Goal: Obtain resource: Obtain resource

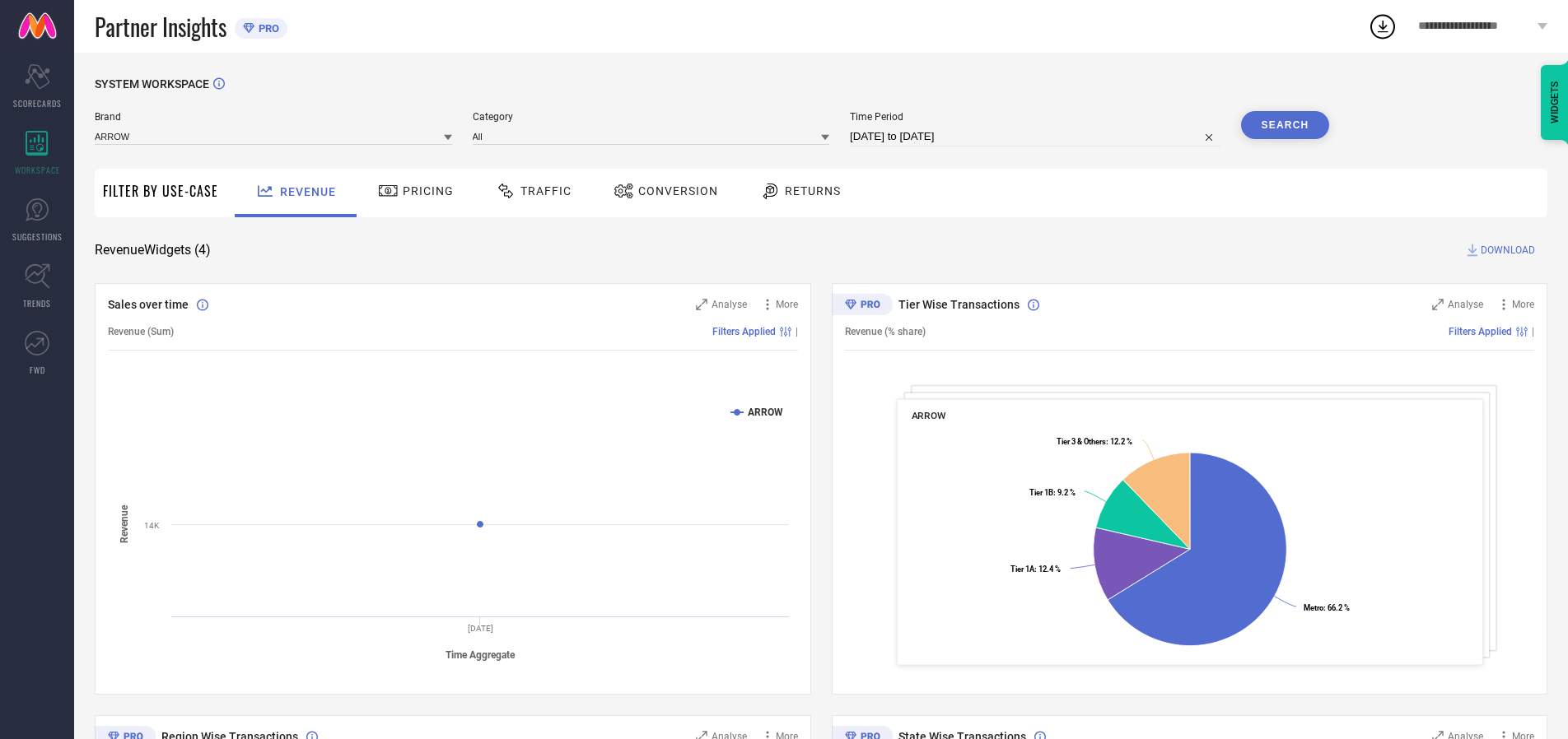
click at [529, 191] on span "Traffic" at bounding box center [545, 191] width 51 height 13
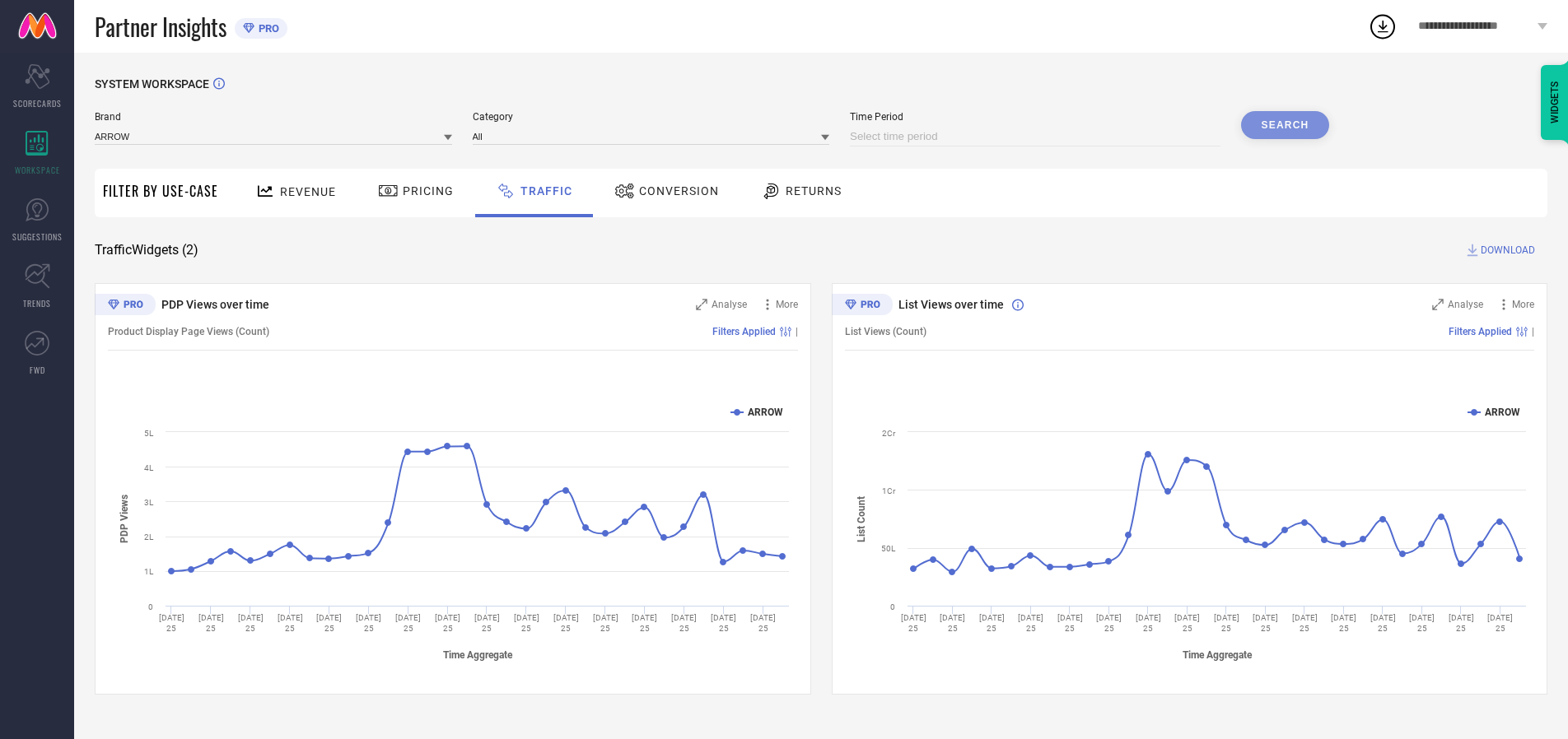
click at [1038, 137] on input at bounding box center [1035, 137] width 371 height 20
select select "9"
select select "2025"
select select "10"
select select "2025"
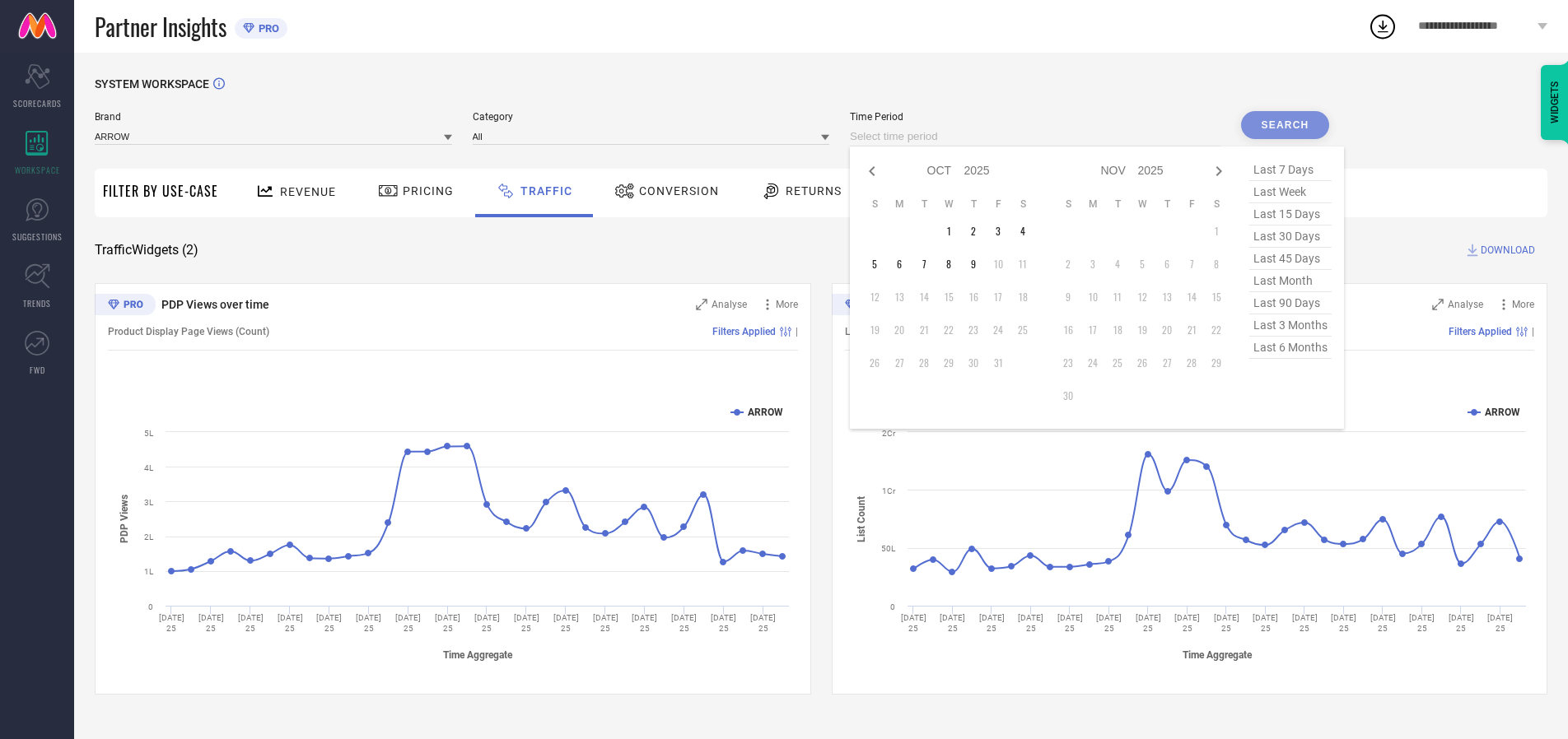
select select "8"
select select "2025"
select select "9"
select select "2025"
click at [1028, 330] on td "27" at bounding box center [1023, 330] width 25 height 25
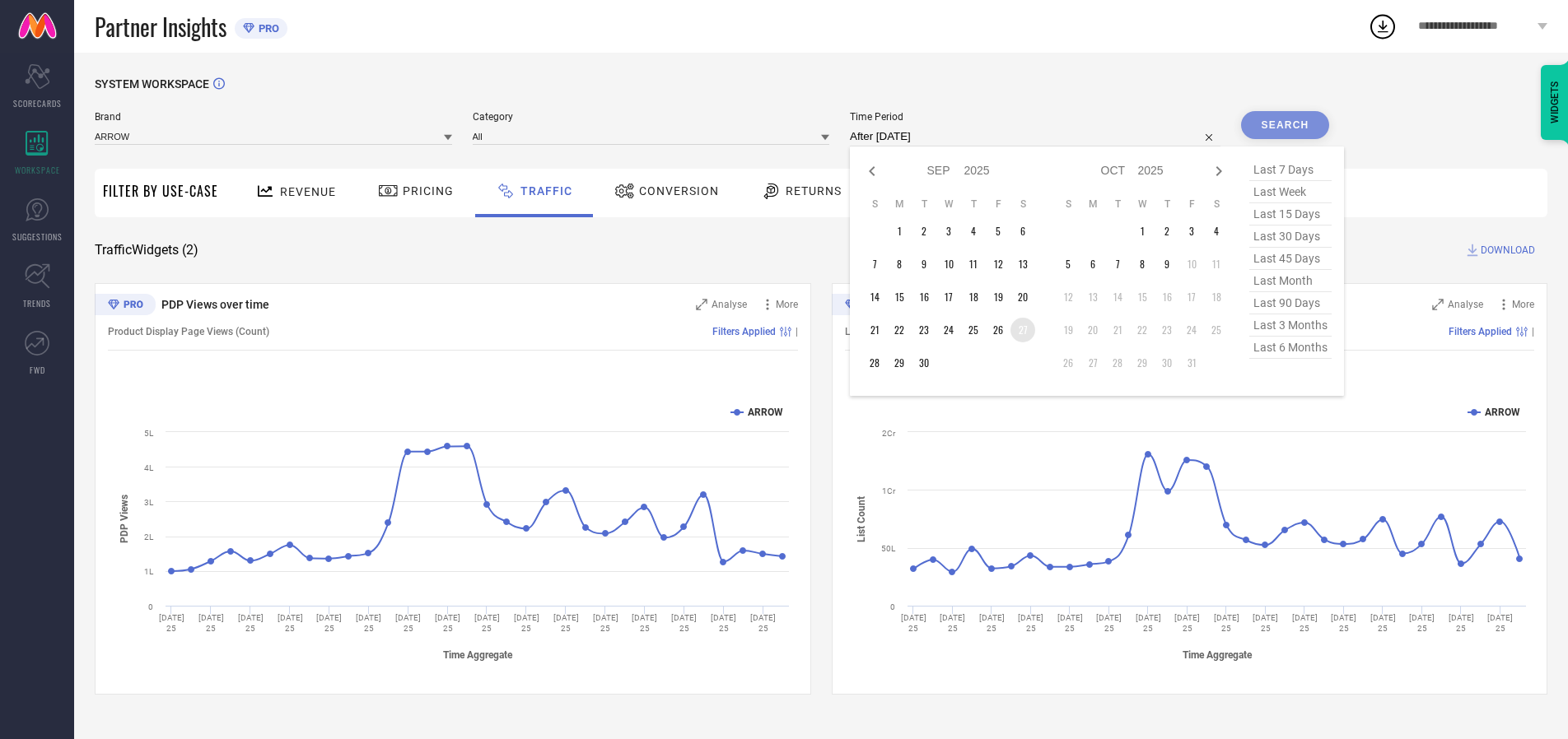
type input "[DATE] to [DATE]"
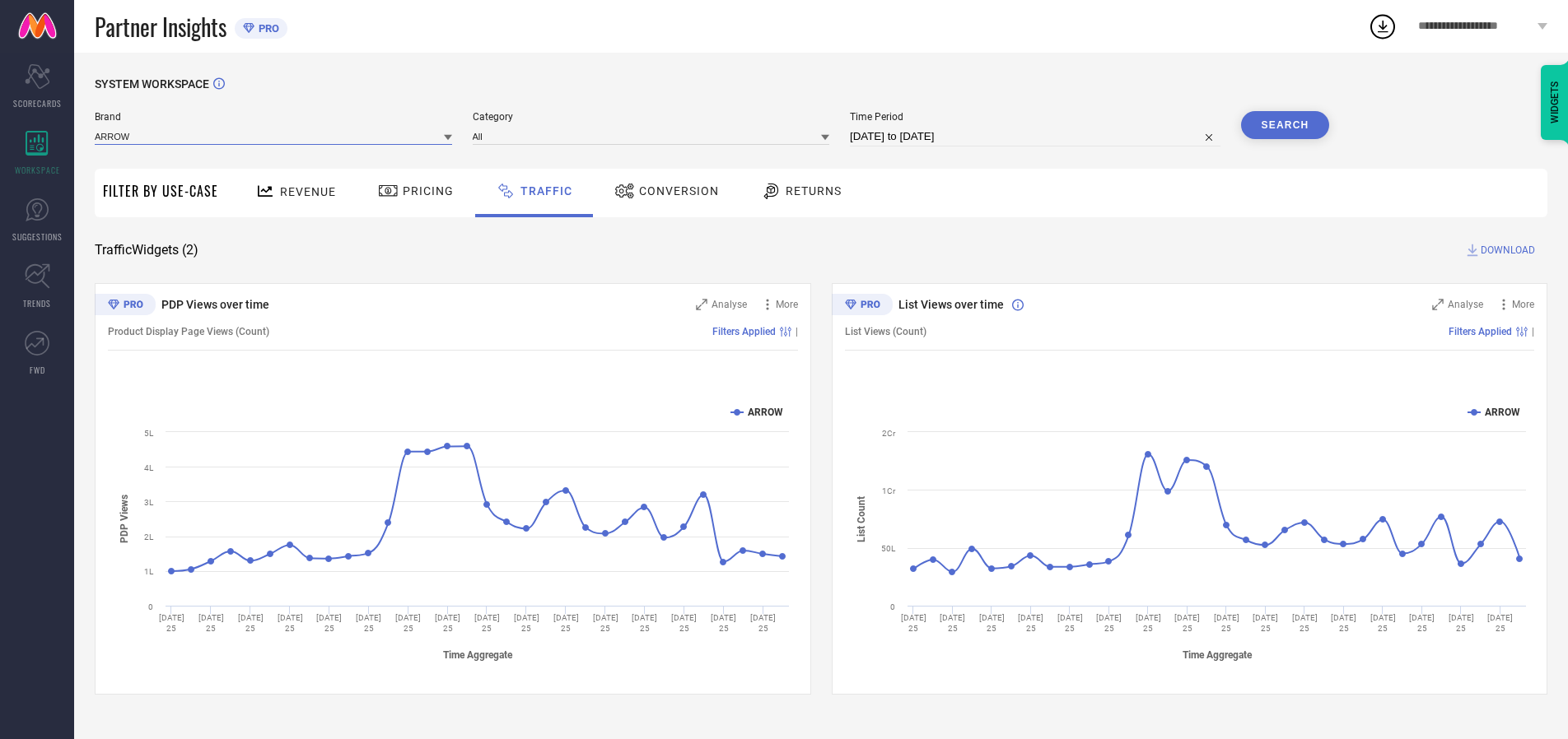
click at [274, 136] on input at bounding box center [273, 137] width 357 height 17
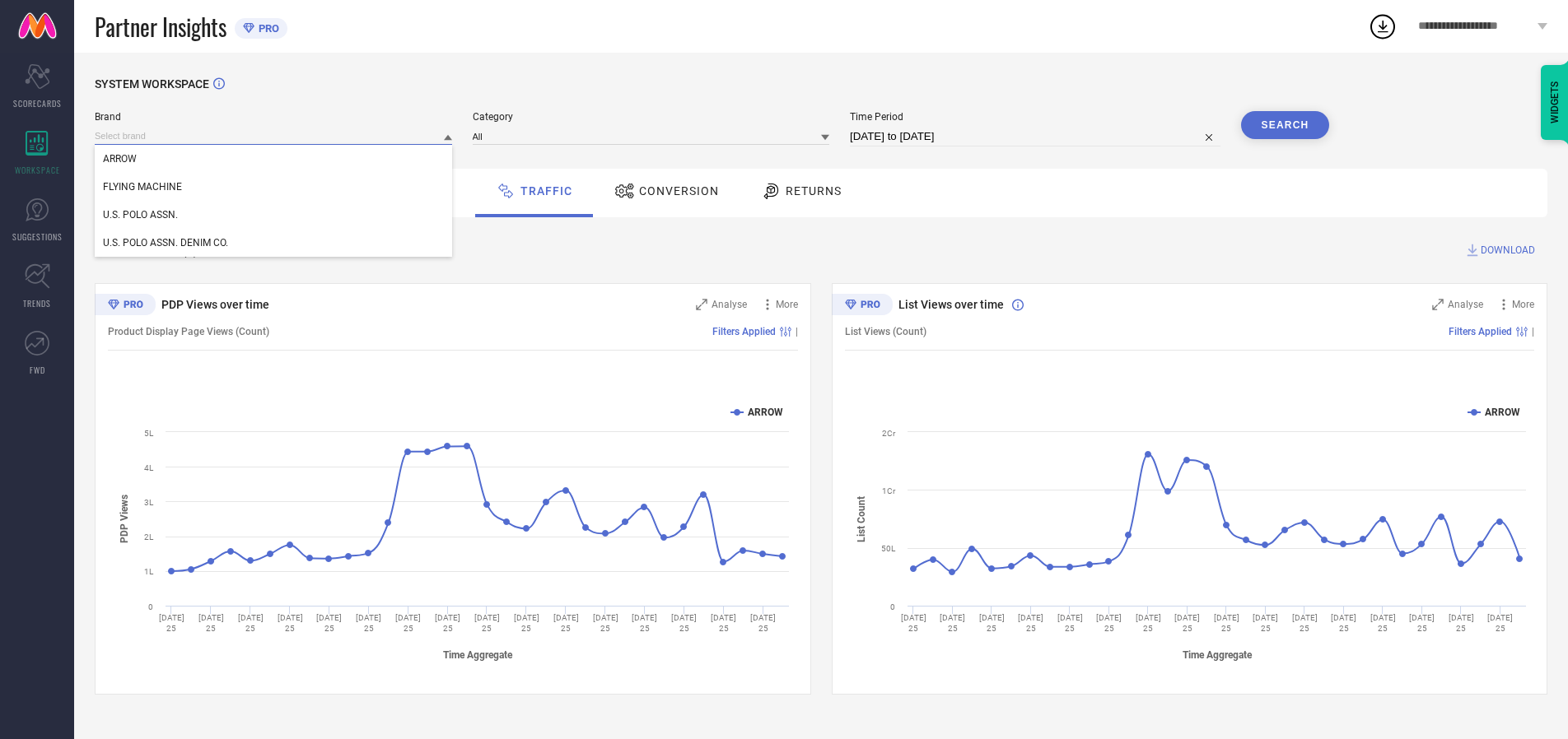
click at [274, 136] on input at bounding box center [273, 137] width 357 height 17
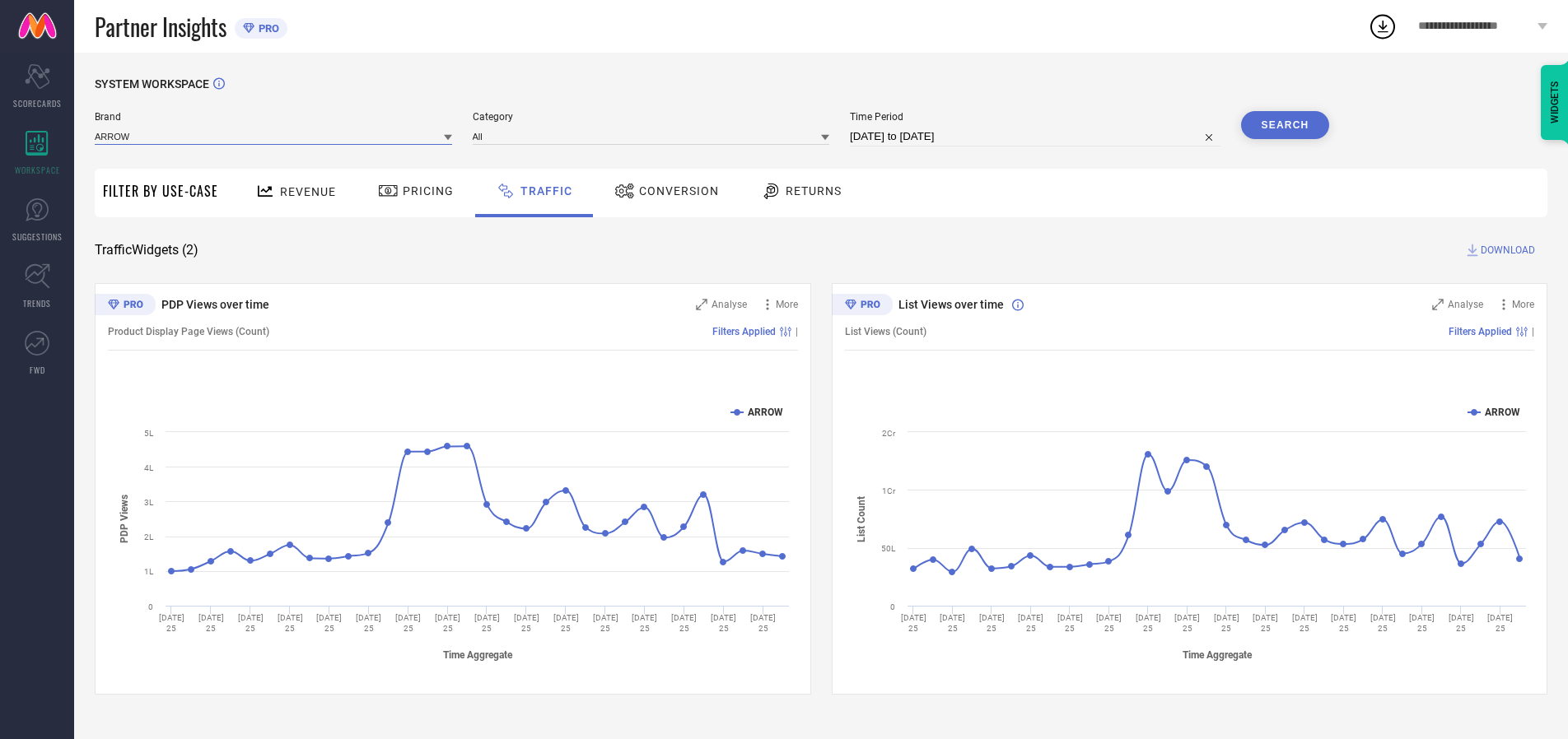
click at [274, 136] on input at bounding box center [273, 137] width 357 height 17
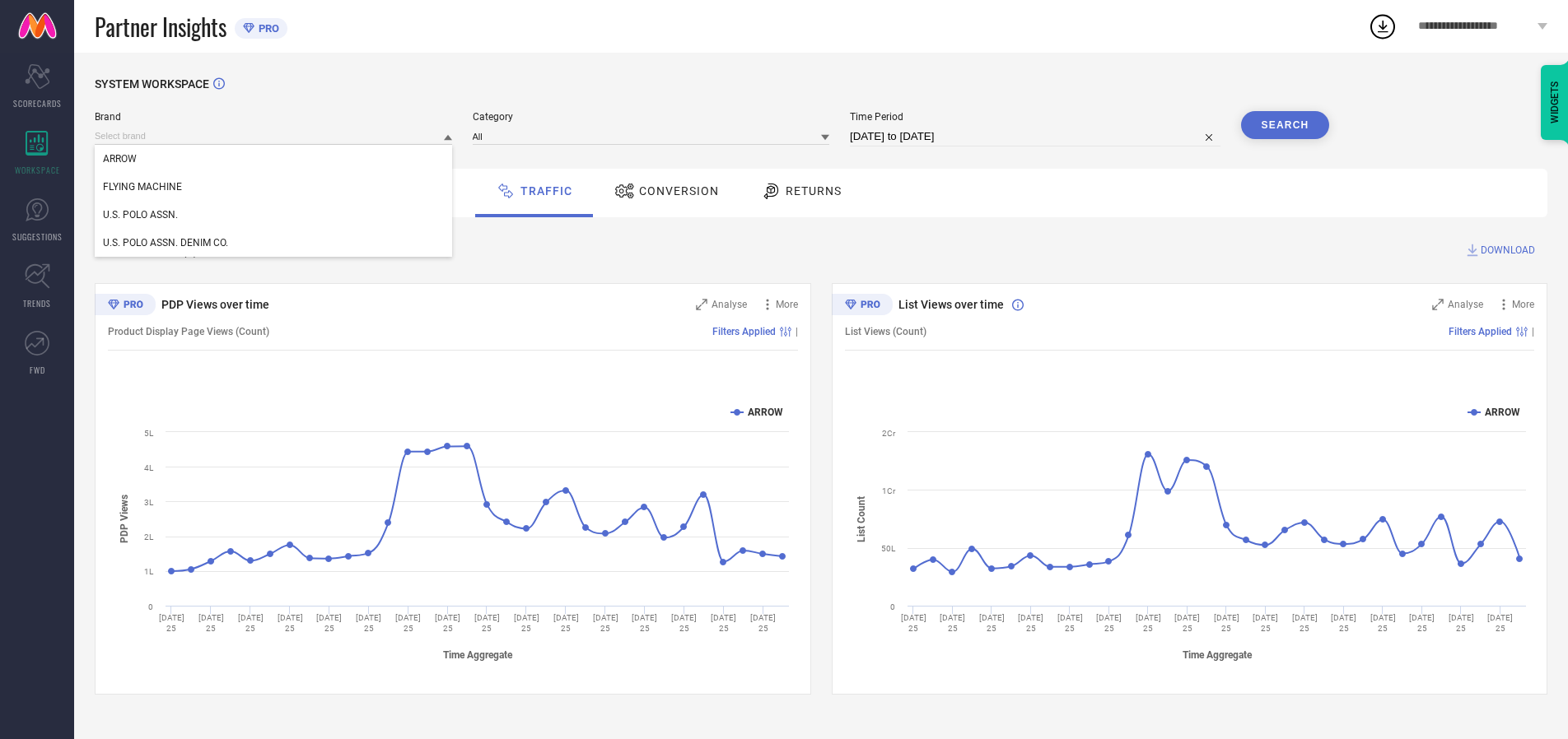
click at [274, 215] on div "U.S. POLO ASSN." at bounding box center [273, 214] width 357 height 28
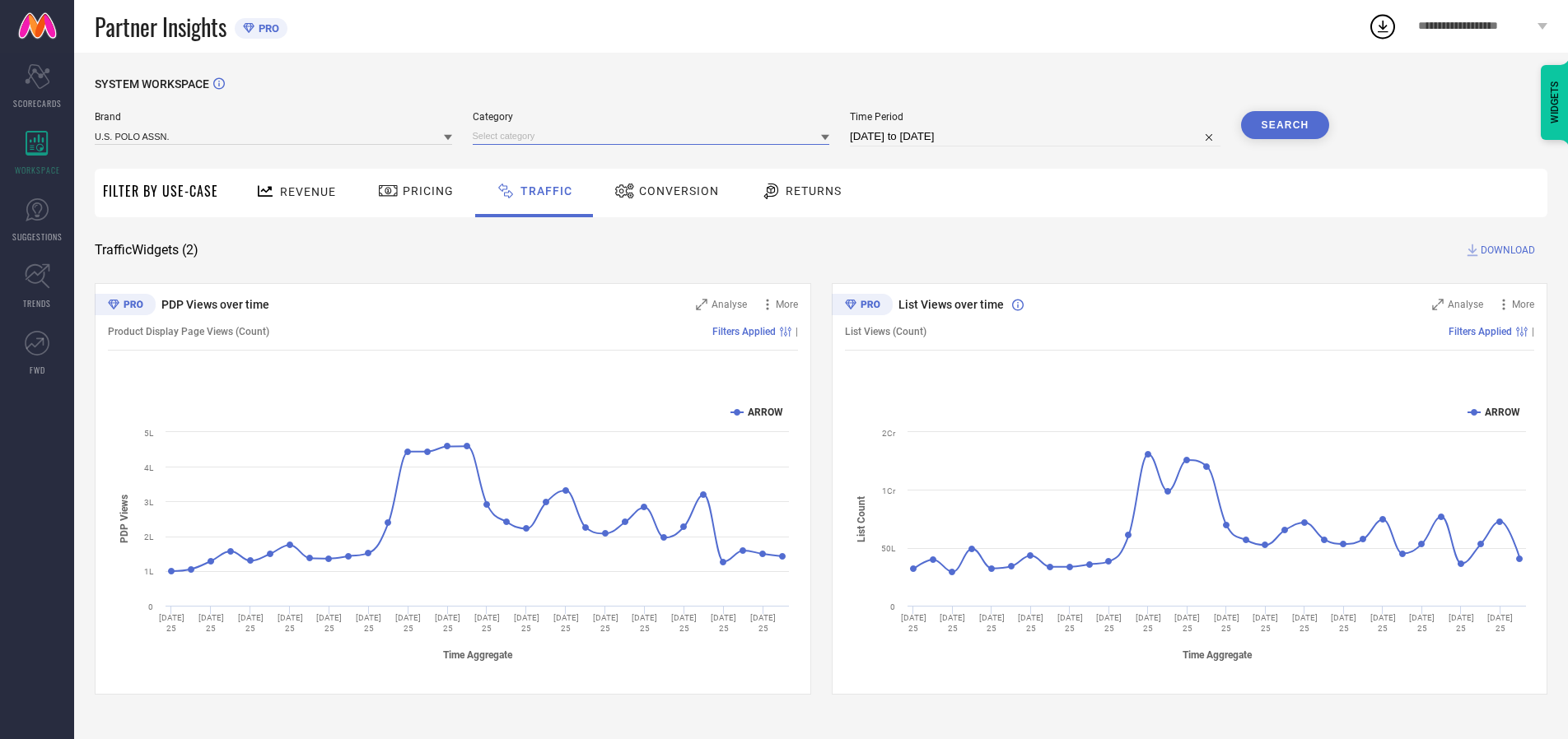
click at [655, 136] on input at bounding box center [651, 137] width 357 height 17
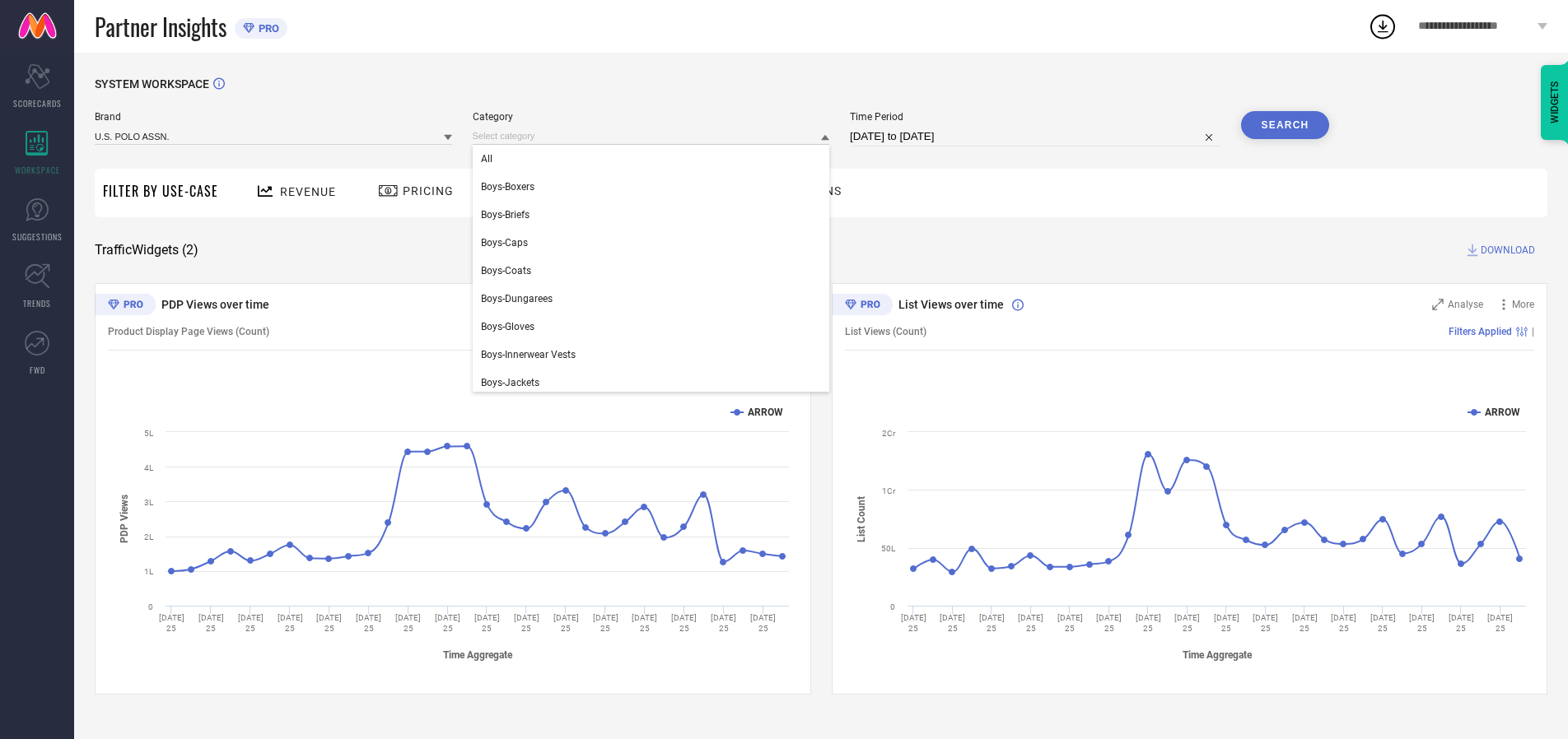
click at [655, 158] on div "All" at bounding box center [651, 158] width 357 height 28
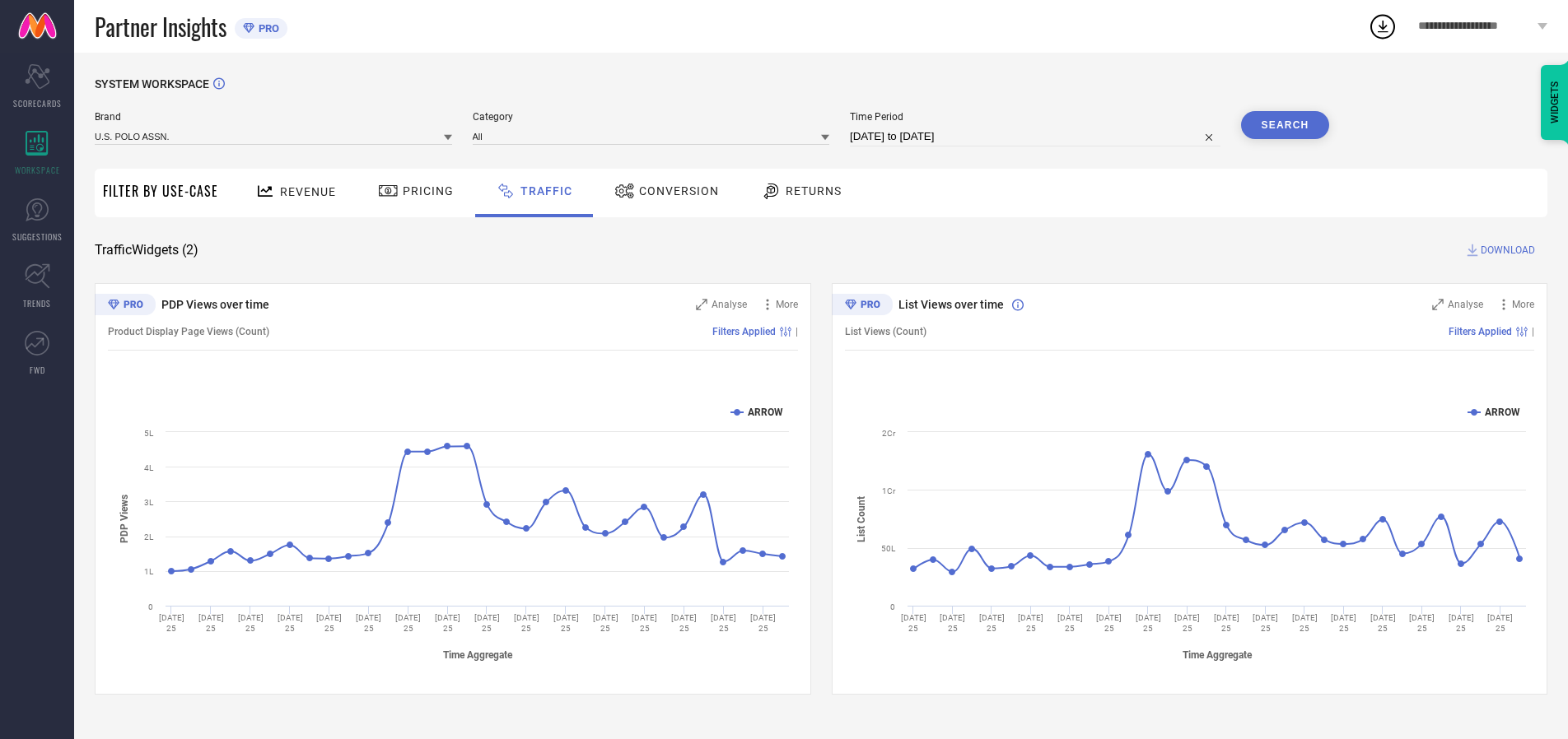
click at [1284, 125] on button "Search" at bounding box center [1285, 124] width 89 height 28
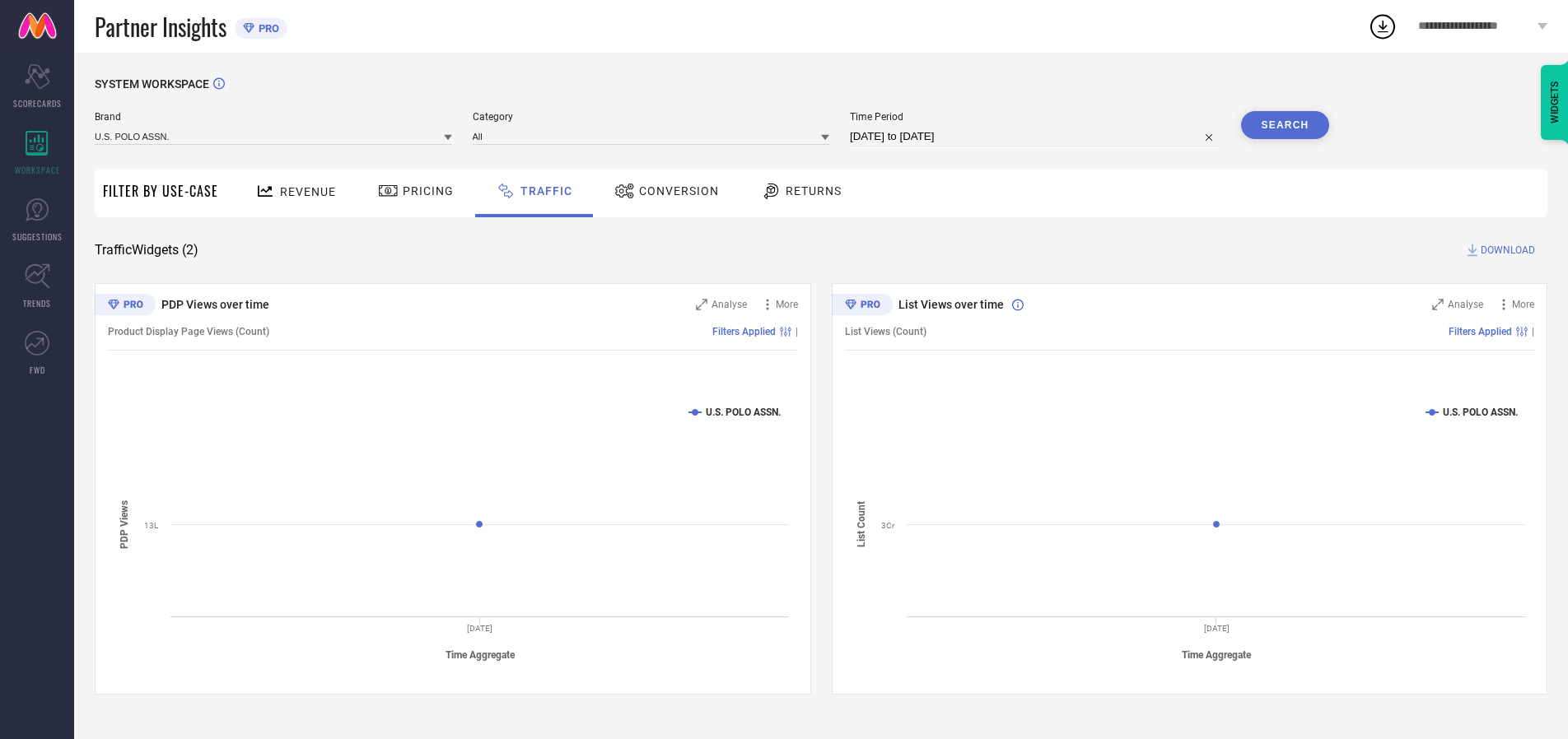
click at [1505, 250] on span "DOWNLOAD" at bounding box center [1507, 250] width 54 height 16
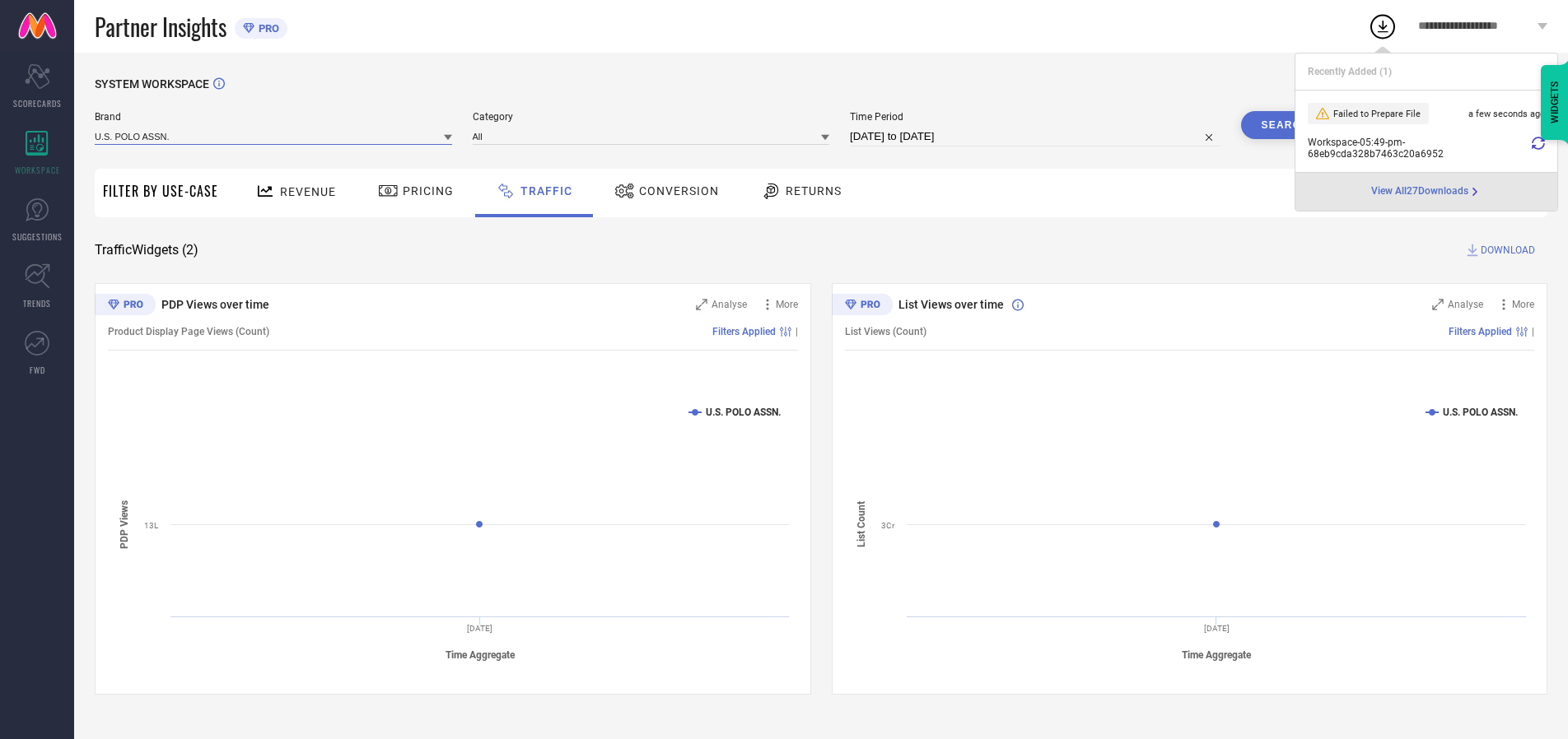
click at [274, 136] on input at bounding box center [273, 137] width 357 height 17
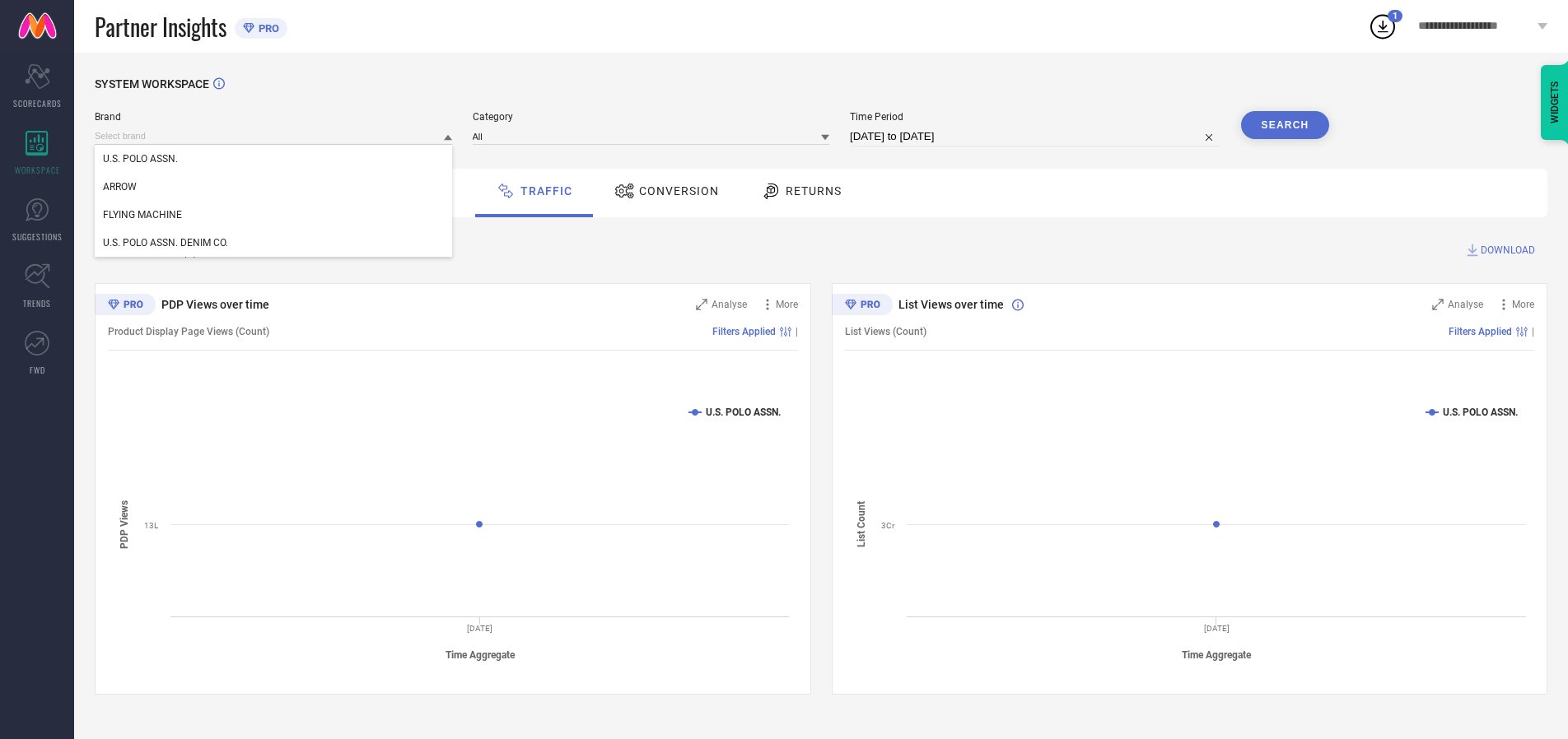
click at [274, 243] on div "U.S. POLO ASSN. DENIM CO." at bounding box center [273, 243] width 357 height 28
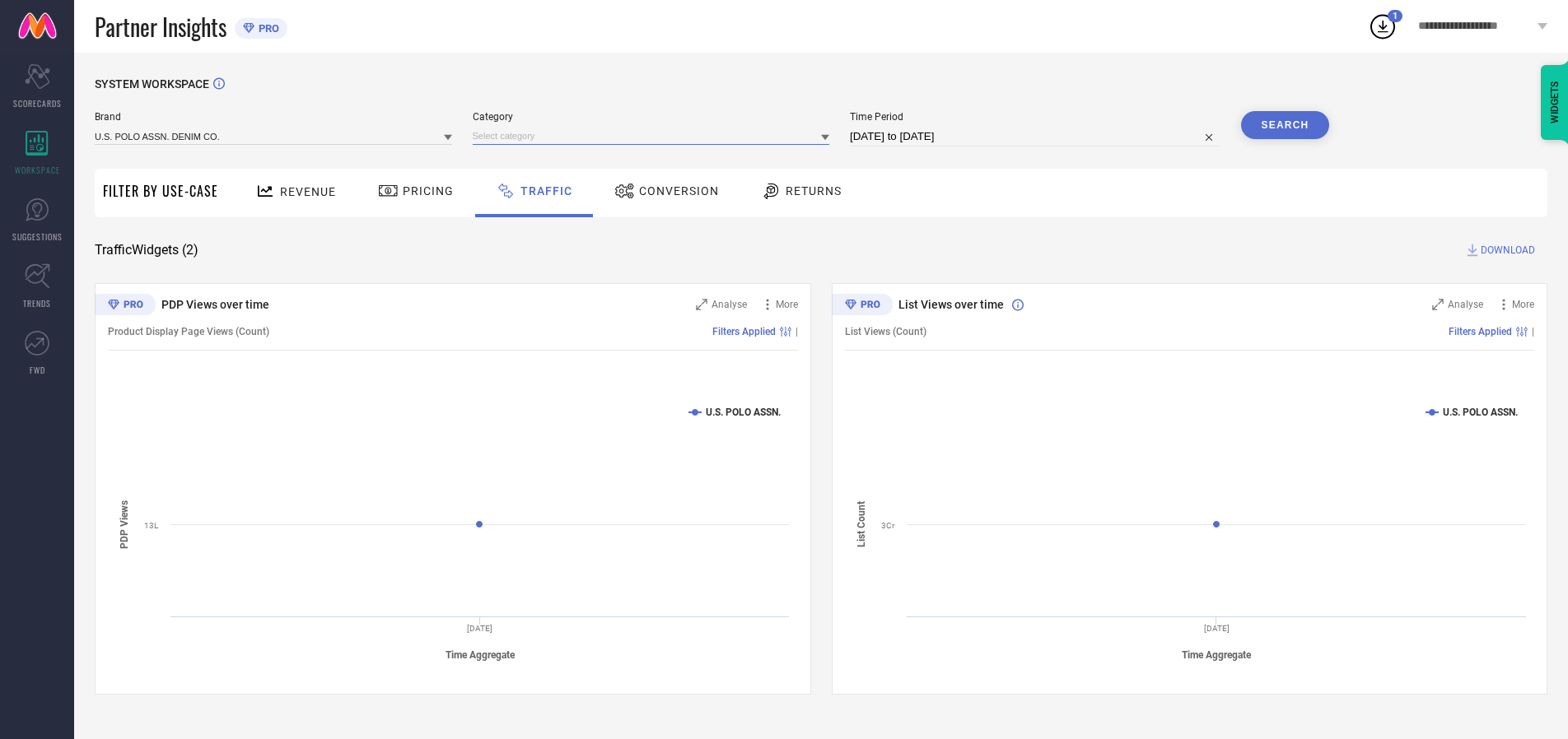
click at [655, 136] on input at bounding box center [651, 137] width 357 height 17
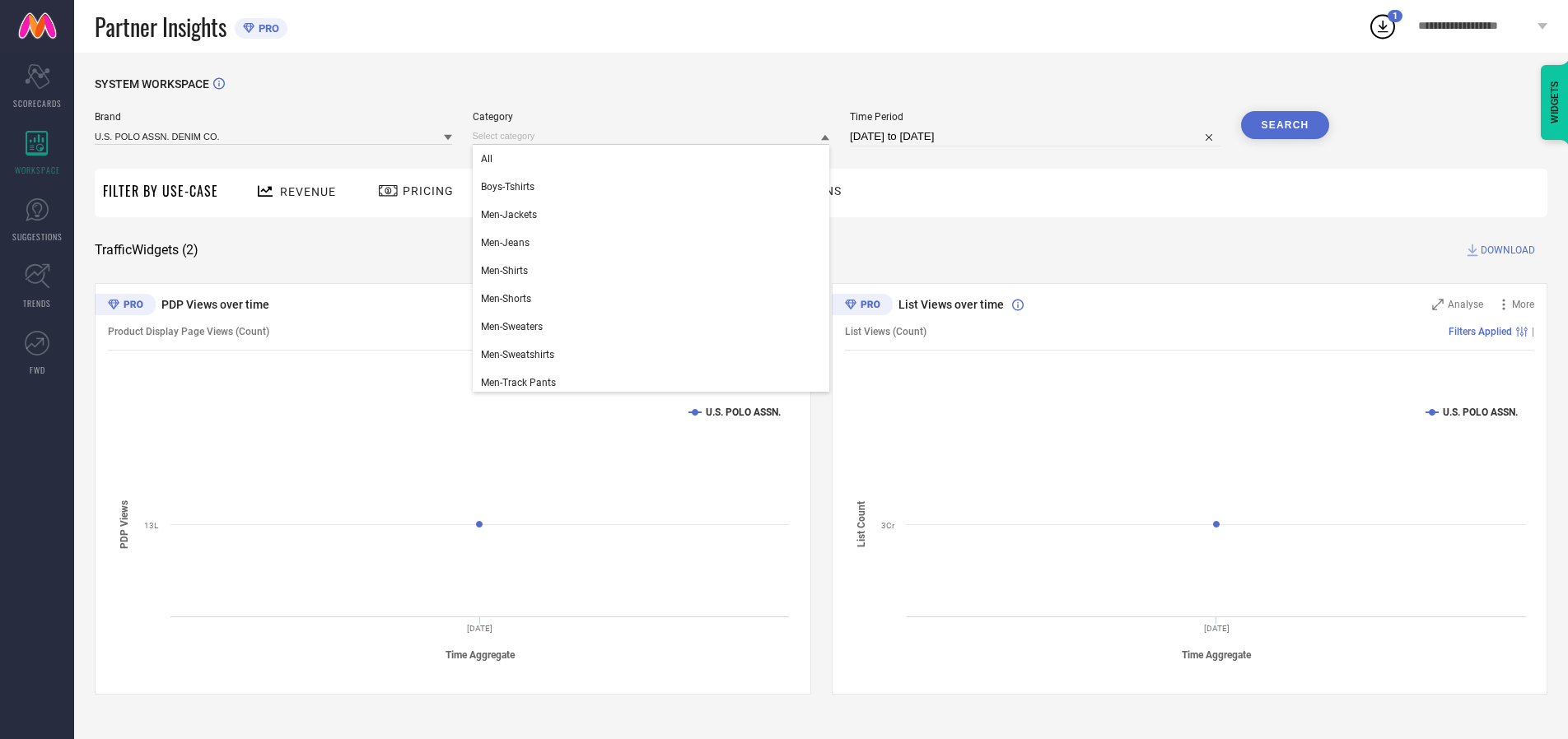
click at [655, 158] on div "All" at bounding box center [651, 158] width 357 height 28
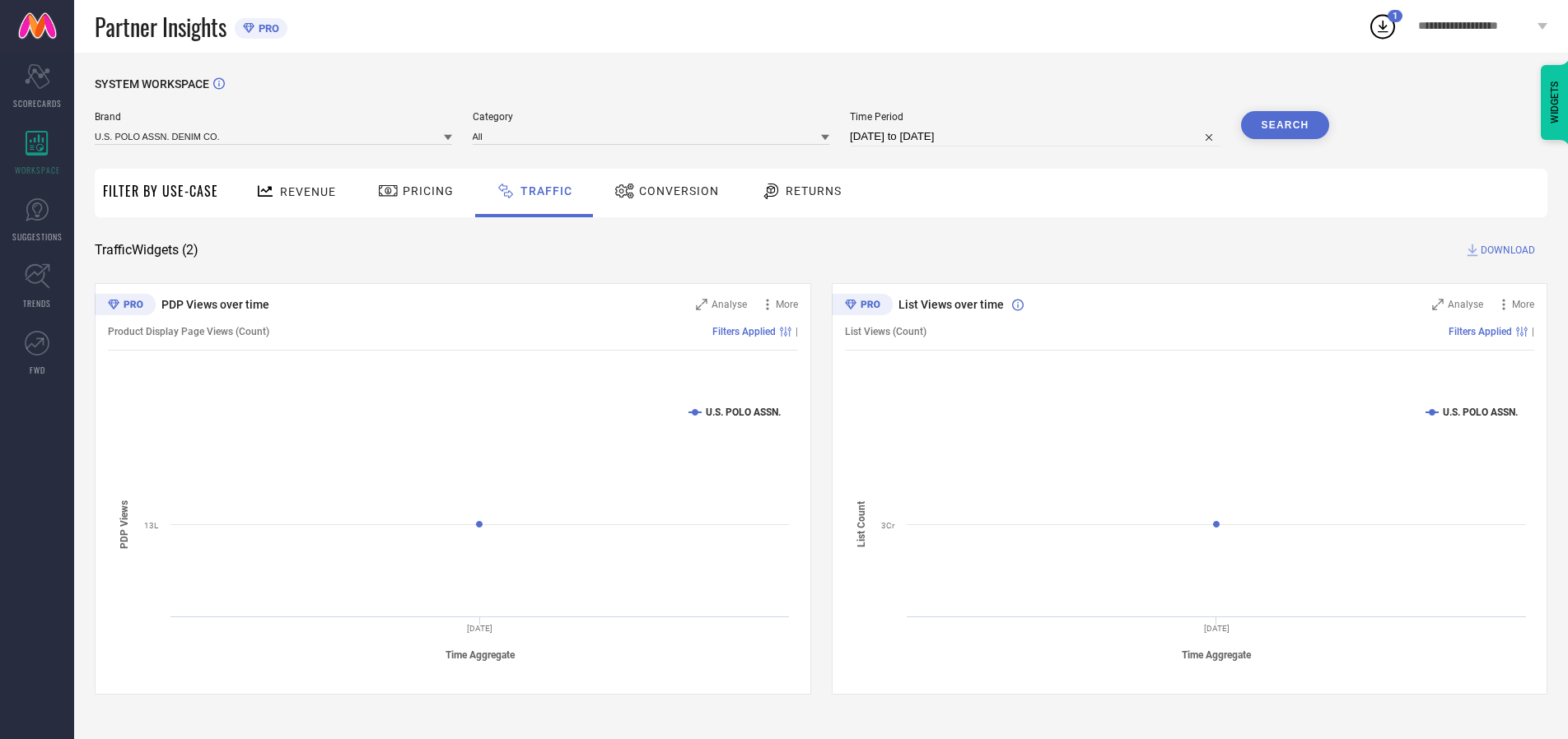
click at [1284, 125] on button "Search" at bounding box center [1285, 124] width 89 height 28
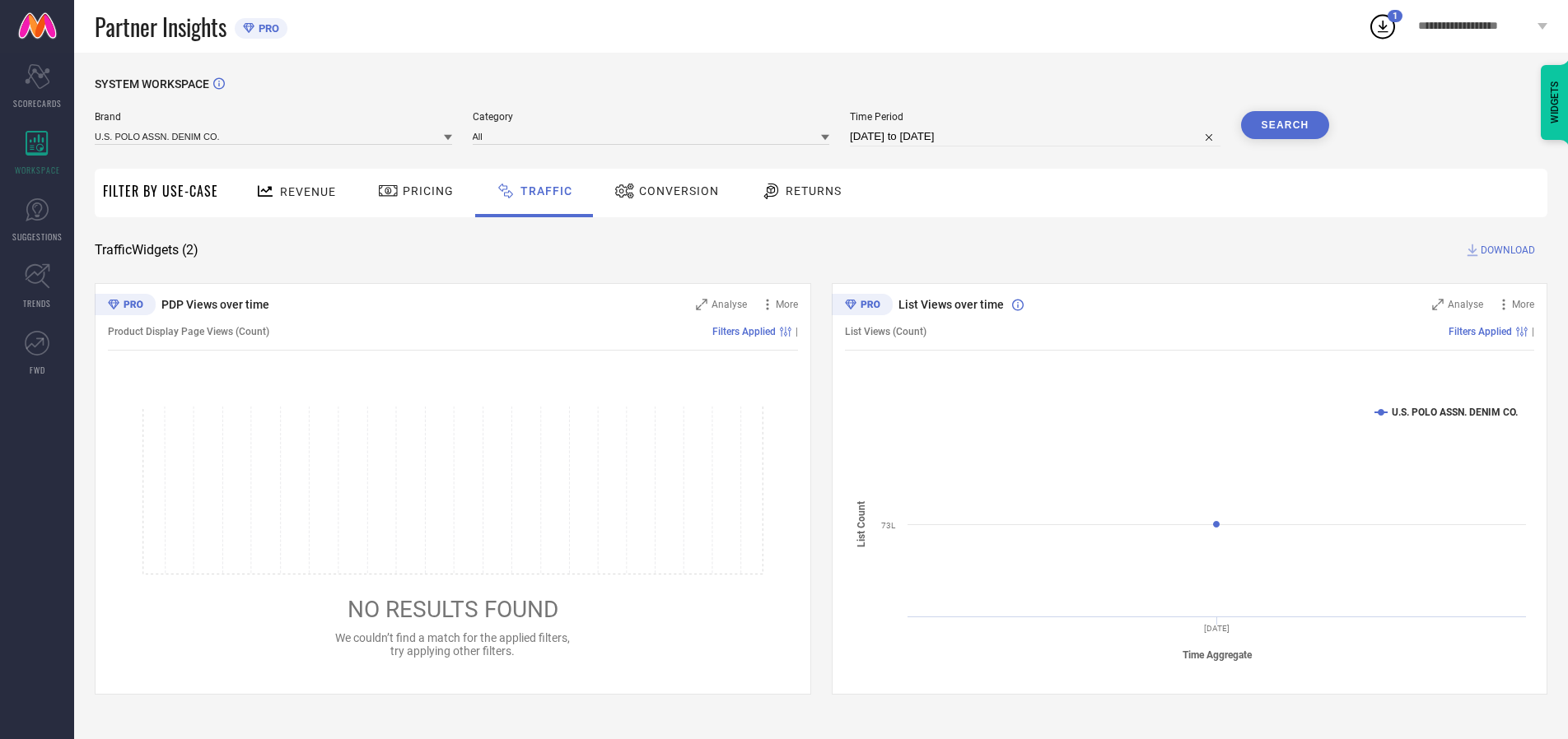
click at [1505, 250] on span "DOWNLOAD" at bounding box center [1507, 250] width 54 height 16
click at [1038, 137] on input at bounding box center [1035, 137] width 371 height 20
select select "9"
select select "2025"
select select "10"
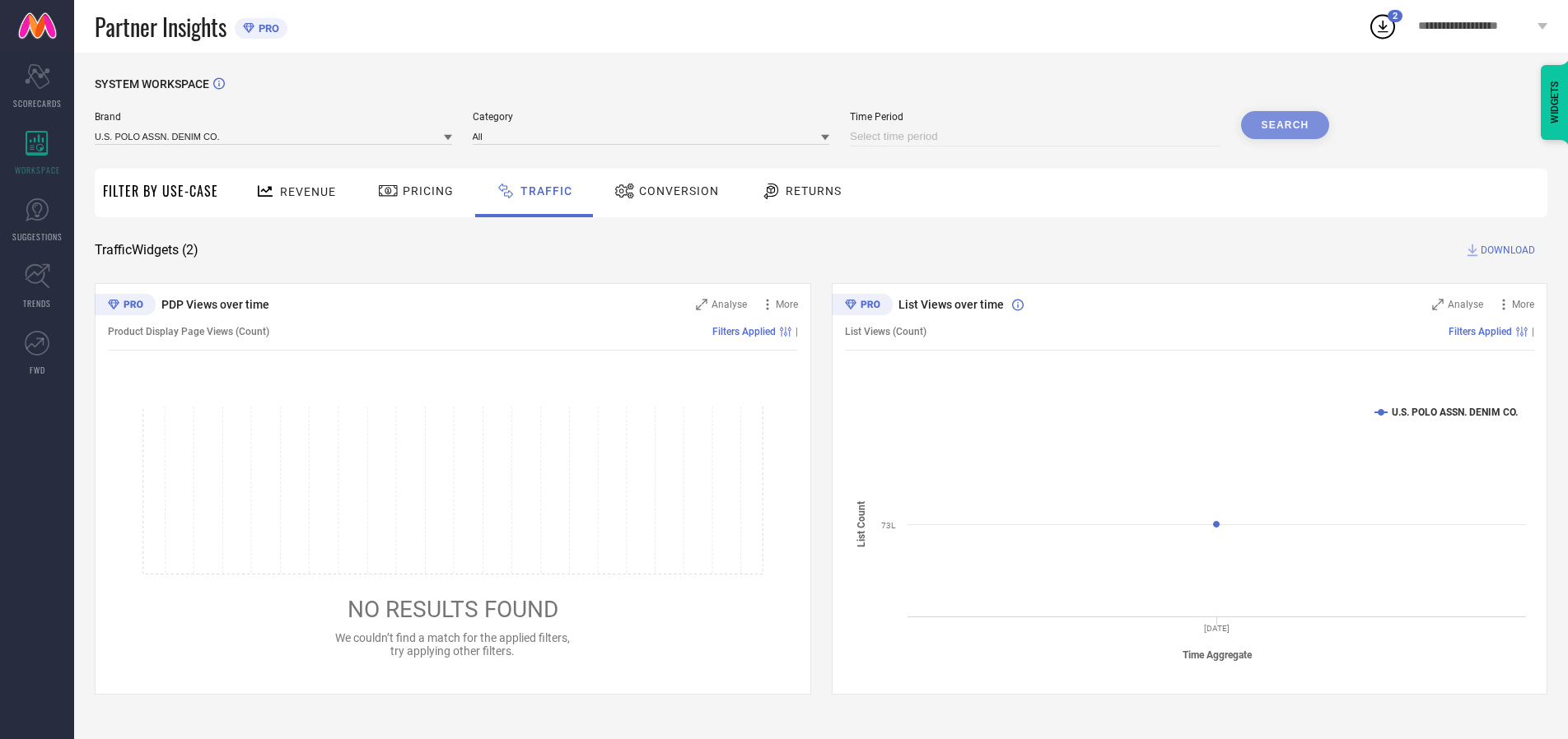
select select "2025"
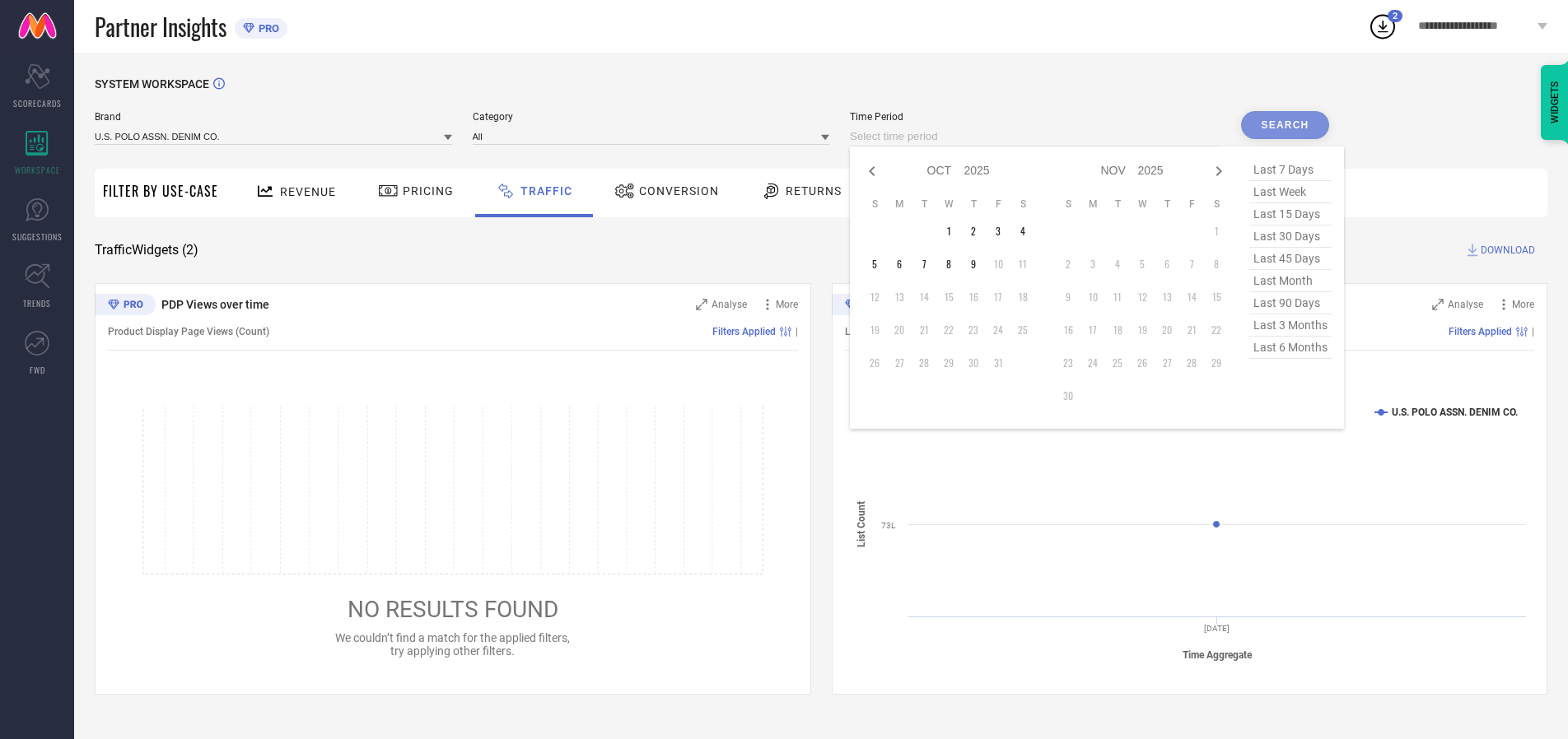
select select "8"
select select "2025"
select select "9"
select select "2025"
click at [879, 363] on td "28" at bounding box center [875, 363] width 25 height 25
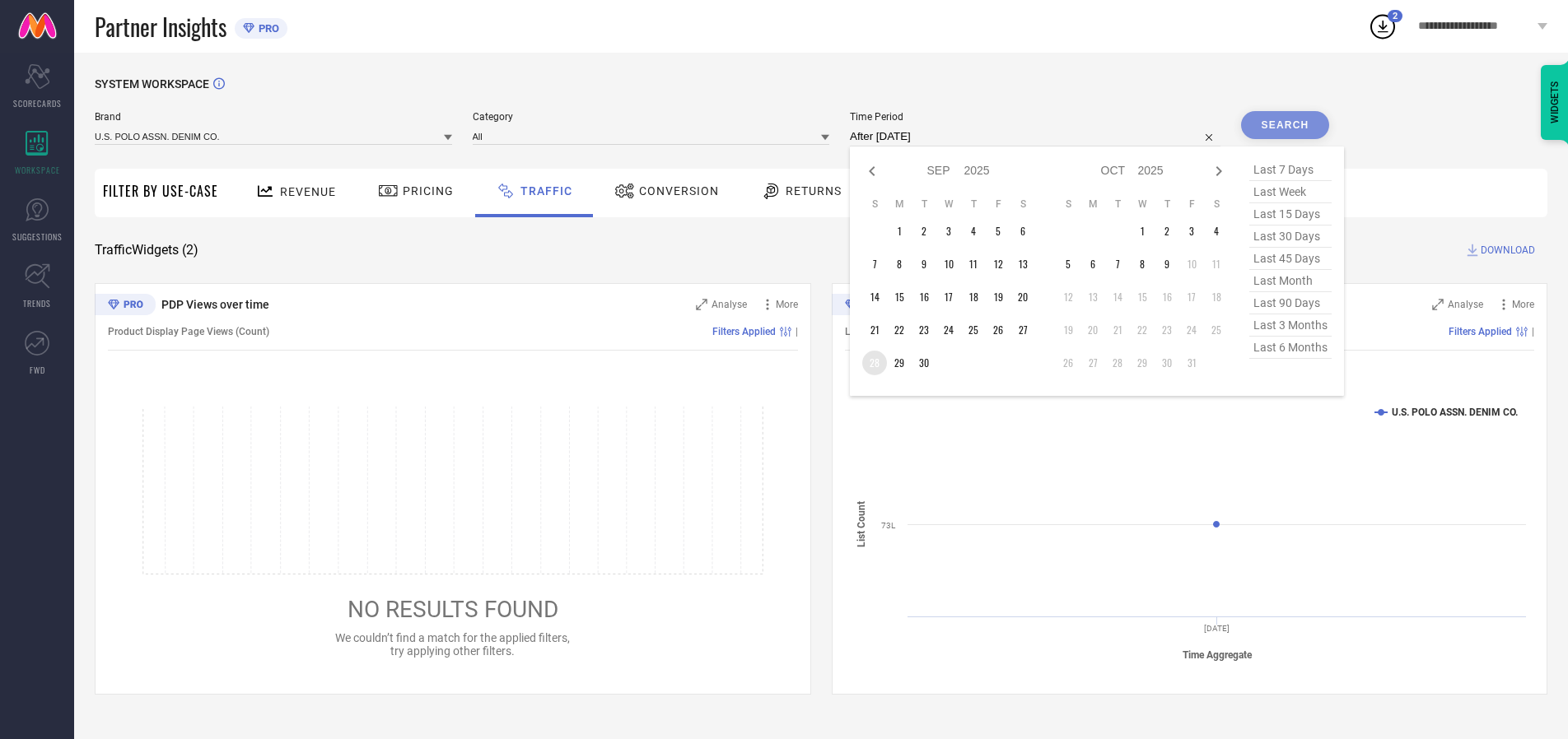
type input "[DATE] to [DATE]"
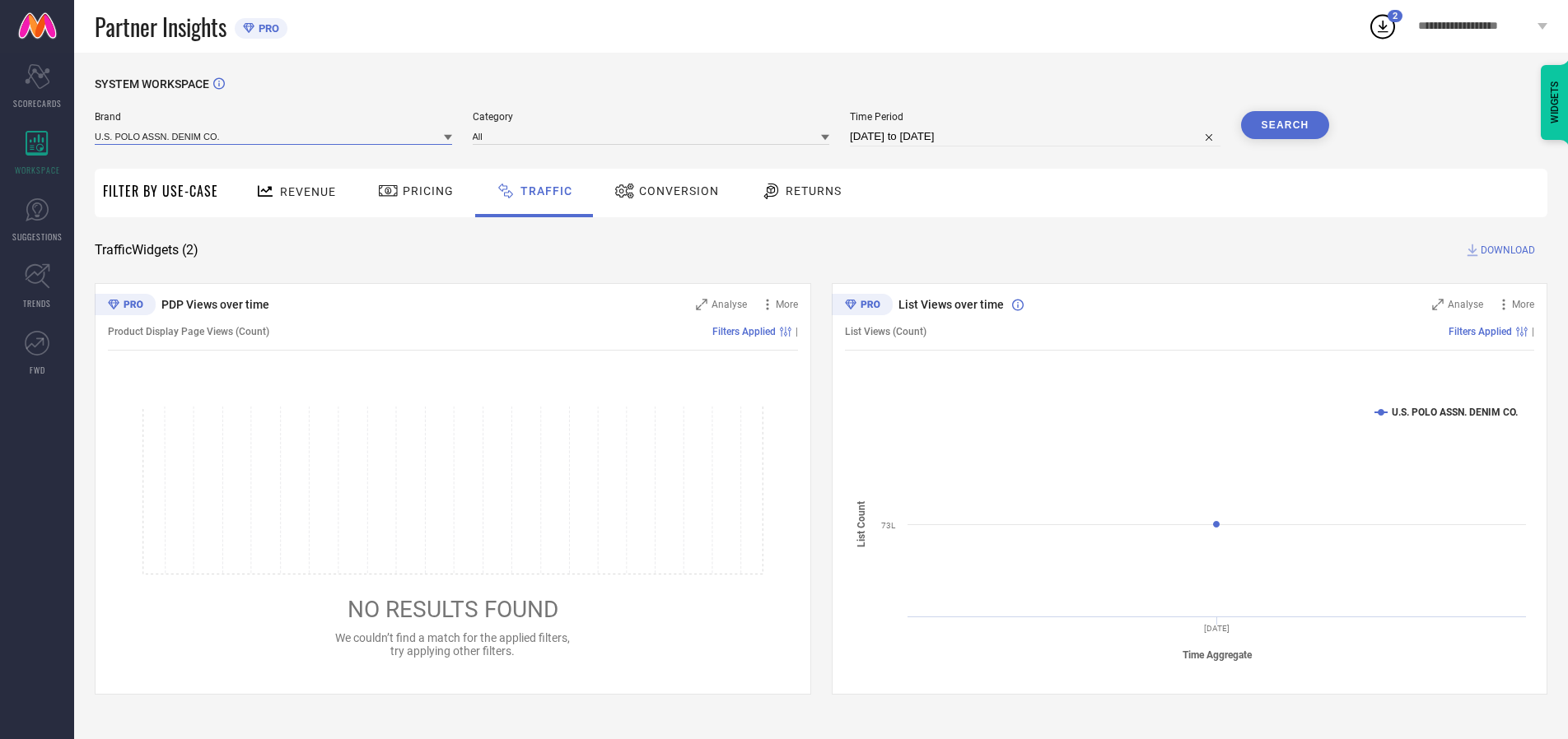
click at [274, 136] on input at bounding box center [273, 137] width 357 height 17
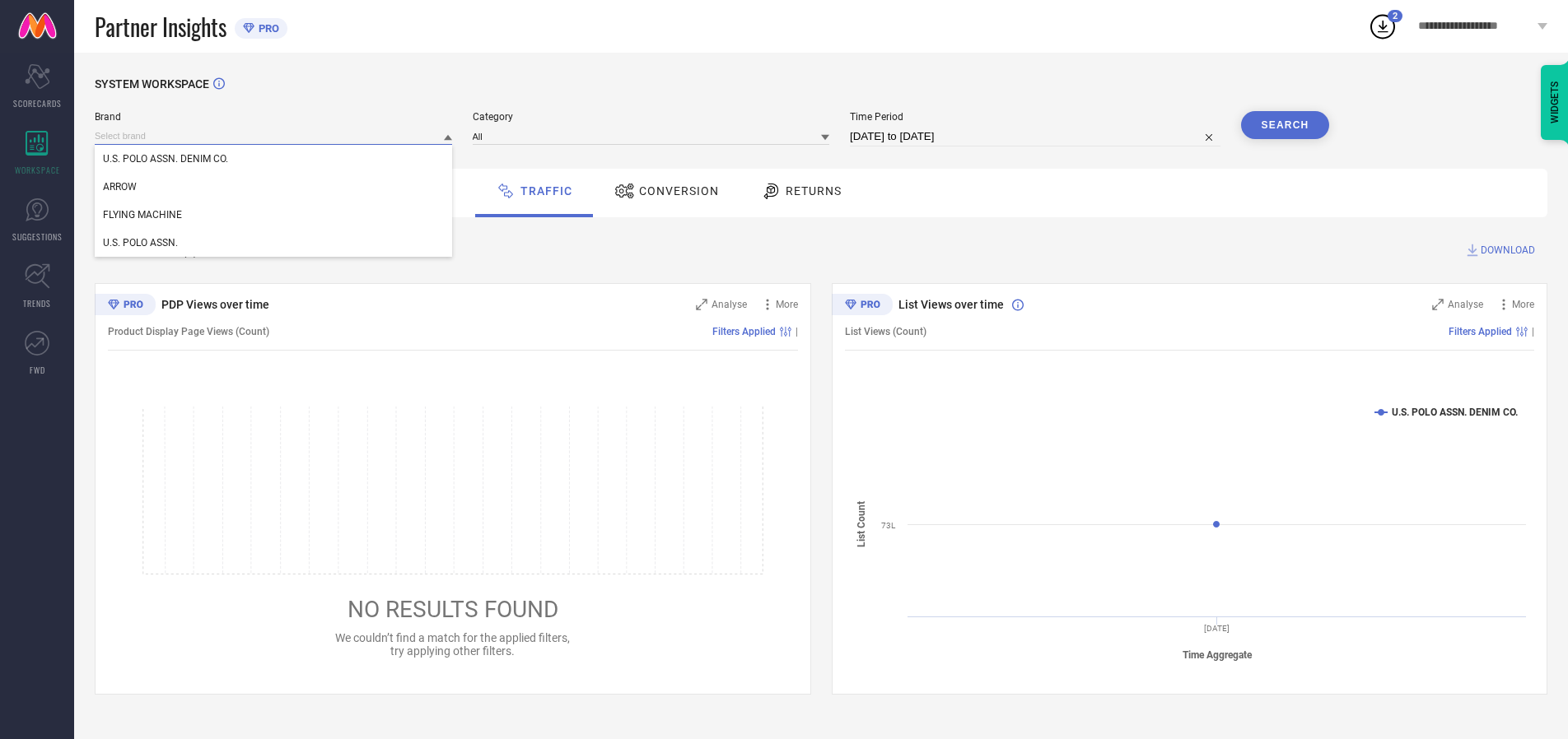
click at [274, 136] on input at bounding box center [273, 137] width 357 height 17
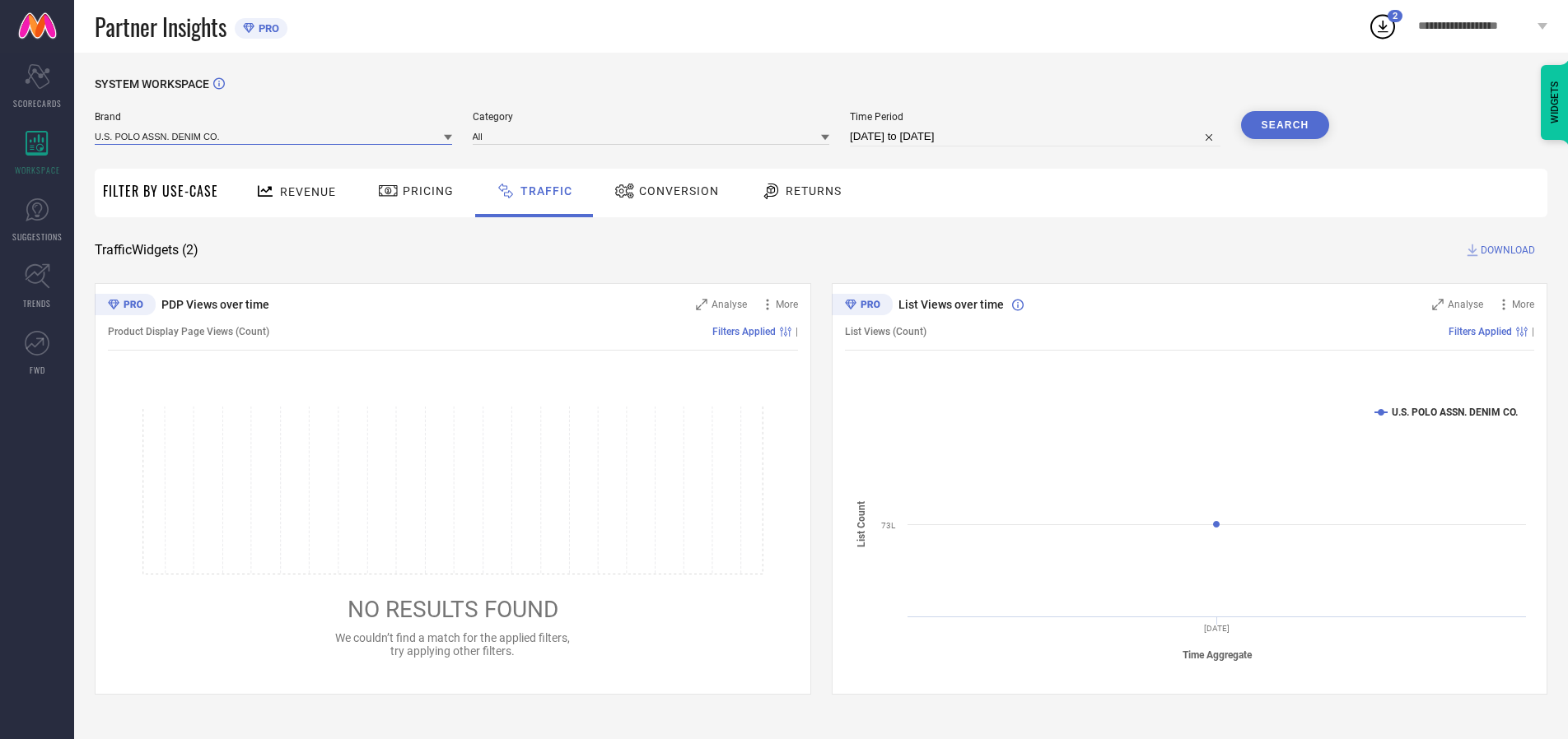
click at [274, 136] on input at bounding box center [273, 137] width 357 height 17
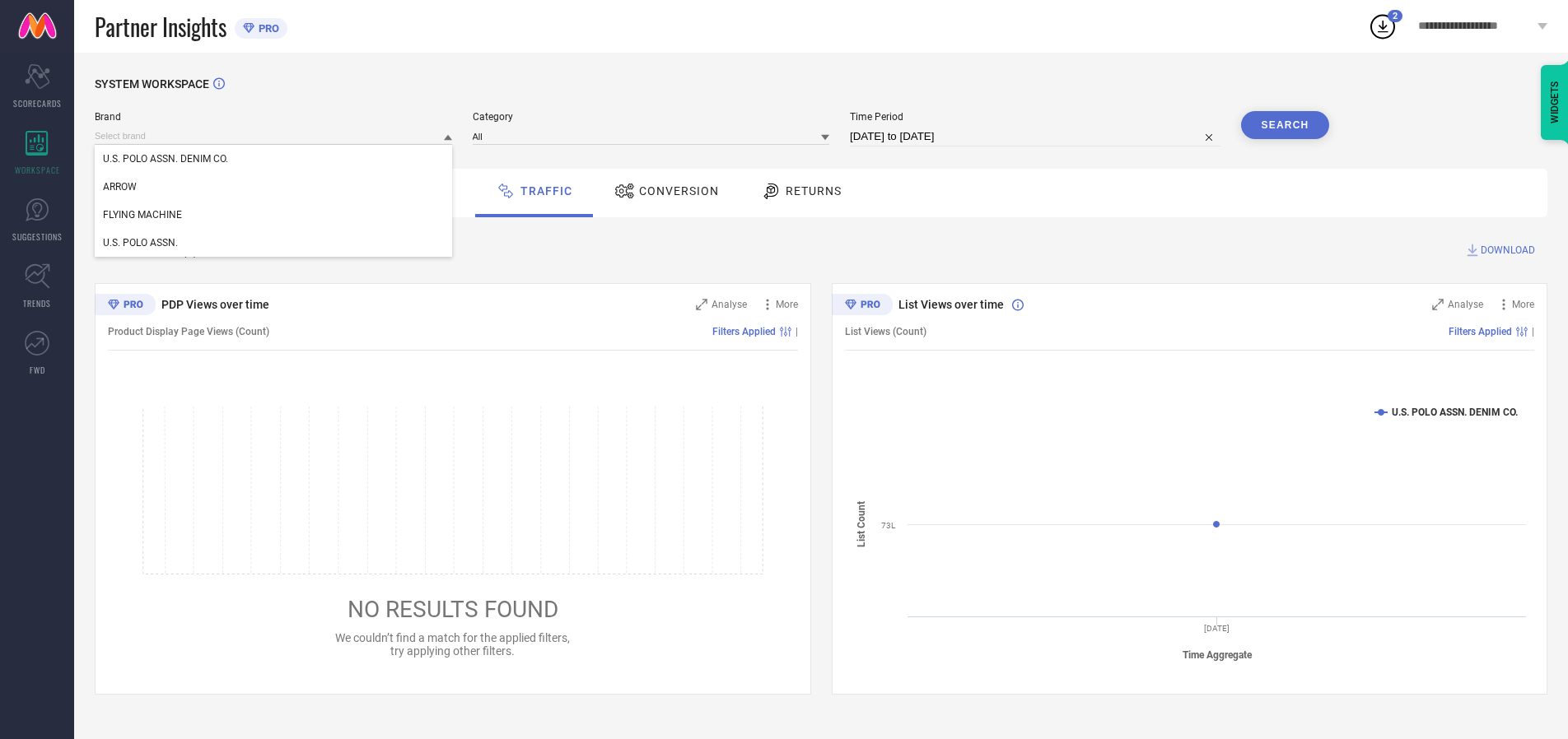
click at [274, 158] on div "U.S. POLO ASSN. DENIM CO." at bounding box center [273, 158] width 357 height 28
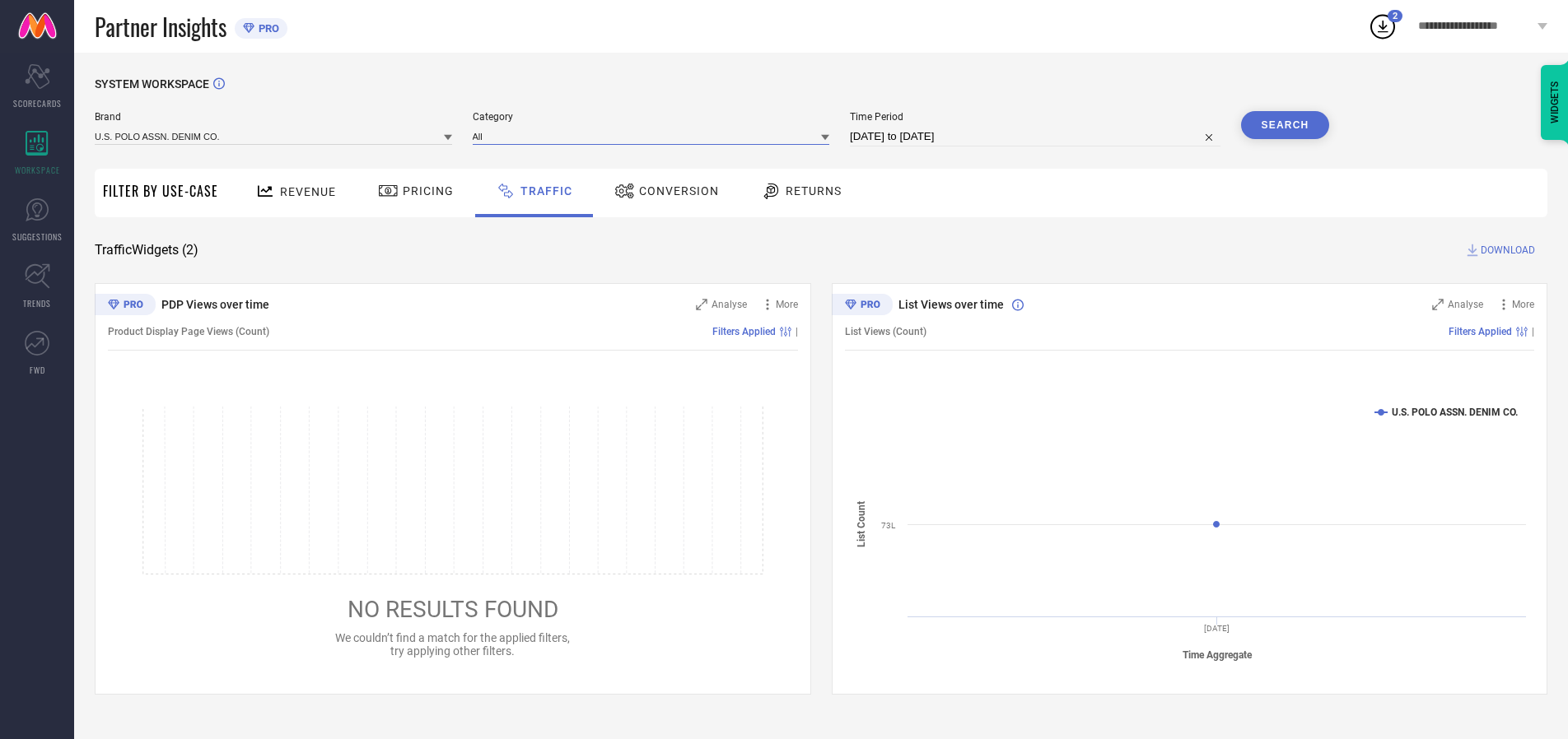
click at [655, 136] on input at bounding box center [651, 137] width 357 height 17
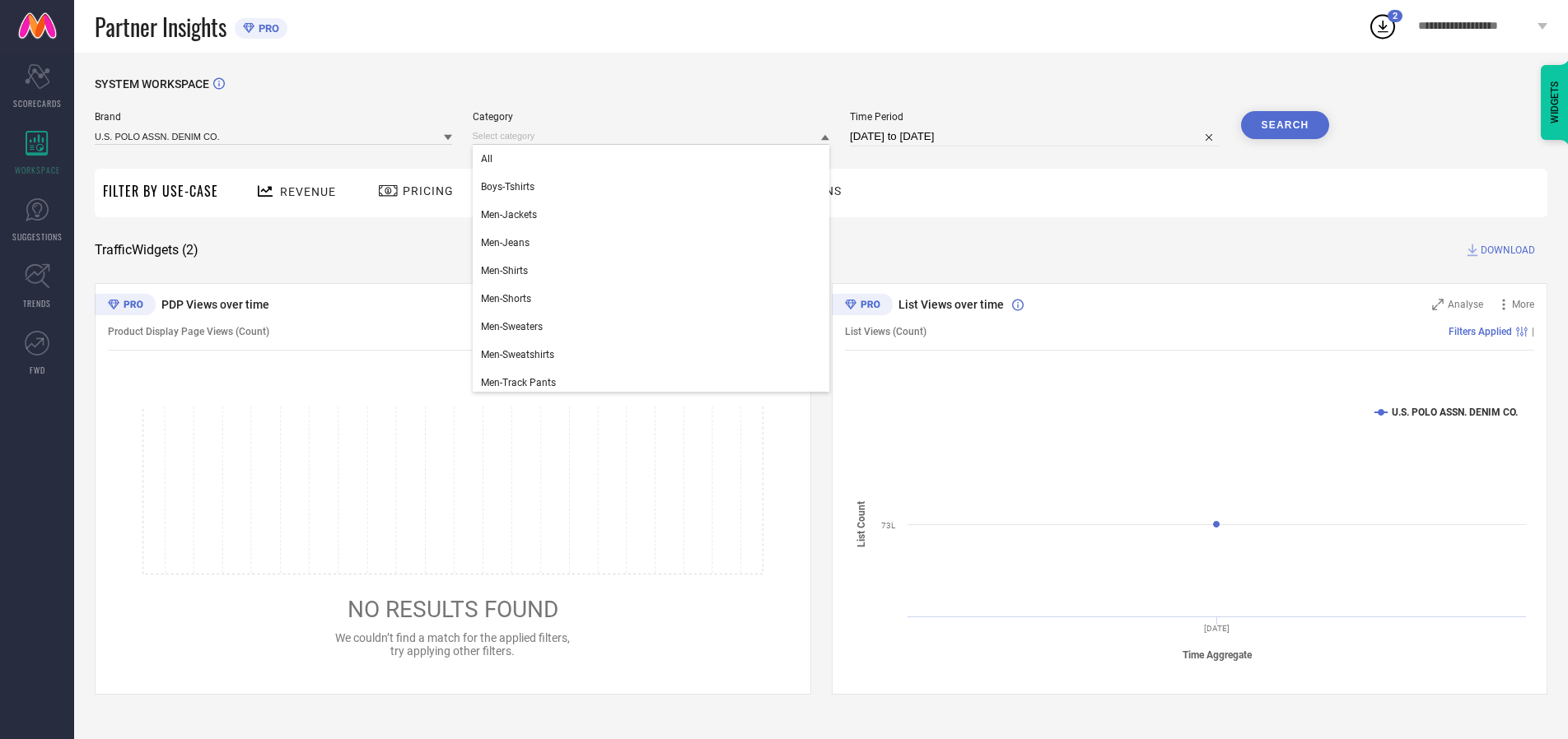
click at [655, 158] on div "All" at bounding box center [651, 158] width 357 height 28
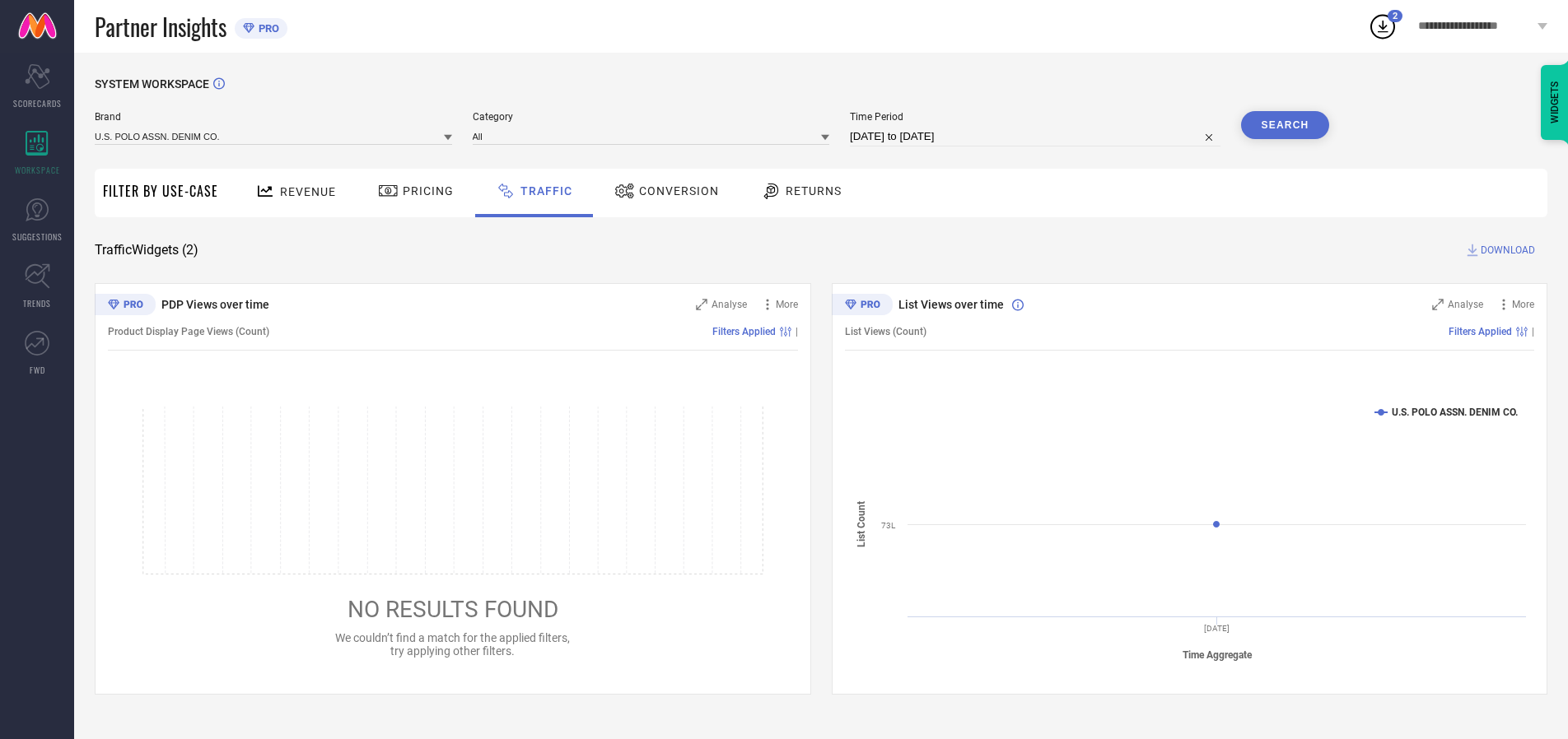
click at [1284, 125] on button "Search" at bounding box center [1285, 124] width 89 height 28
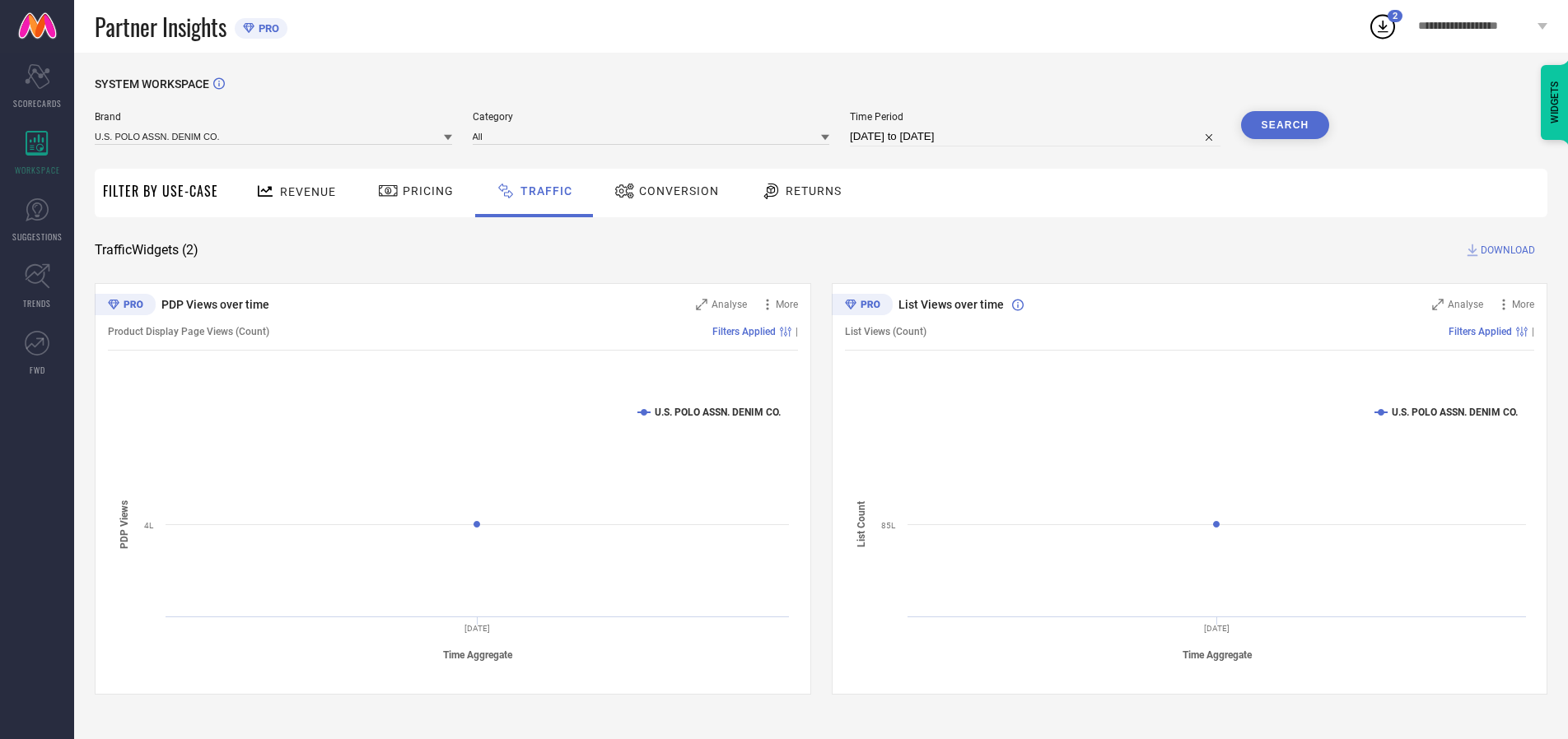
click at [1505, 250] on span "DOWNLOAD" at bounding box center [1507, 250] width 54 height 16
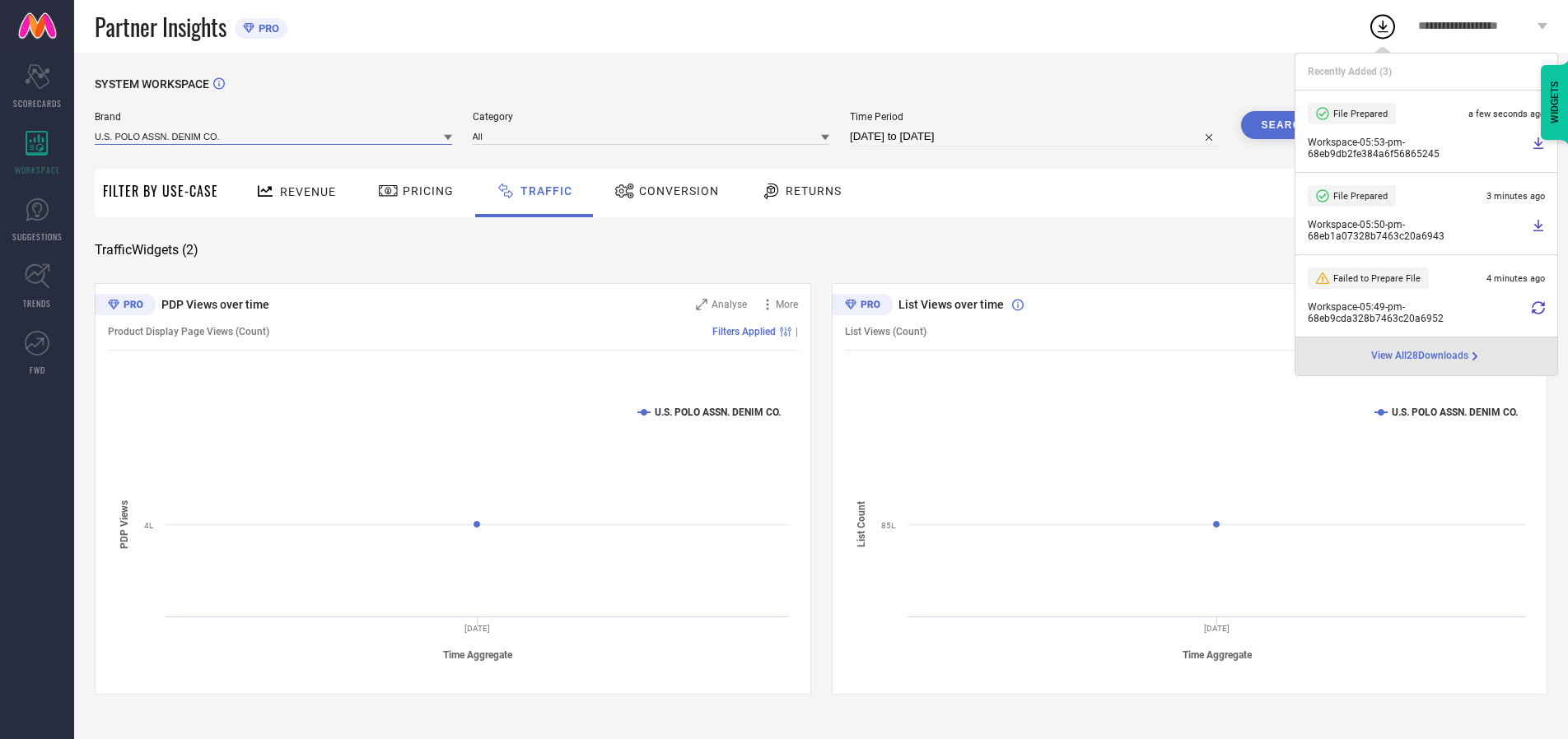
click at [274, 136] on input at bounding box center [273, 137] width 357 height 17
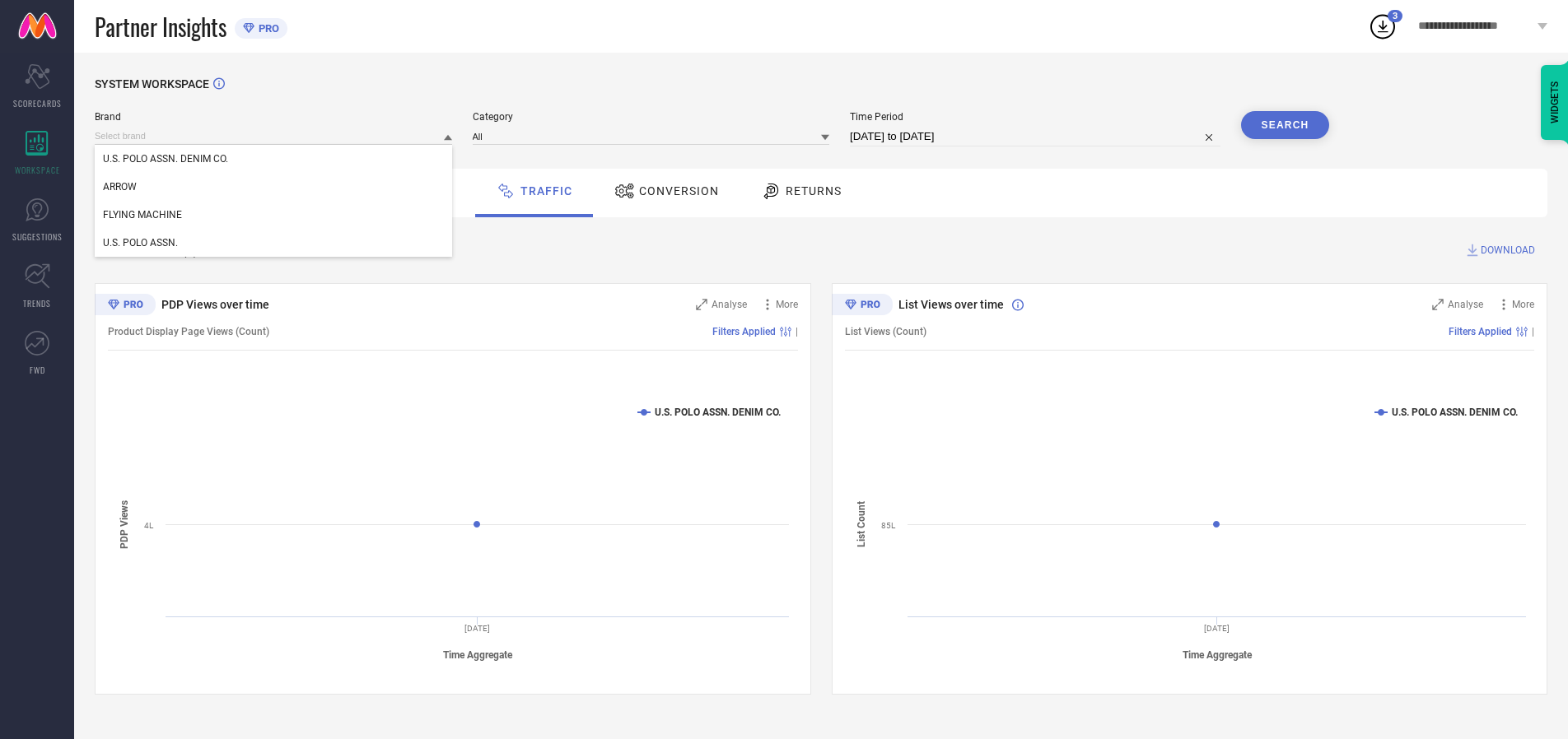
click at [274, 243] on div "U.S. POLO ASSN." at bounding box center [273, 243] width 357 height 28
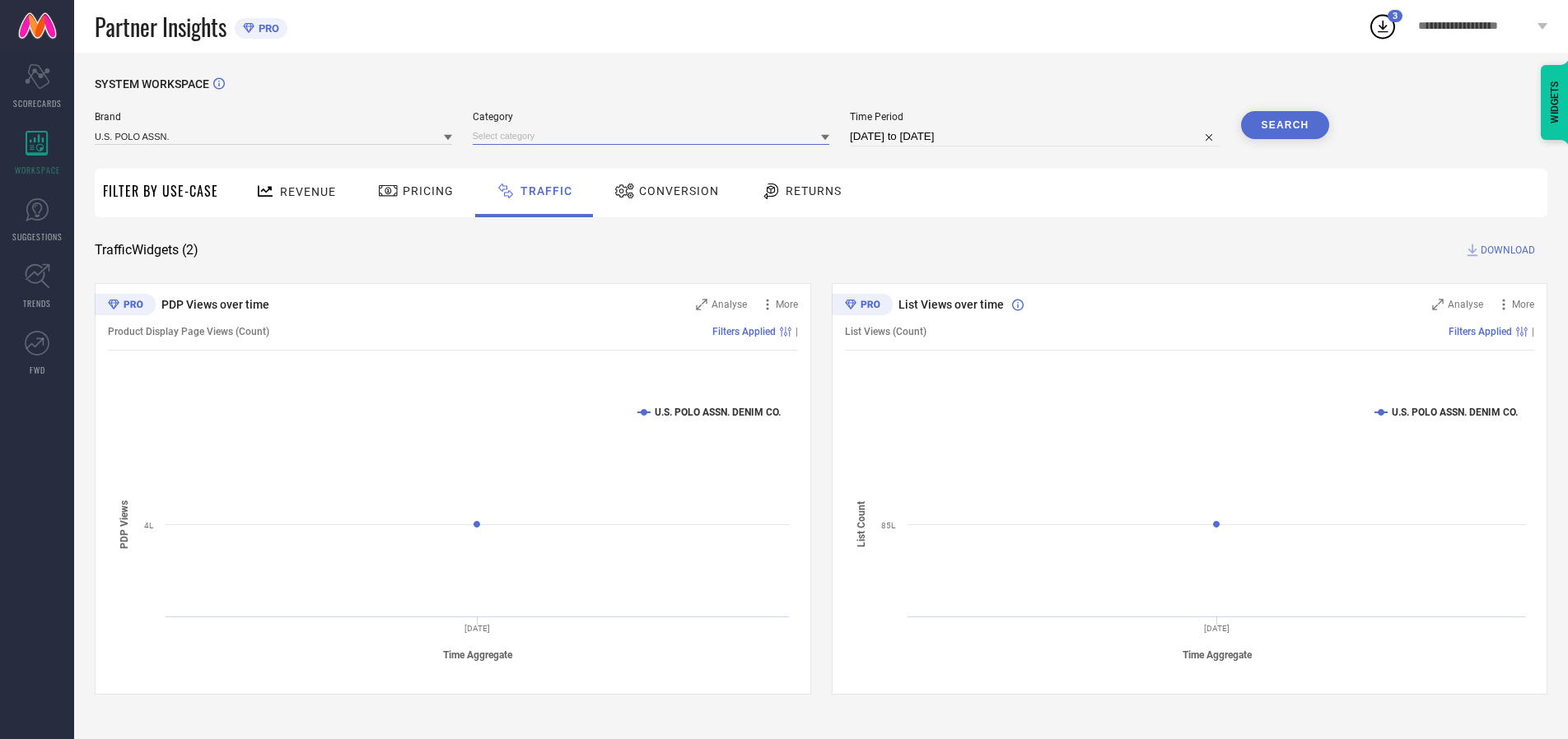
click at [655, 136] on input at bounding box center [651, 137] width 357 height 17
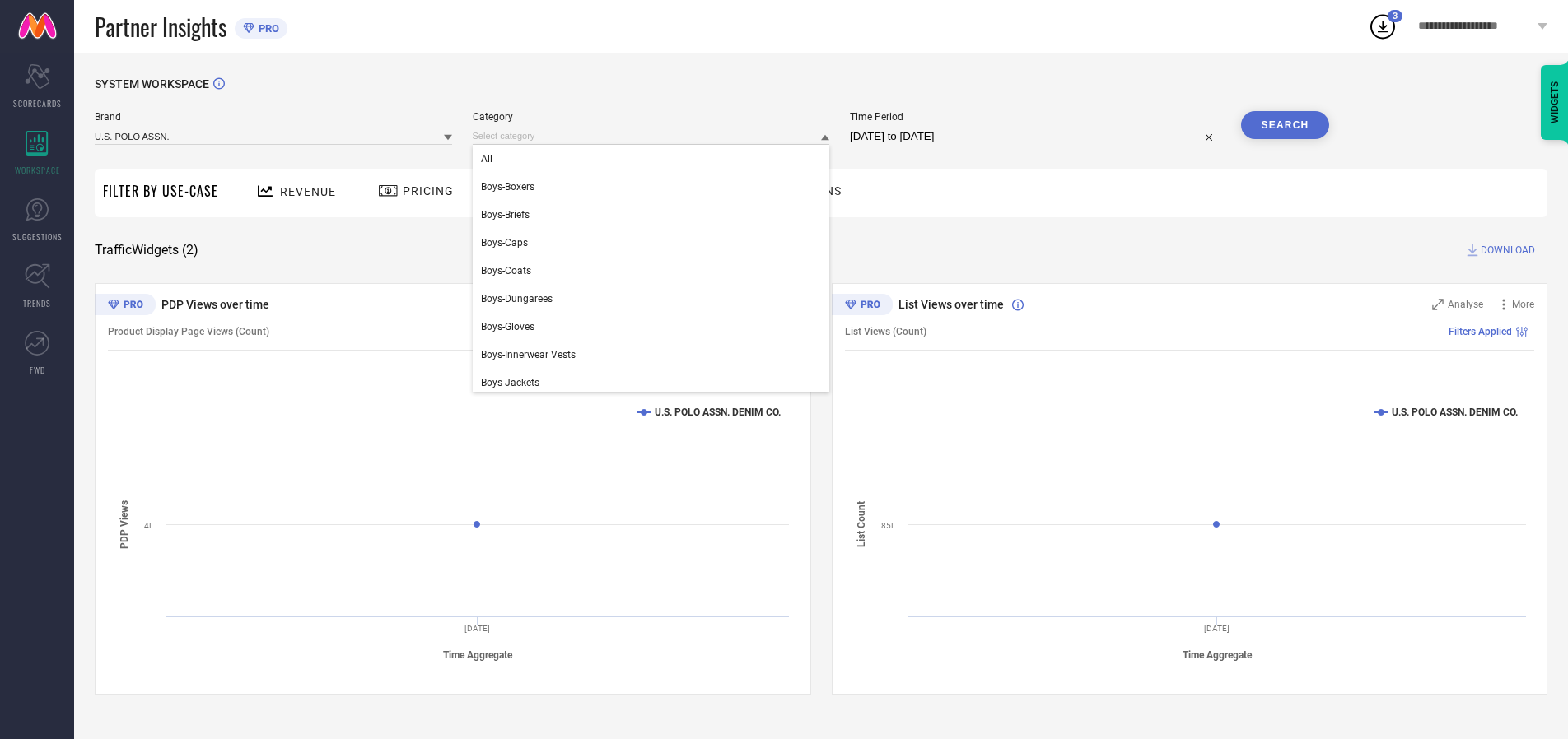
click at [655, 158] on div "All" at bounding box center [651, 158] width 357 height 28
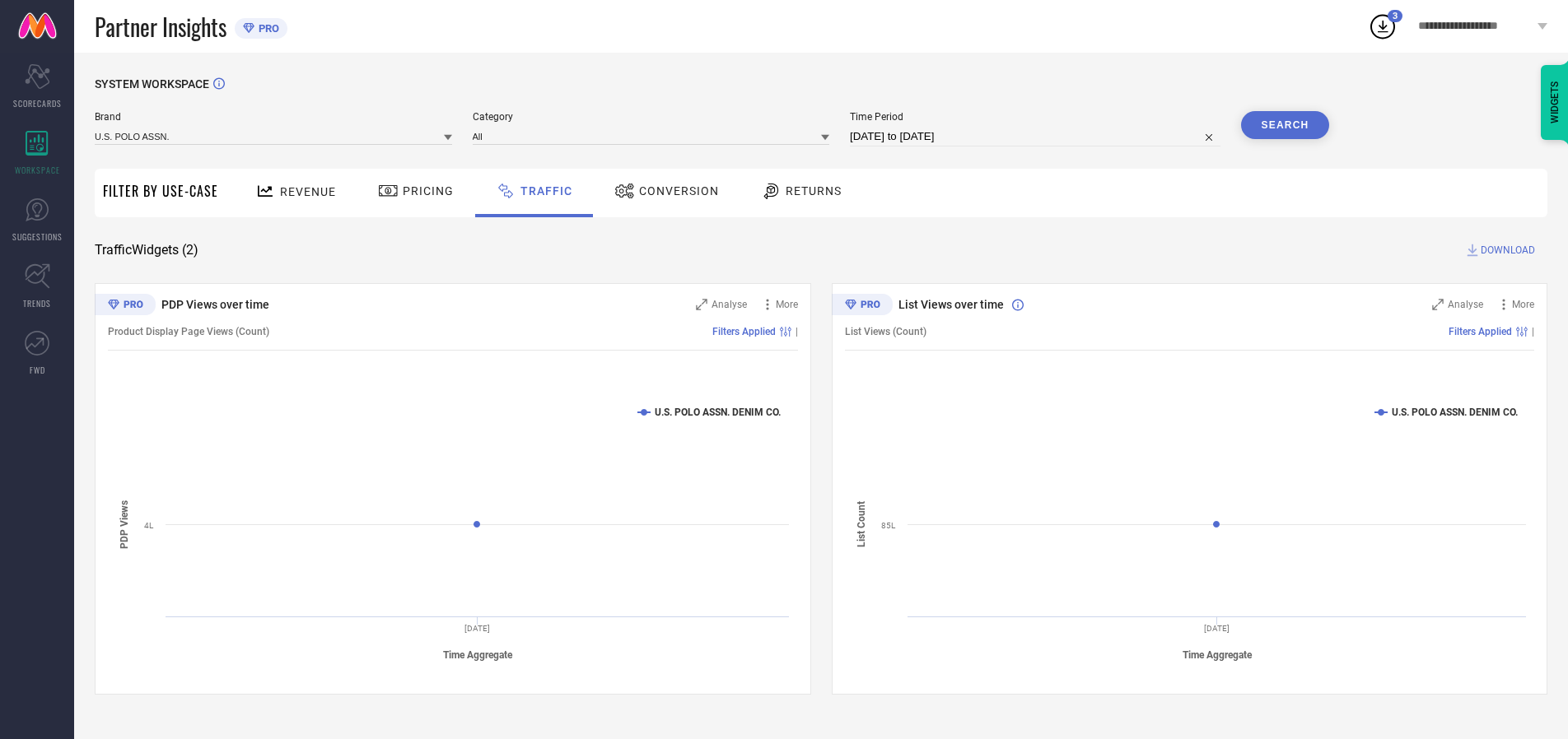
click at [1284, 125] on button "Search" at bounding box center [1285, 124] width 89 height 28
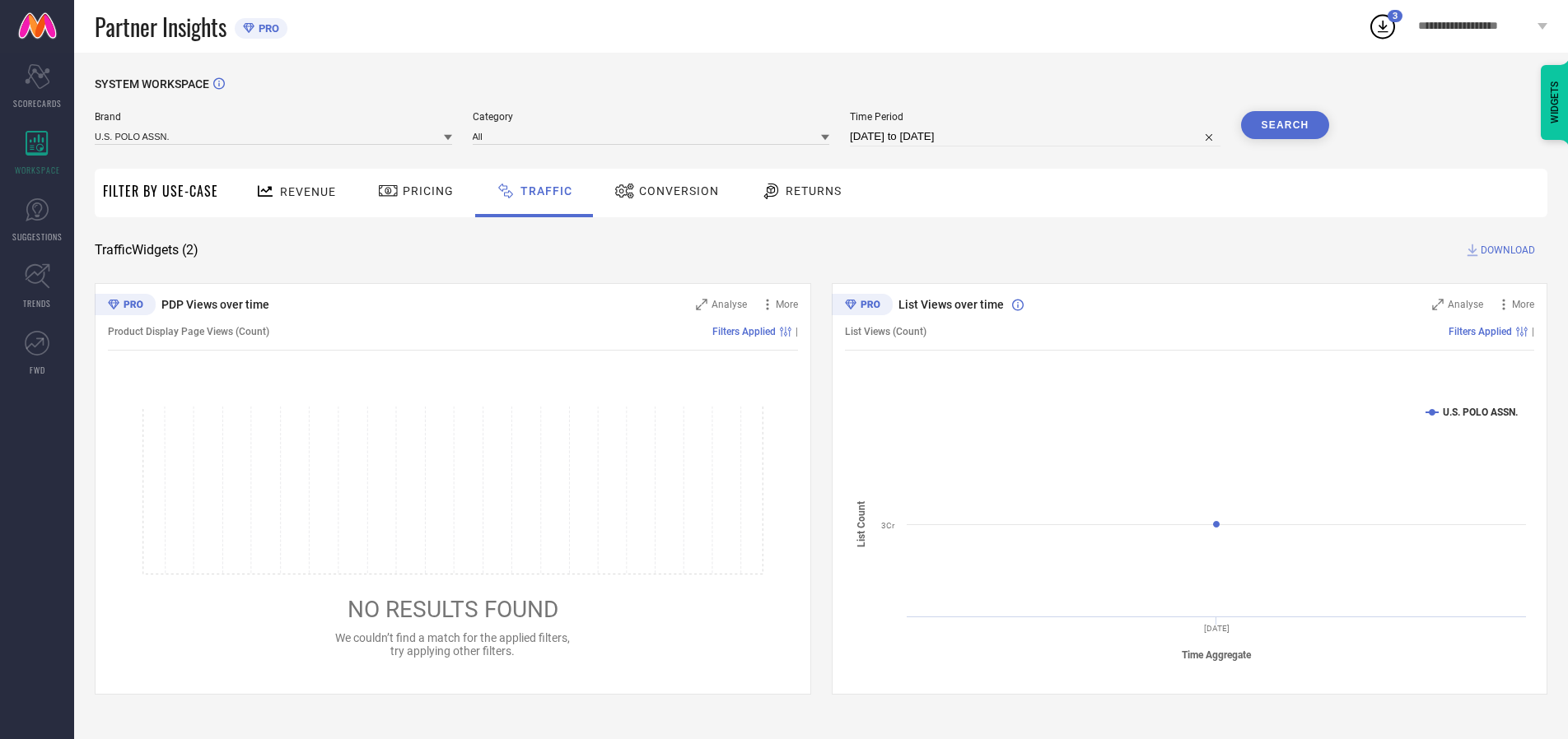
click at [1505, 250] on span "DOWNLOAD" at bounding box center [1507, 250] width 54 height 16
click at [1038, 137] on input at bounding box center [1035, 137] width 371 height 20
select select "9"
select select "2025"
select select "10"
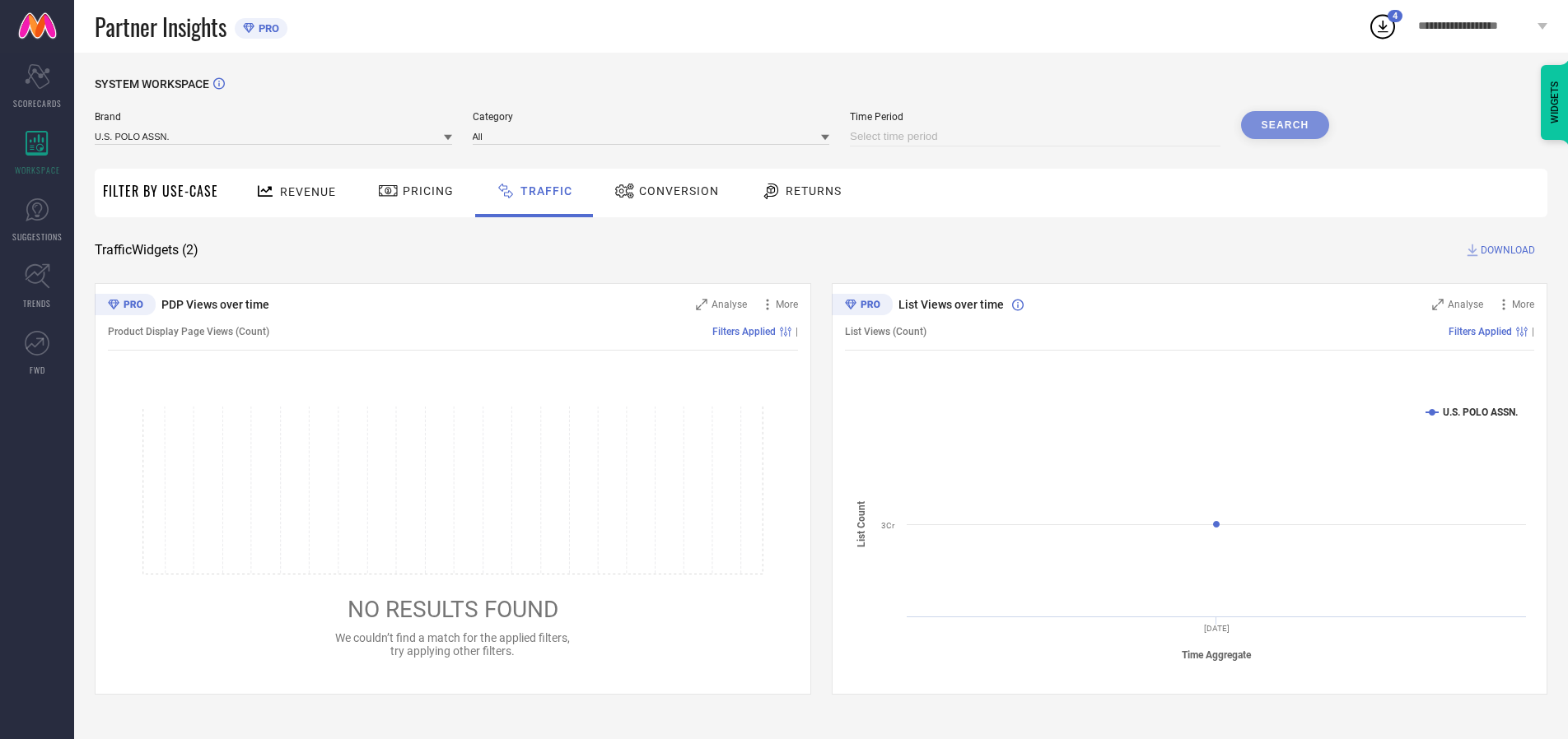
select select "2025"
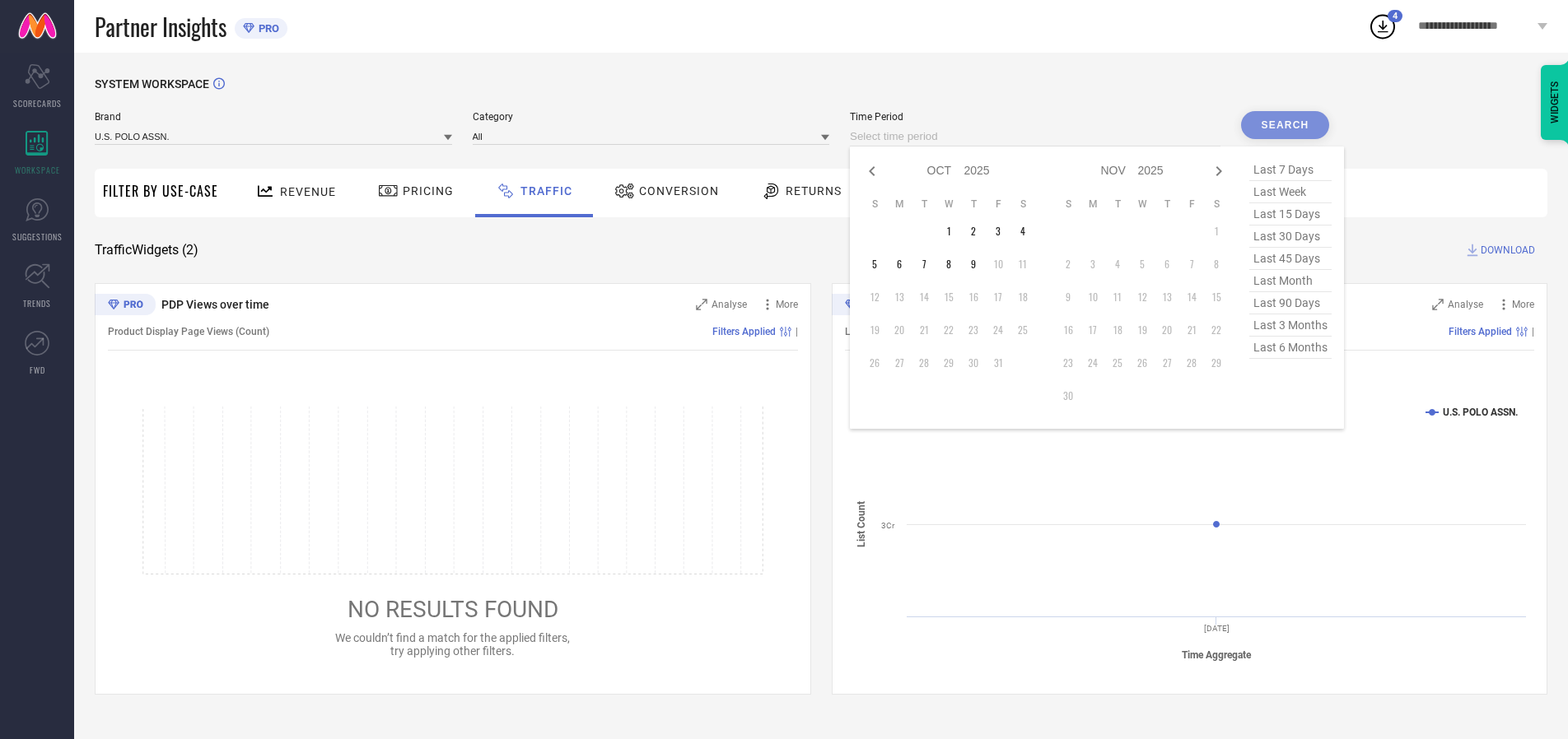
select select "8"
select select "2025"
select select "9"
select select "2025"
click at [904, 363] on td "29" at bounding box center [900, 363] width 25 height 25
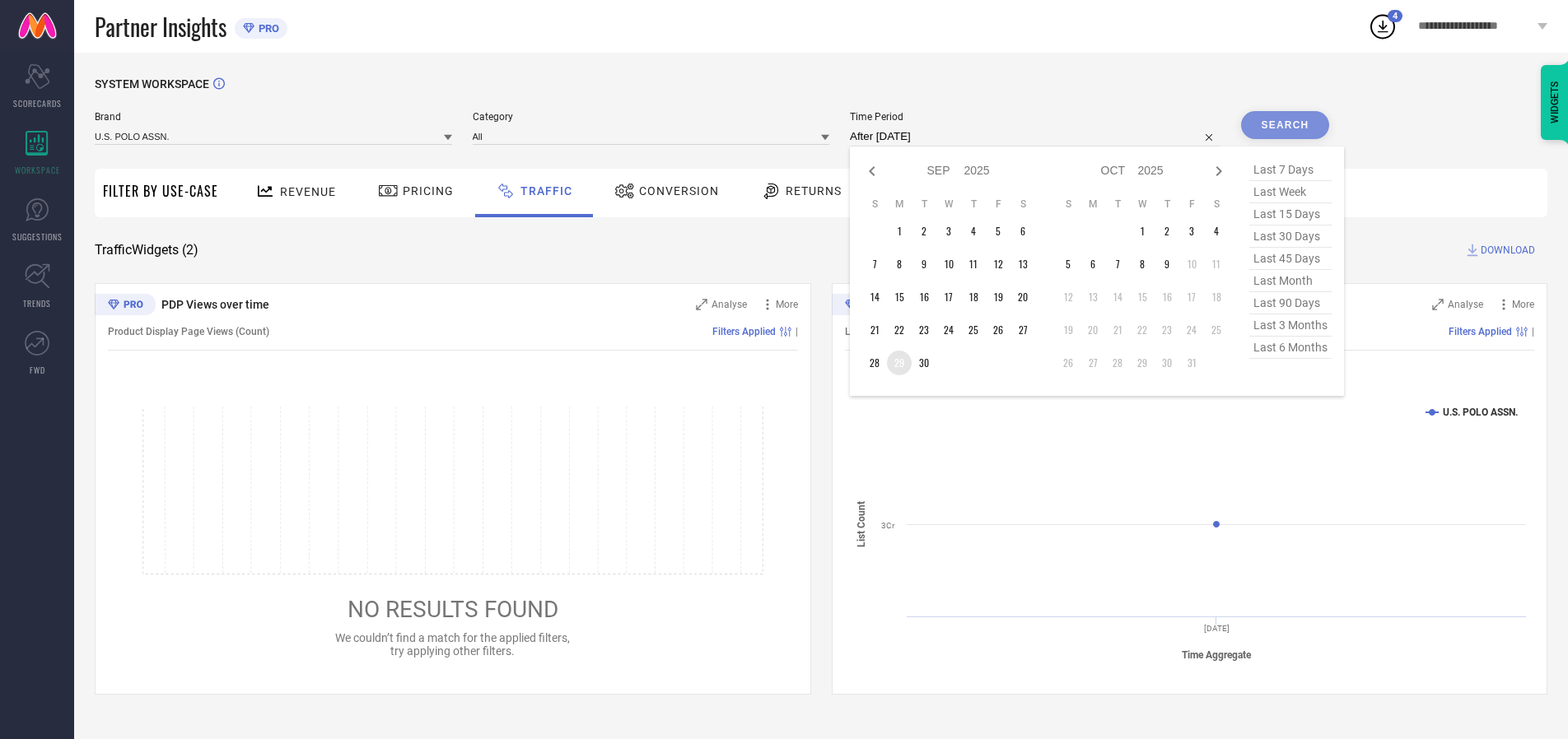
type input "[DATE] to [DATE]"
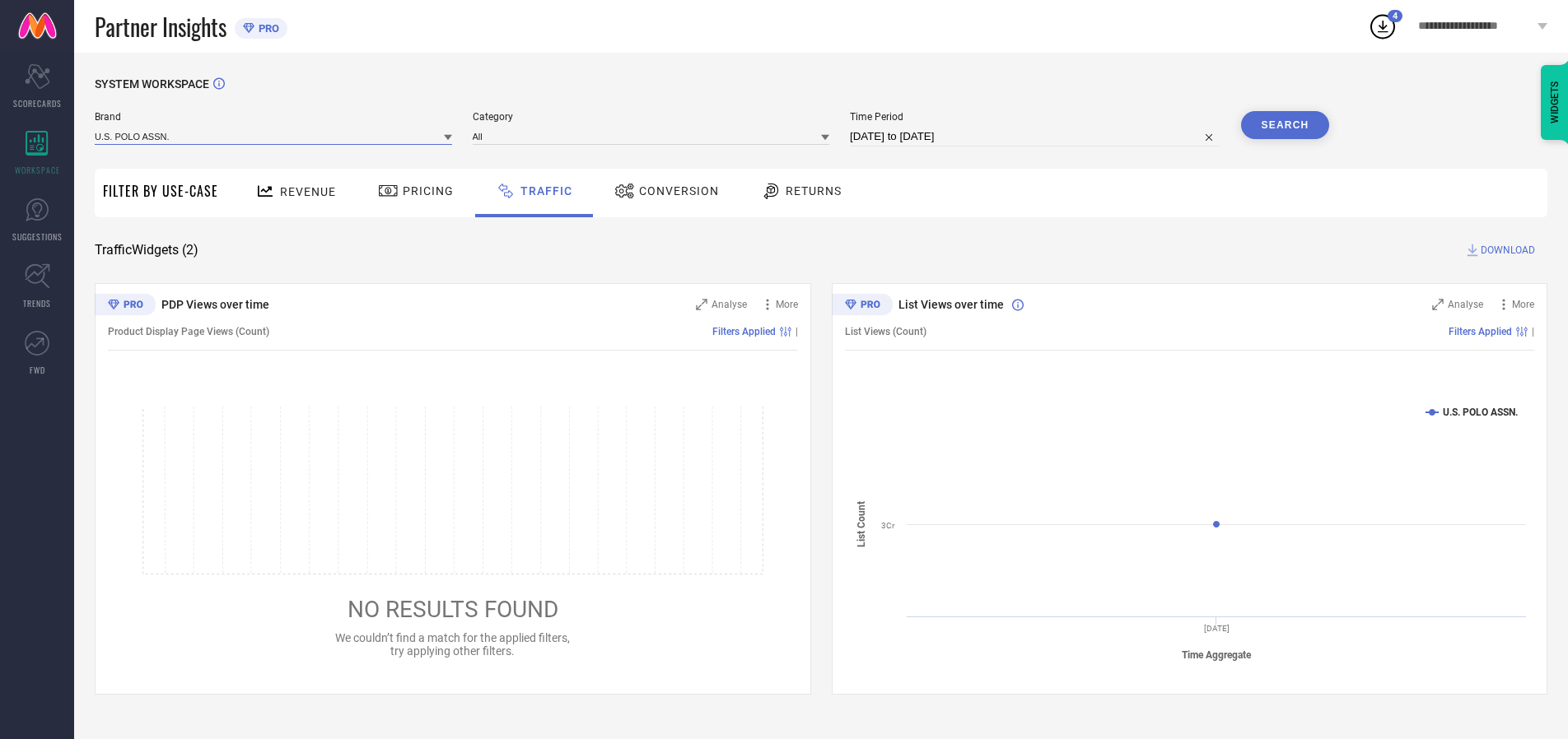
click at [274, 136] on input at bounding box center [273, 137] width 357 height 17
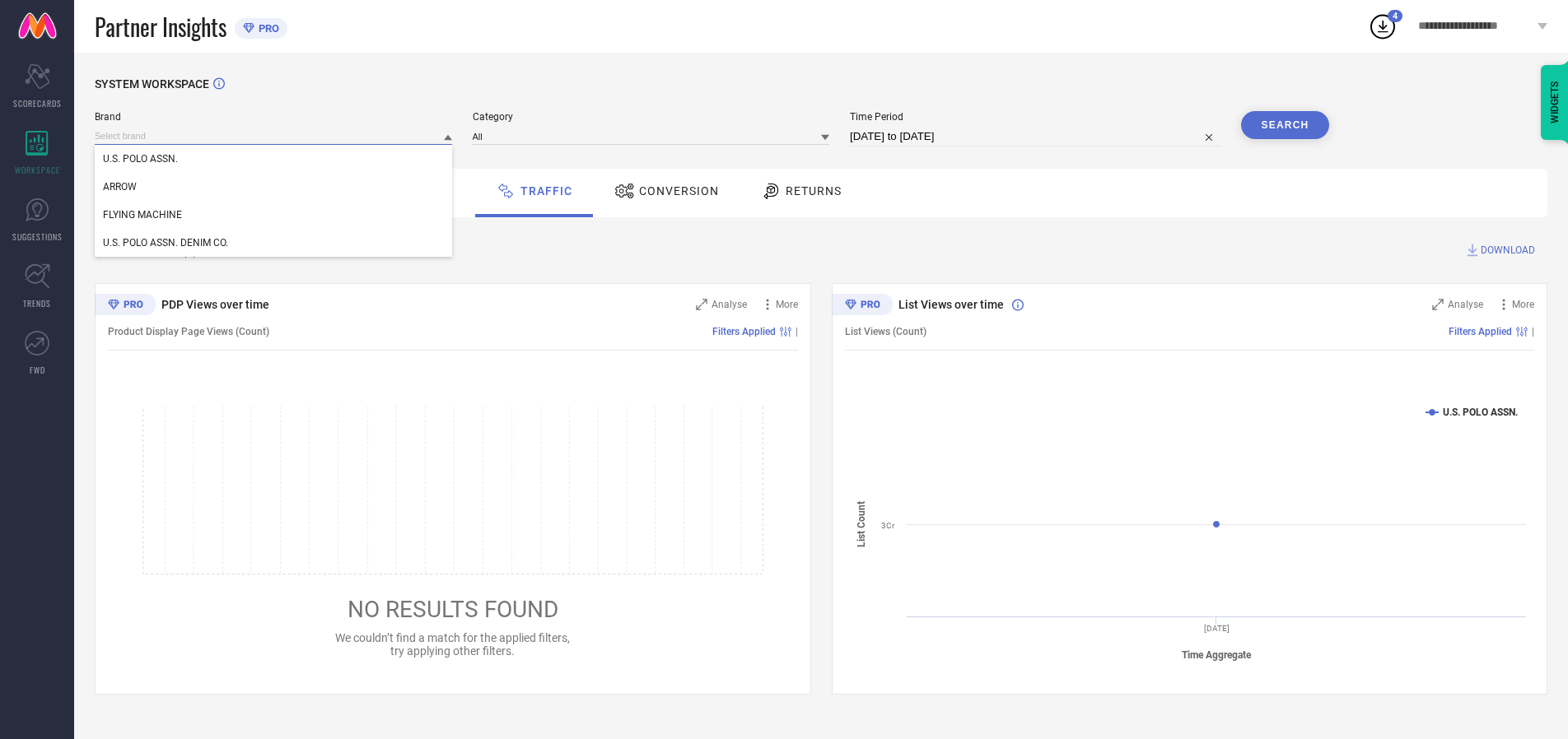
click at [274, 136] on input at bounding box center [273, 137] width 357 height 17
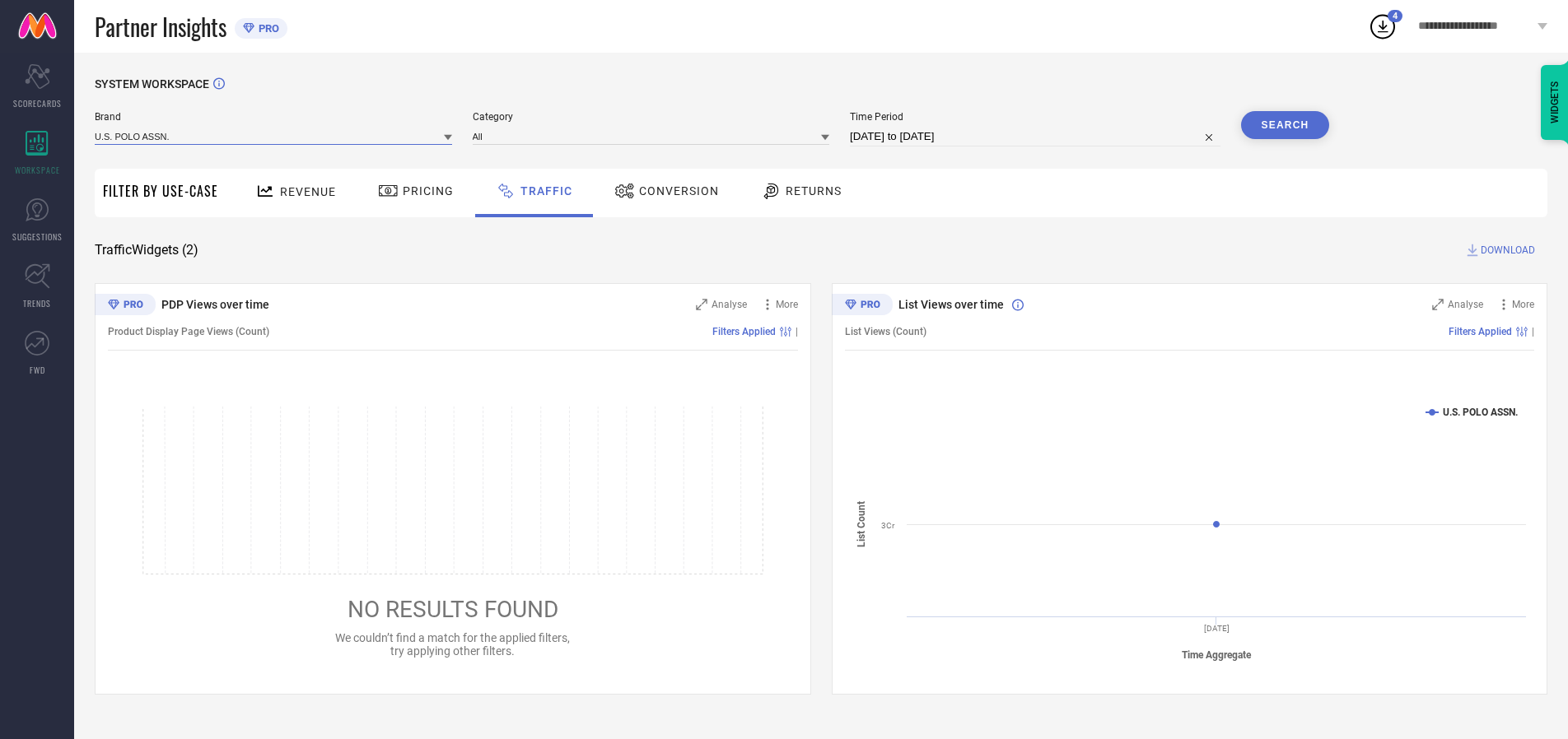
click at [274, 136] on input at bounding box center [273, 137] width 357 height 17
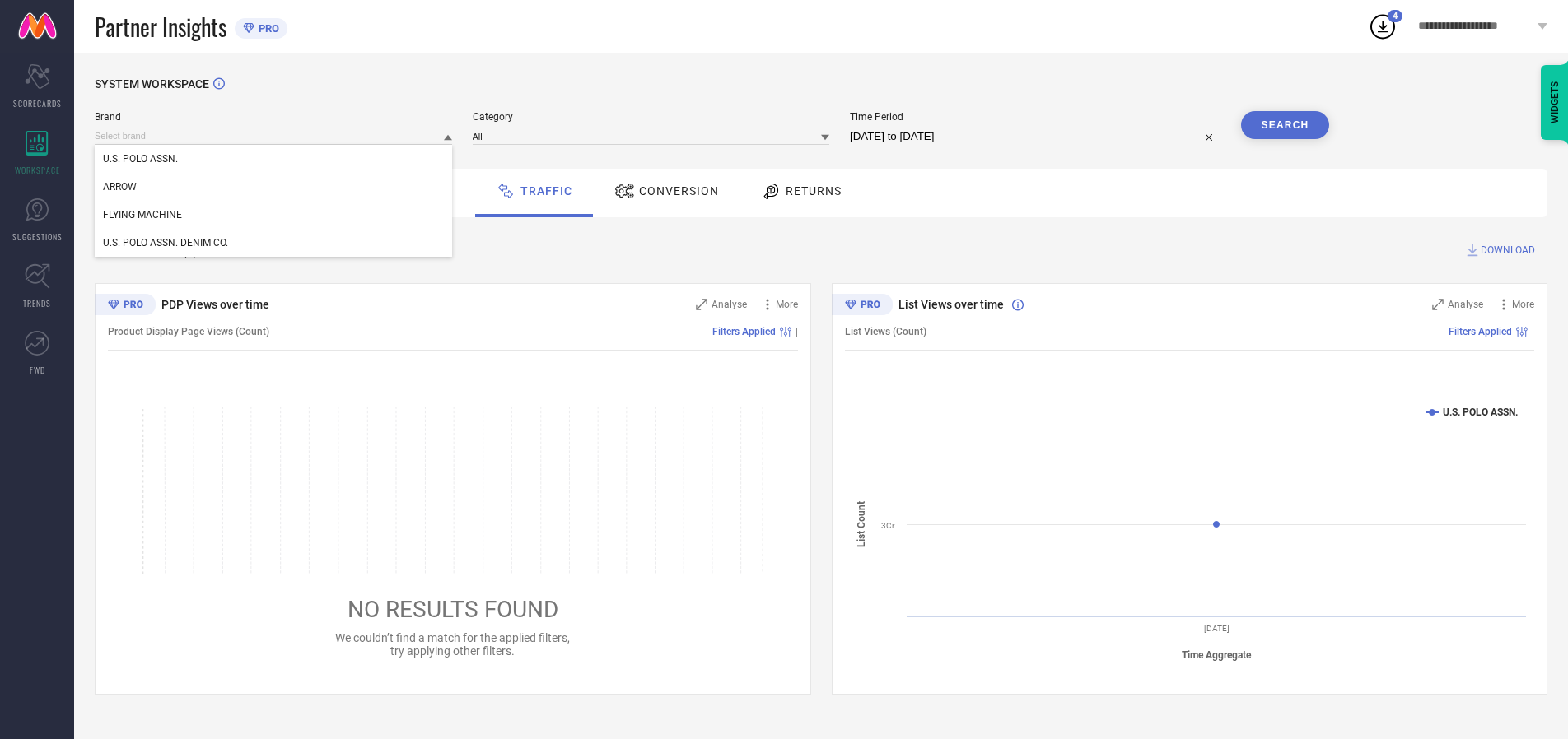
click at [274, 158] on div "U.S. POLO ASSN." at bounding box center [273, 158] width 357 height 28
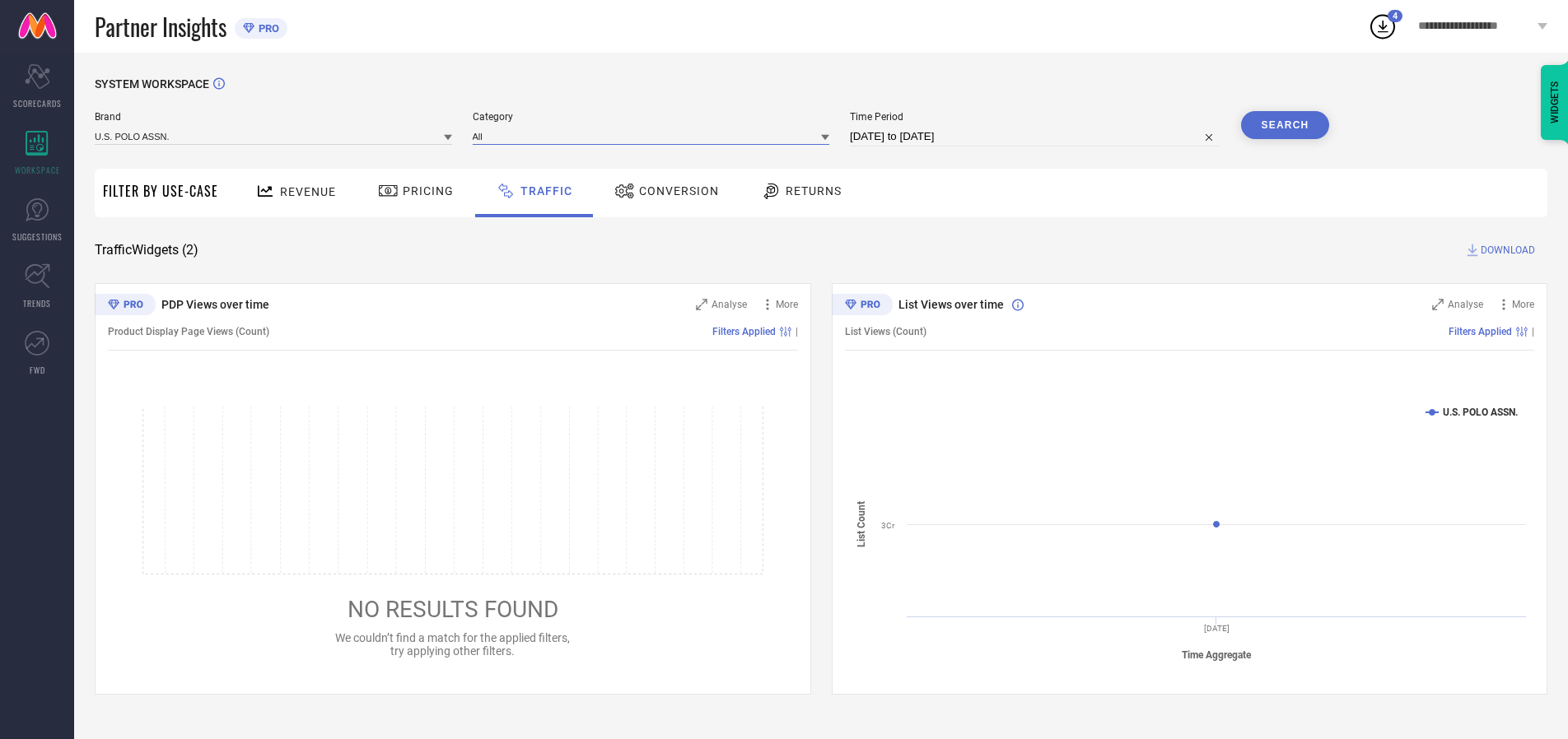
click at [655, 136] on input at bounding box center [651, 137] width 357 height 17
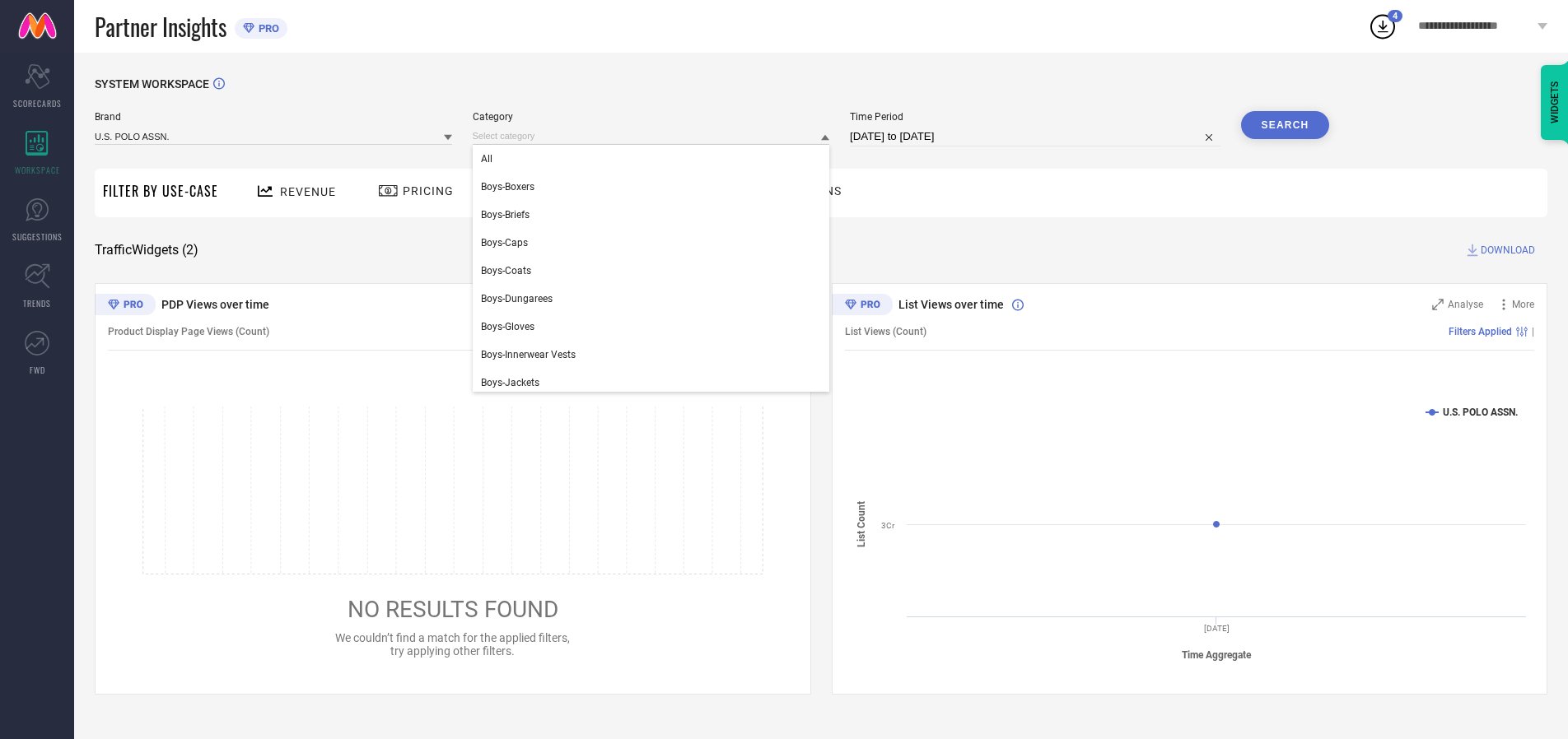
click at [655, 158] on div "All" at bounding box center [651, 158] width 357 height 28
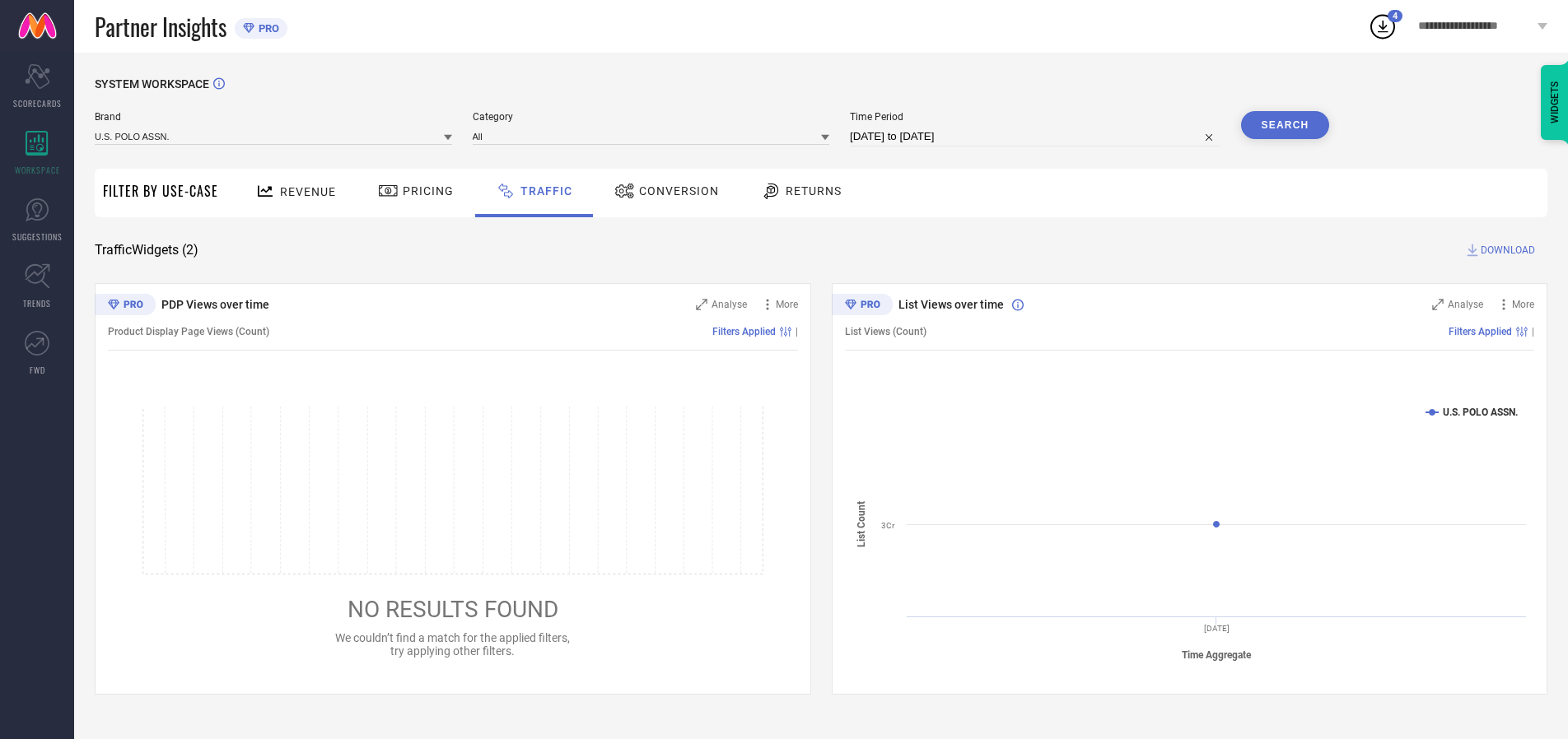
click at [1284, 125] on button "Search" at bounding box center [1285, 124] width 89 height 28
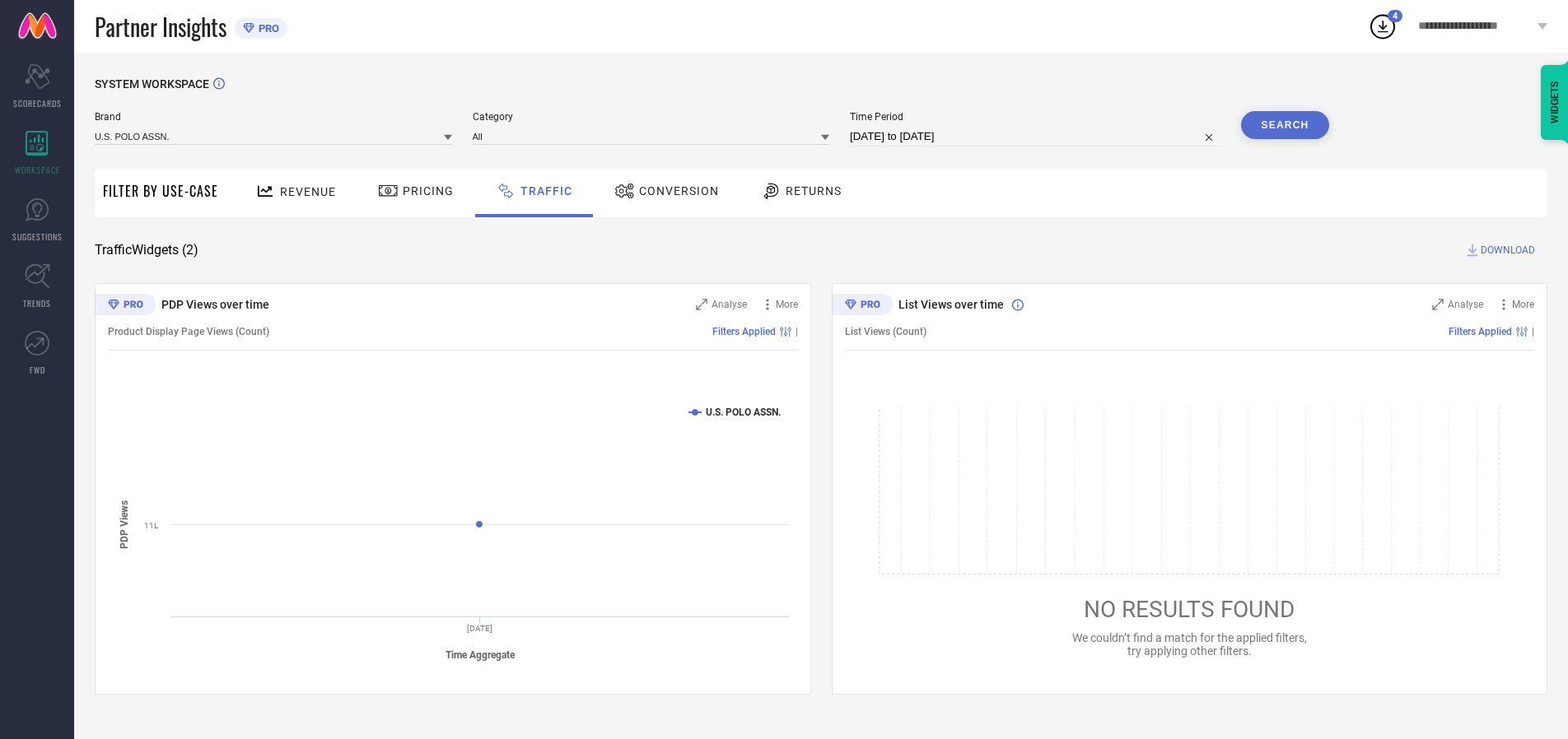
click at [1505, 250] on span "DOWNLOAD" at bounding box center [1507, 250] width 54 height 16
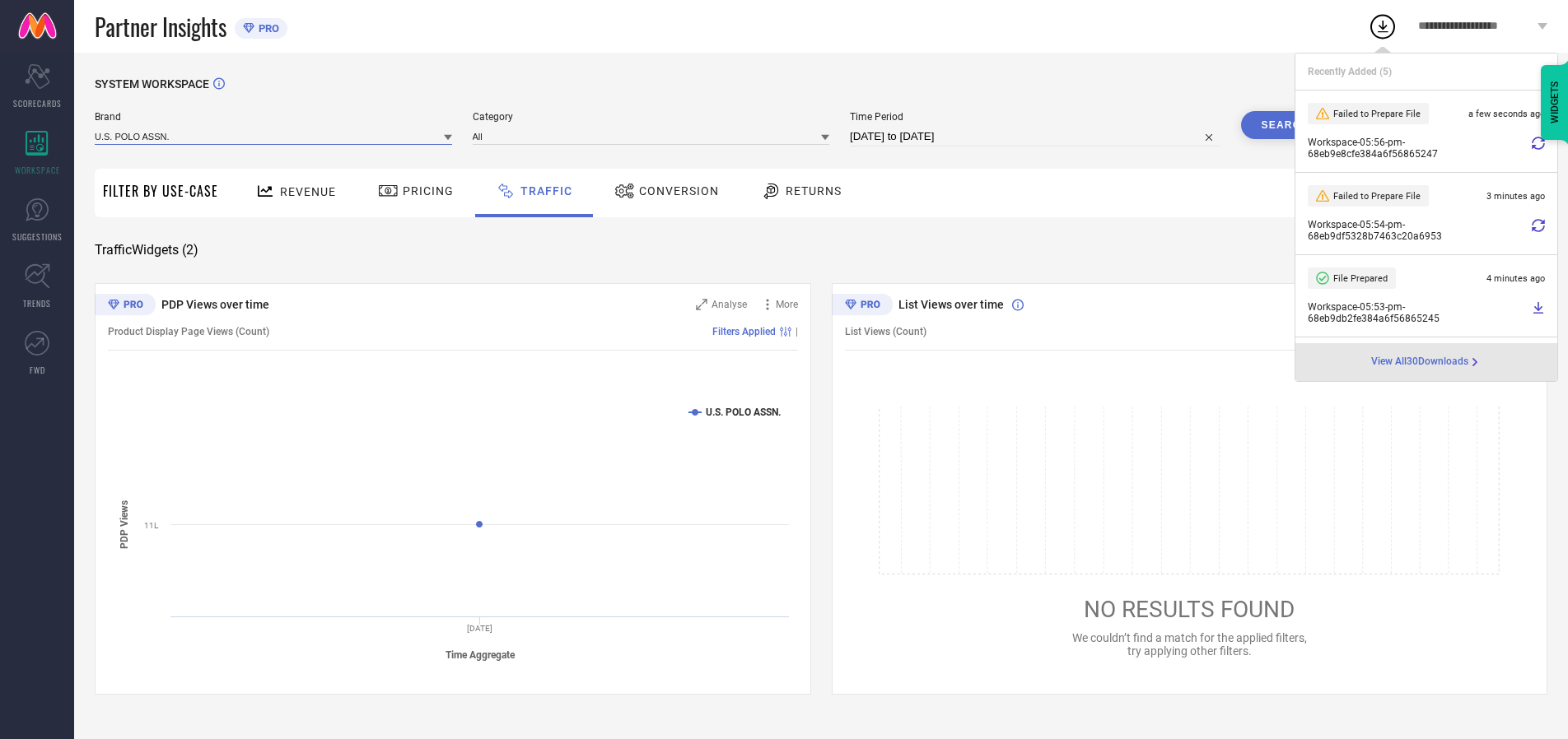
click at [274, 136] on input at bounding box center [273, 137] width 357 height 17
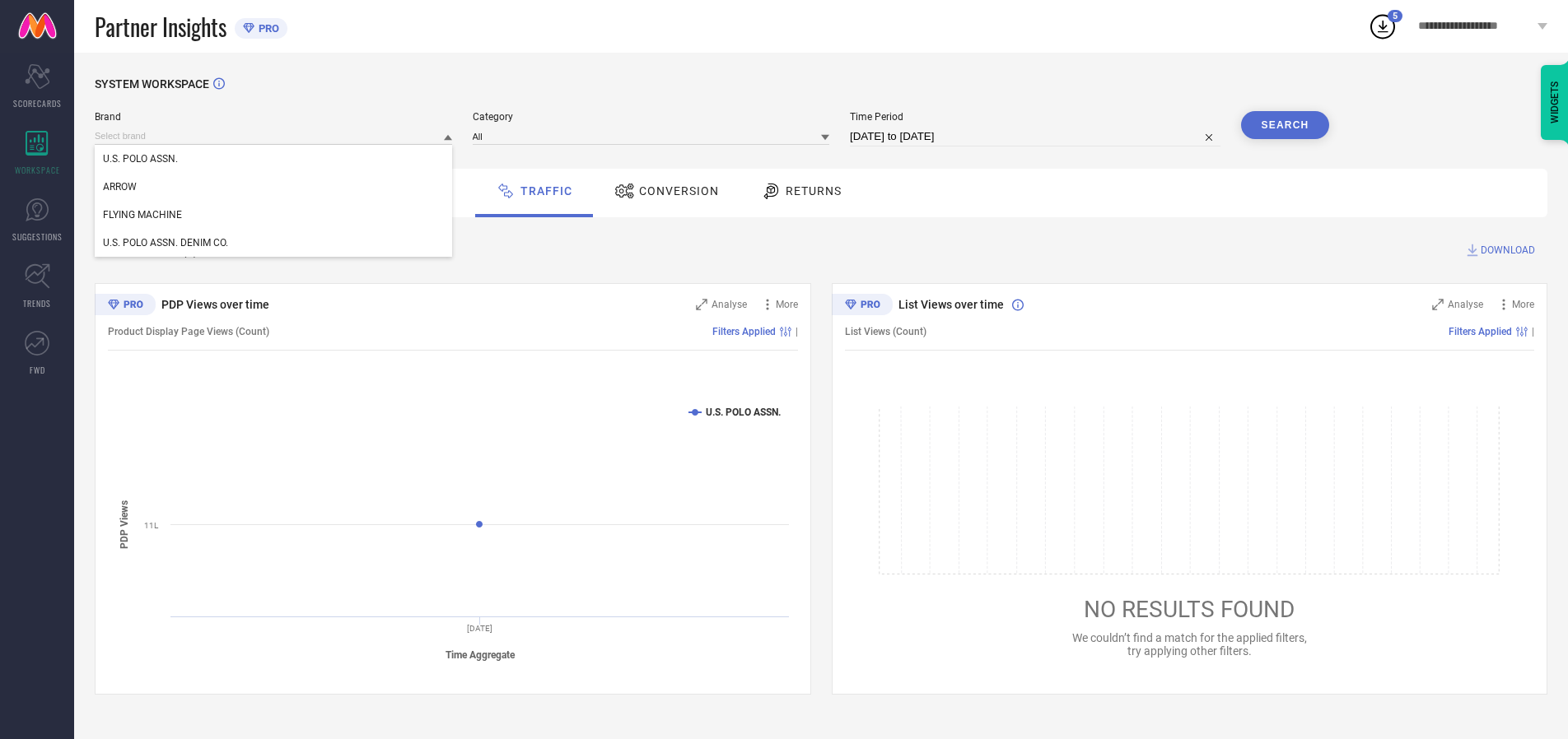
click at [274, 243] on div "U.S. POLO ASSN. DENIM CO." at bounding box center [273, 243] width 357 height 28
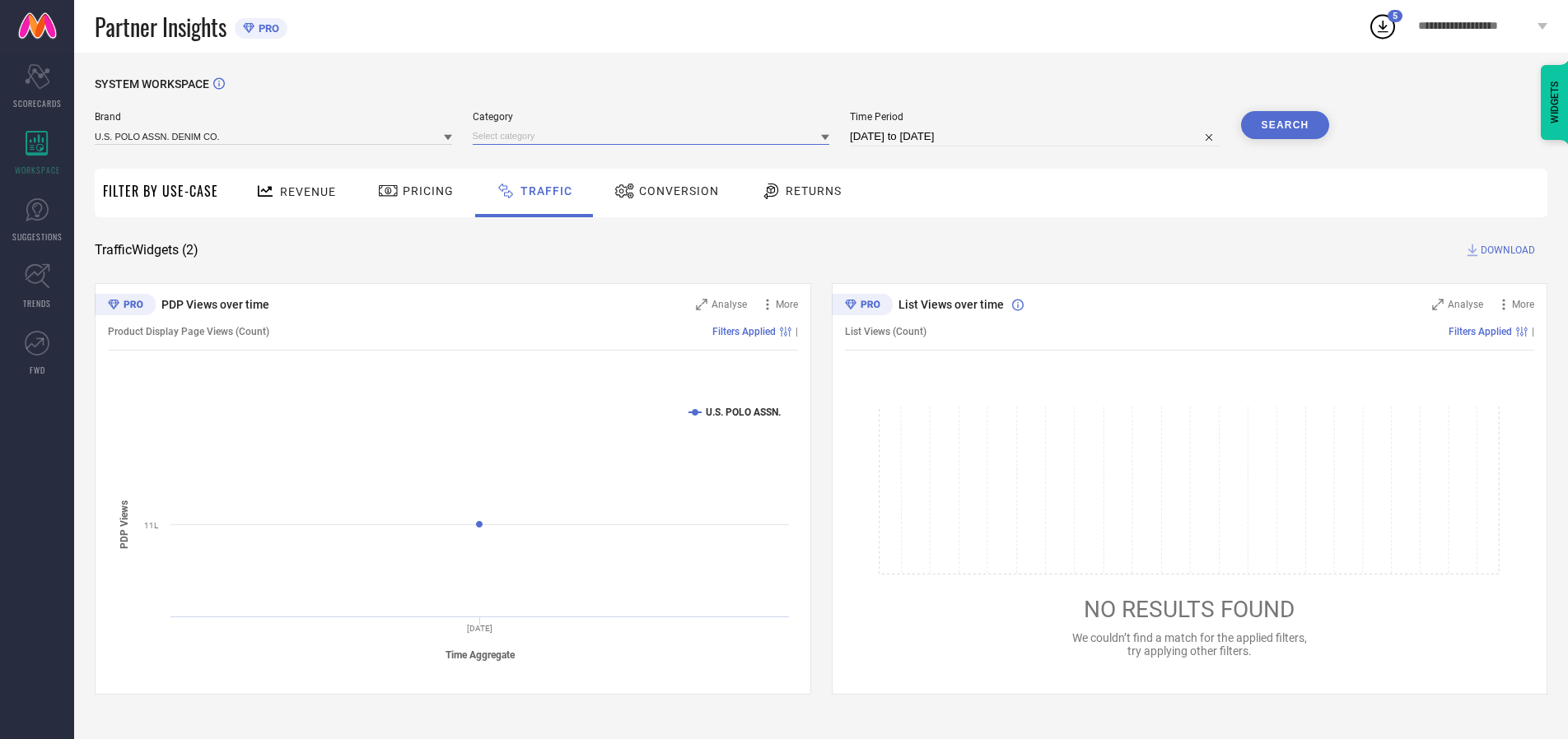
click at [655, 136] on input at bounding box center [651, 137] width 357 height 17
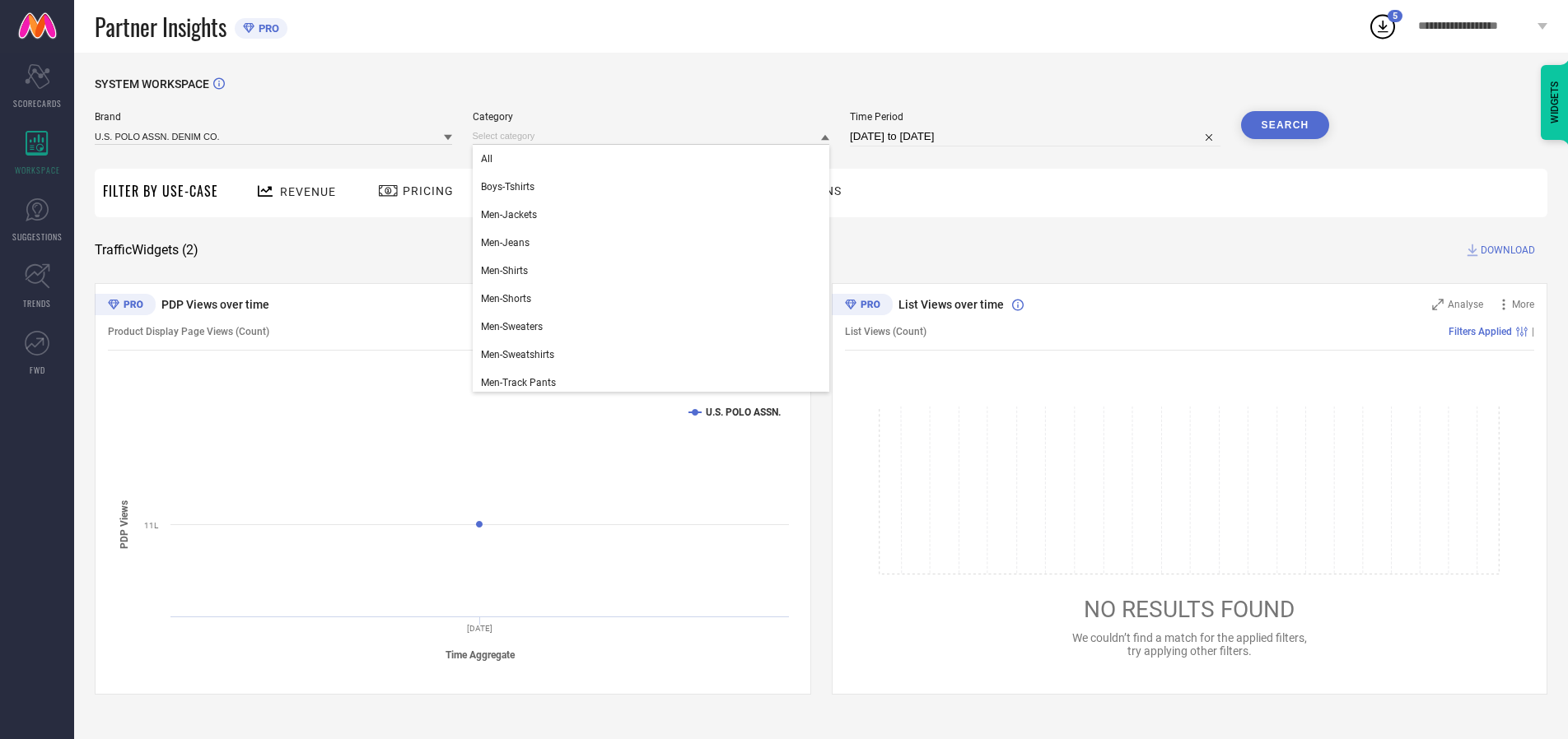
click at [655, 158] on div "All" at bounding box center [651, 158] width 357 height 28
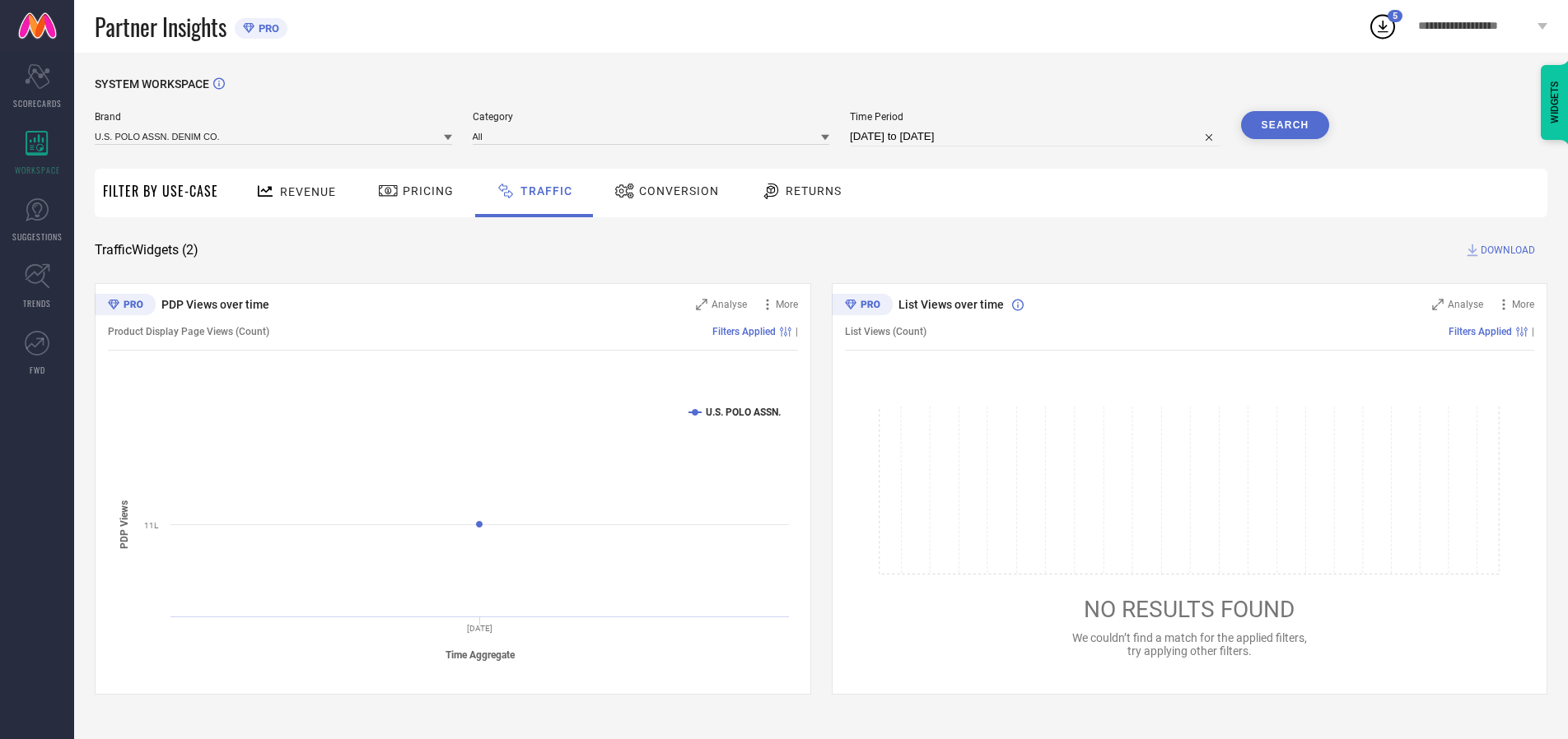
click at [1284, 125] on button "Search" at bounding box center [1285, 124] width 89 height 28
click at [1505, 250] on span "DOWNLOAD" at bounding box center [1507, 250] width 54 height 16
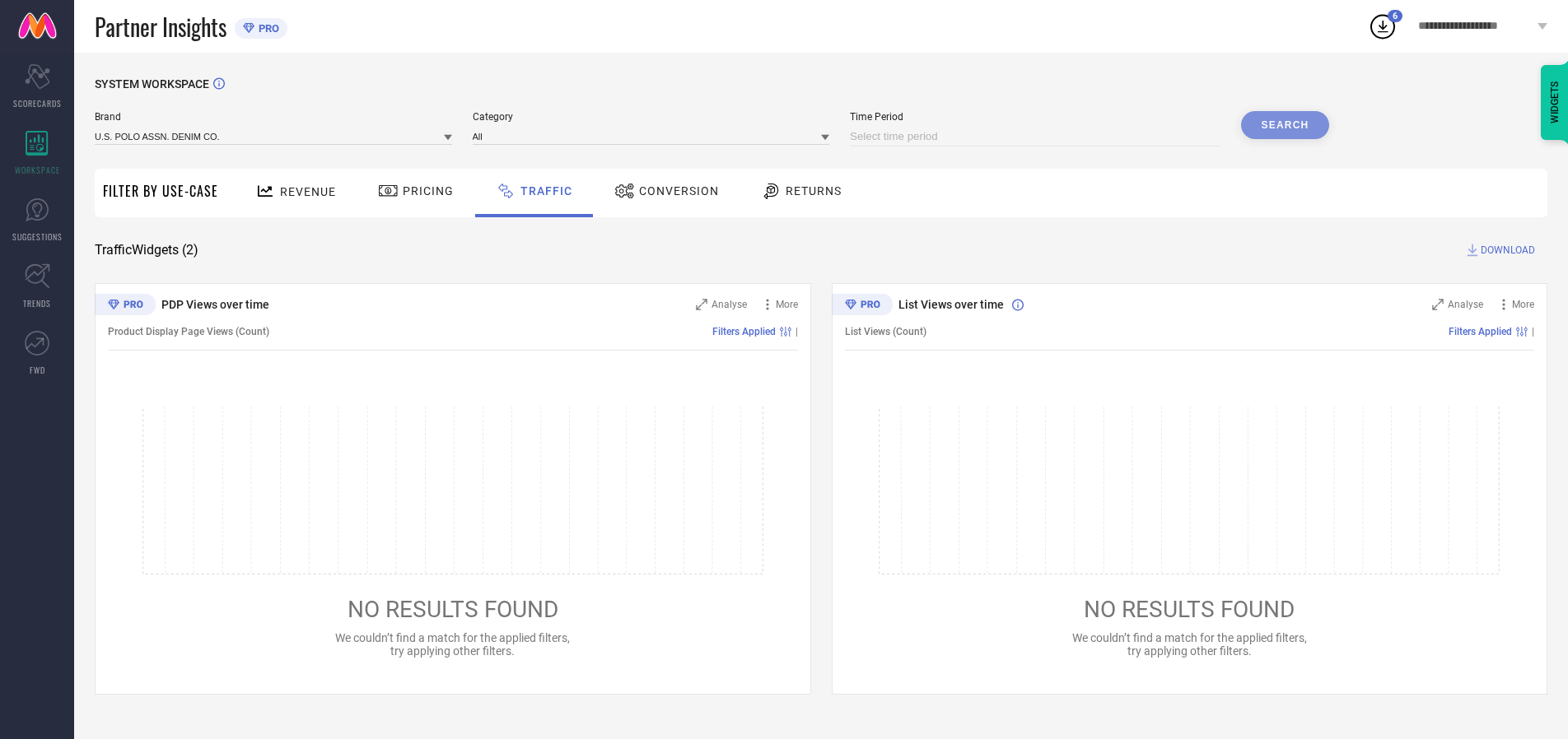
click at [1038, 137] on input at bounding box center [1035, 137] width 371 height 20
select select "9"
select select "2025"
select select "10"
select select "2025"
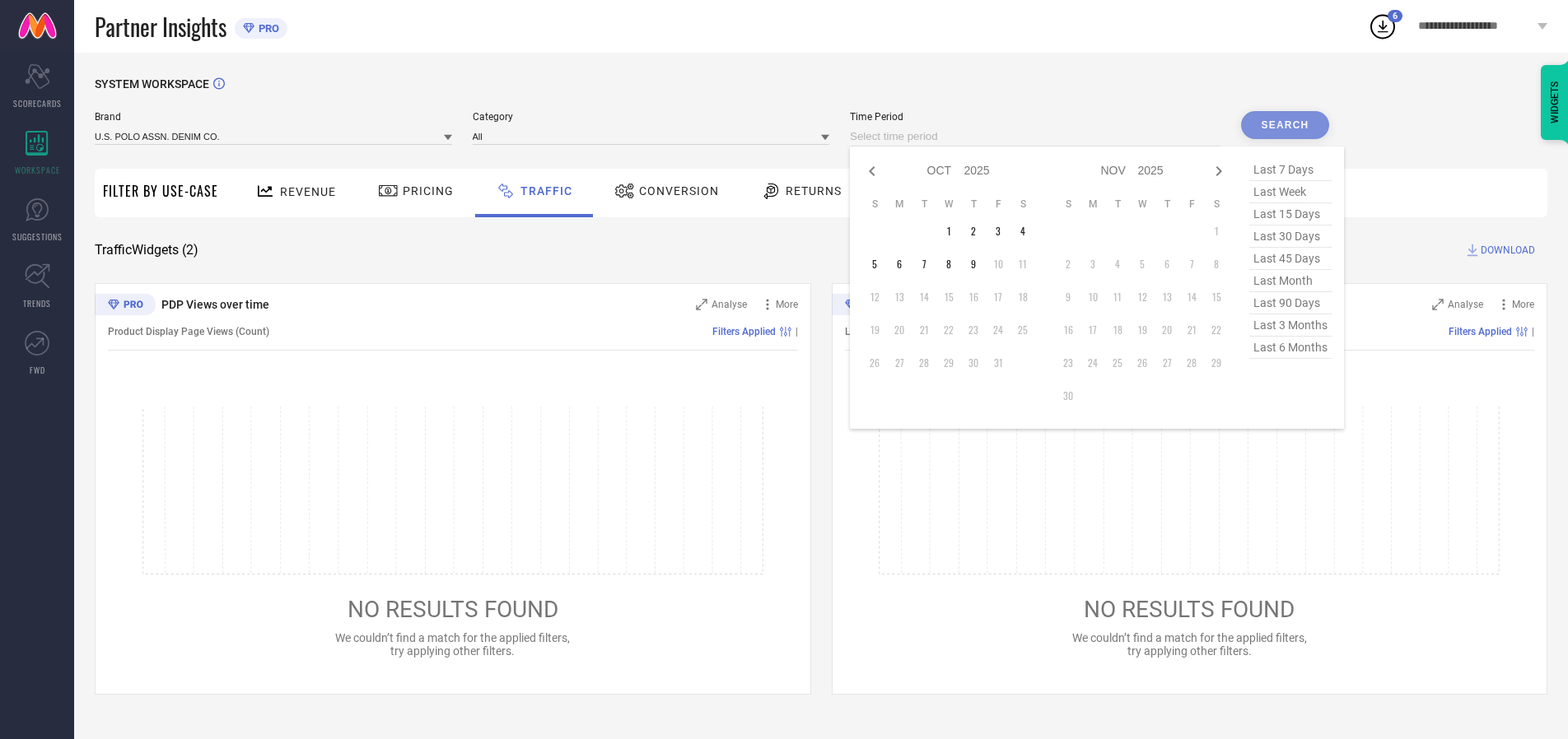
select select "8"
select select "2025"
select select "9"
select select "2025"
click at [929, 363] on td "30" at bounding box center [924, 363] width 25 height 25
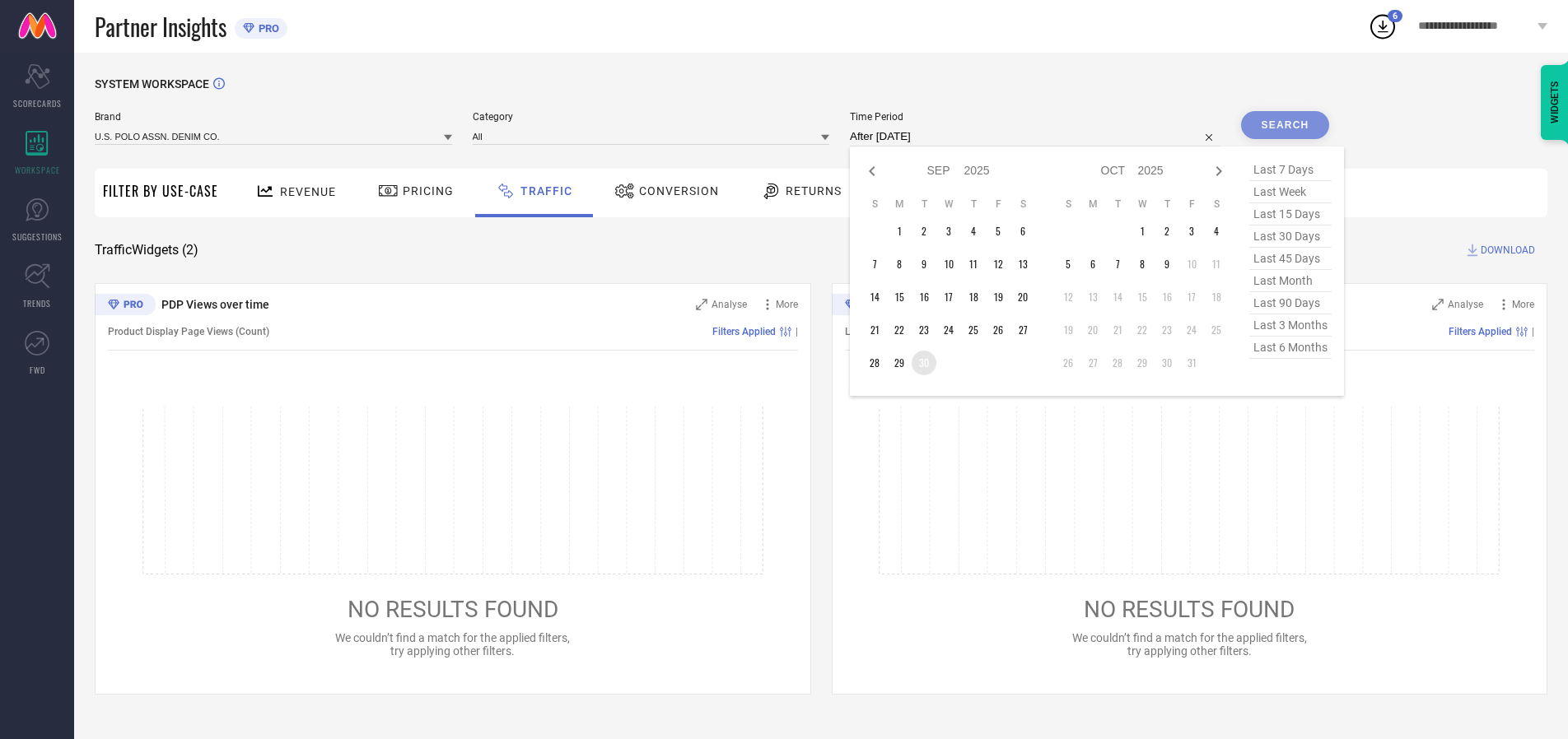
type input "[DATE] to [DATE]"
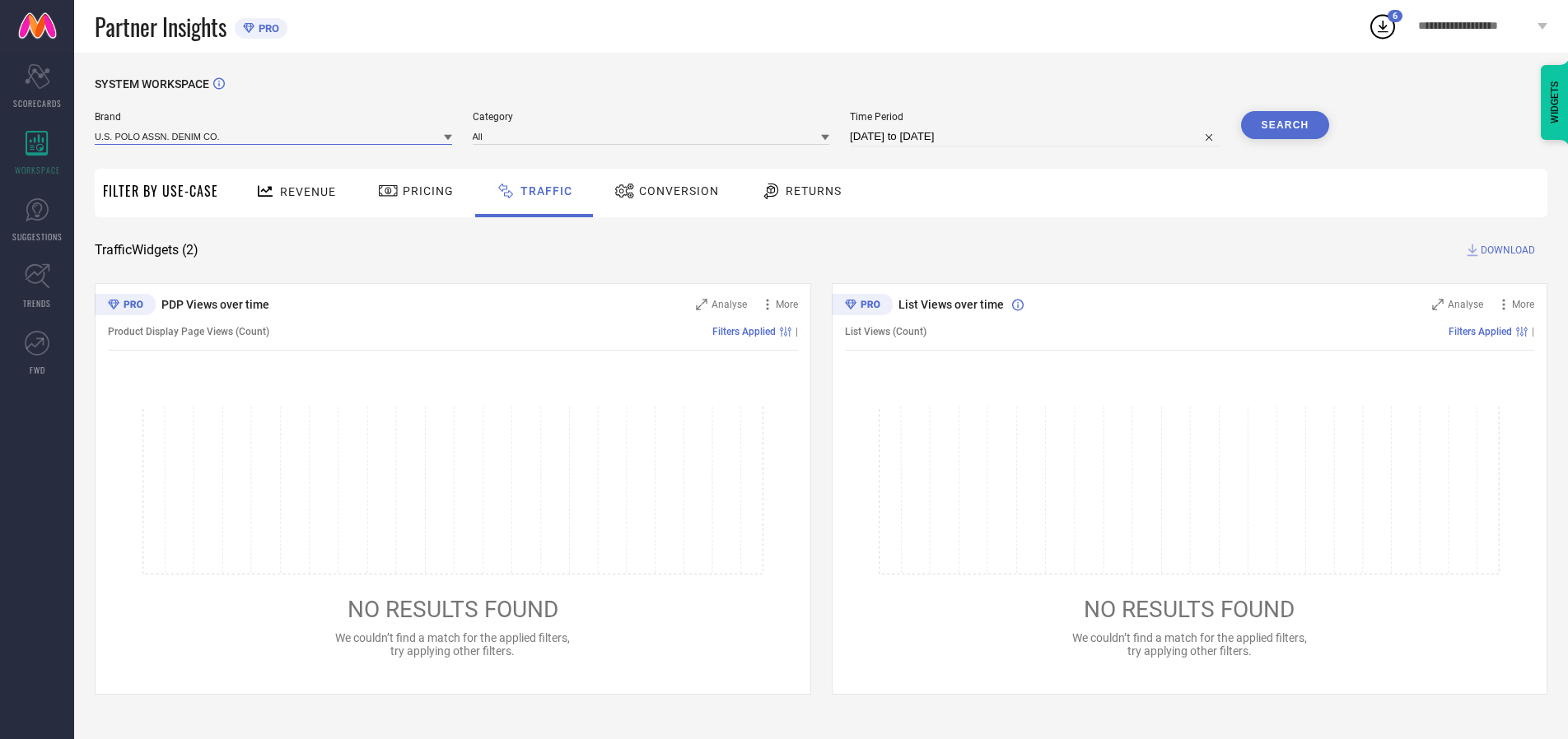
click at [274, 136] on input at bounding box center [273, 137] width 357 height 17
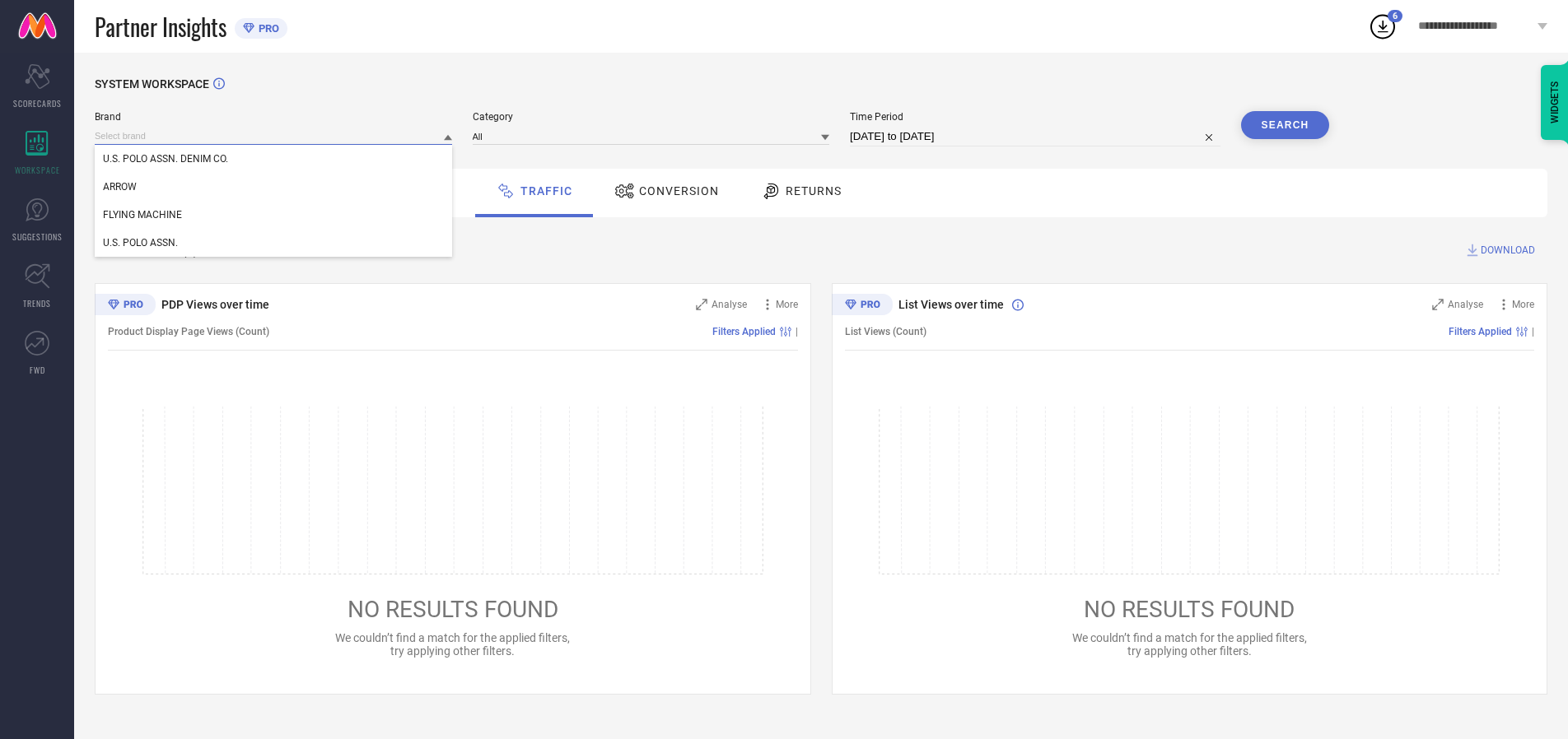
click at [274, 136] on input at bounding box center [273, 137] width 357 height 17
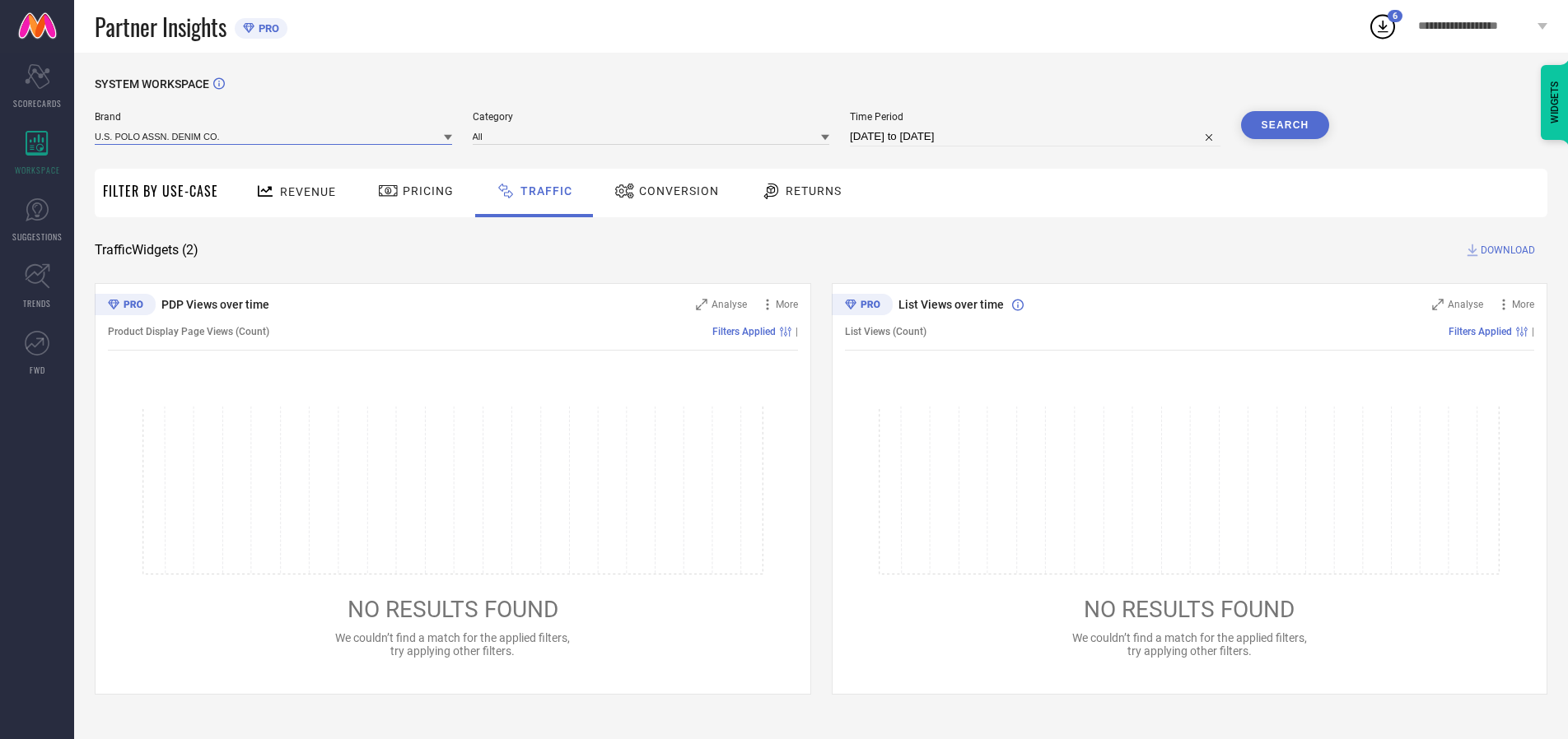
click at [274, 136] on input at bounding box center [273, 137] width 357 height 17
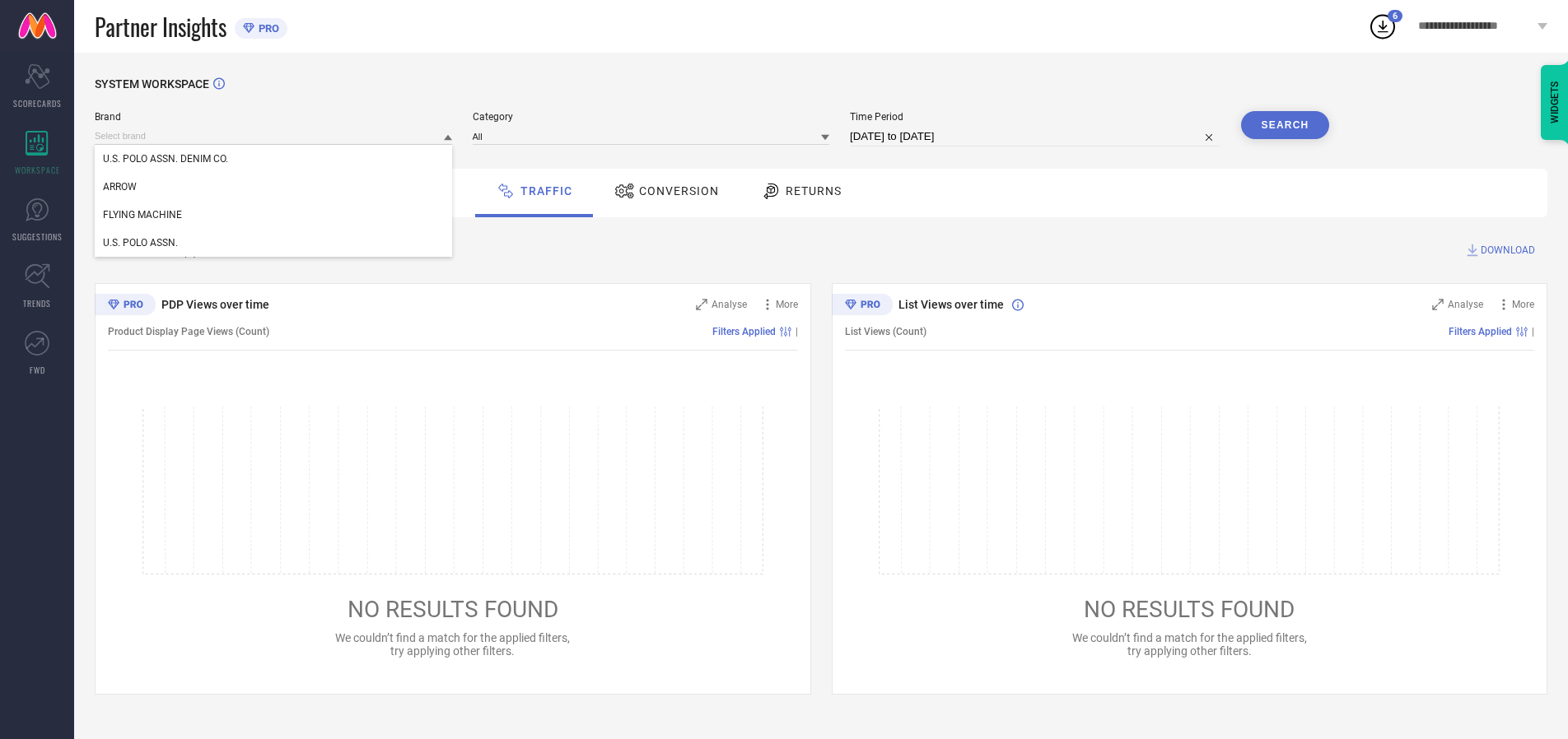
click at [274, 158] on div "U.S. POLO ASSN. DENIM CO." at bounding box center [273, 158] width 357 height 28
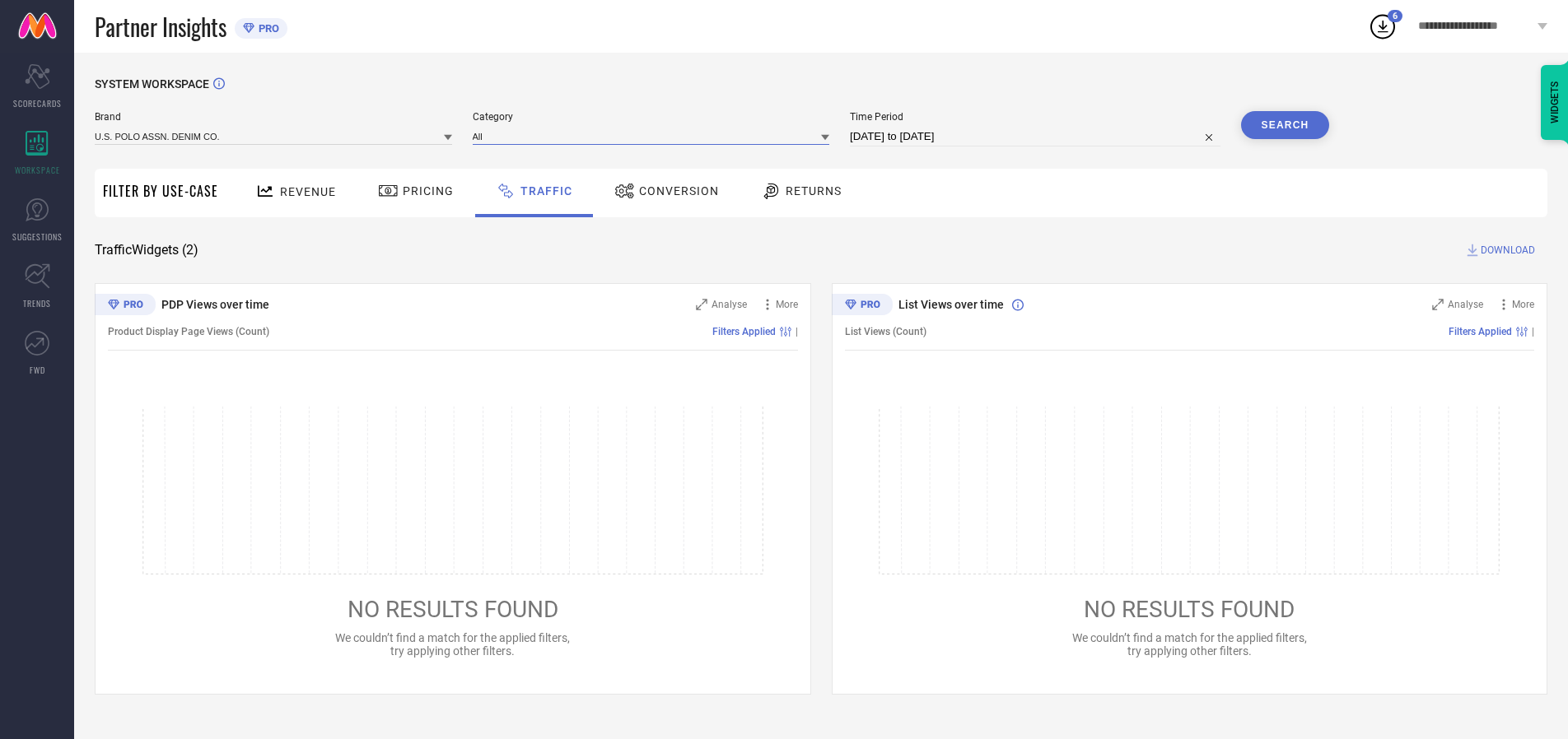
click at [655, 136] on input at bounding box center [651, 137] width 357 height 17
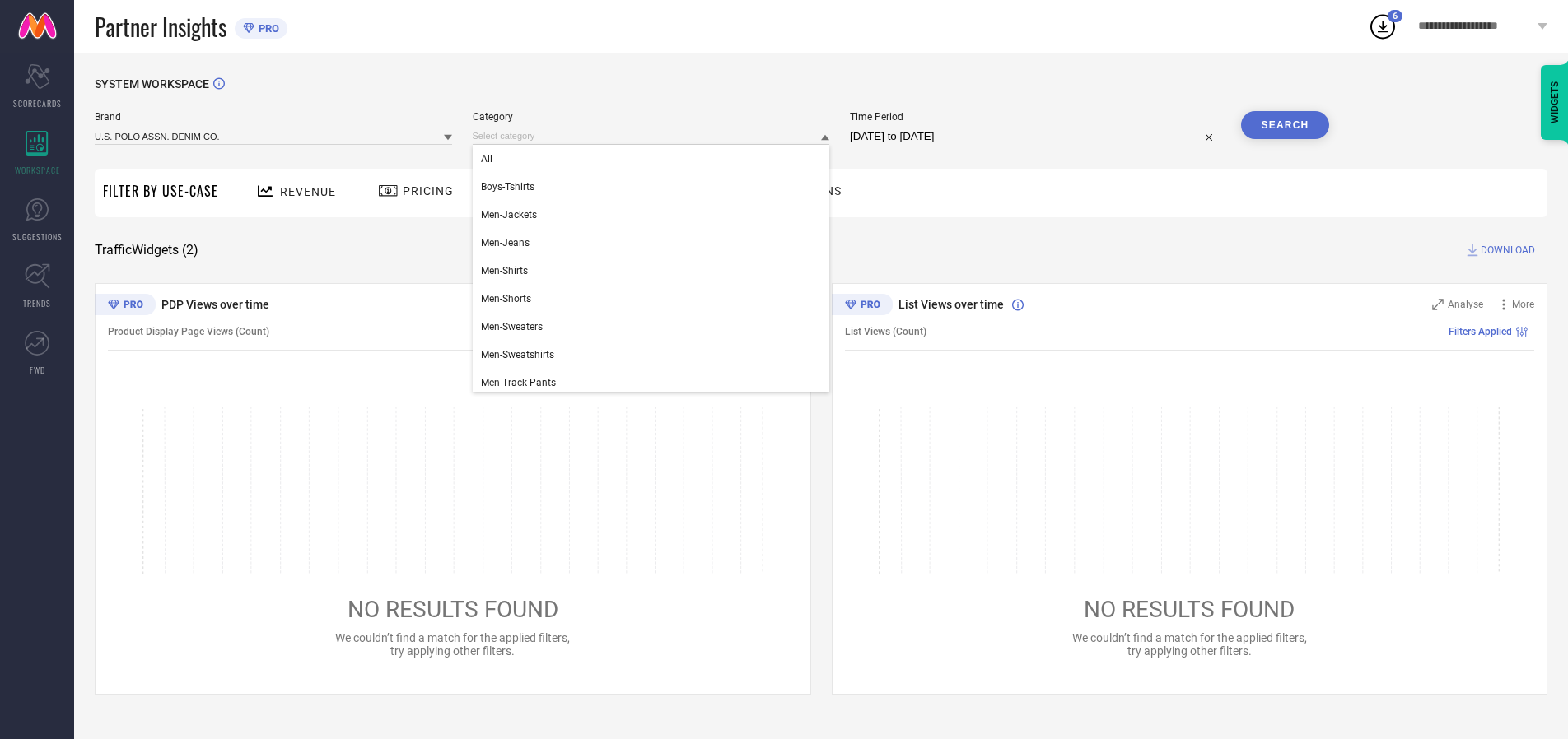
click at [655, 158] on div "All" at bounding box center [651, 158] width 357 height 28
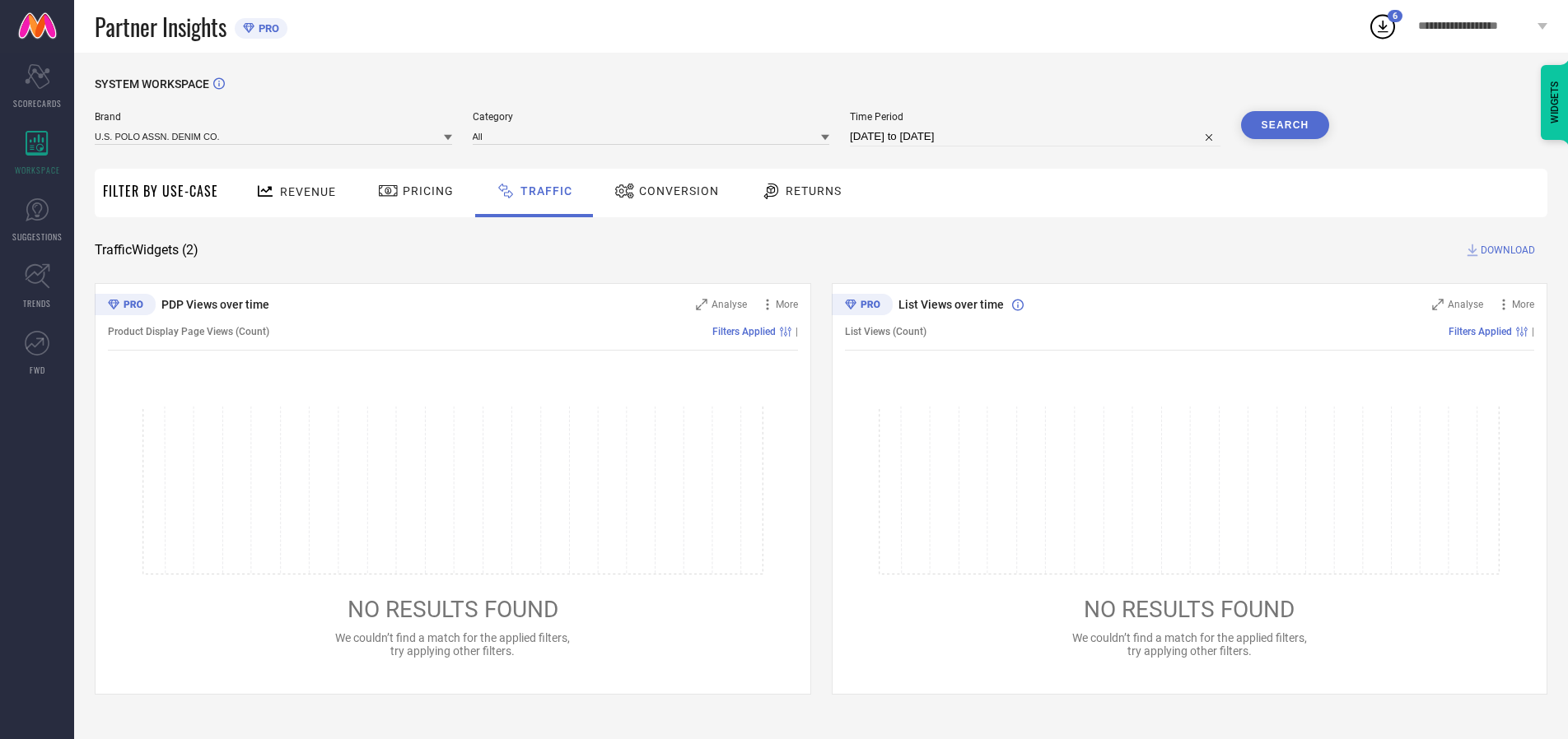
click at [1284, 125] on button "Search" at bounding box center [1285, 124] width 89 height 28
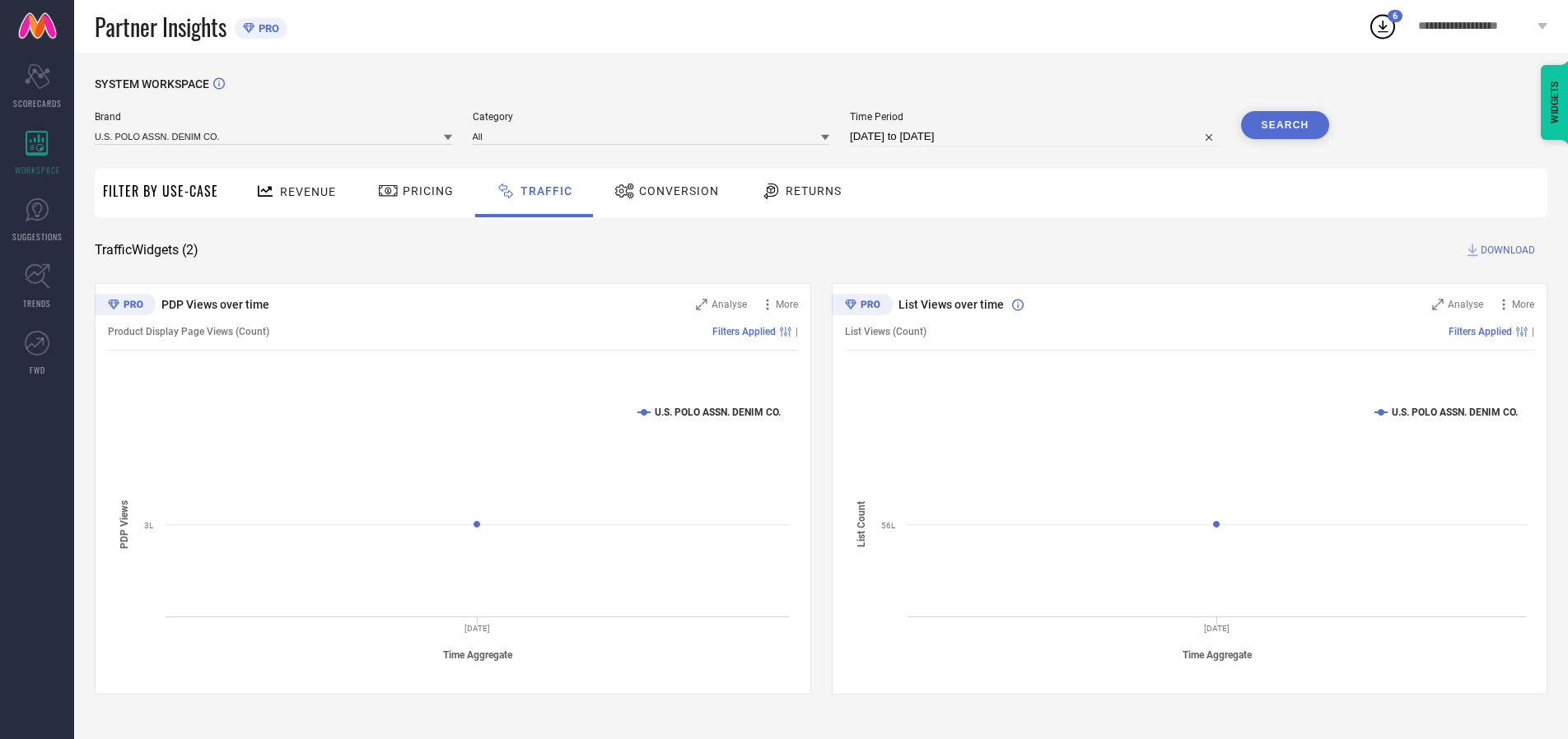
click at [1505, 250] on span "DOWNLOAD" at bounding box center [1507, 250] width 54 height 16
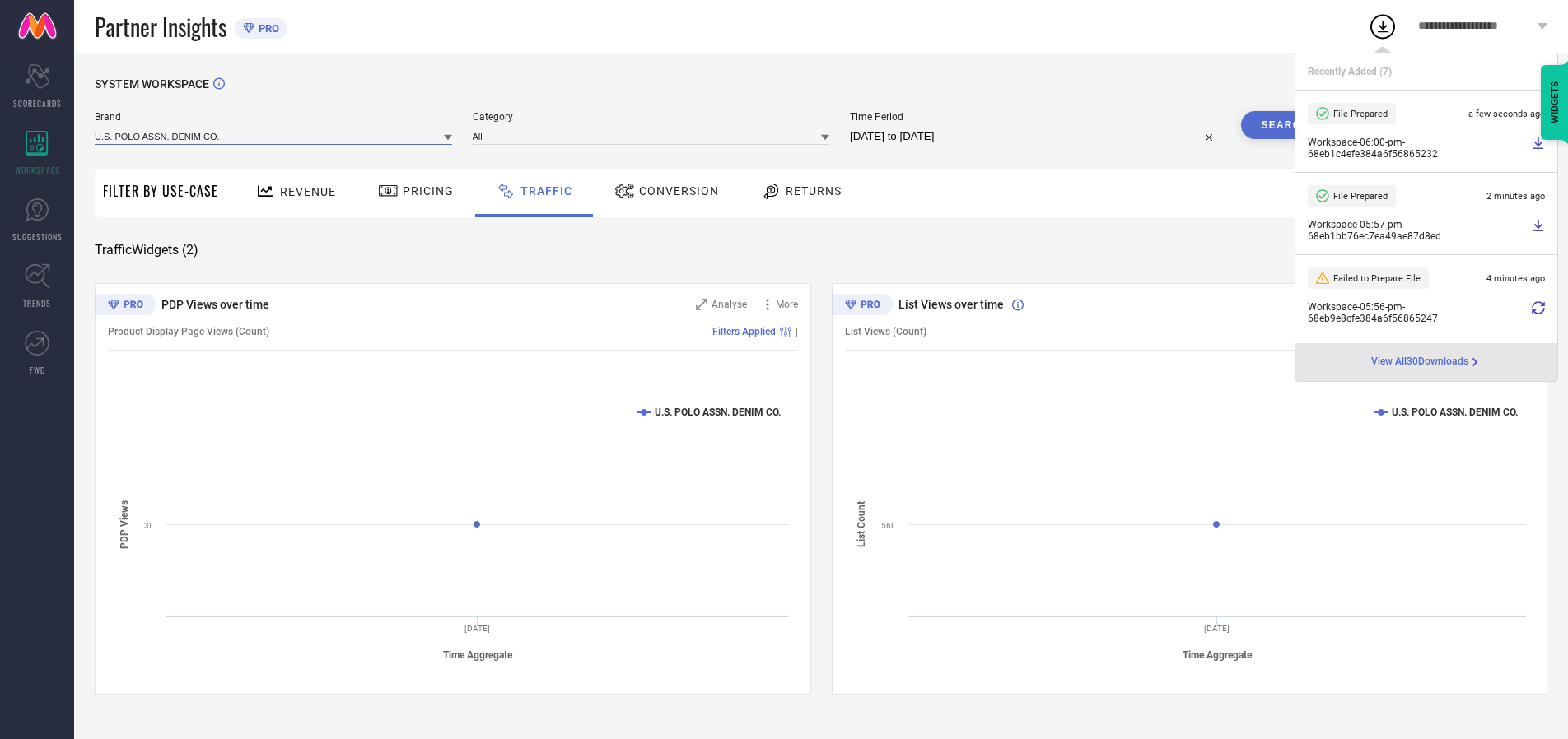
click at [274, 136] on input at bounding box center [273, 137] width 357 height 17
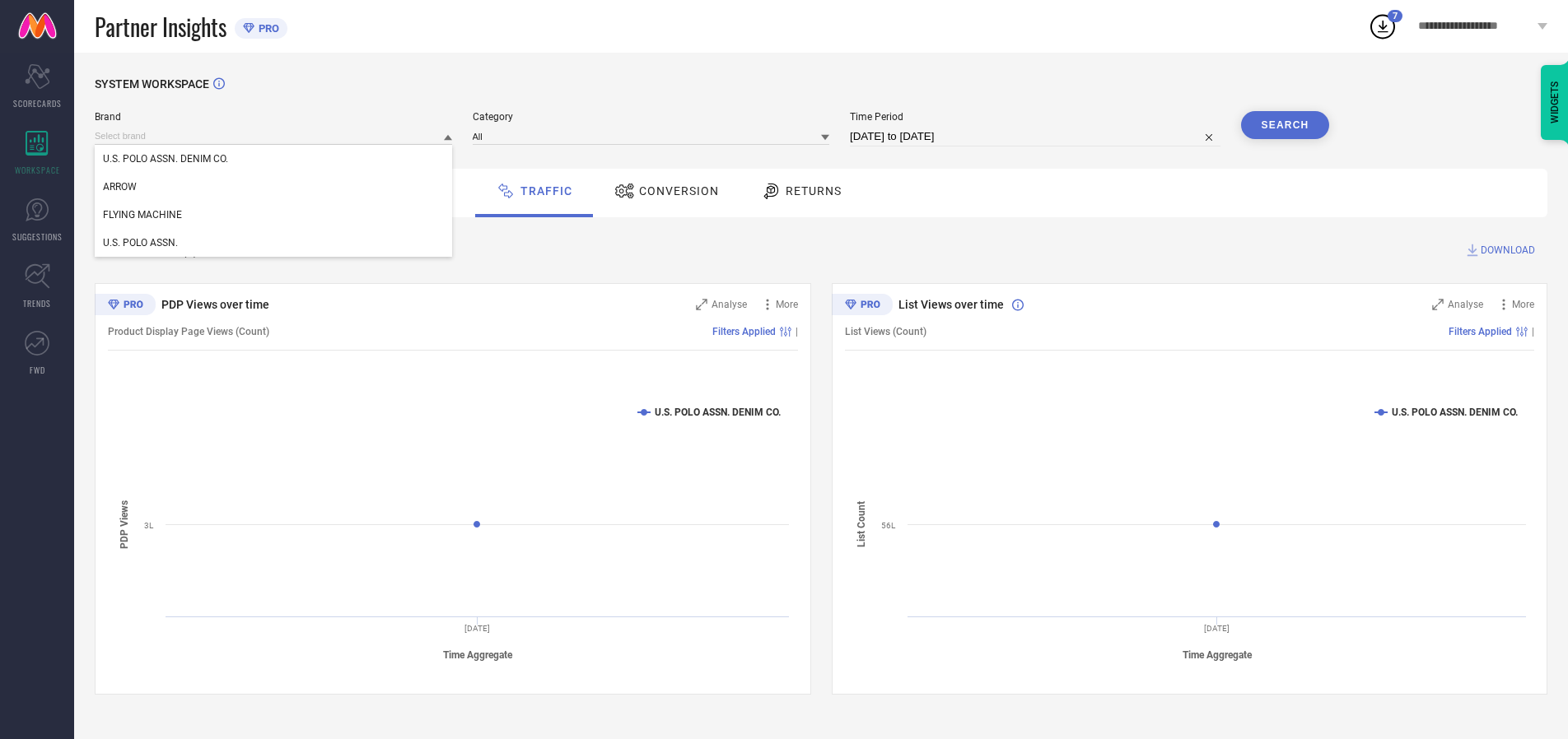
click at [274, 243] on div "U.S. POLO ASSN." at bounding box center [273, 243] width 357 height 28
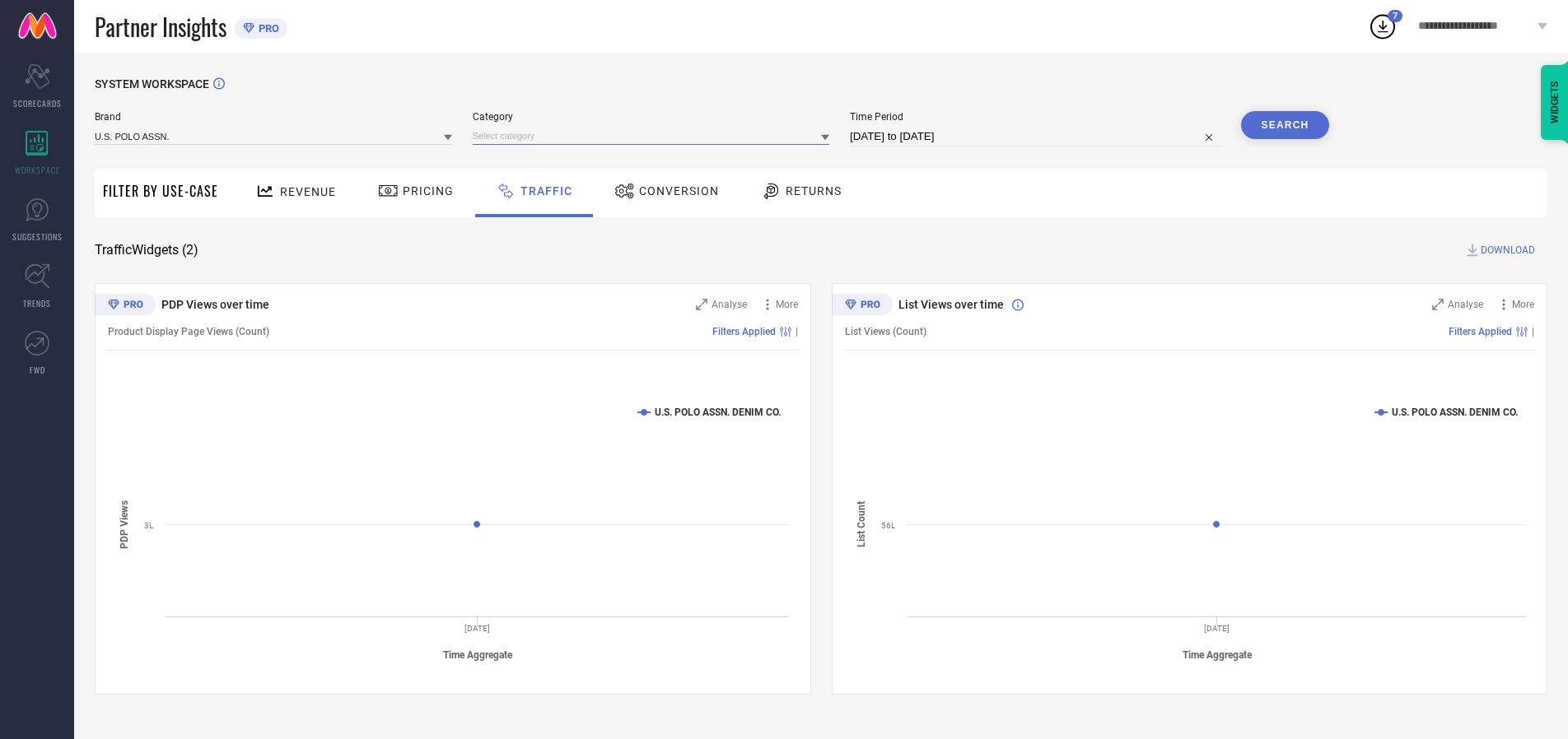
click at [655, 136] on input at bounding box center [651, 137] width 357 height 17
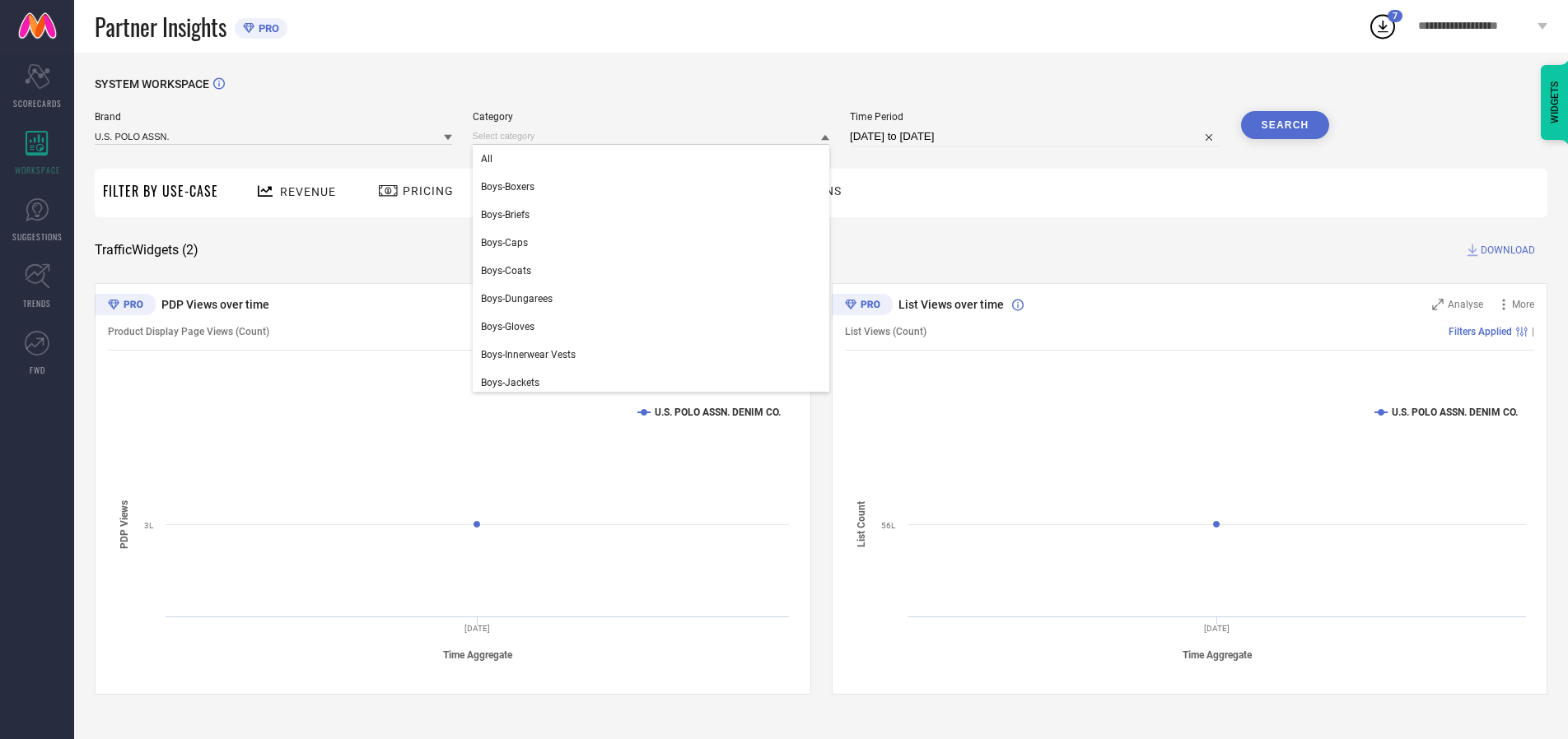
click at [655, 158] on div "All" at bounding box center [651, 158] width 357 height 28
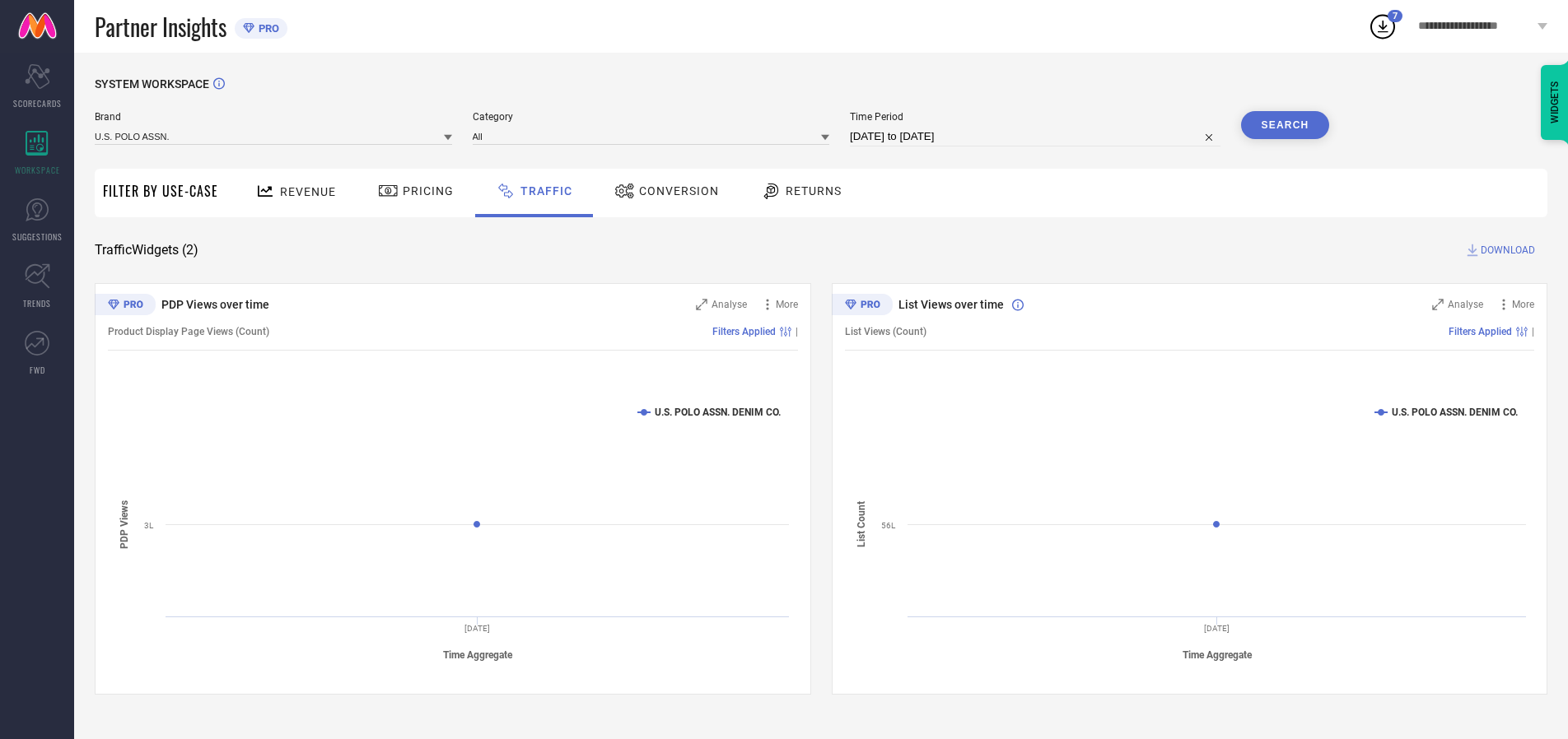
click at [1284, 125] on button "Search" at bounding box center [1285, 124] width 89 height 28
click at [1505, 250] on span "DOWNLOAD" at bounding box center [1507, 250] width 54 height 16
click at [1038, 137] on input at bounding box center [1035, 137] width 371 height 20
select select "9"
select select "2025"
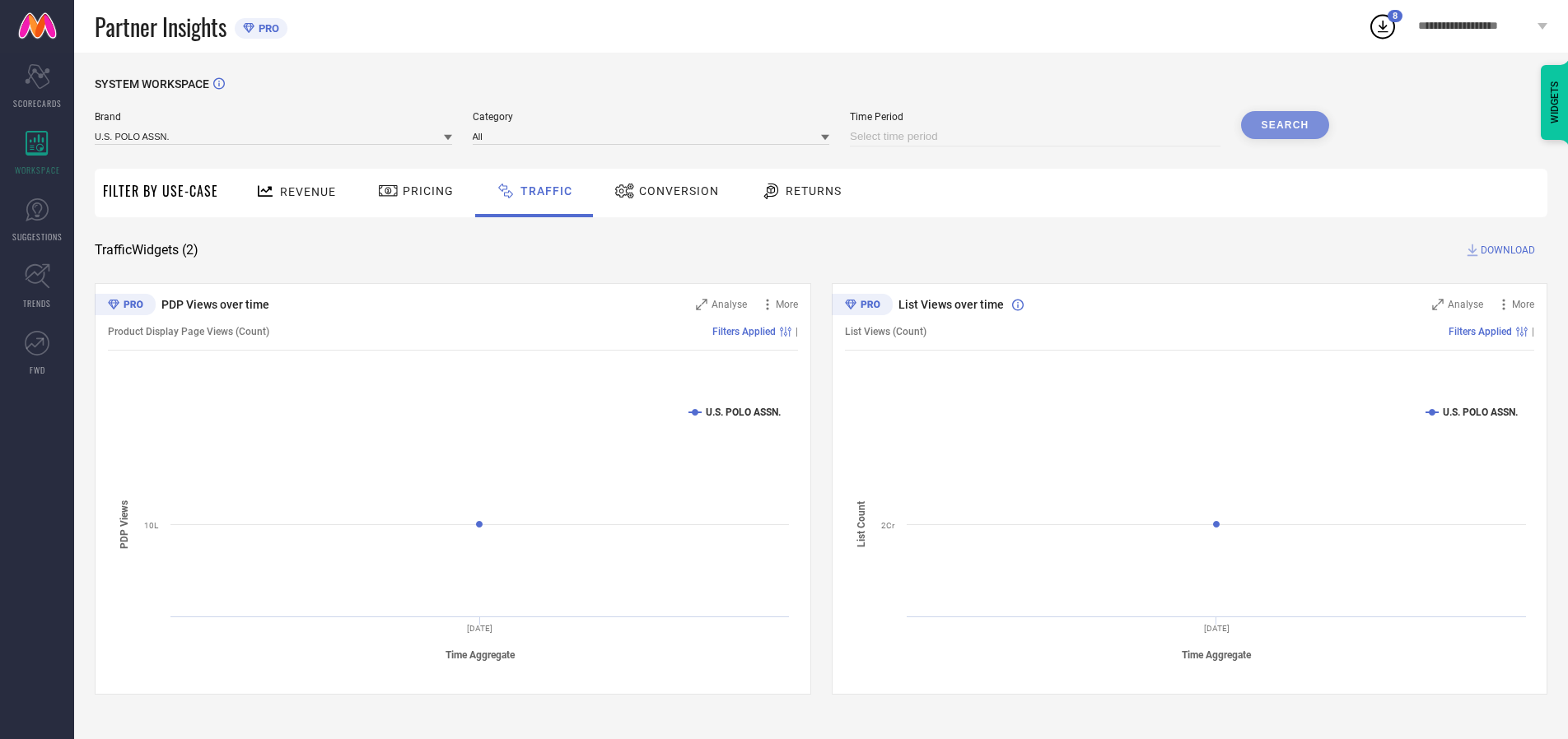
select select "10"
select select "2025"
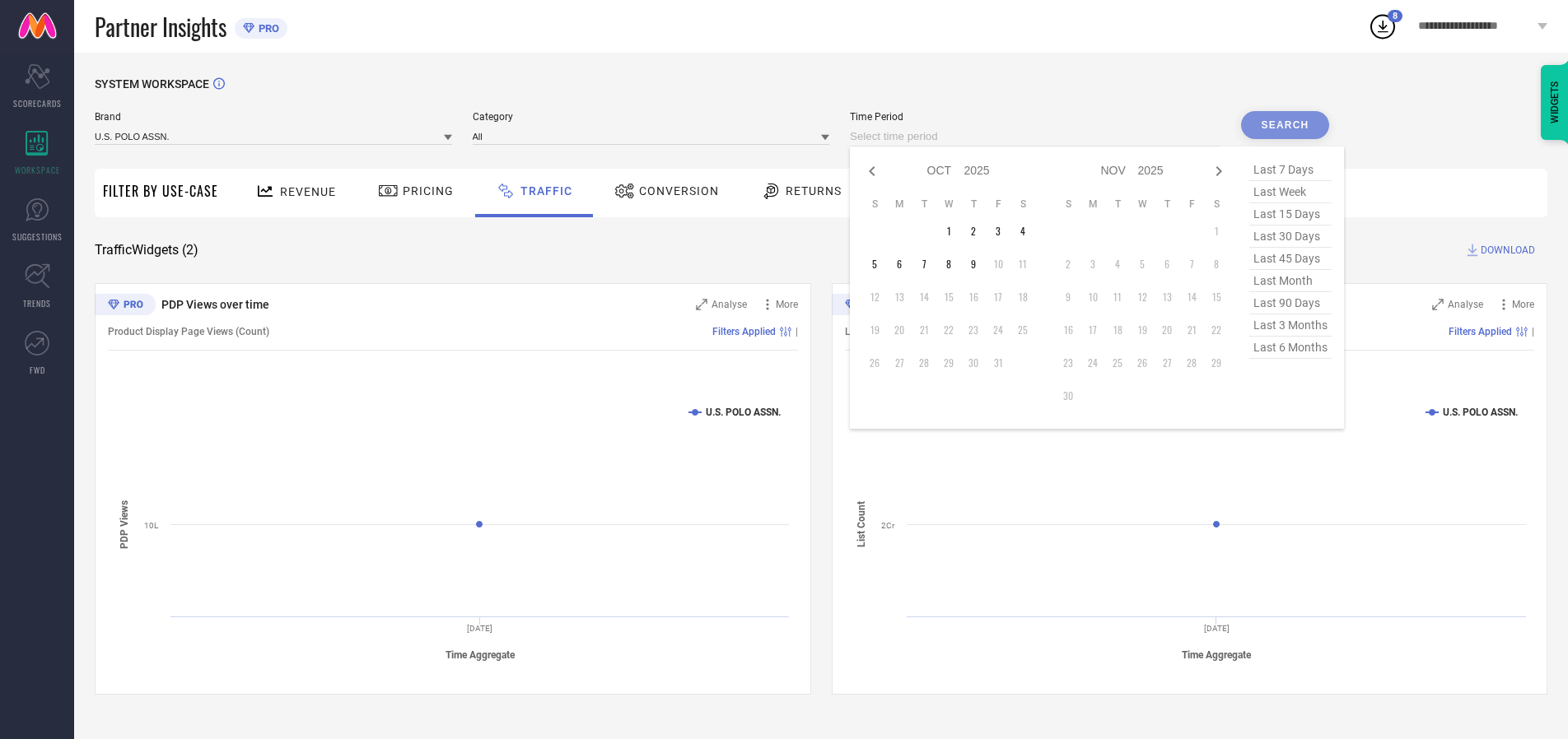
click at [954, 231] on td "1" at bounding box center [948, 231] width 25 height 25
type input "[DATE] to [DATE]"
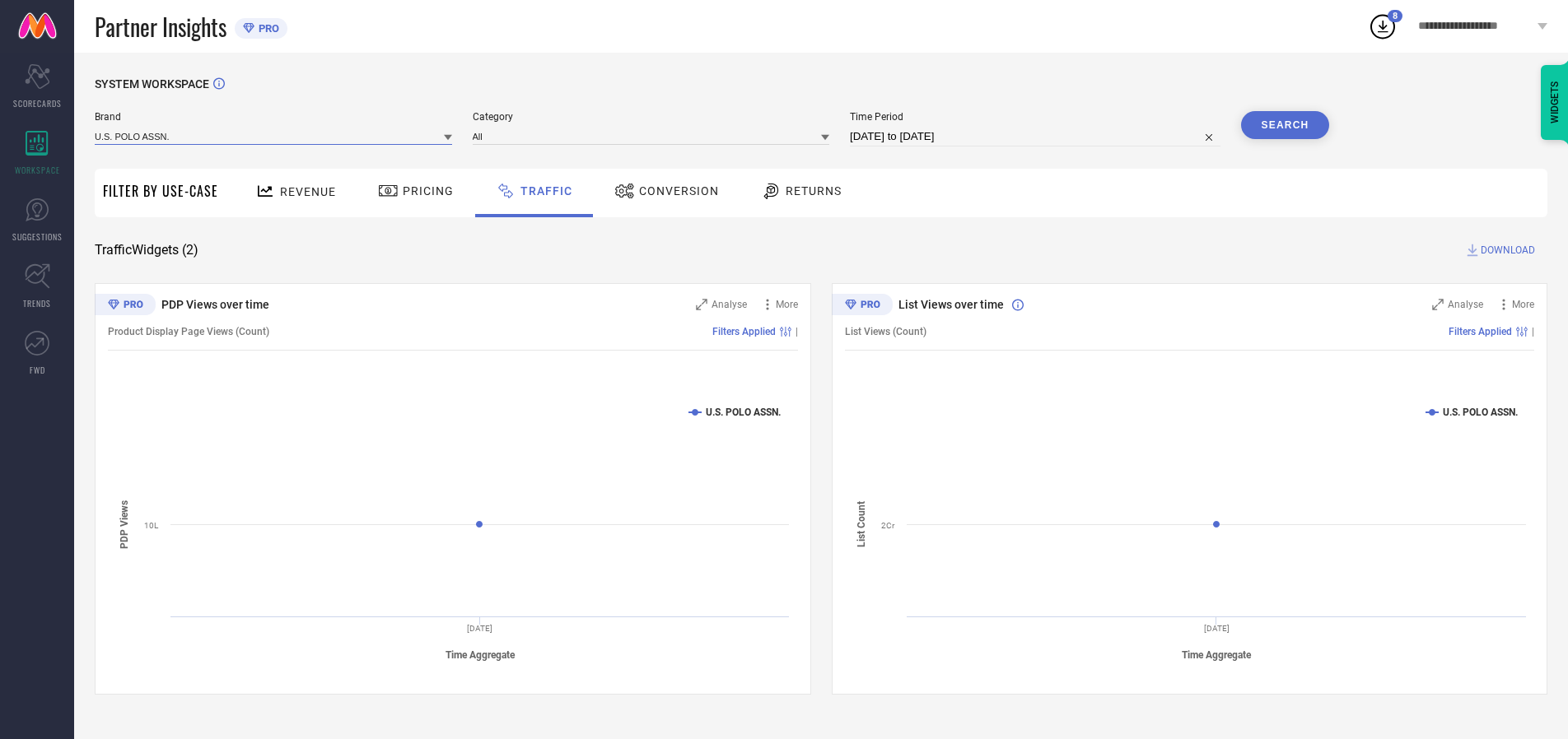
click at [274, 136] on input at bounding box center [273, 137] width 357 height 17
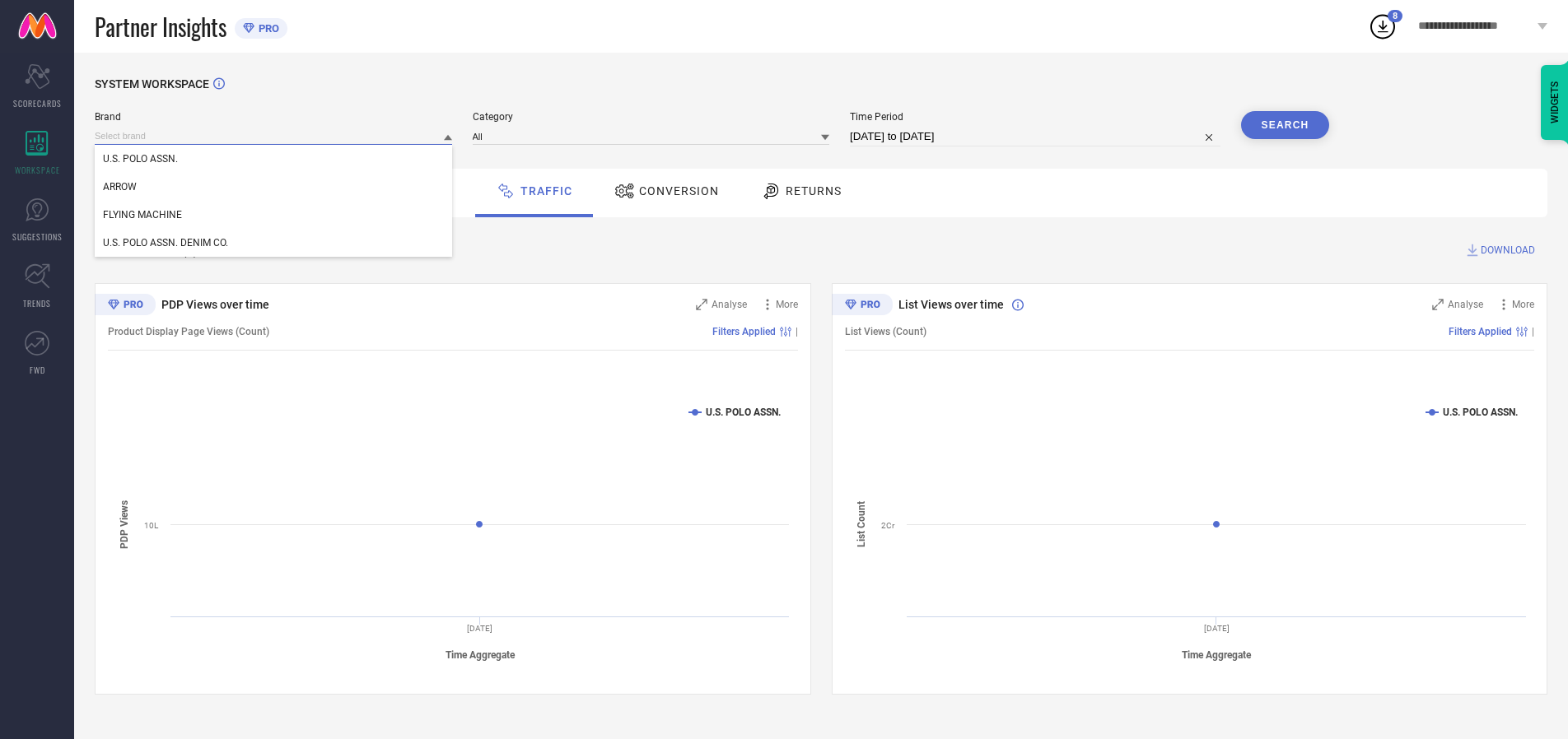
click at [274, 136] on input at bounding box center [273, 137] width 357 height 17
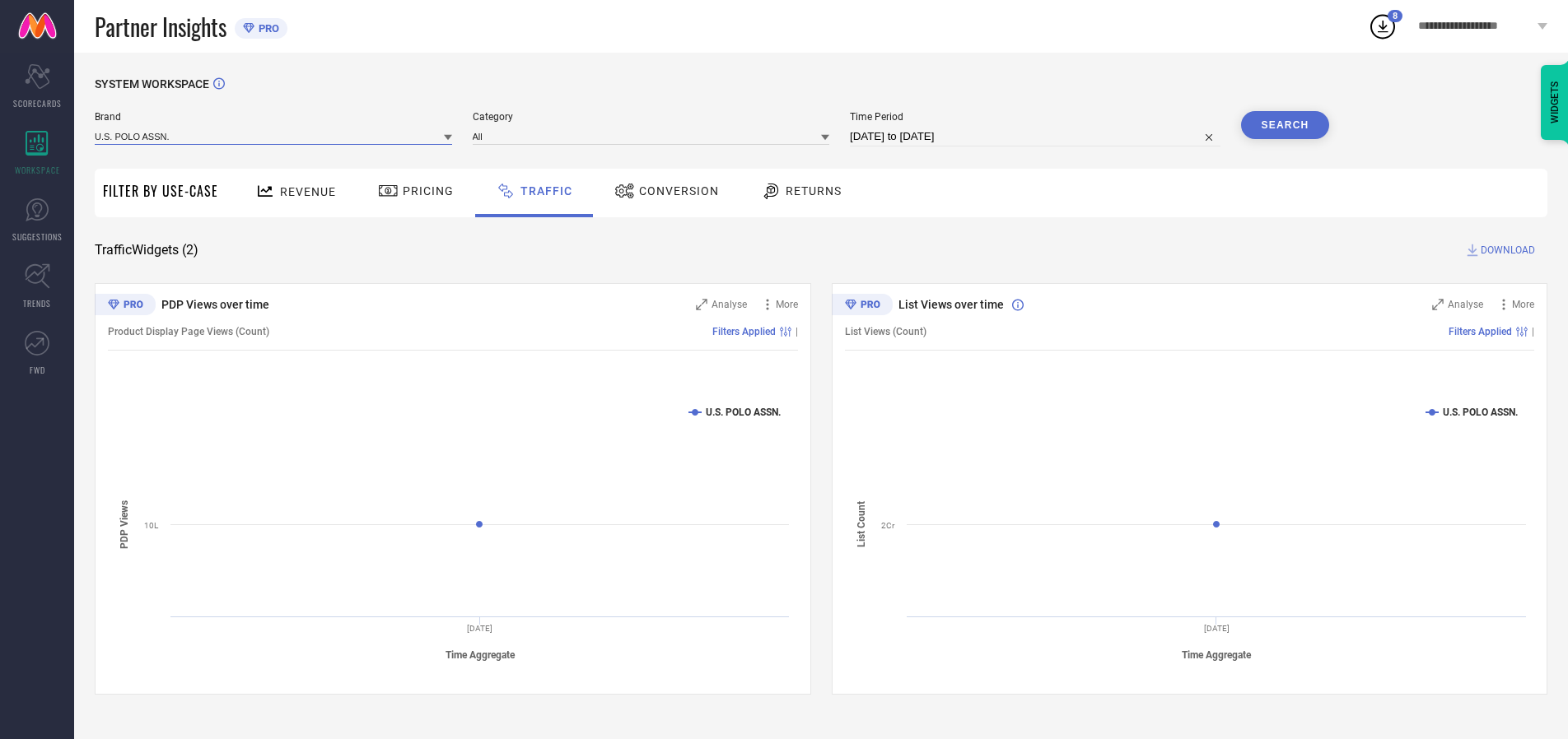
click at [274, 136] on input at bounding box center [273, 137] width 357 height 17
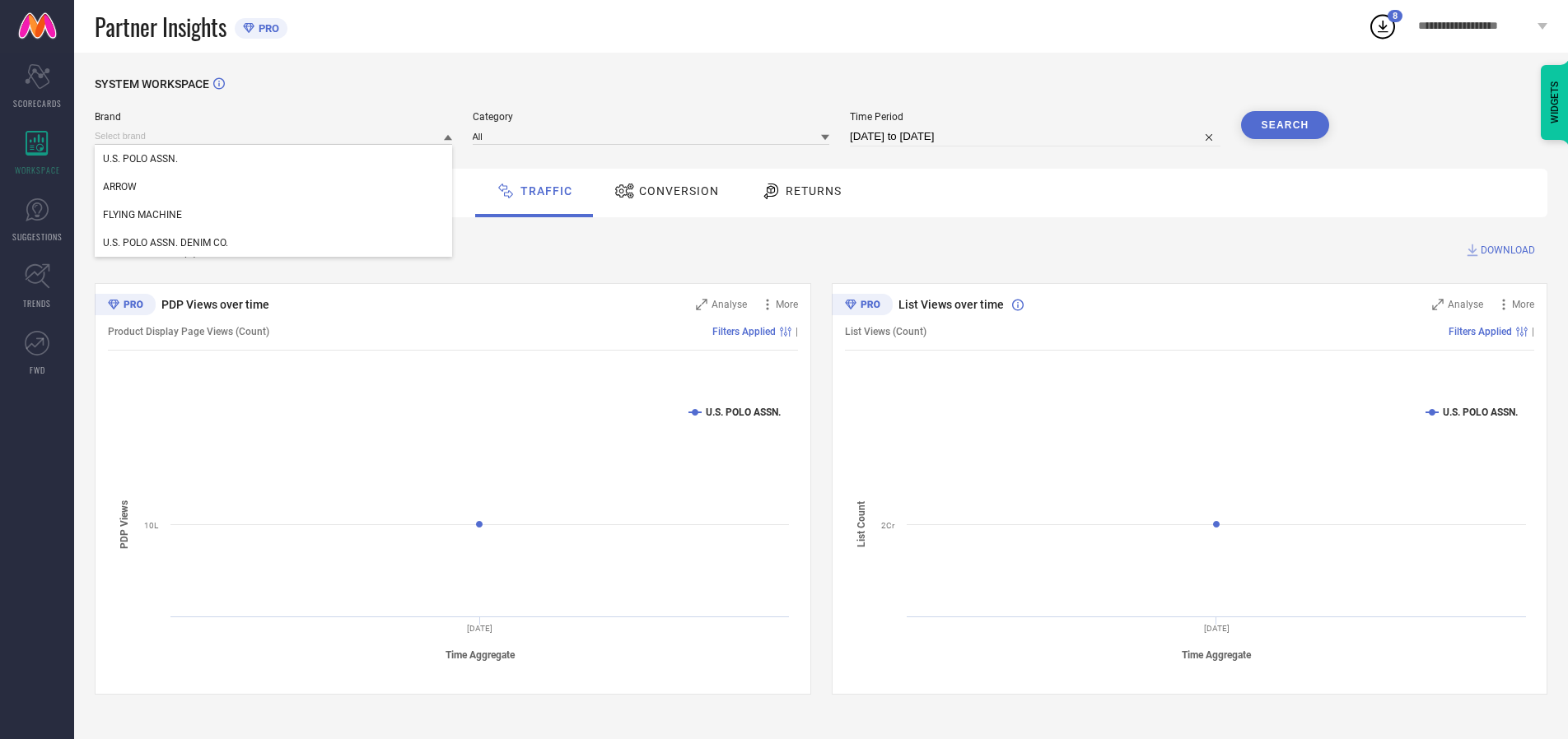
click at [274, 158] on div "U.S. POLO ASSN." at bounding box center [273, 158] width 357 height 28
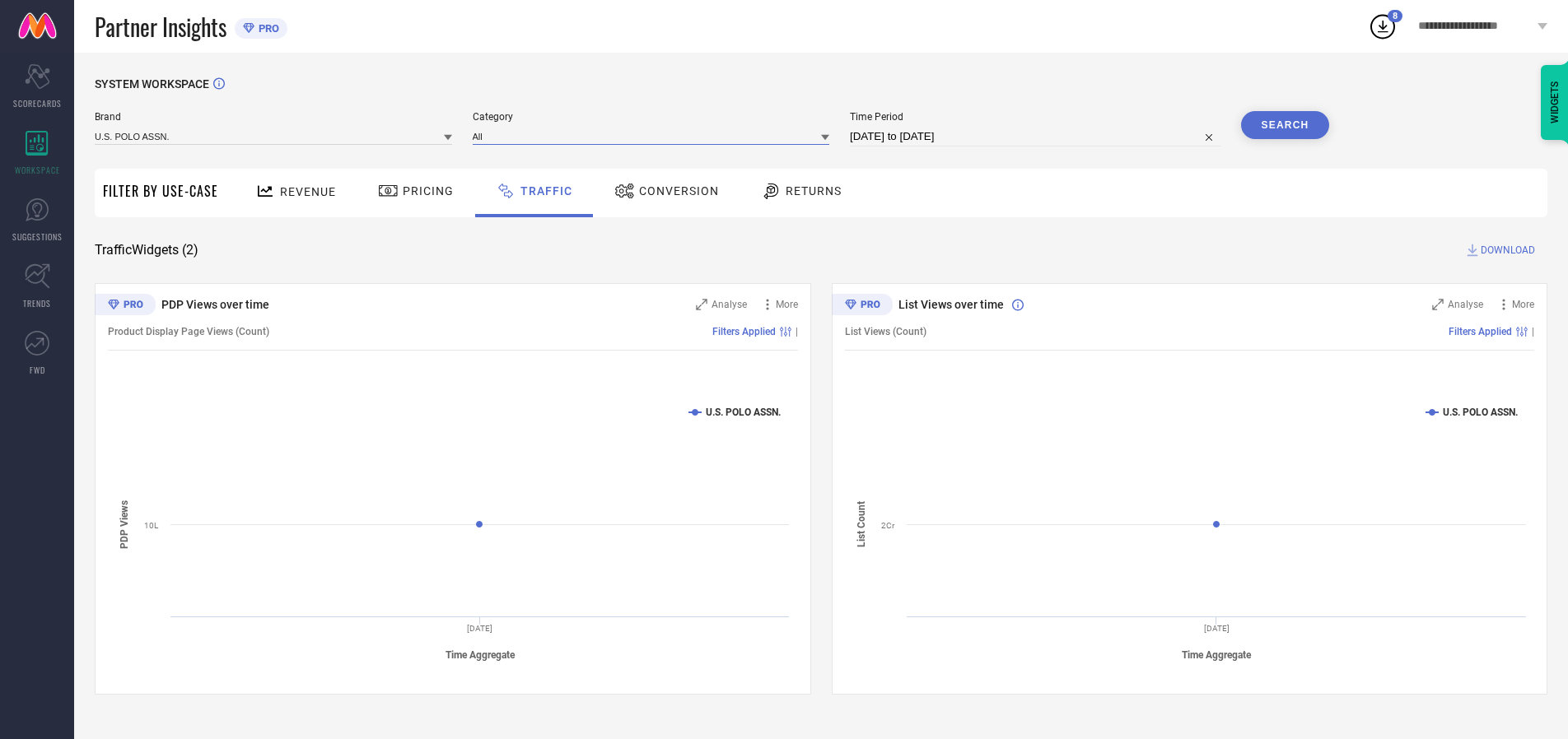
click at [655, 136] on input at bounding box center [651, 137] width 357 height 17
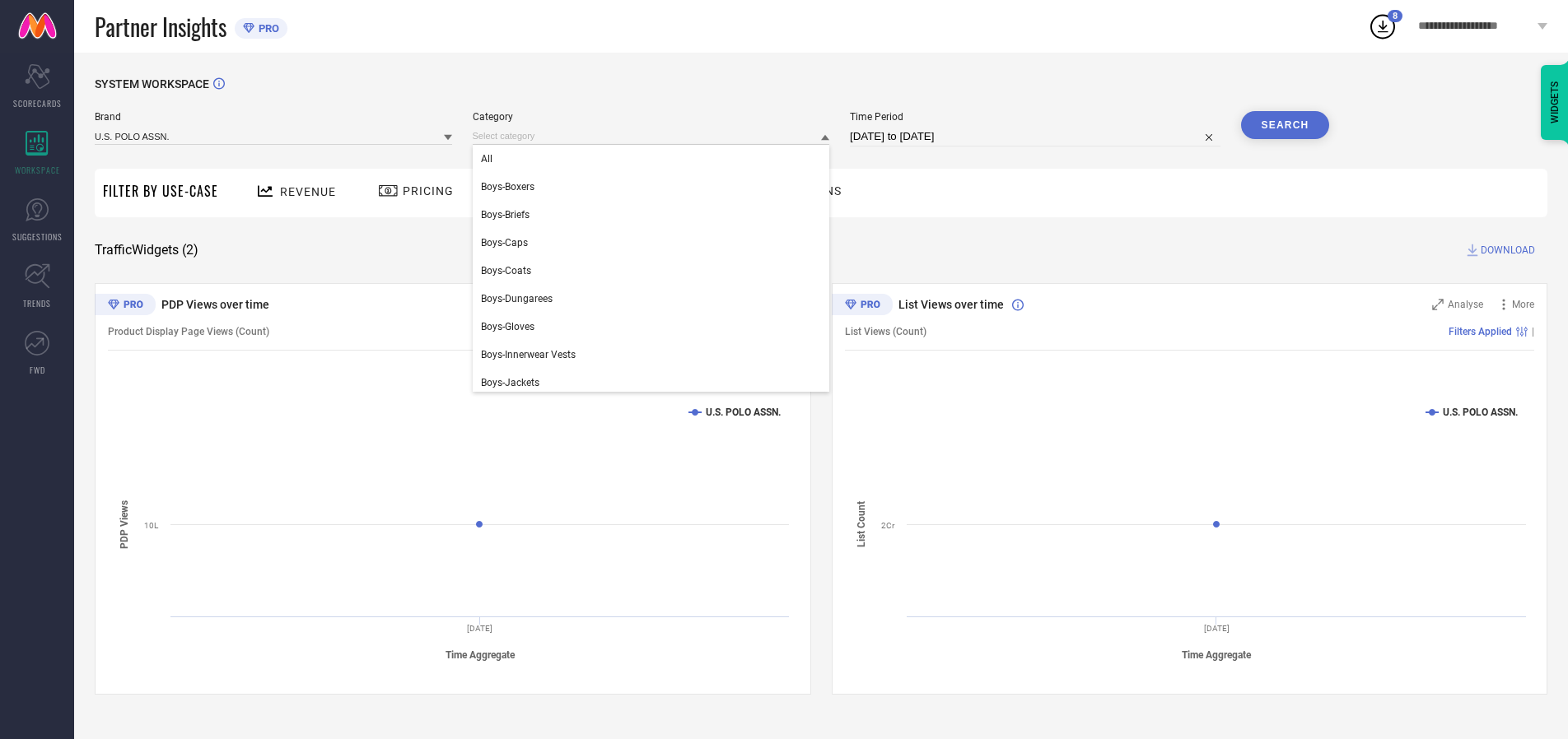
click at [655, 158] on div "All" at bounding box center [651, 158] width 357 height 28
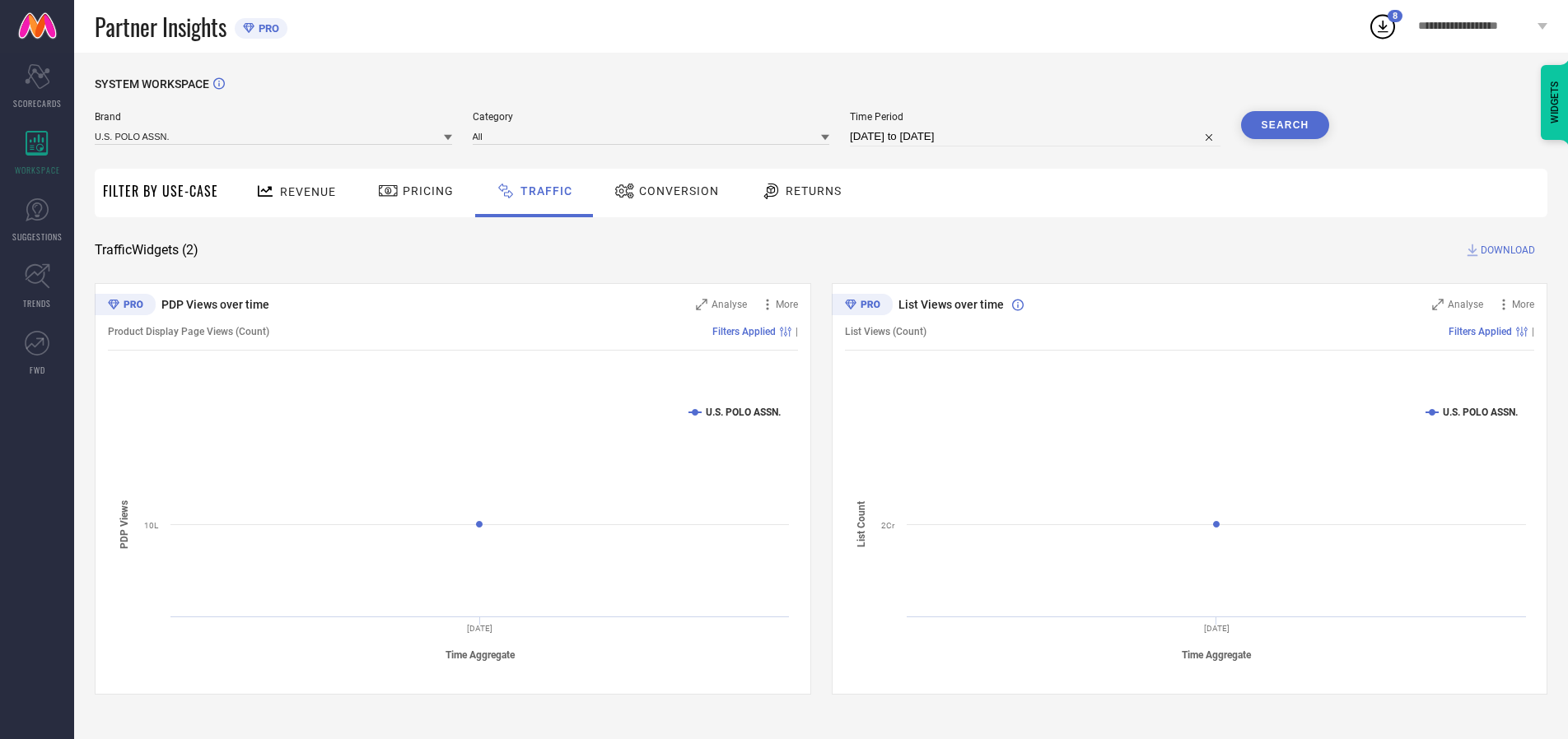
click at [1284, 125] on button "Search" at bounding box center [1285, 124] width 89 height 28
click at [1505, 250] on span "DOWNLOAD" at bounding box center [1507, 250] width 54 height 16
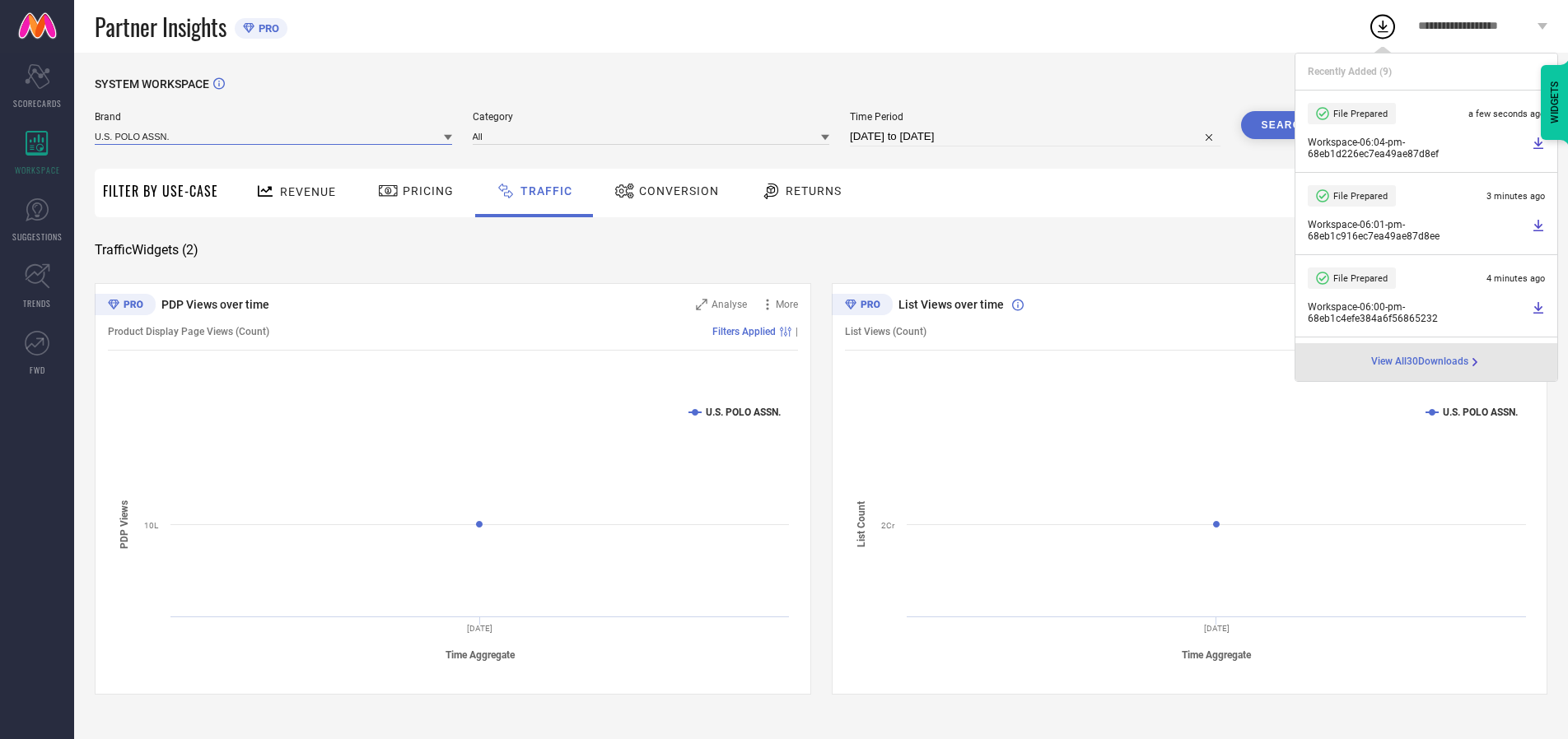
click at [274, 136] on input at bounding box center [273, 137] width 357 height 17
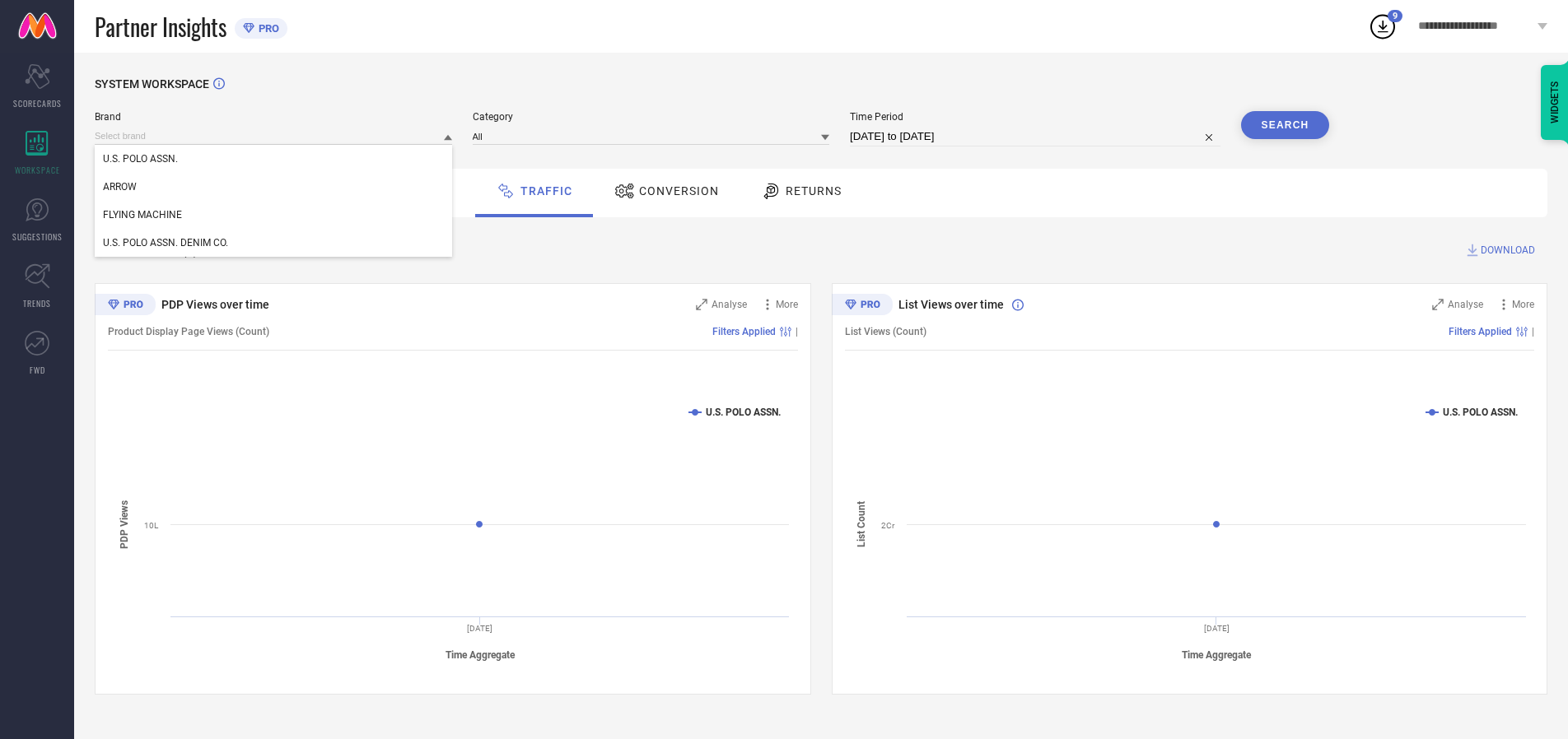
click at [274, 243] on div "U.S. POLO ASSN. DENIM CO." at bounding box center [273, 243] width 357 height 28
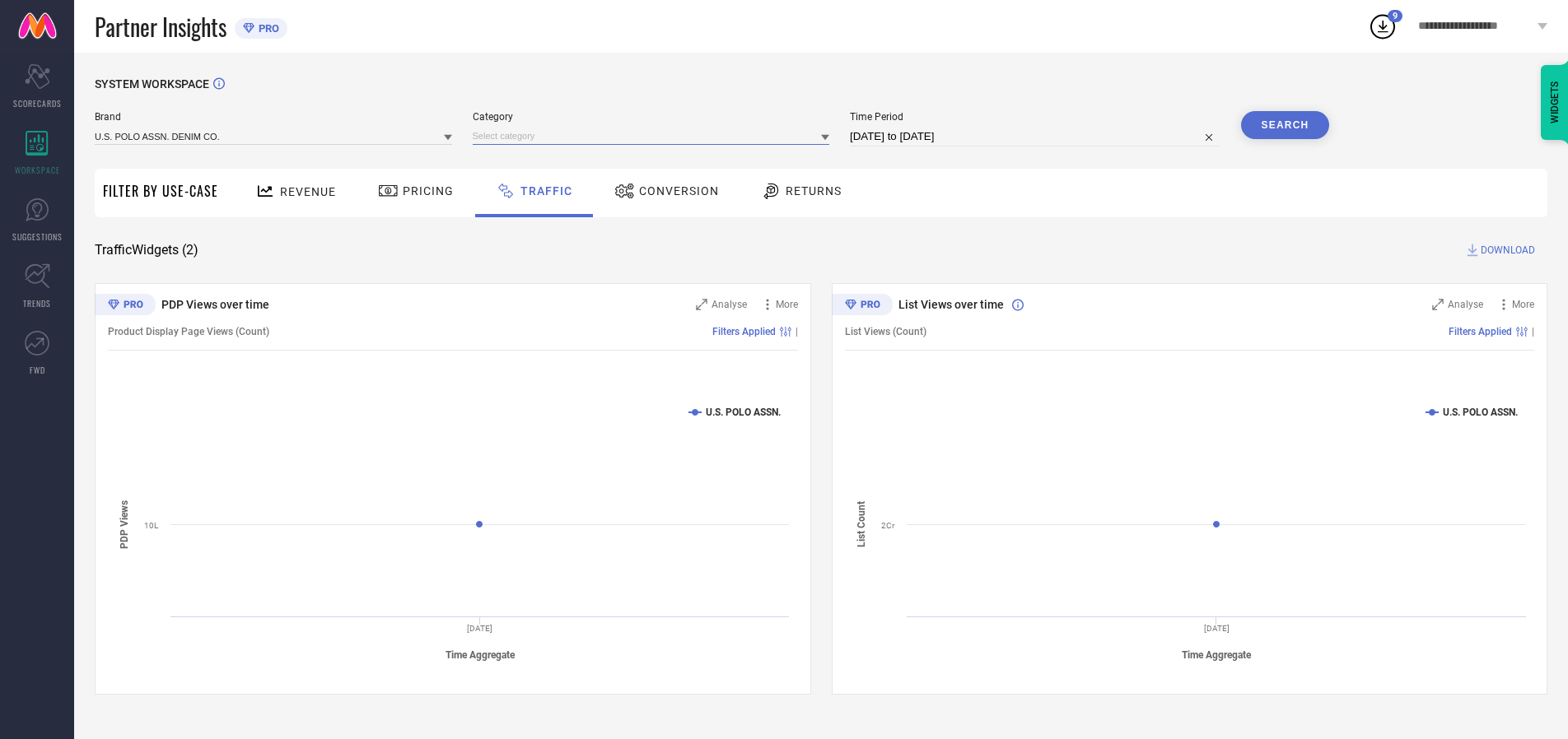
click at [655, 136] on input at bounding box center [651, 137] width 357 height 17
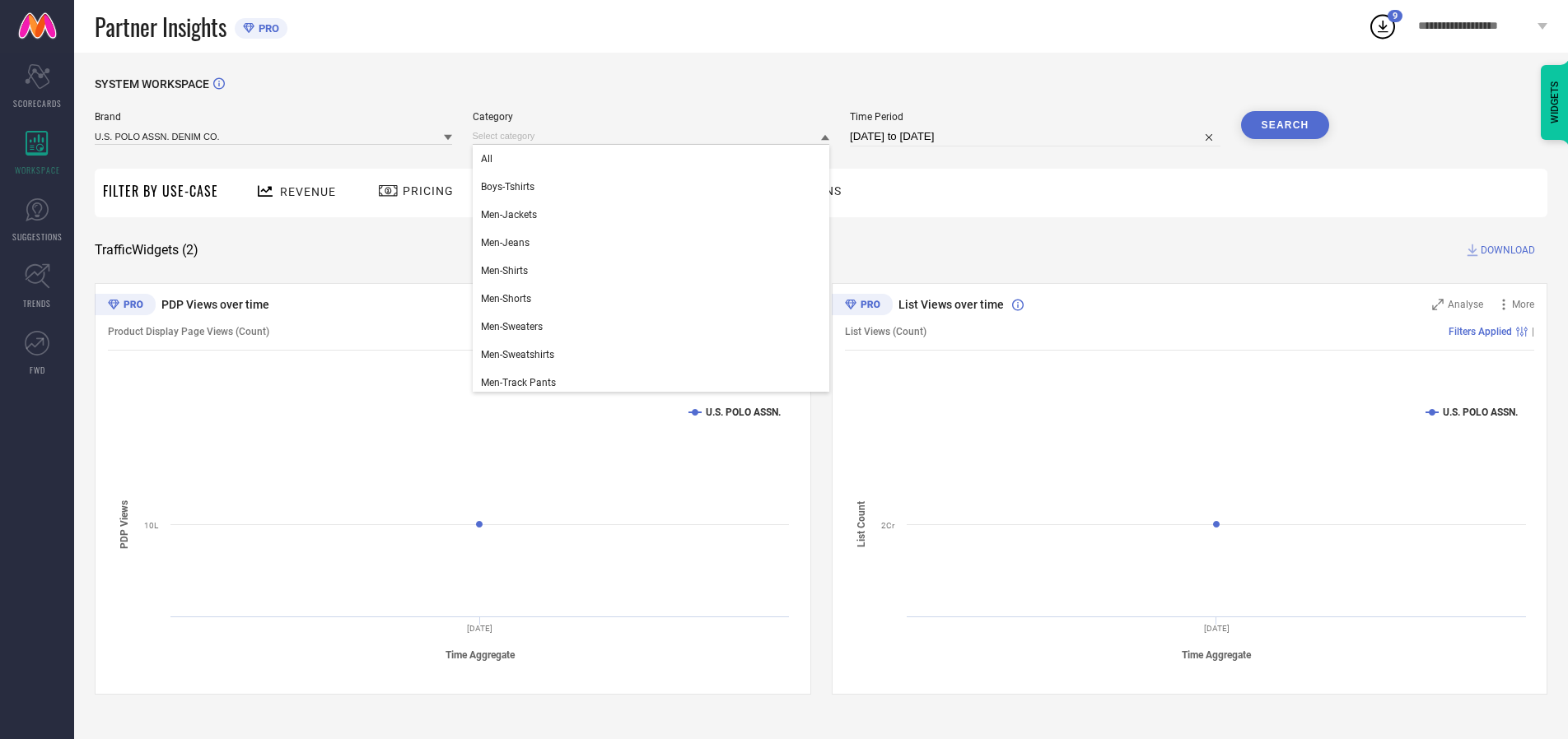
click at [655, 158] on div "All" at bounding box center [651, 158] width 357 height 28
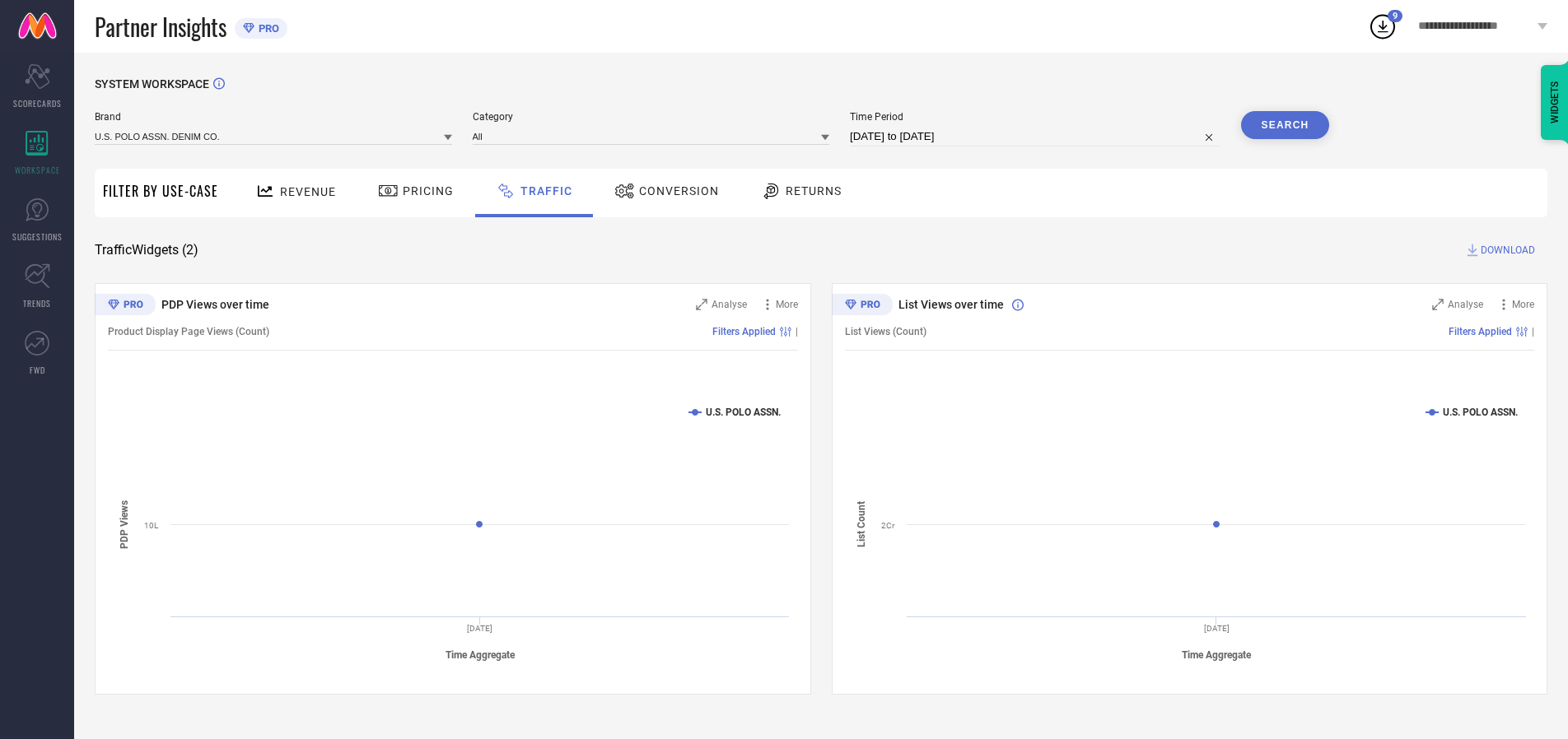
click at [1284, 125] on button "Search" at bounding box center [1285, 124] width 89 height 28
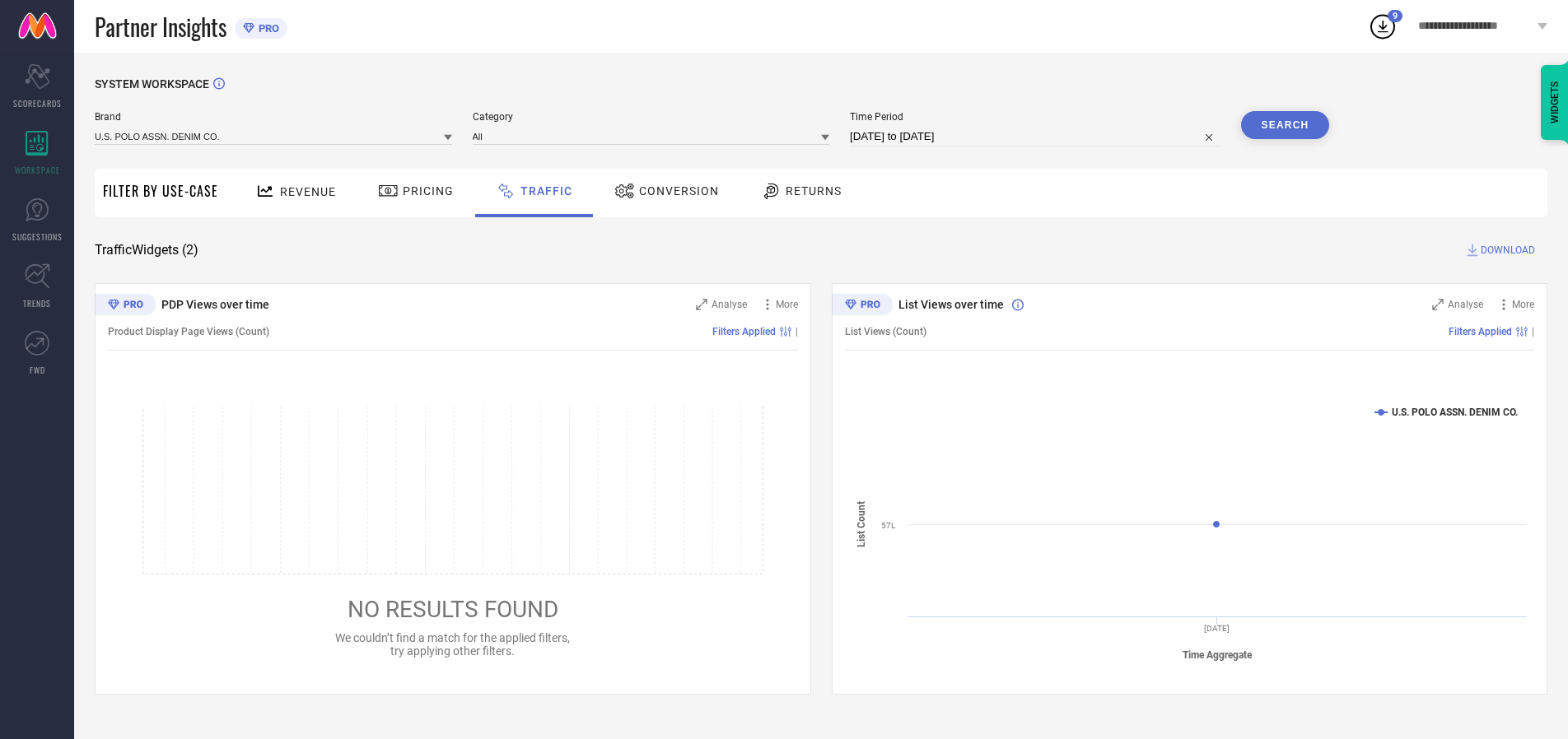
click at [1505, 250] on span "DOWNLOAD" at bounding box center [1507, 250] width 54 height 16
click at [1038, 137] on input at bounding box center [1035, 137] width 371 height 20
select select "9"
select select "2025"
select select "10"
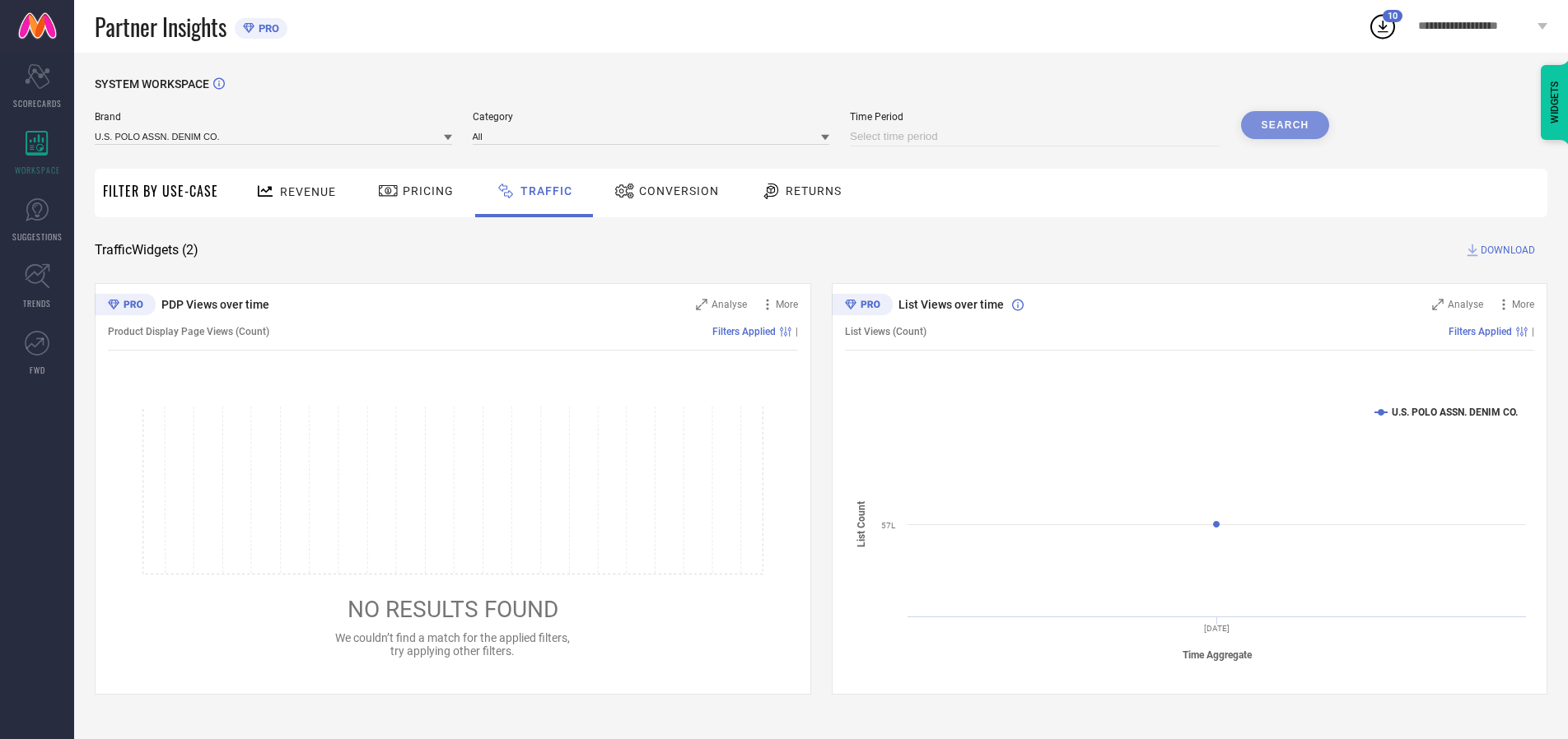
select select "2025"
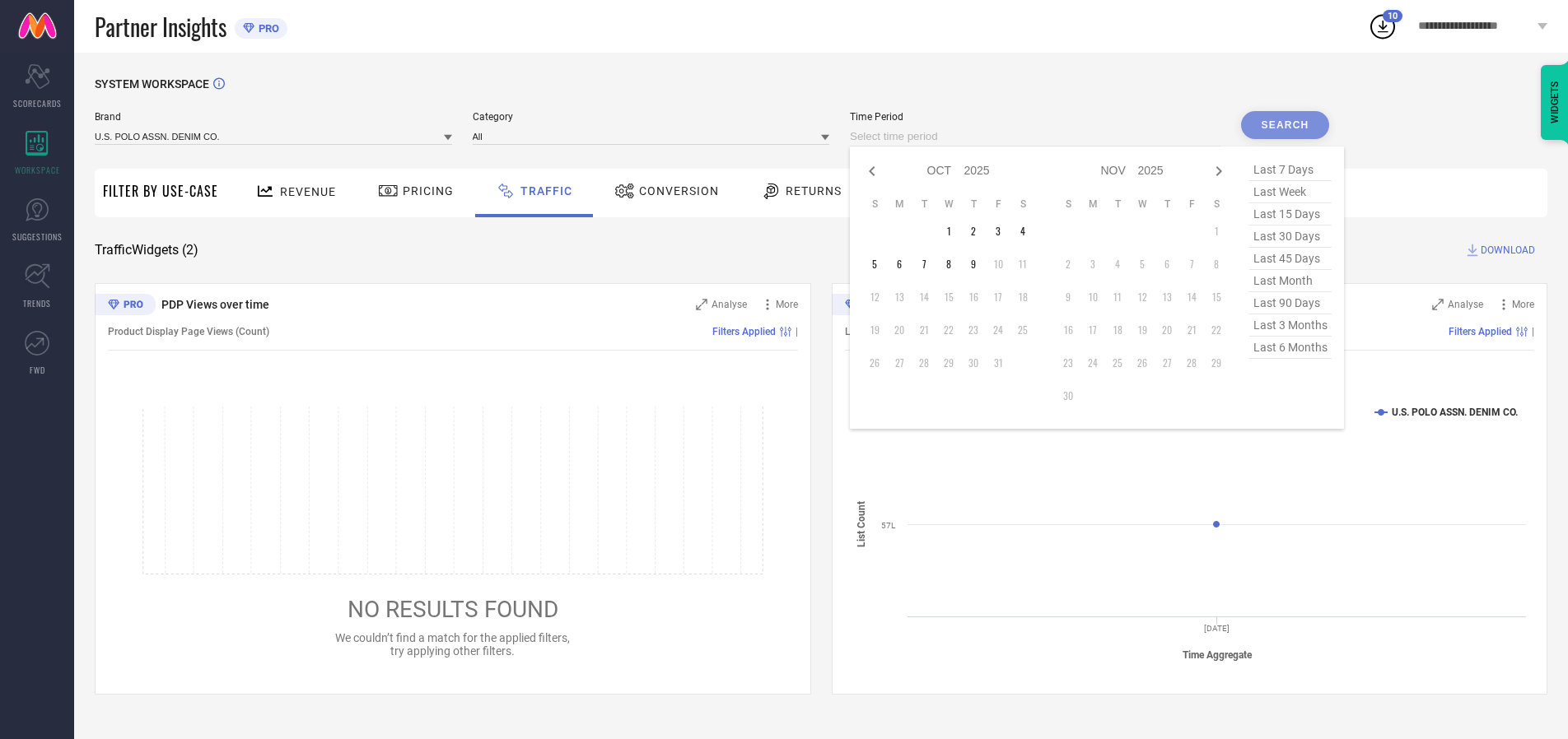
click at [978, 231] on td "2" at bounding box center [973, 231] width 25 height 25
type input "[DATE] to [DATE]"
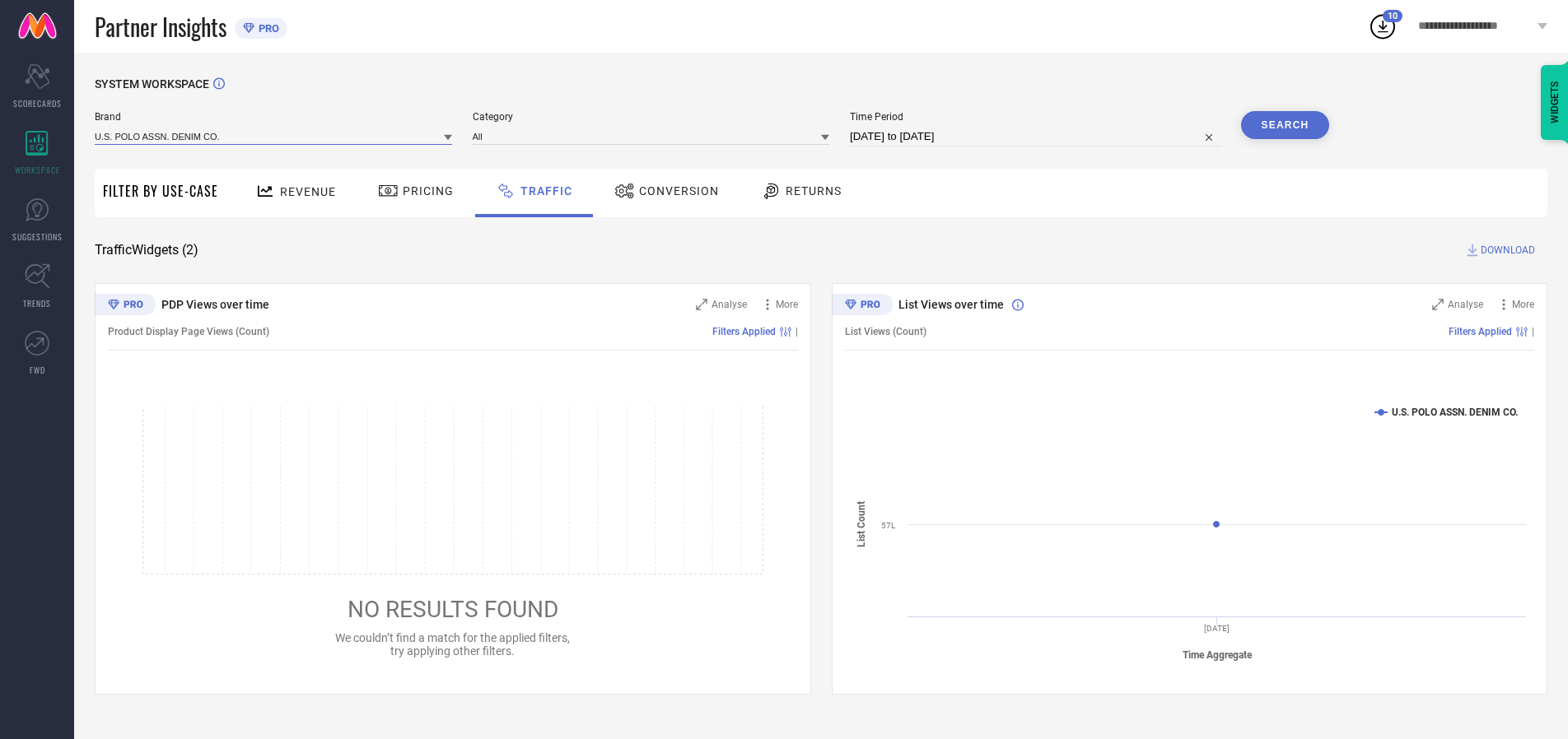
click at [274, 136] on input at bounding box center [273, 137] width 357 height 17
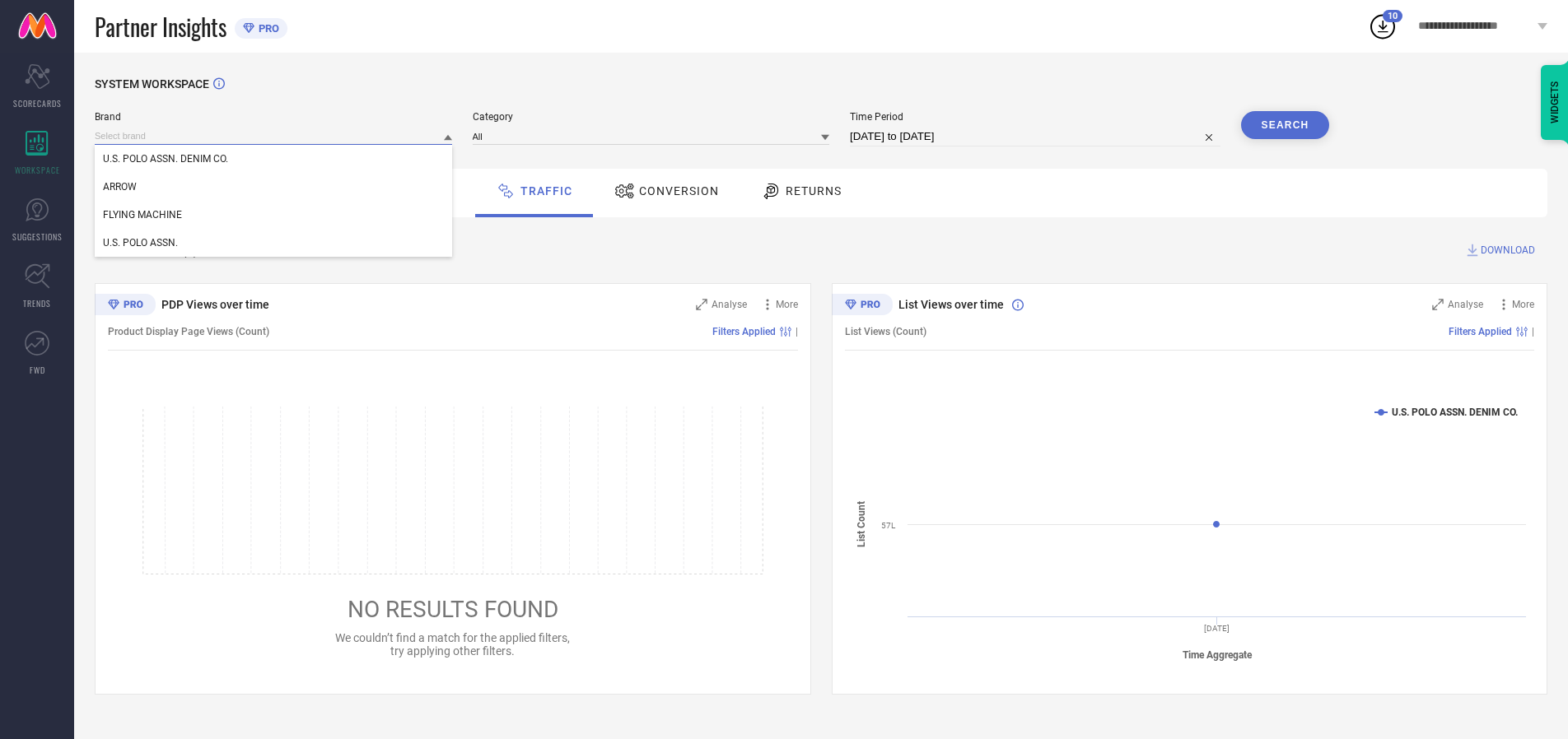
click at [274, 136] on input at bounding box center [273, 137] width 357 height 17
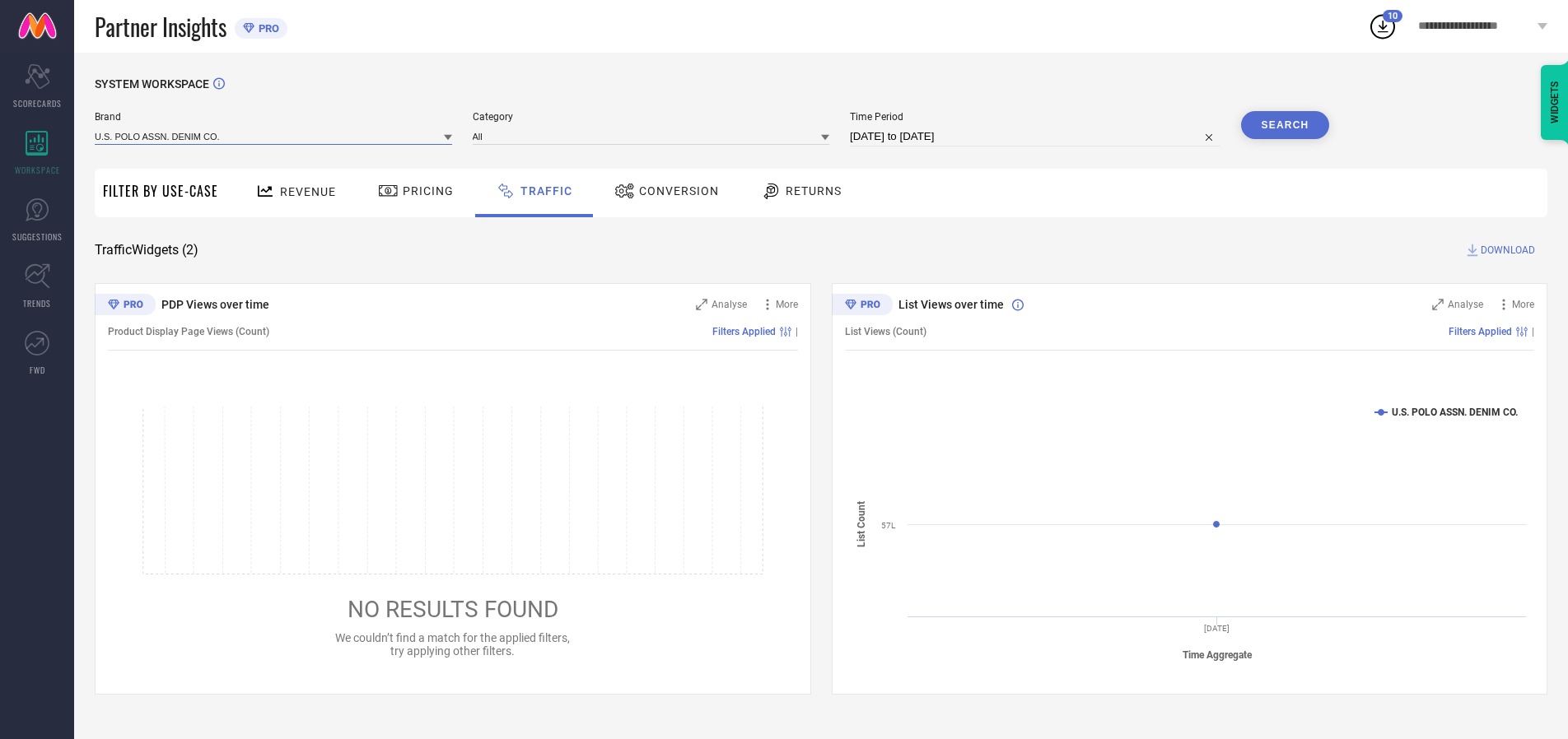
click at [274, 136] on input at bounding box center [273, 137] width 357 height 17
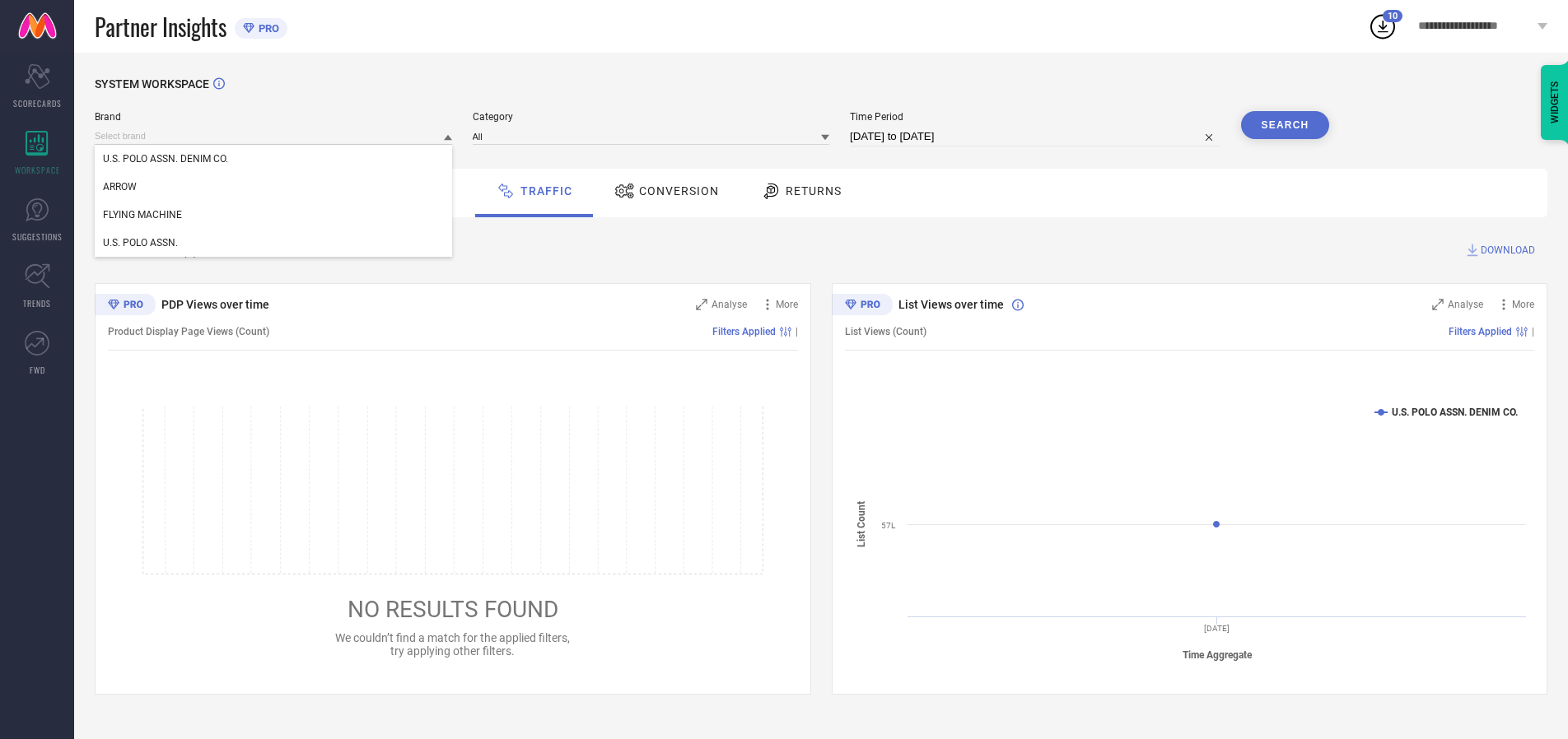
click at [274, 158] on div "U.S. POLO ASSN. DENIM CO." at bounding box center [273, 158] width 357 height 28
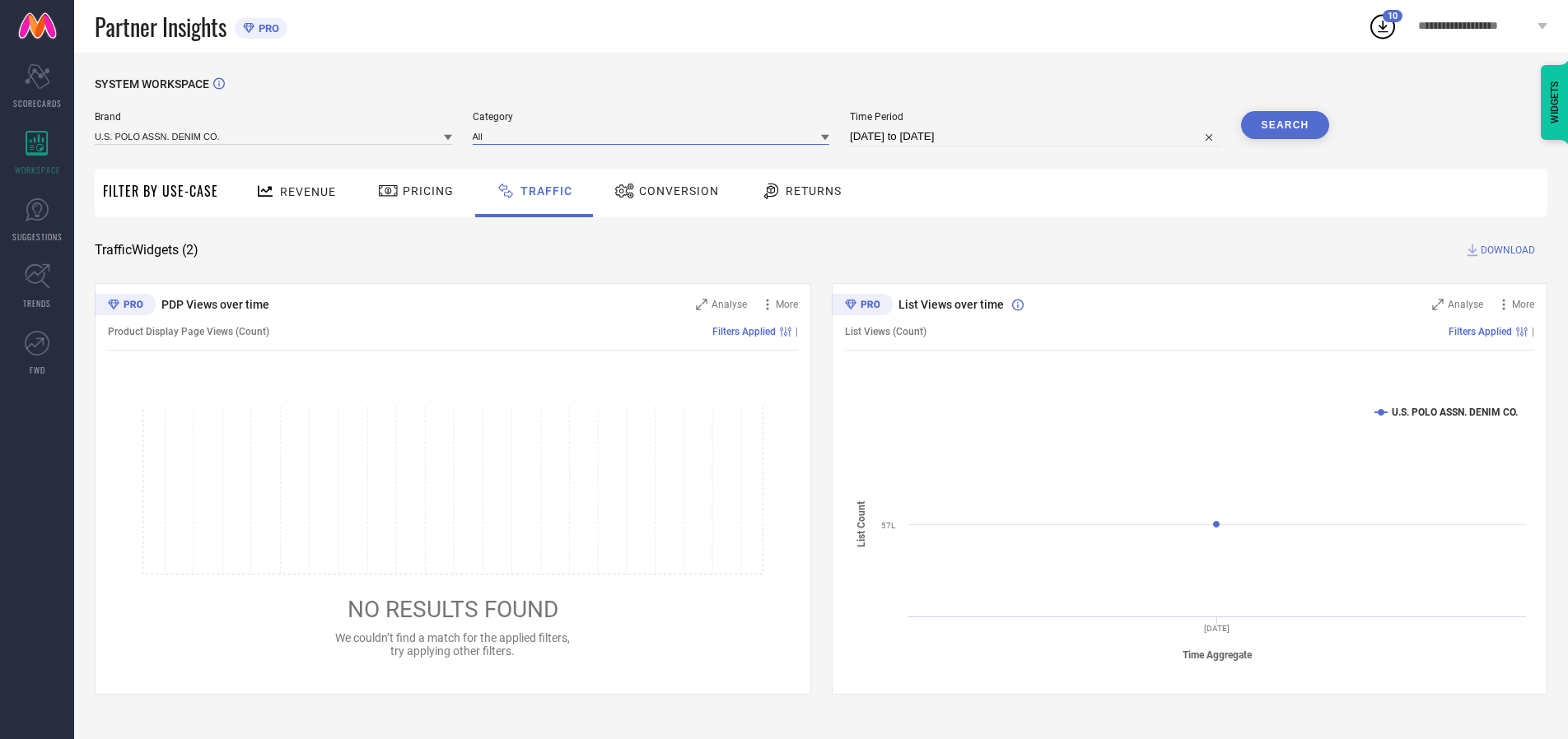
click at [655, 136] on input at bounding box center [651, 137] width 357 height 17
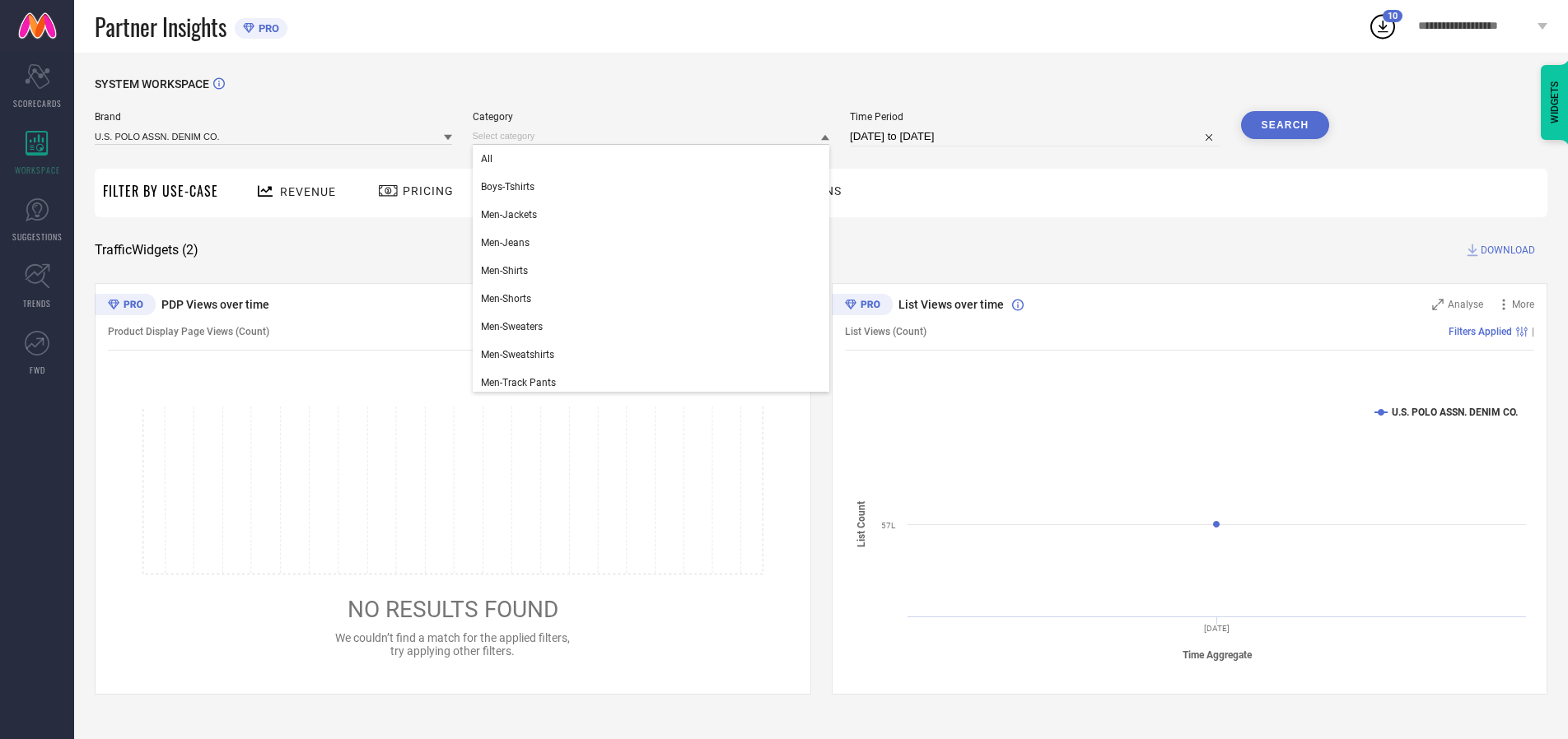
click at [655, 158] on div "All" at bounding box center [651, 158] width 357 height 28
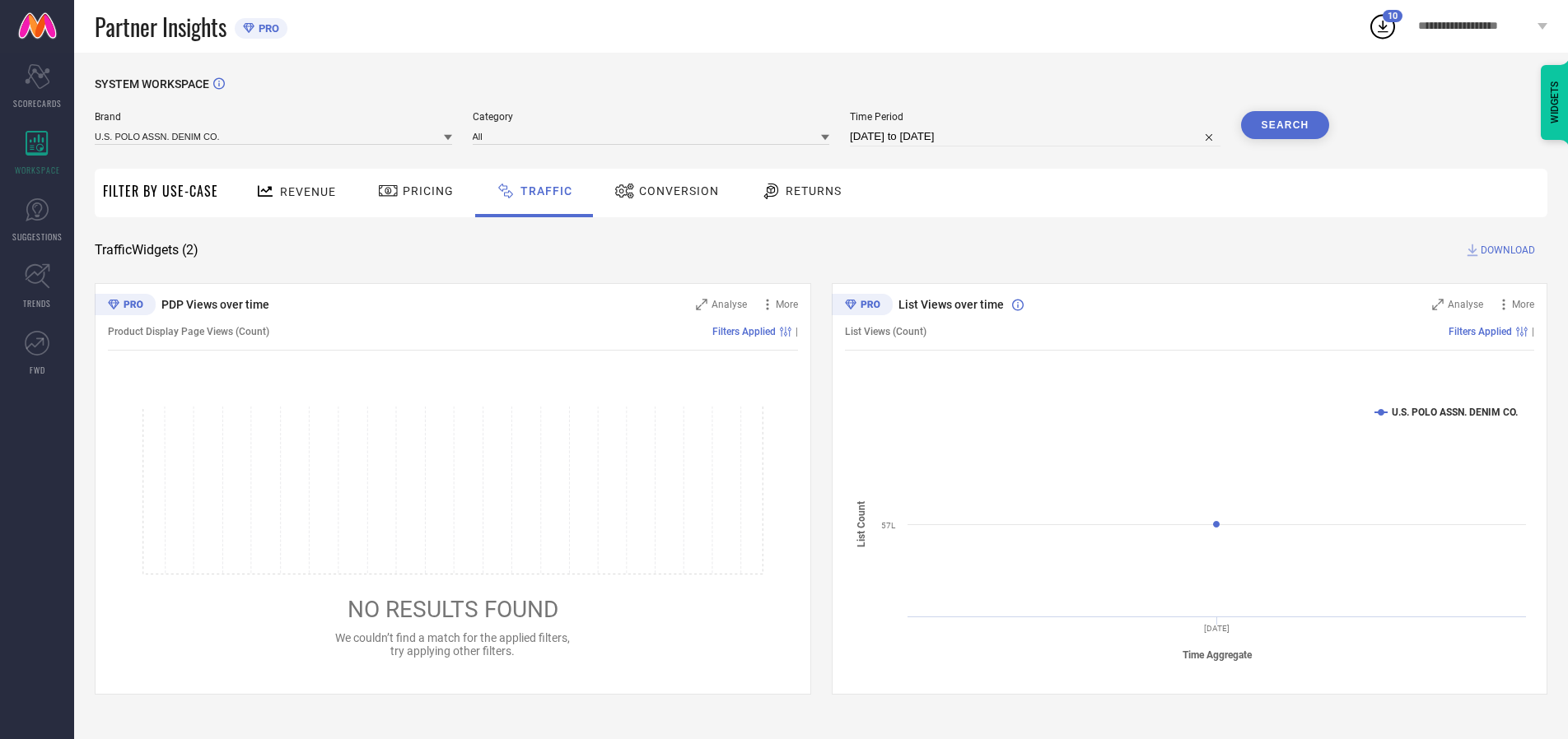
click at [1284, 125] on button "Search" at bounding box center [1285, 124] width 89 height 28
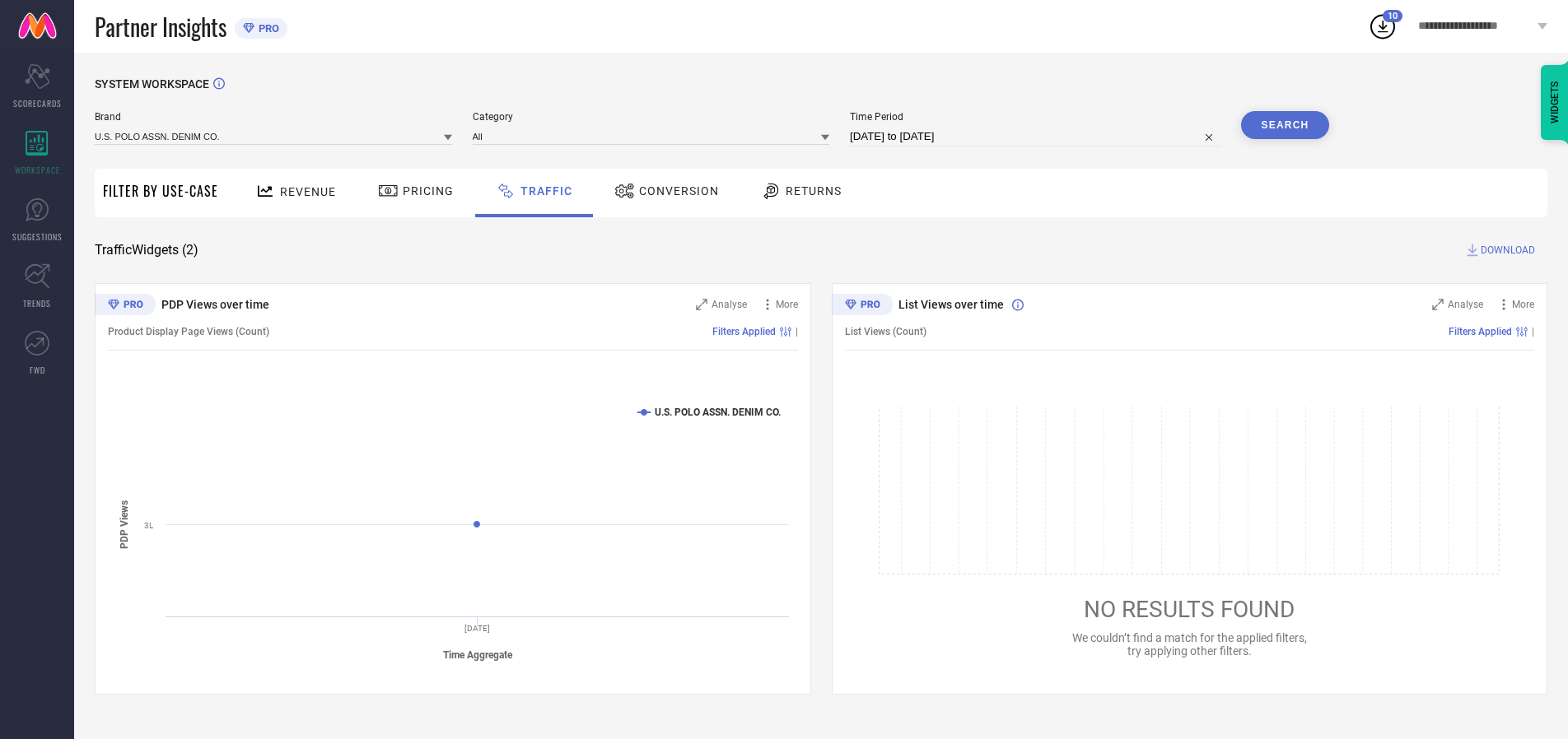
click at [1505, 250] on span "DOWNLOAD" at bounding box center [1507, 250] width 54 height 16
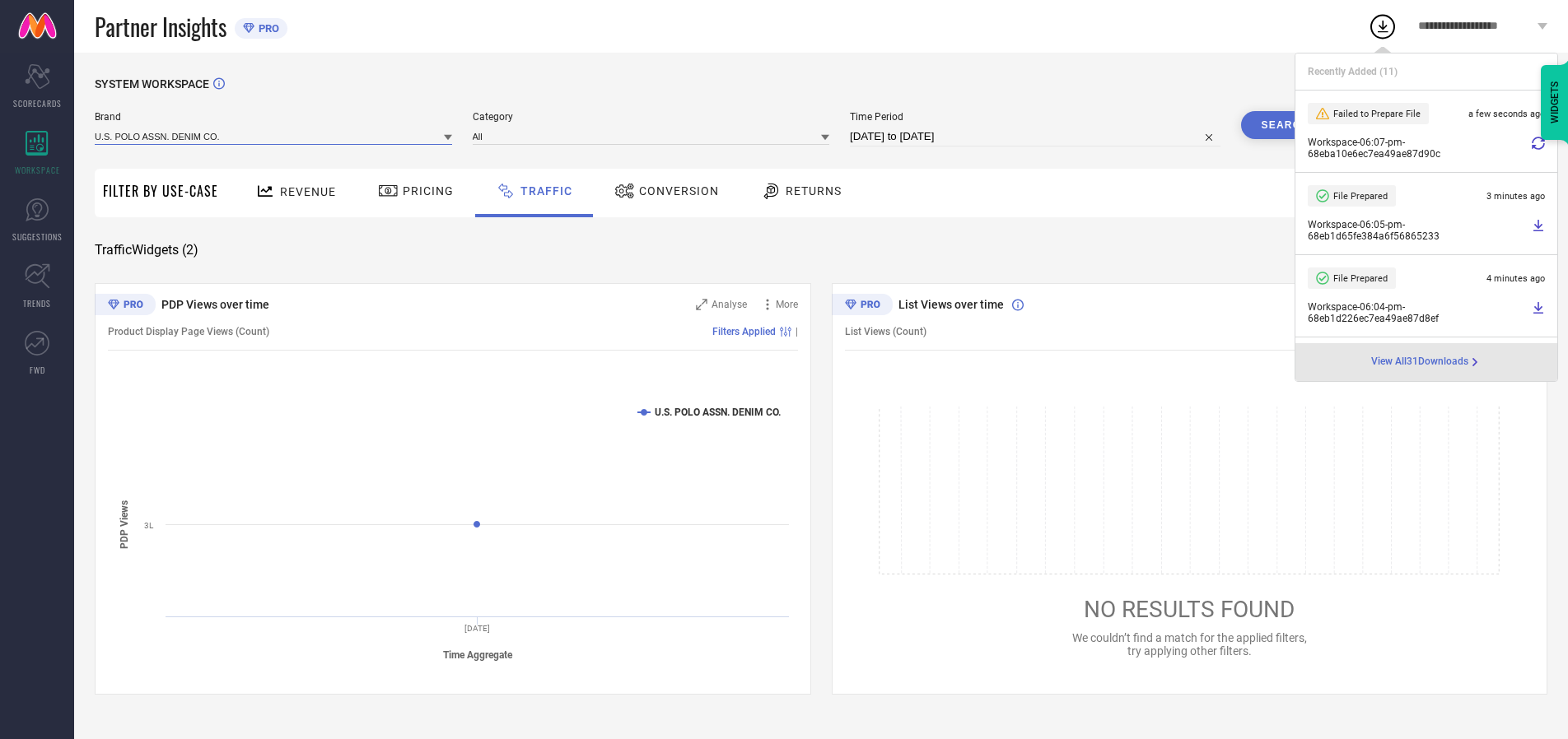
click at [274, 136] on input at bounding box center [273, 137] width 357 height 17
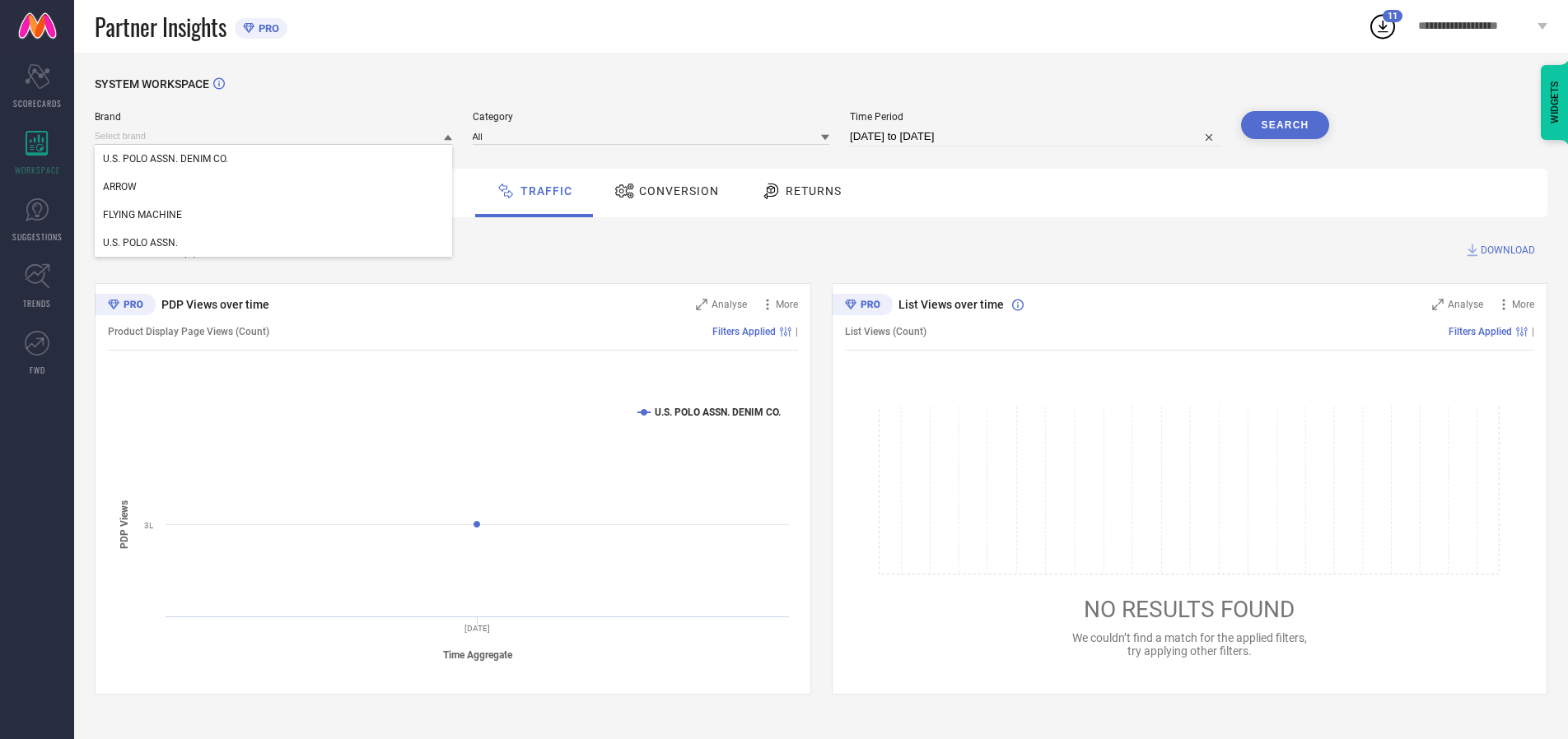
click at [274, 243] on div "U.S. POLO ASSN." at bounding box center [273, 243] width 357 height 28
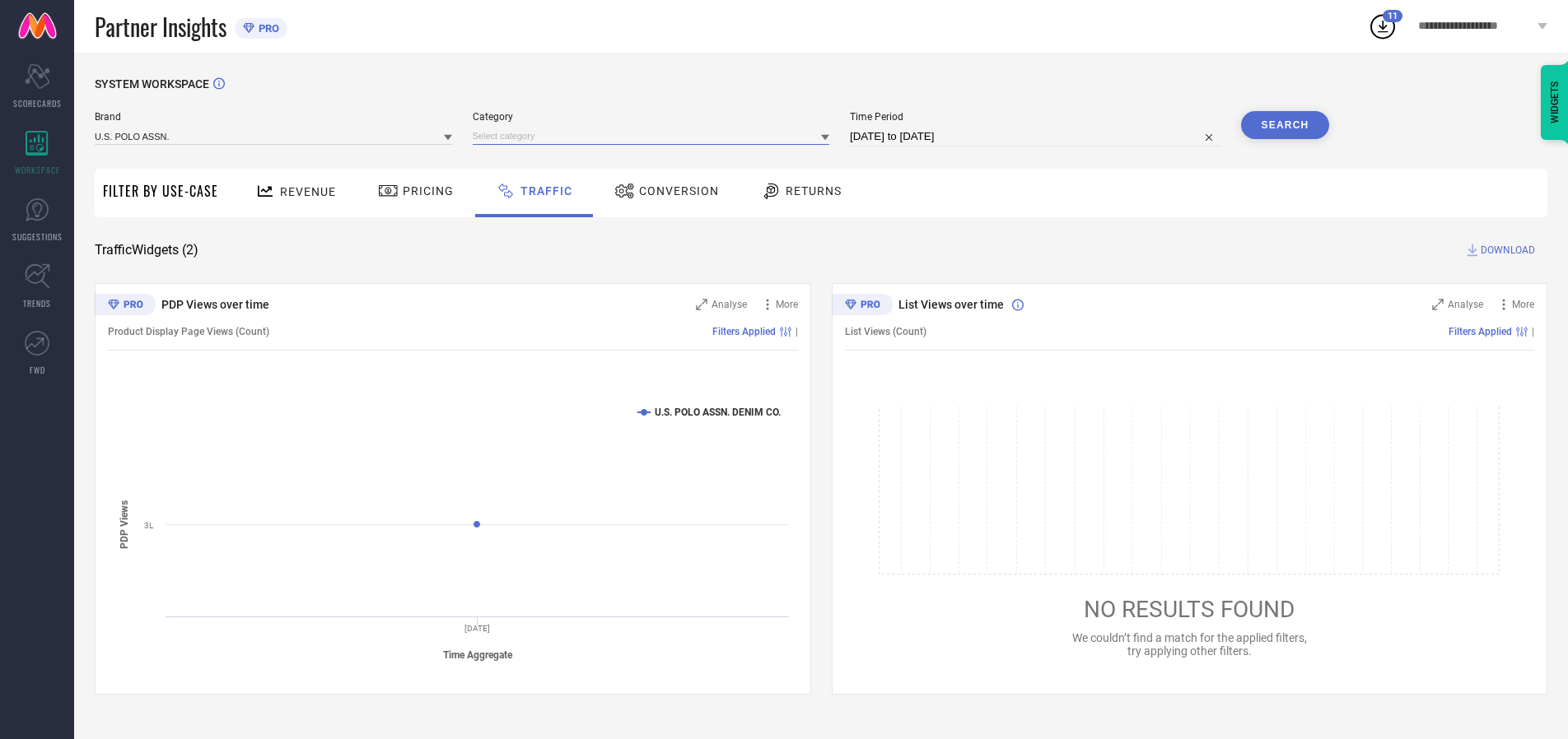
click at [655, 136] on input at bounding box center [651, 137] width 357 height 17
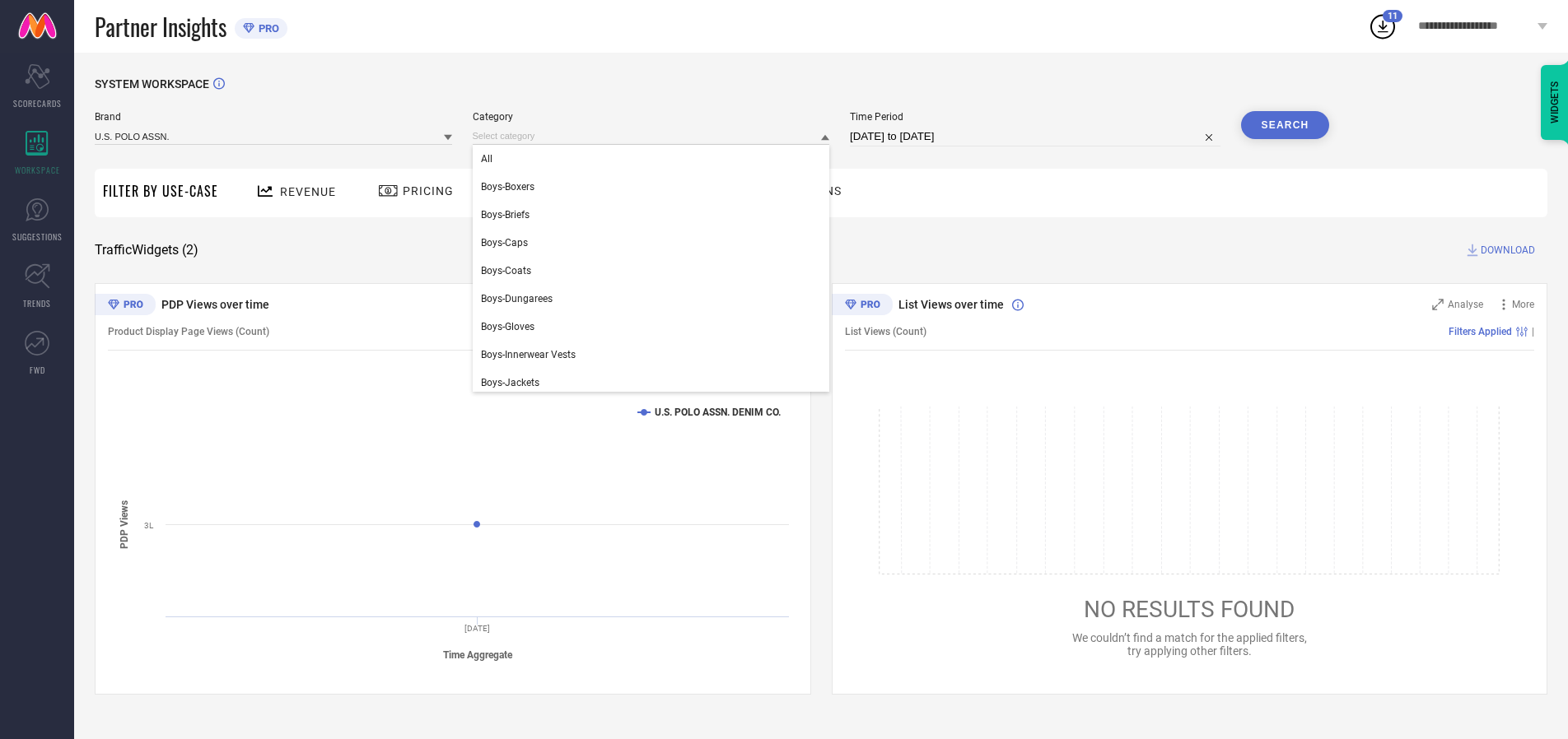
click at [655, 158] on div "All" at bounding box center [651, 158] width 357 height 28
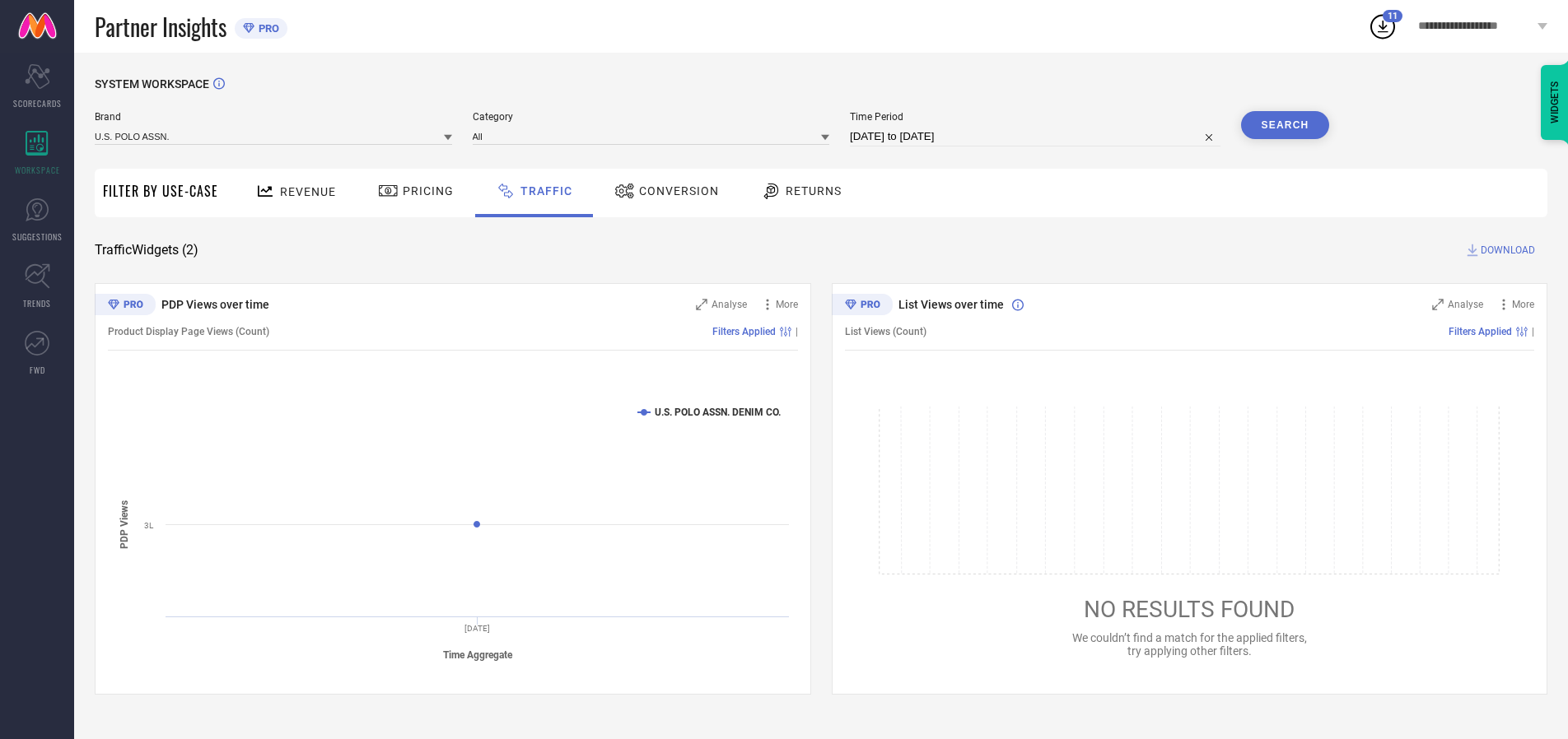
click at [1284, 125] on button "Search" at bounding box center [1285, 124] width 89 height 28
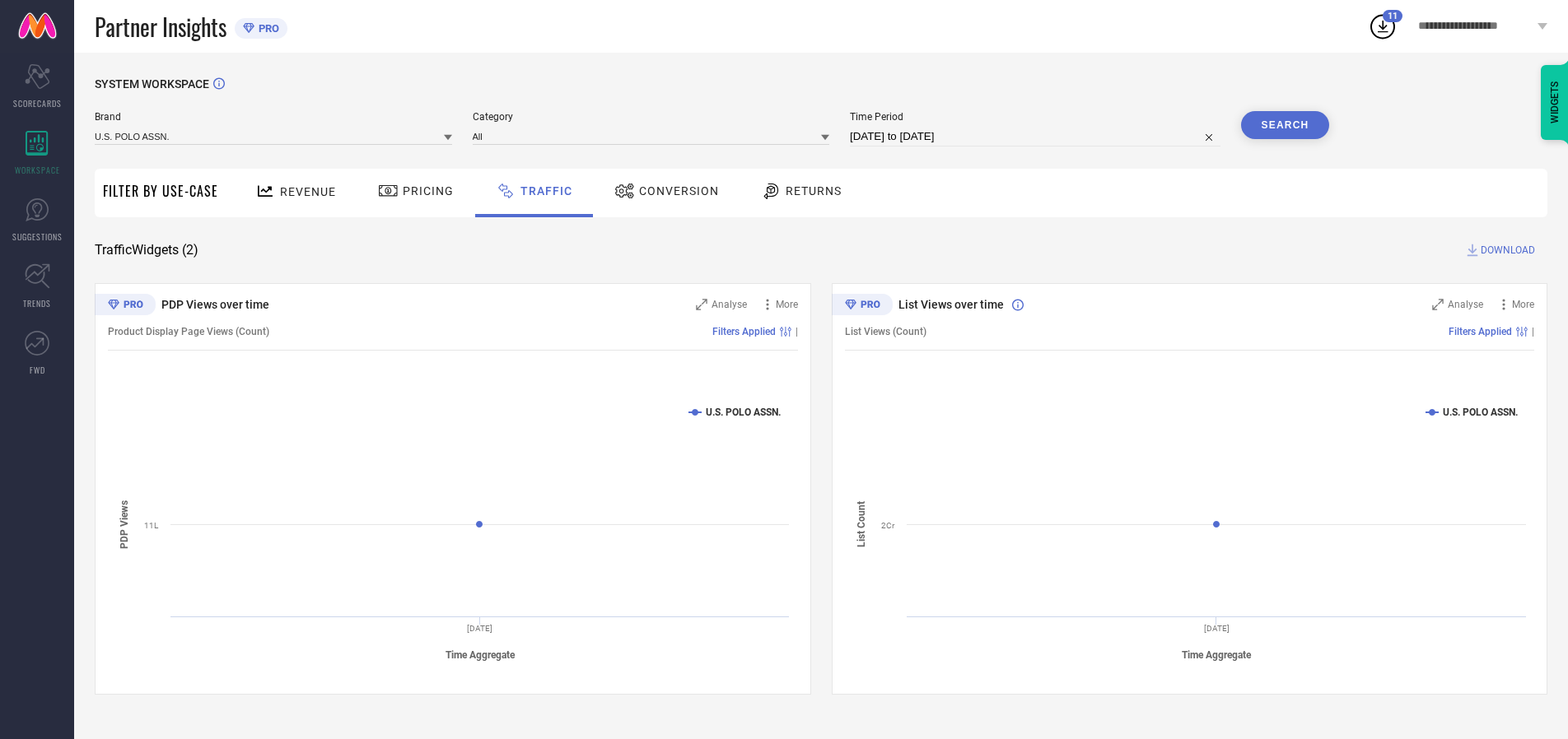
click at [1505, 250] on span "DOWNLOAD" at bounding box center [1507, 250] width 54 height 16
click at [1038, 137] on input at bounding box center [1035, 137] width 371 height 20
select select "9"
select select "2025"
select select "10"
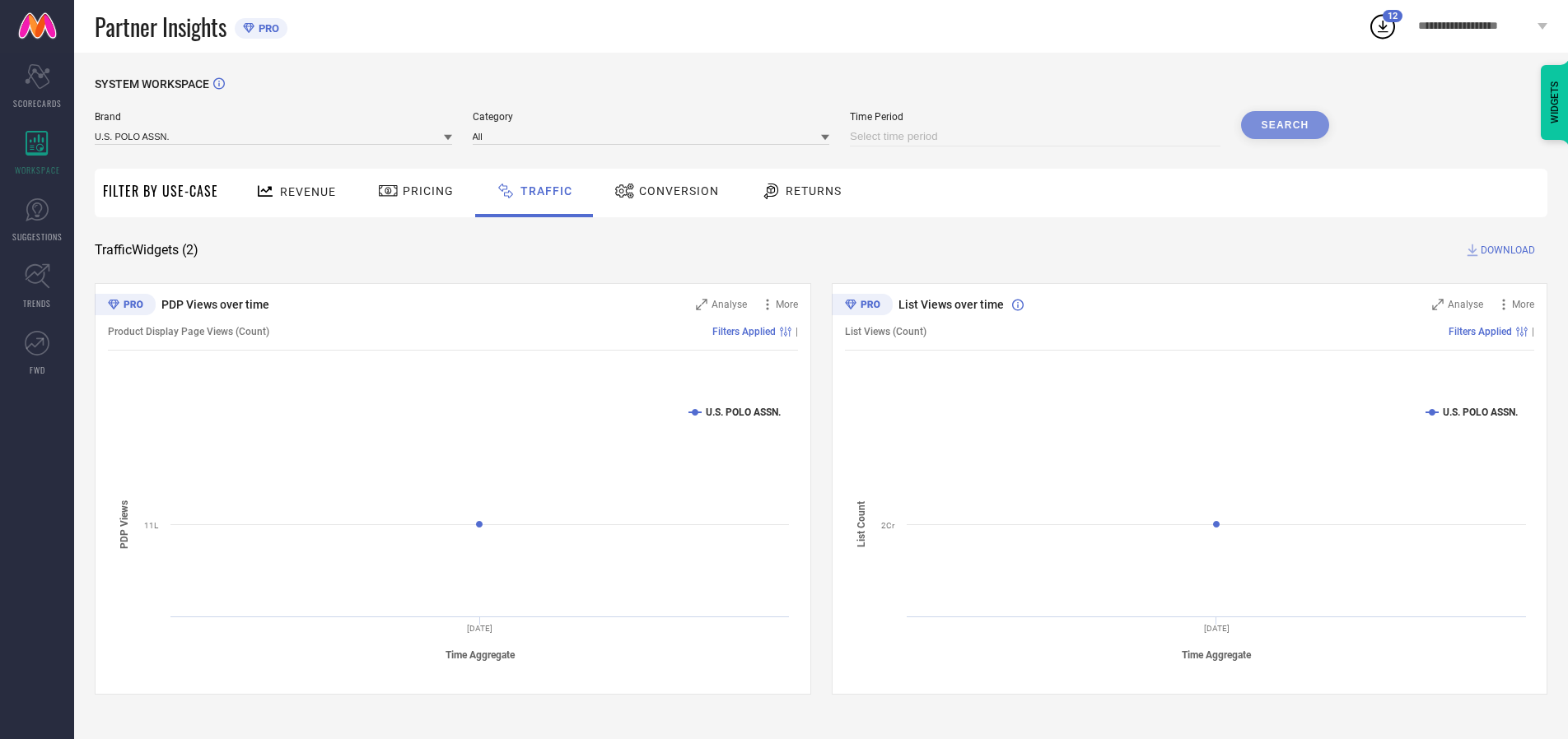
select select "2025"
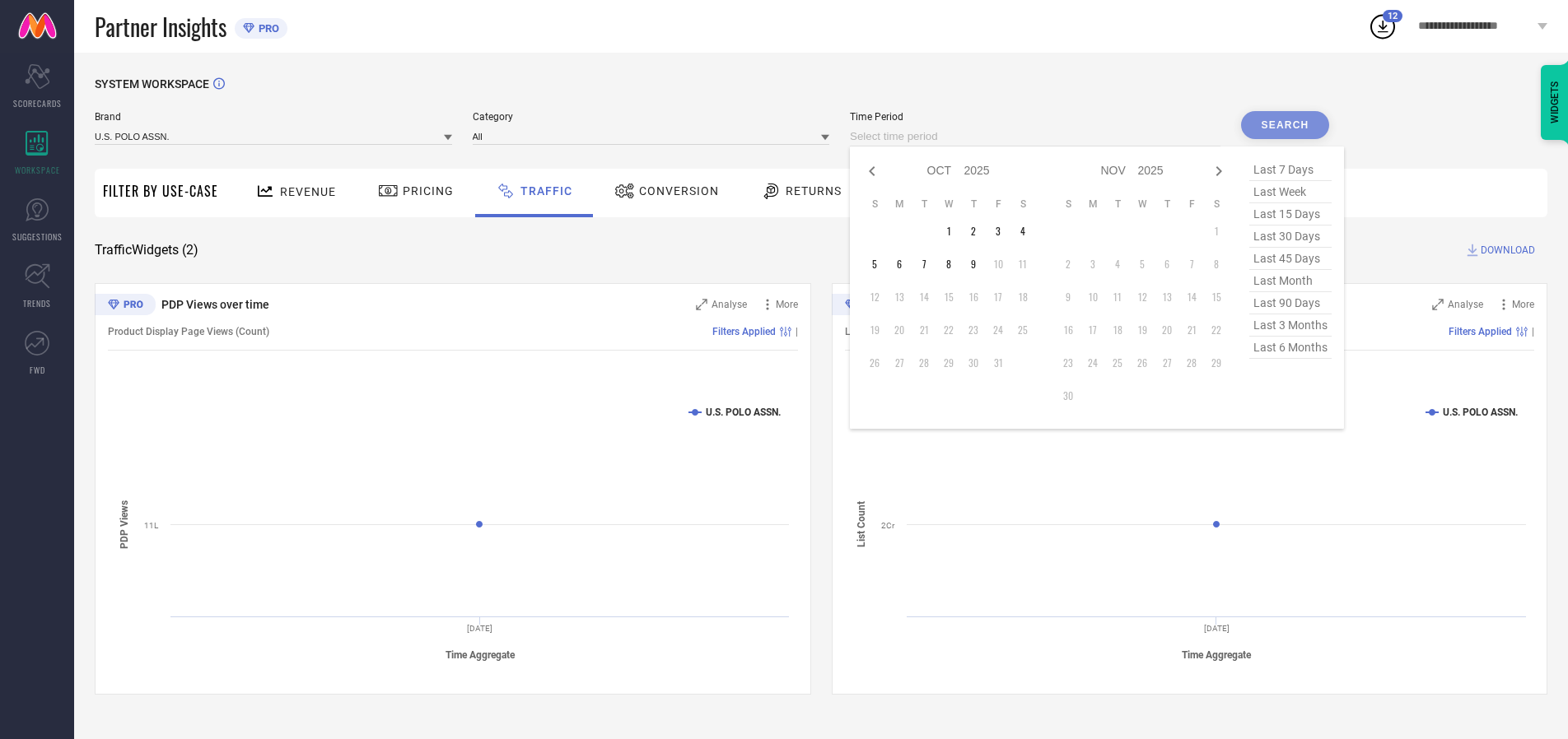
click at [1003, 231] on td "3" at bounding box center [998, 231] width 25 height 25
type input "[DATE] to [DATE]"
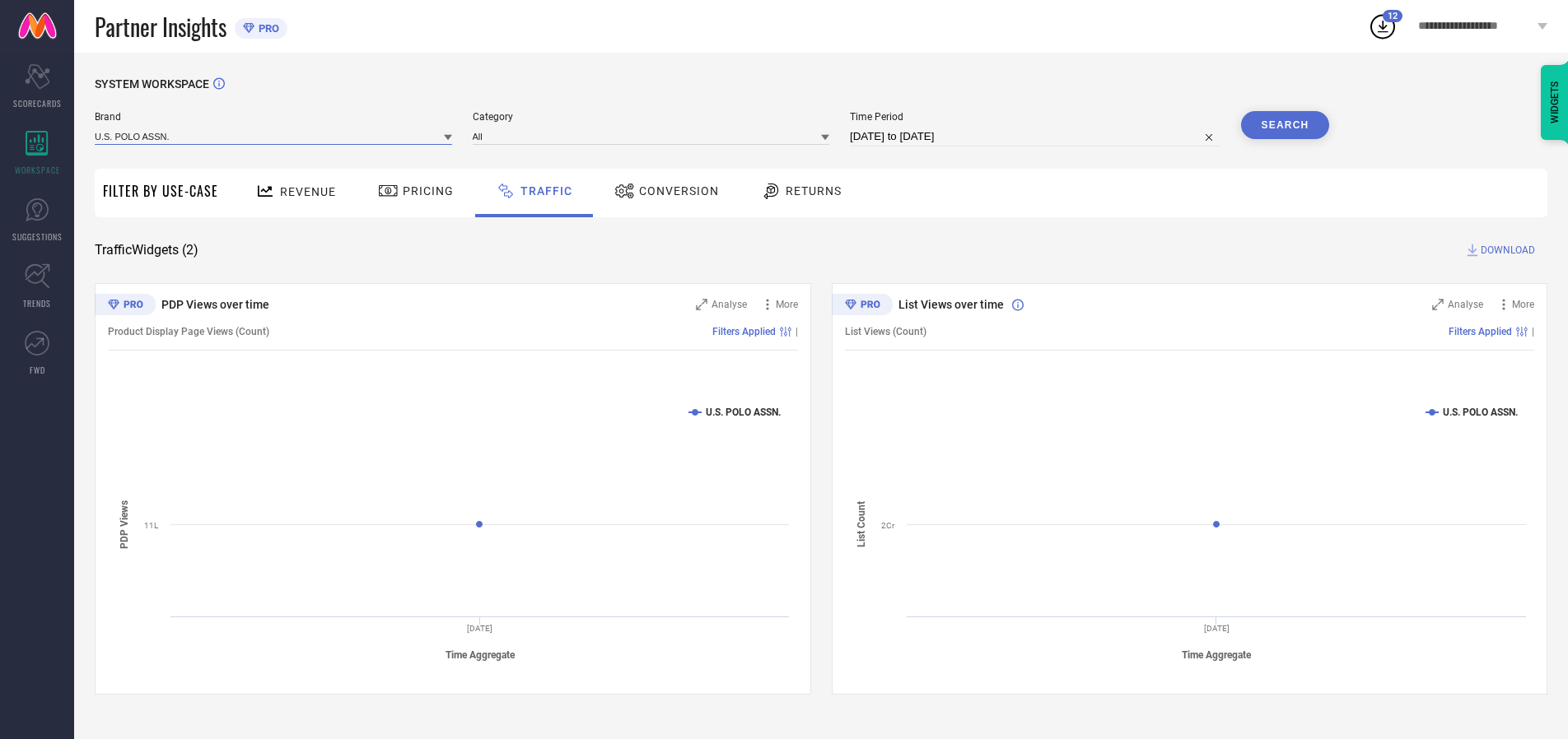
click at [274, 136] on input at bounding box center [273, 137] width 357 height 17
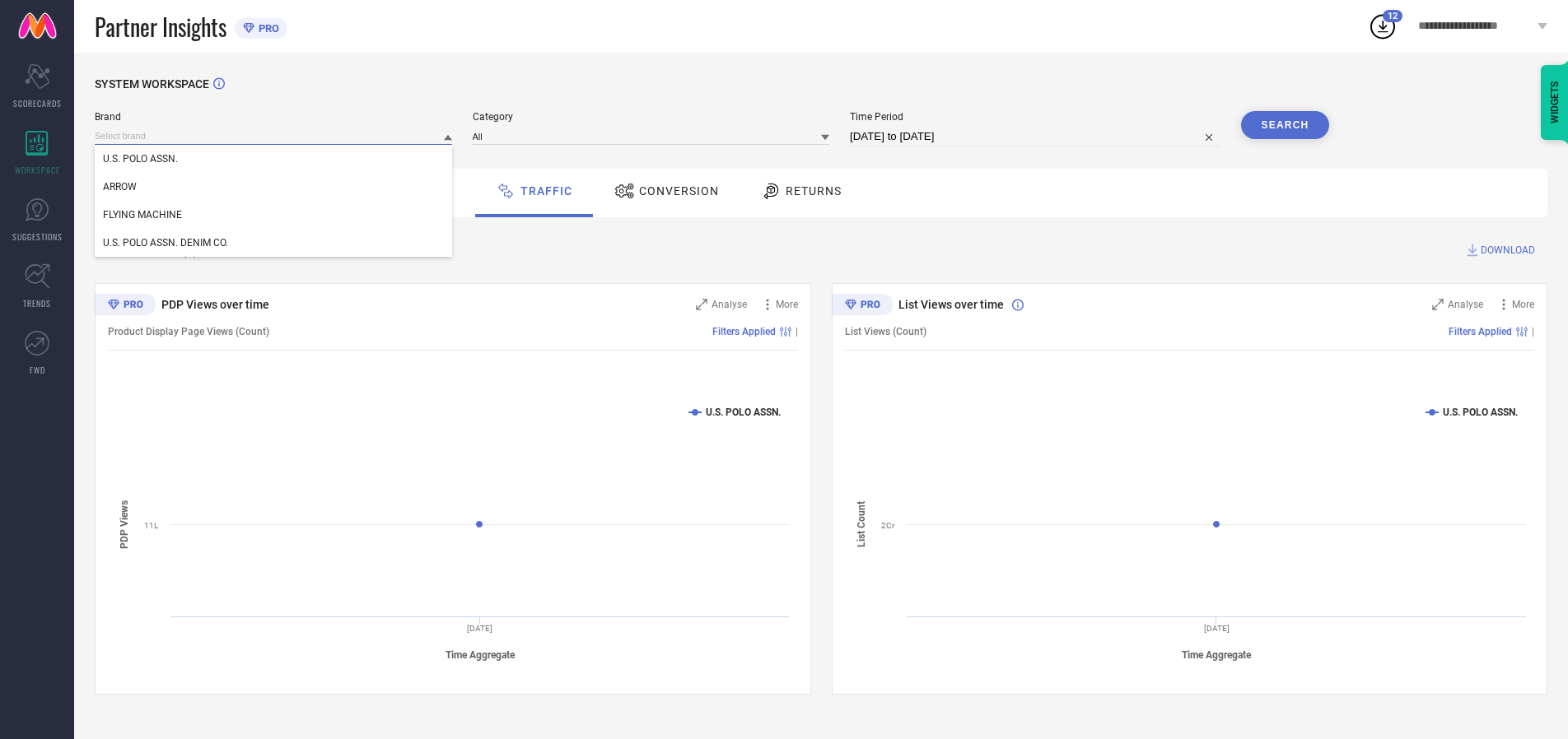
click at [274, 136] on input at bounding box center [273, 137] width 357 height 17
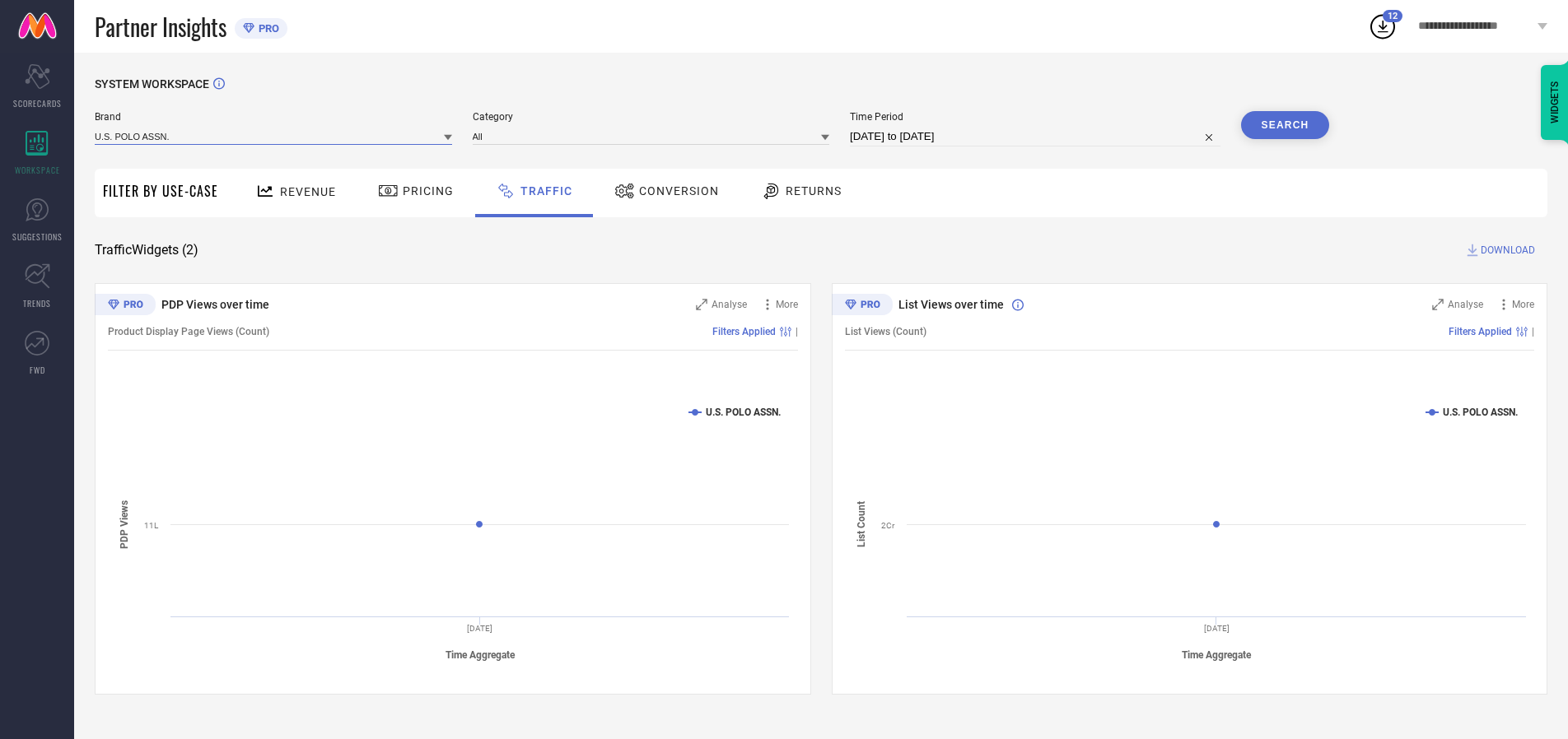
click at [274, 136] on input at bounding box center [273, 137] width 357 height 17
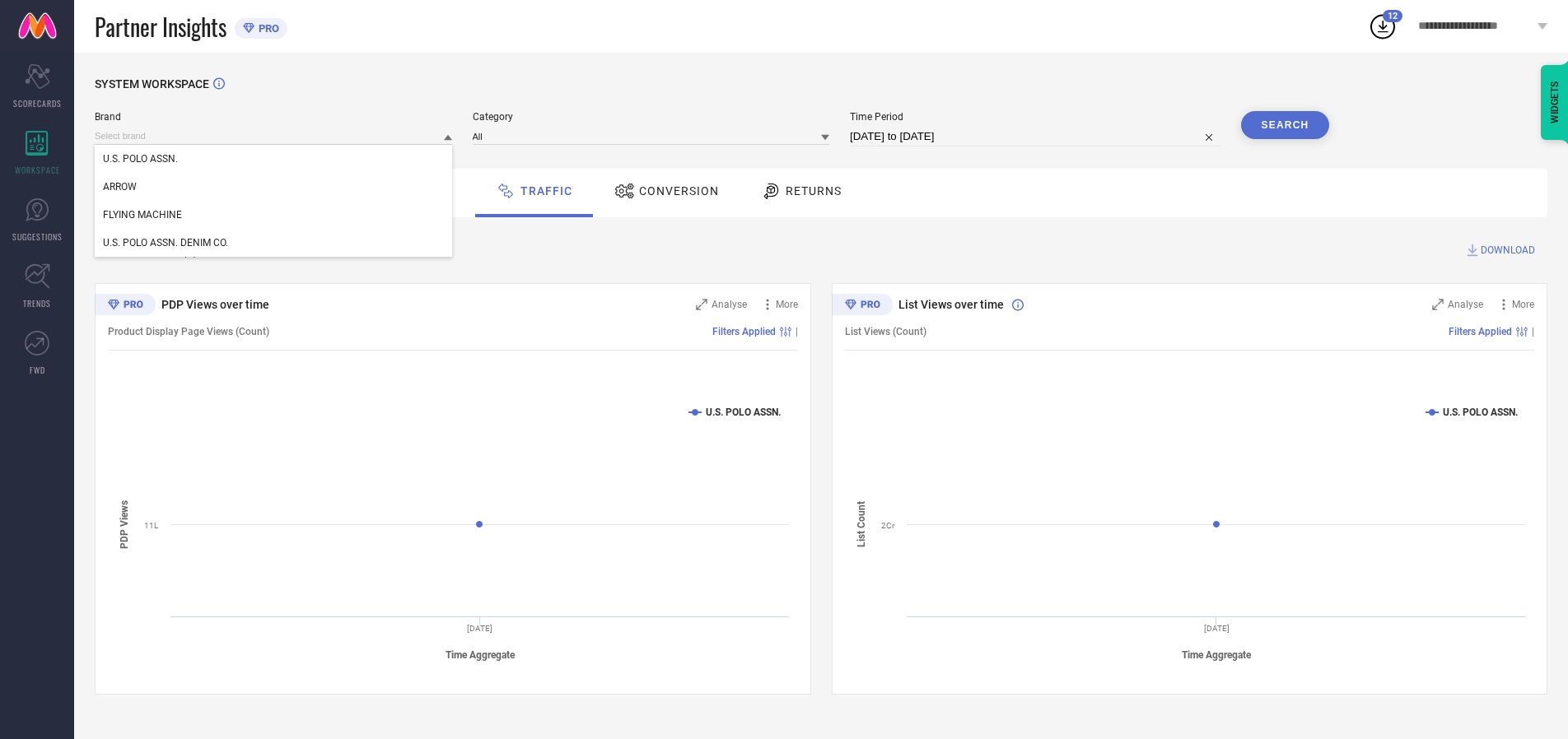
click at [274, 158] on div "U.S. POLO ASSN." at bounding box center [273, 158] width 357 height 28
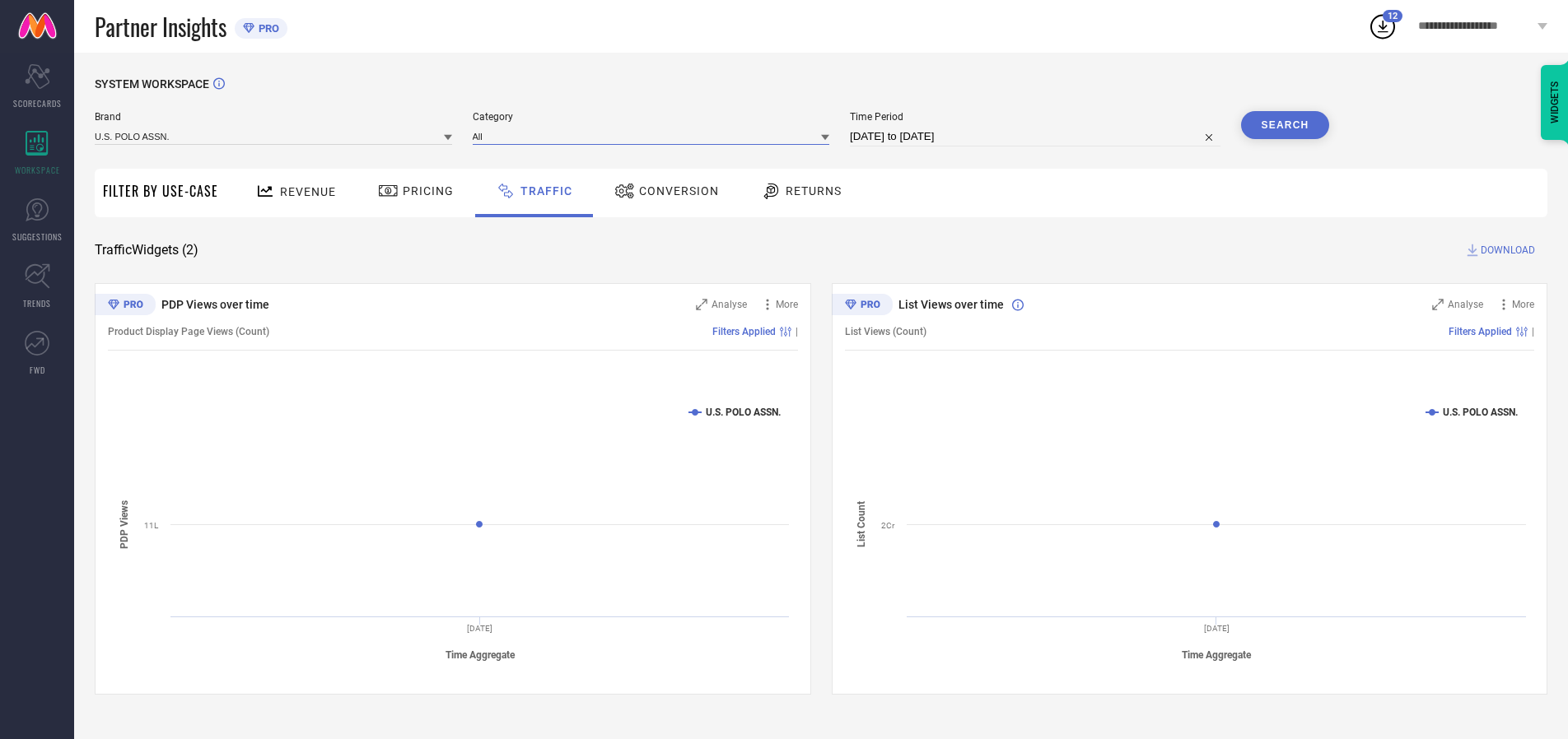
click at [655, 136] on input at bounding box center [651, 137] width 357 height 17
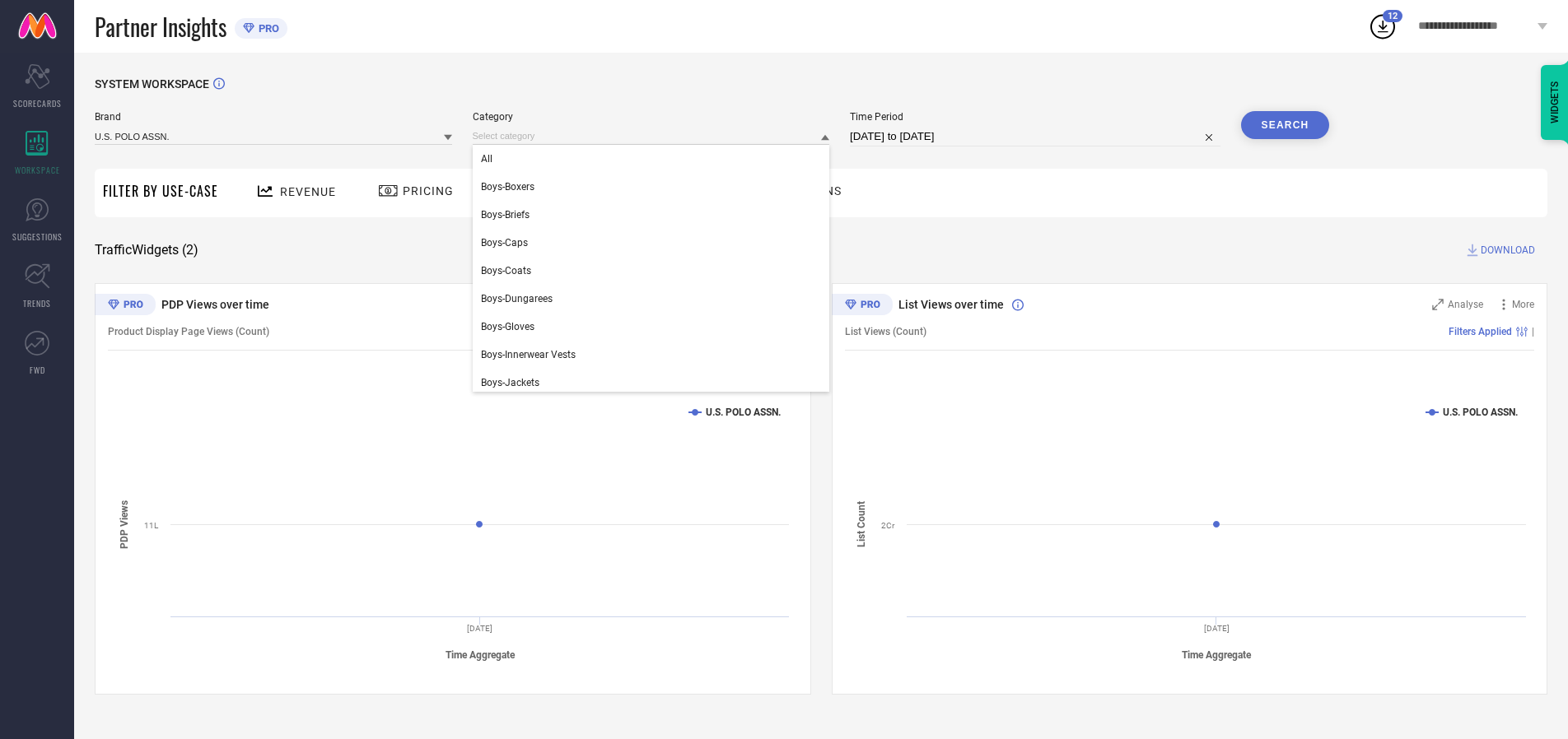
click at [655, 158] on div "All" at bounding box center [651, 158] width 357 height 28
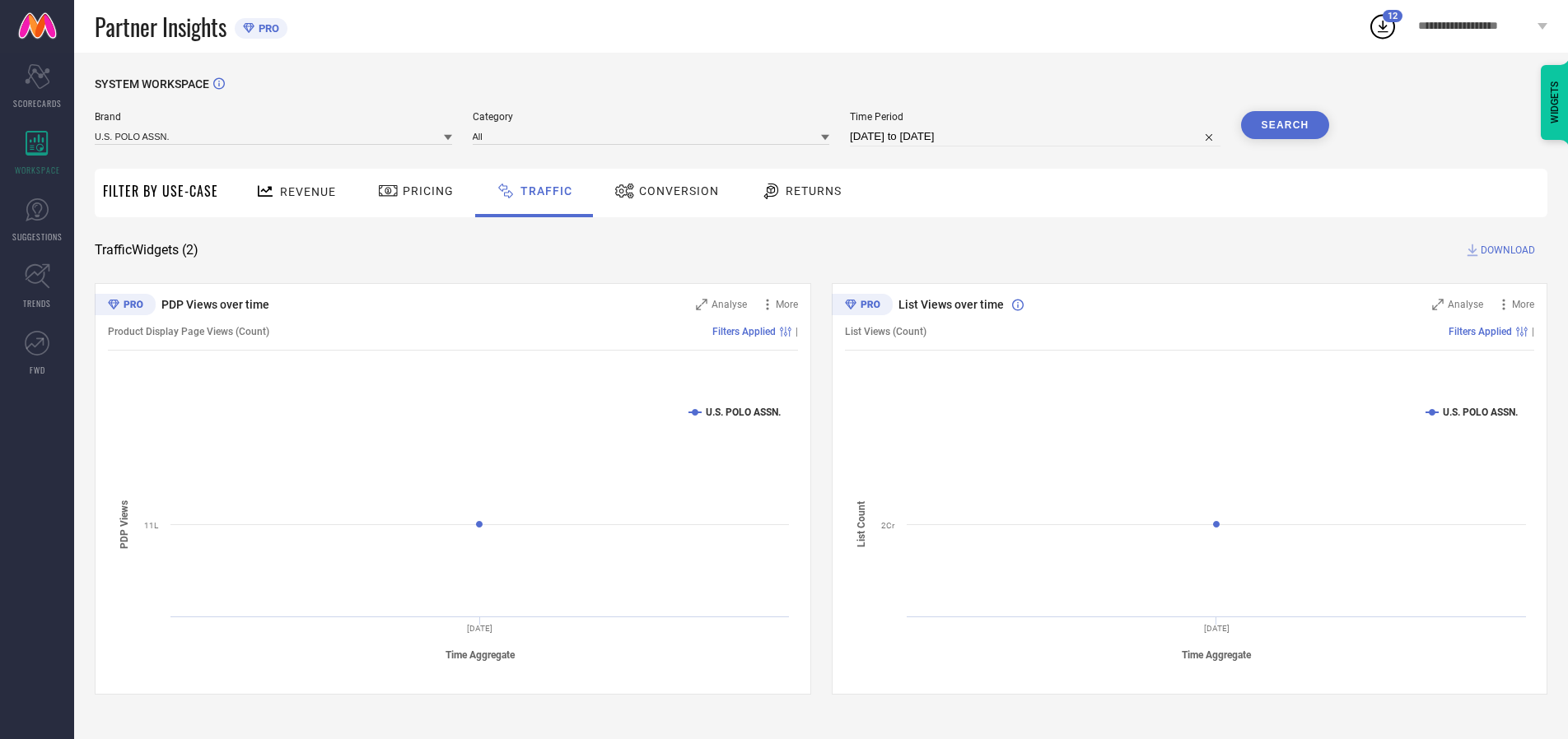
click at [1284, 125] on button "Search" at bounding box center [1285, 124] width 89 height 28
click at [1505, 250] on span "DOWNLOAD" at bounding box center [1507, 250] width 54 height 16
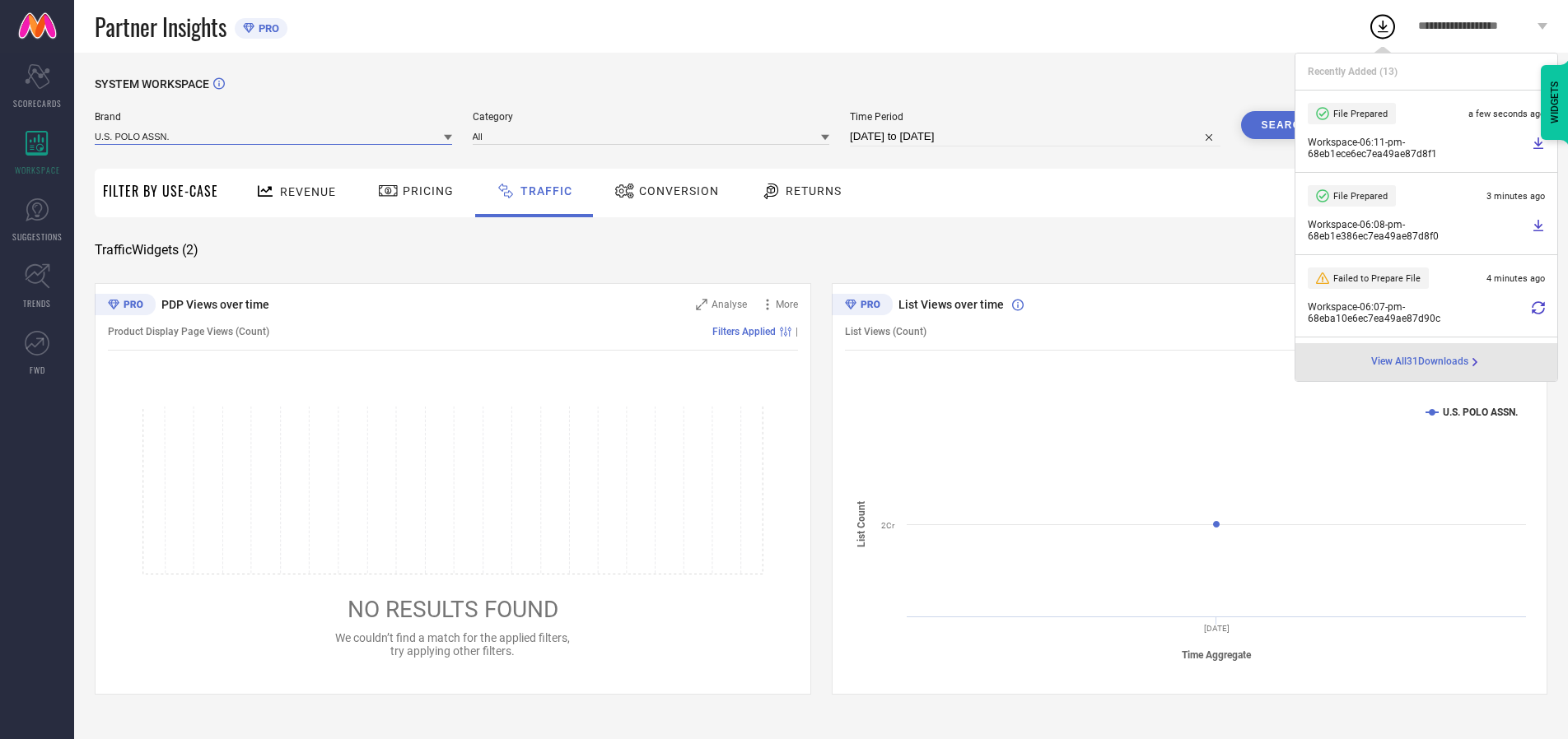
click at [274, 136] on input at bounding box center [273, 137] width 357 height 17
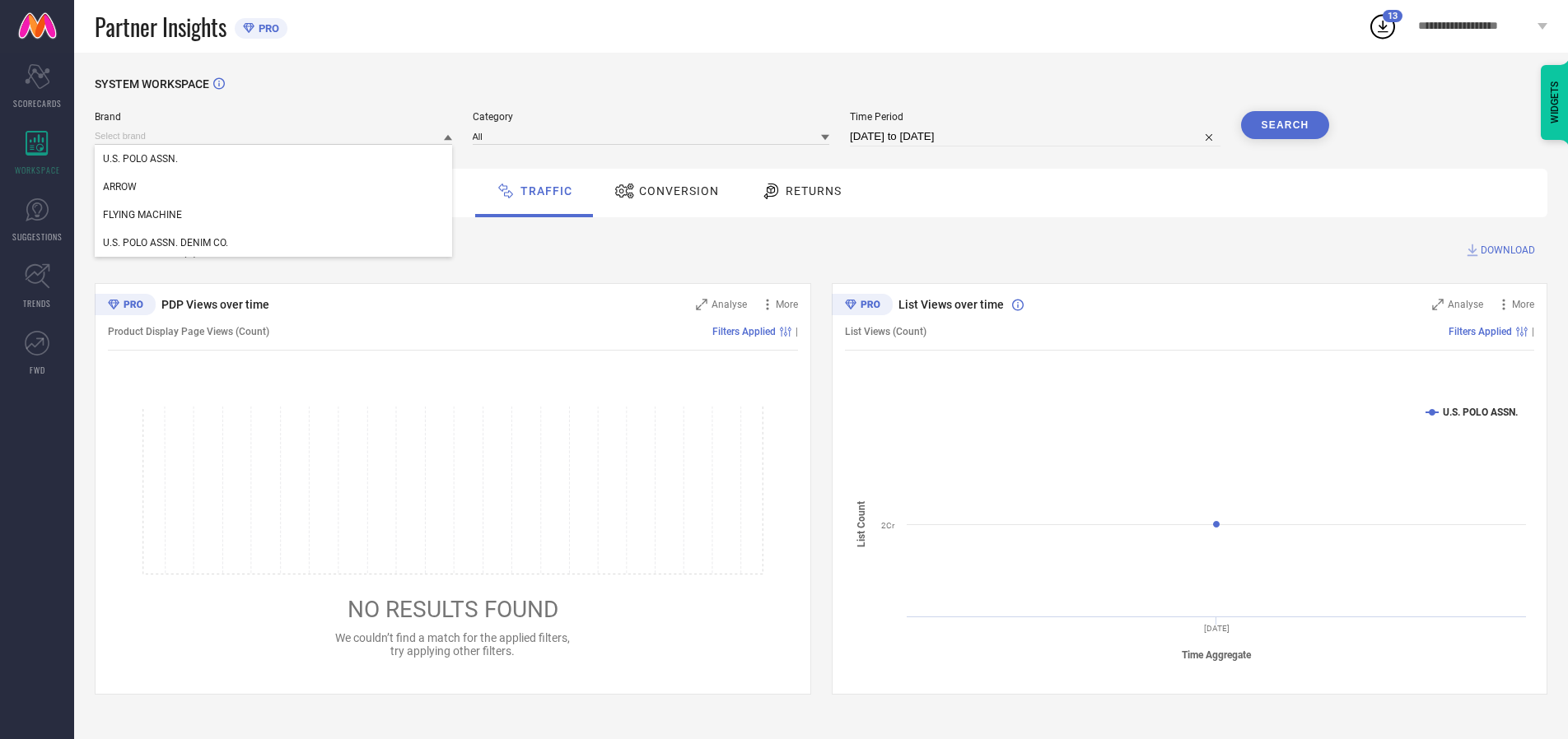
click at [274, 243] on div "U.S. POLO ASSN. DENIM CO." at bounding box center [273, 243] width 357 height 28
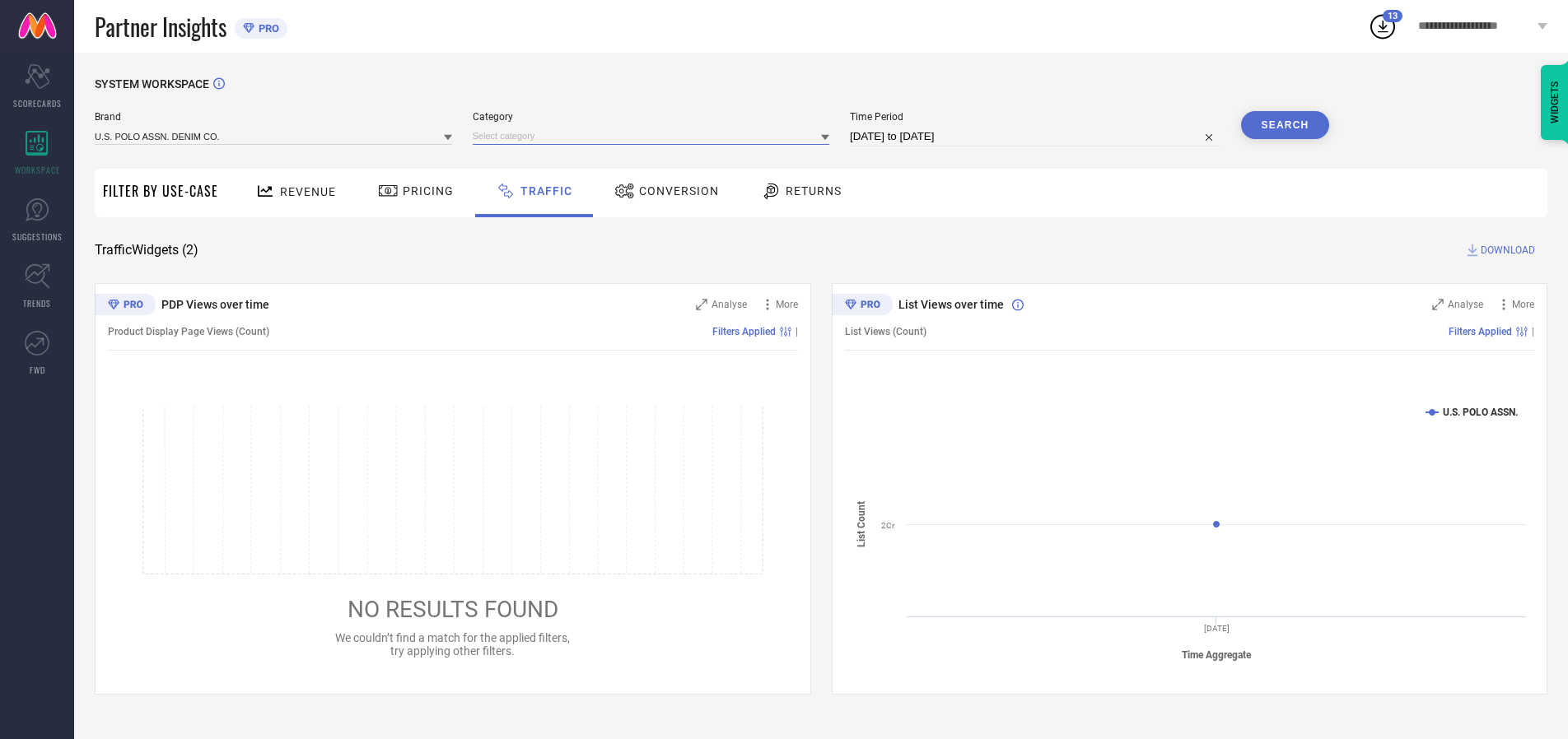
click at [655, 136] on input at bounding box center [651, 137] width 357 height 17
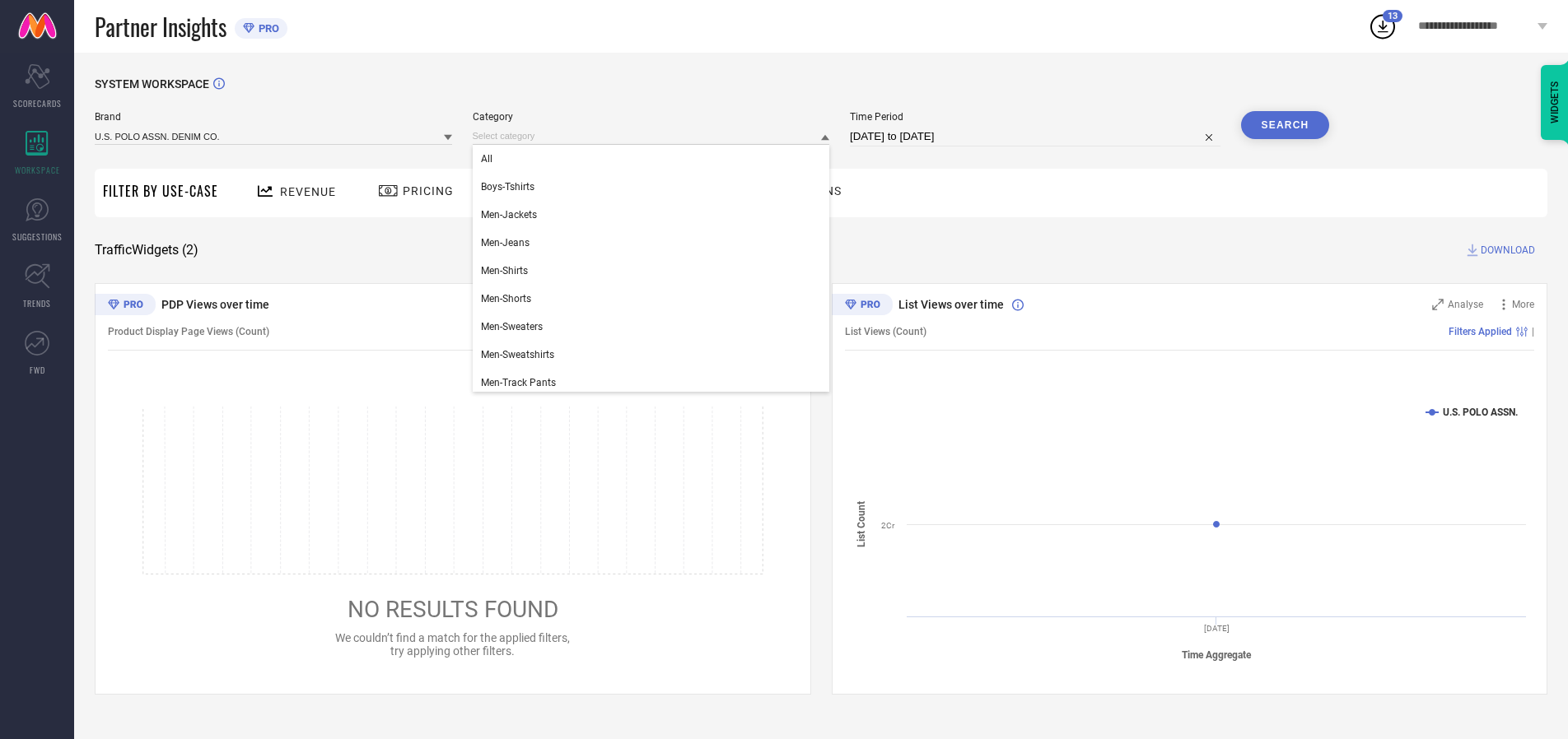
click at [655, 158] on div "All" at bounding box center [651, 158] width 357 height 28
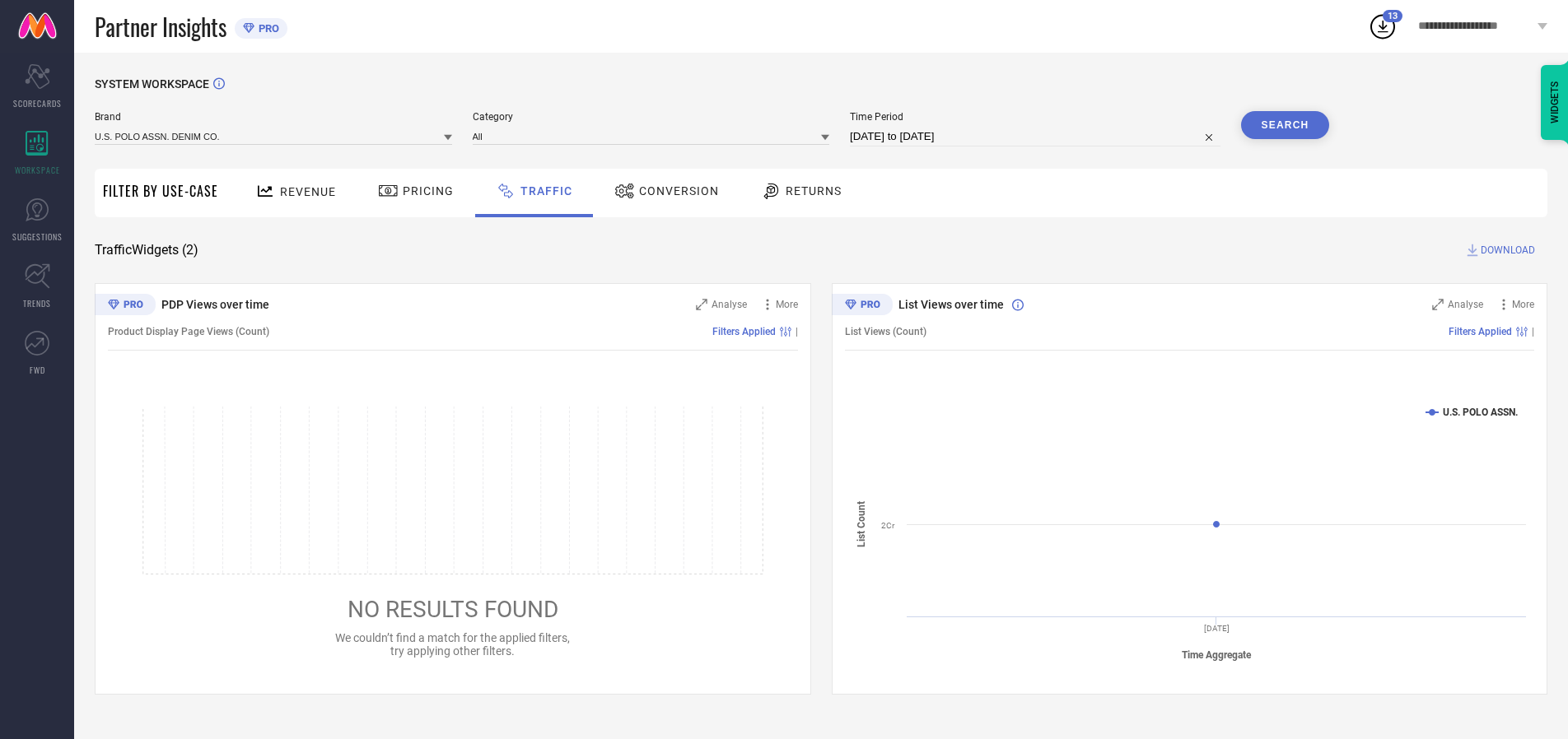
click at [1284, 125] on button "Search" at bounding box center [1285, 124] width 89 height 28
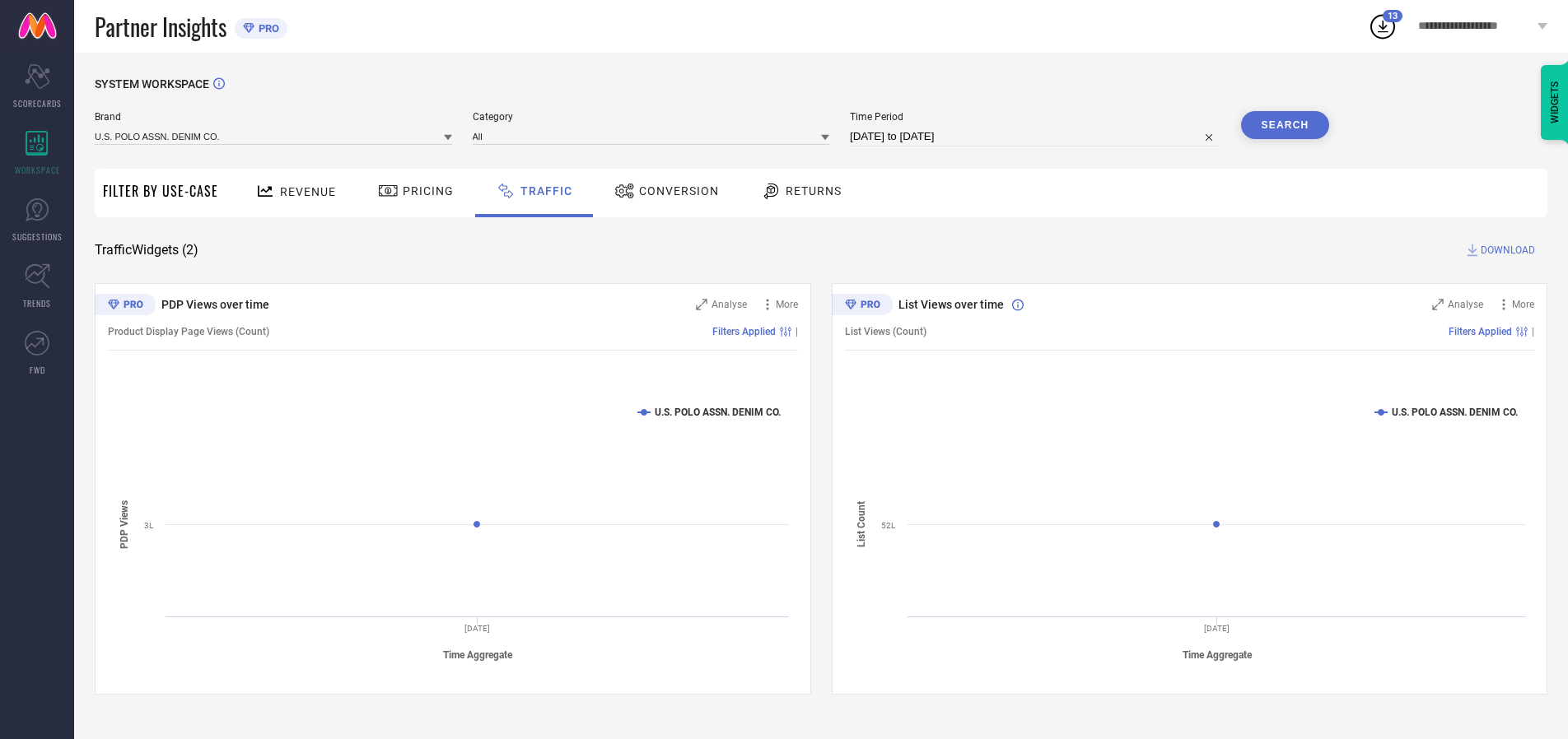
click at [1505, 250] on span "DOWNLOAD" at bounding box center [1507, 250] width 54 height 16
click at [1038, 137] on input at bounding box center [1035, 137] width 371 height 20
select select "9"
select select "2025"
select select "10"
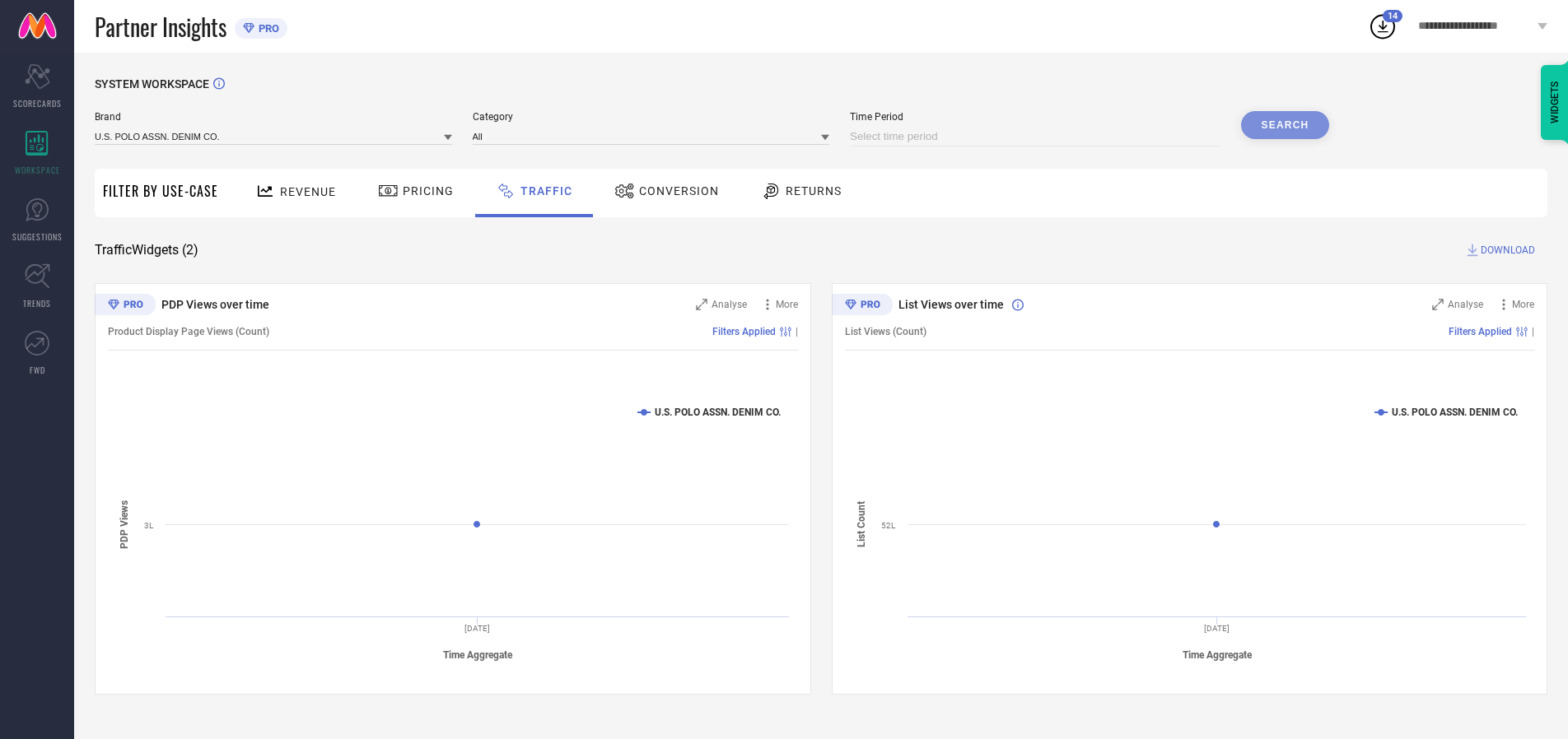
select select "2025"
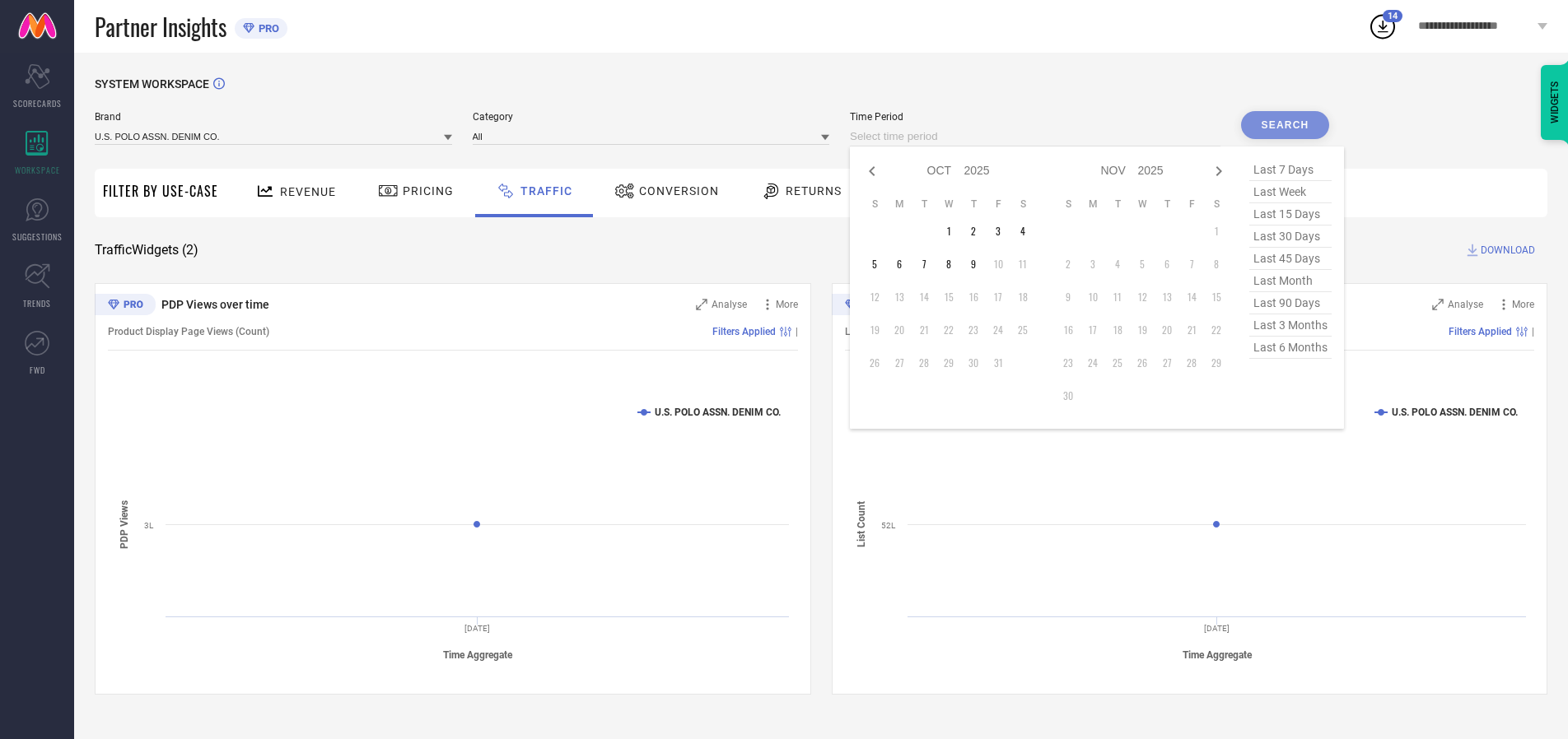
click at [1028, 231] on td "4" at bounding box center [1023, 231] width 25 height 25
type input "[DATE] to [DATE]"
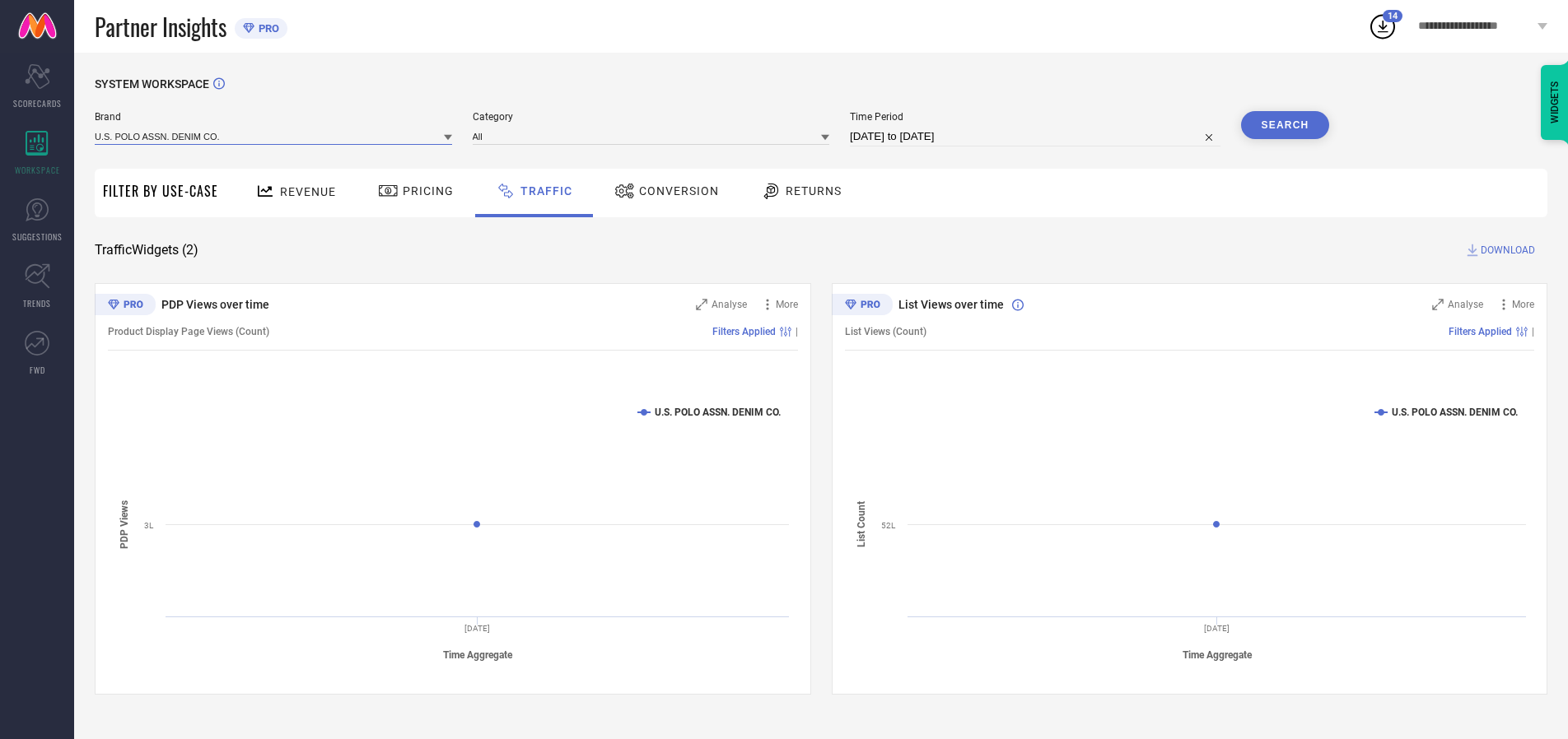
click at [274, 136] on input at bounding box center [273, 137] width 357 height 17
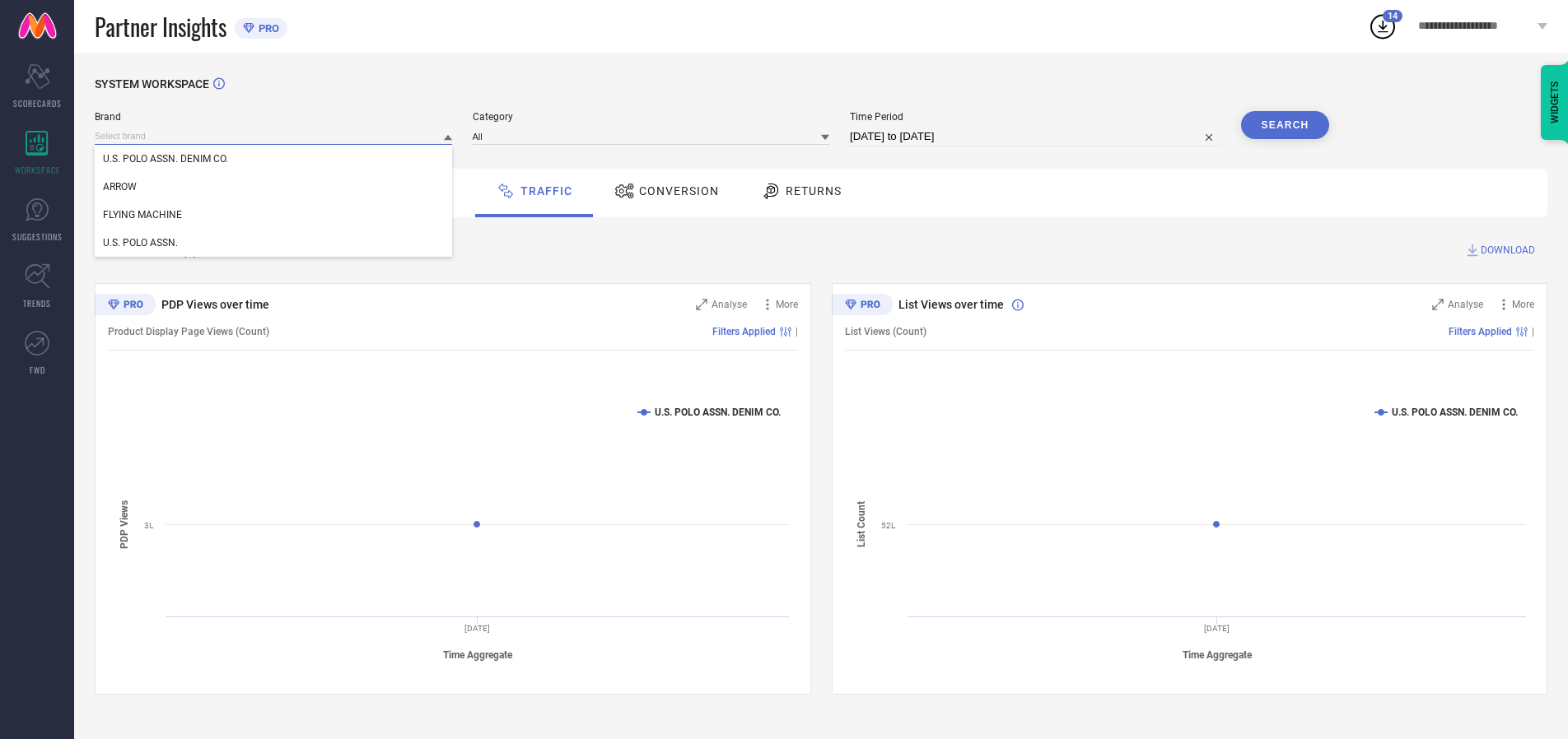
click at [274, 136] on input at bounding box center [273, 137] width 357 height 17
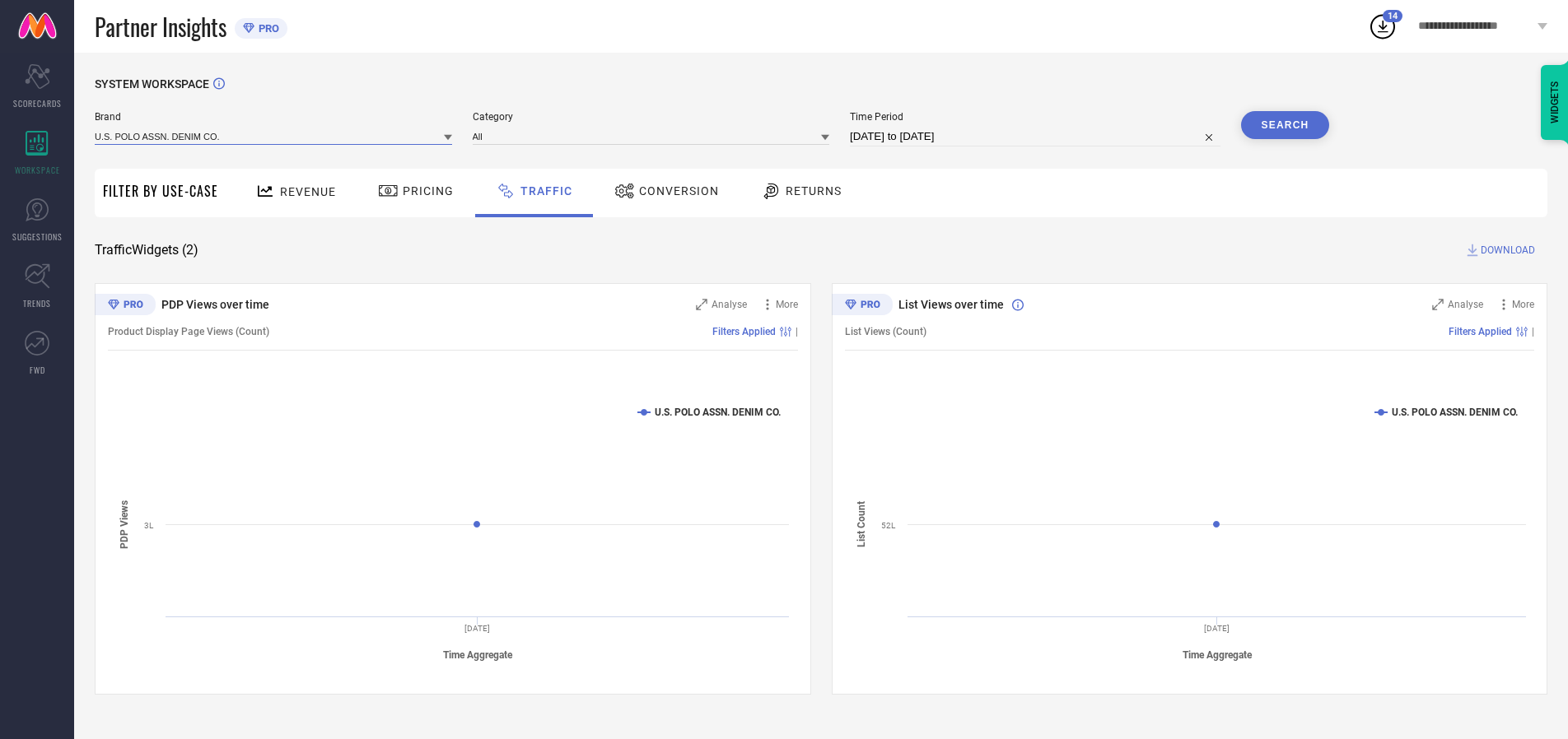
click at [274, 136] on input at bounding box center [273, 137] width 357 height 17
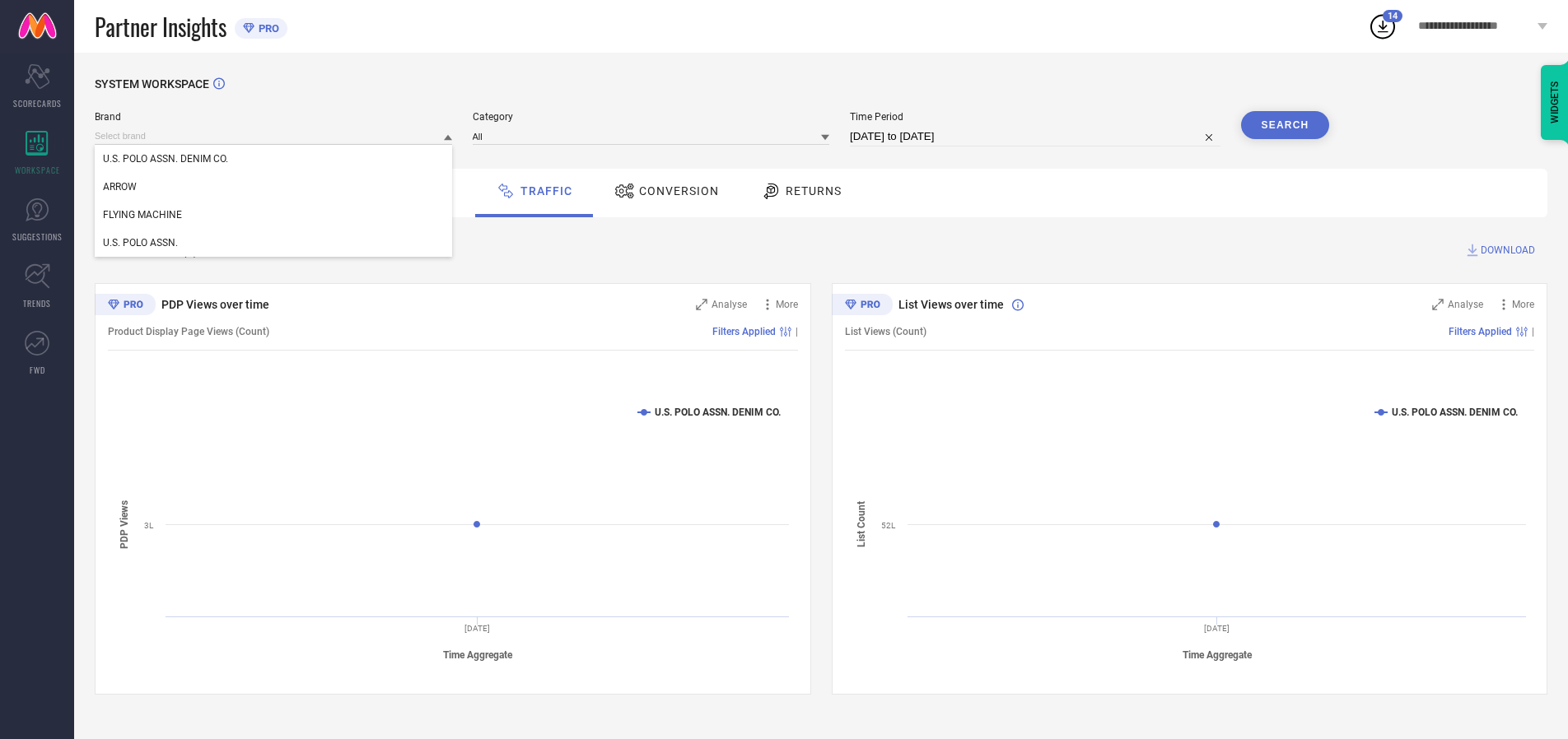
click at [274, 158] on div "U.S. POLO ASSN. DENIM CO." at bounding box center [273, 158] width 357 height 28
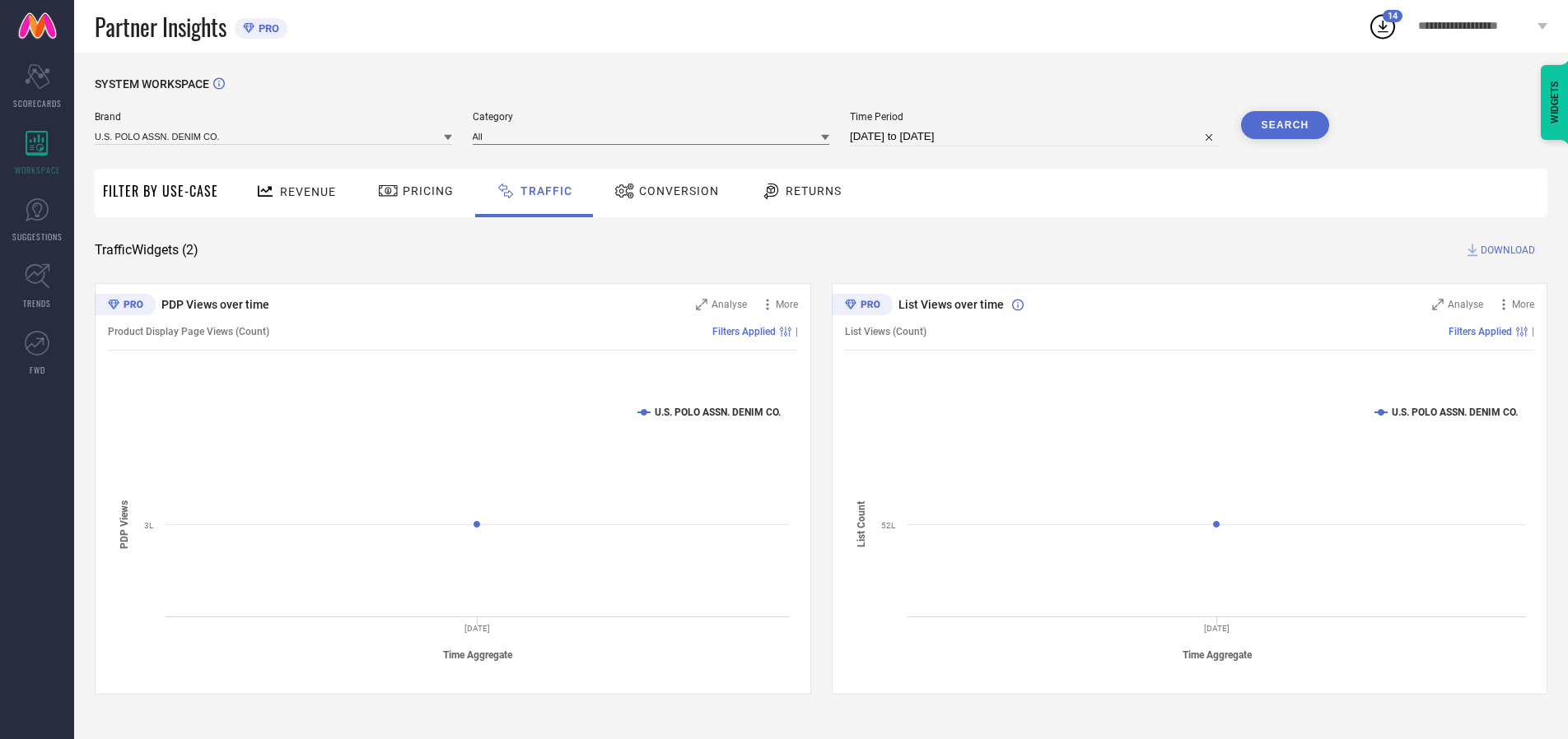
click at [655, 136] on input at bounding box center [651, 137] width 357 height 17
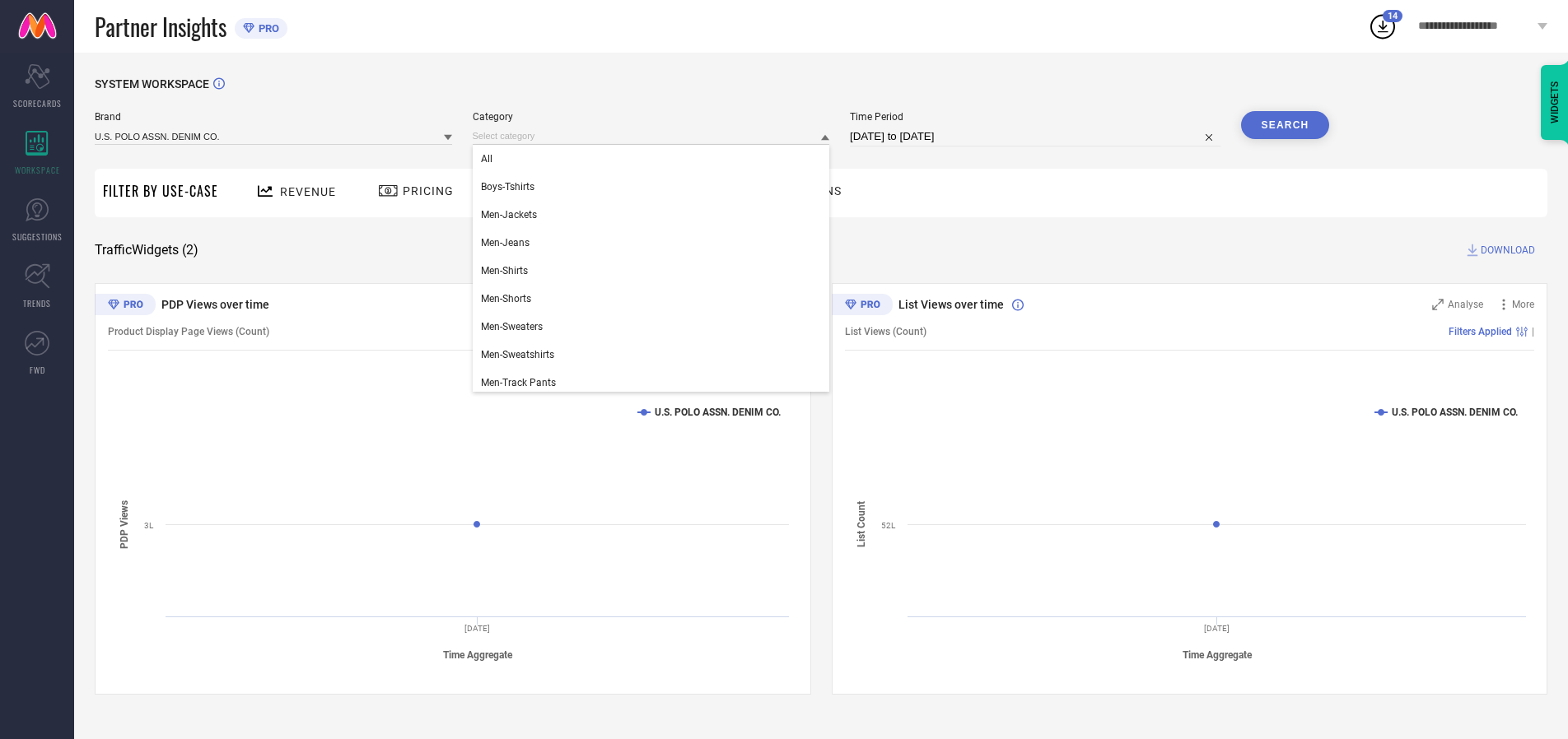
click at [655, 158] on div "All" at bounding box center [651, 158] width 357 height 28
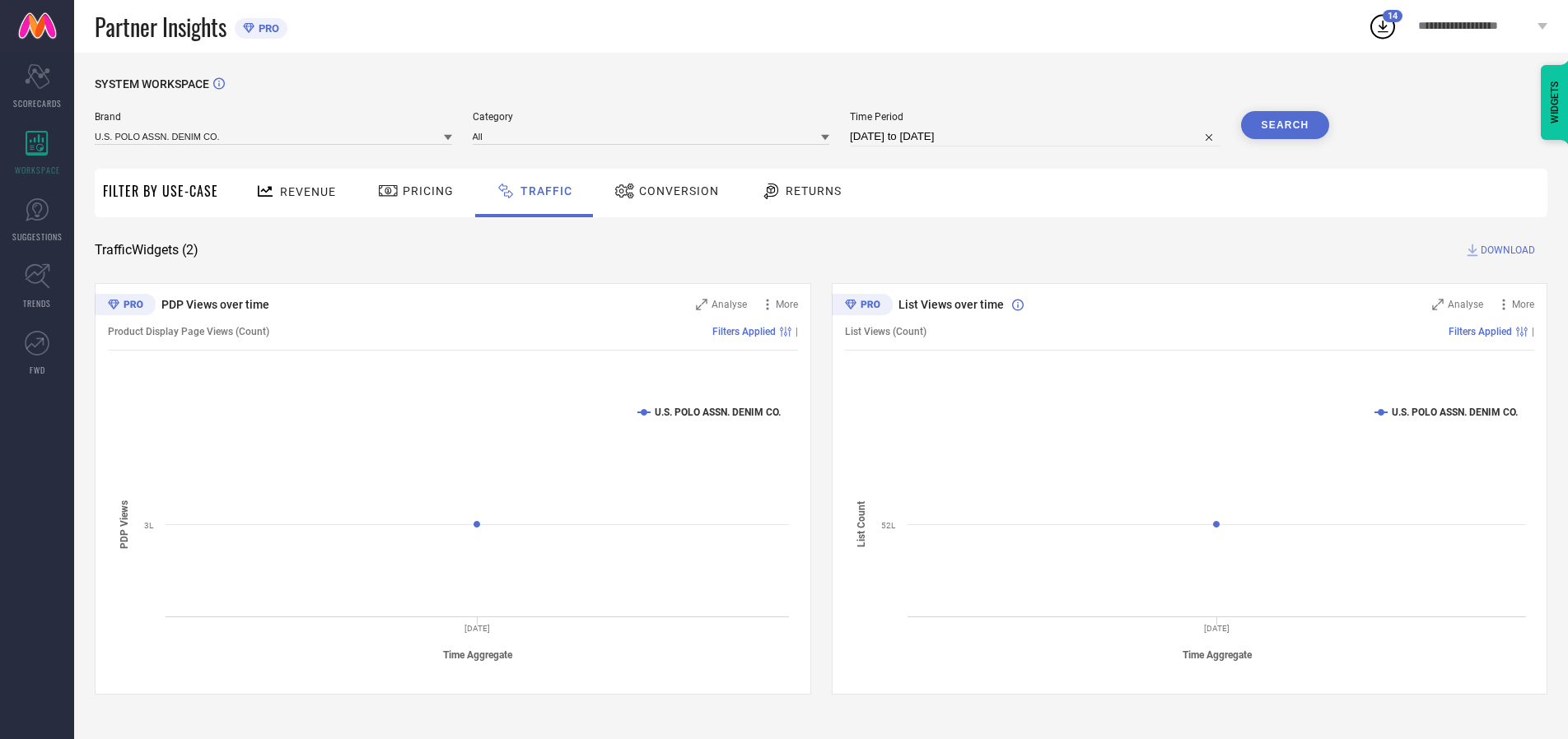
click at [1284, 125] on button "Search" at bounding box center [1285, 124] width 89 height 28
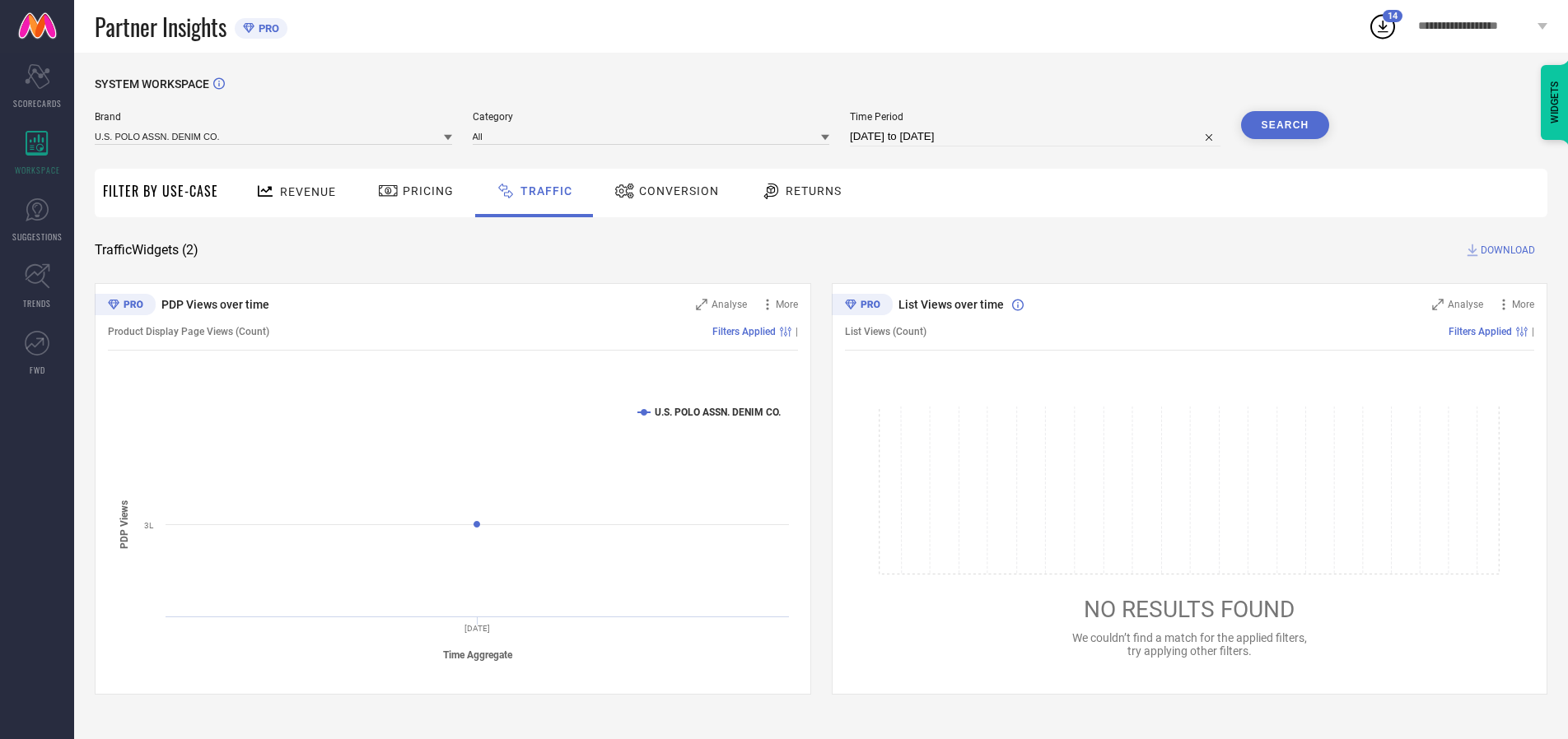
click at [1505, 250] on span "DOWNLOAD" at bounding box center [1507, 250] width 54 height 16
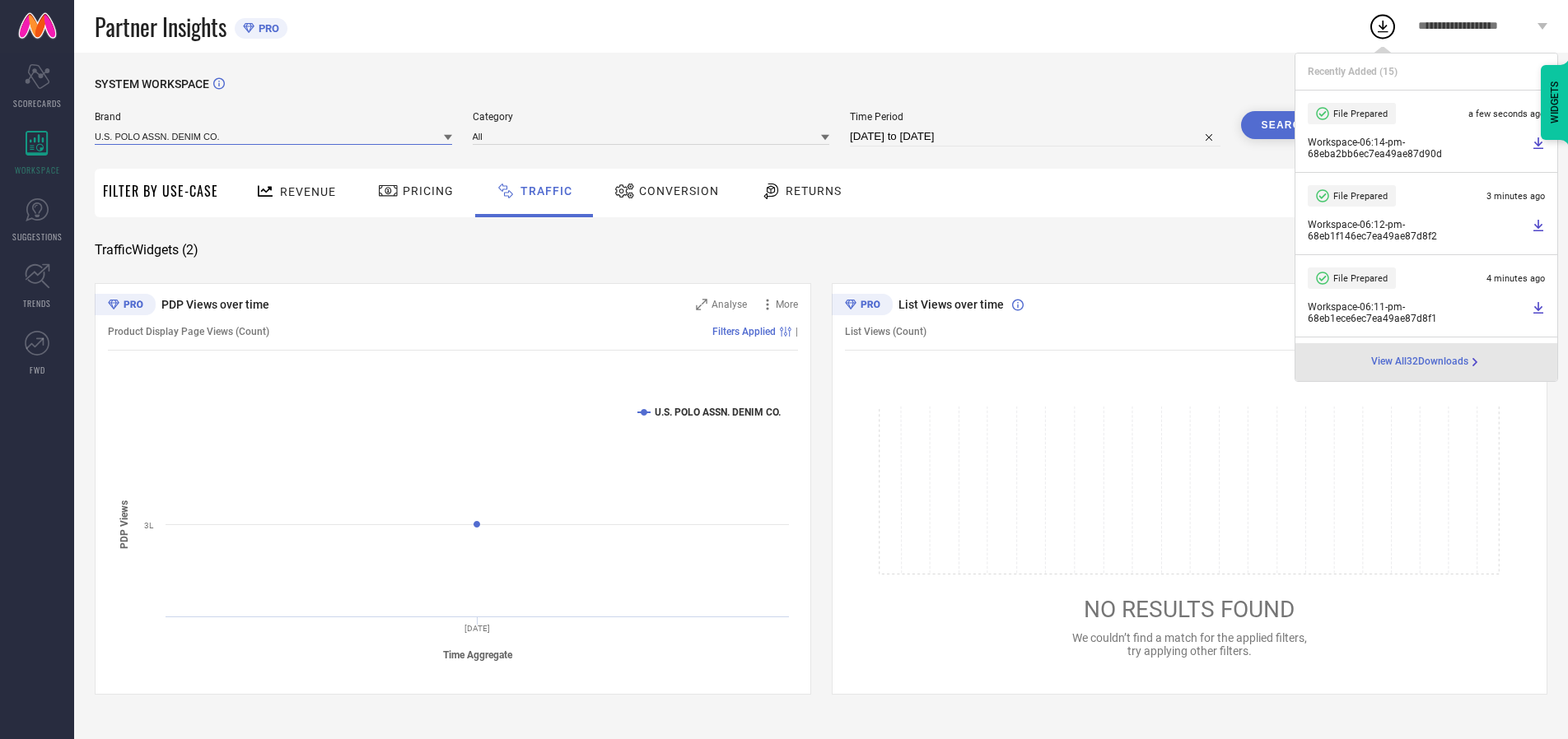
click at [274, 136] on input at bounding box center [273, 137] width 357 height 17
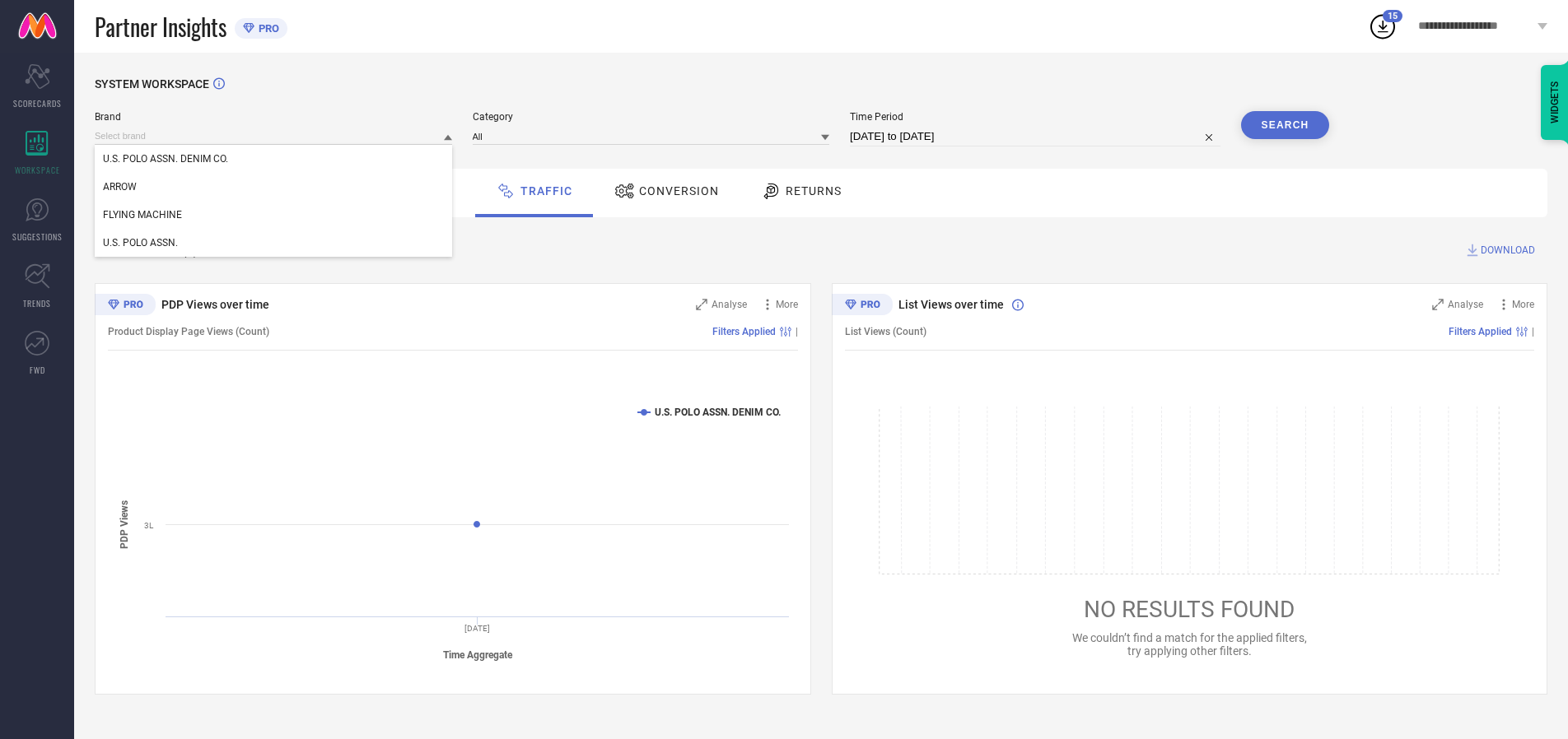
click at [274, 243] on div "U.S. POLO ASSN." at bounding box center [273, 243] width 357 height 28
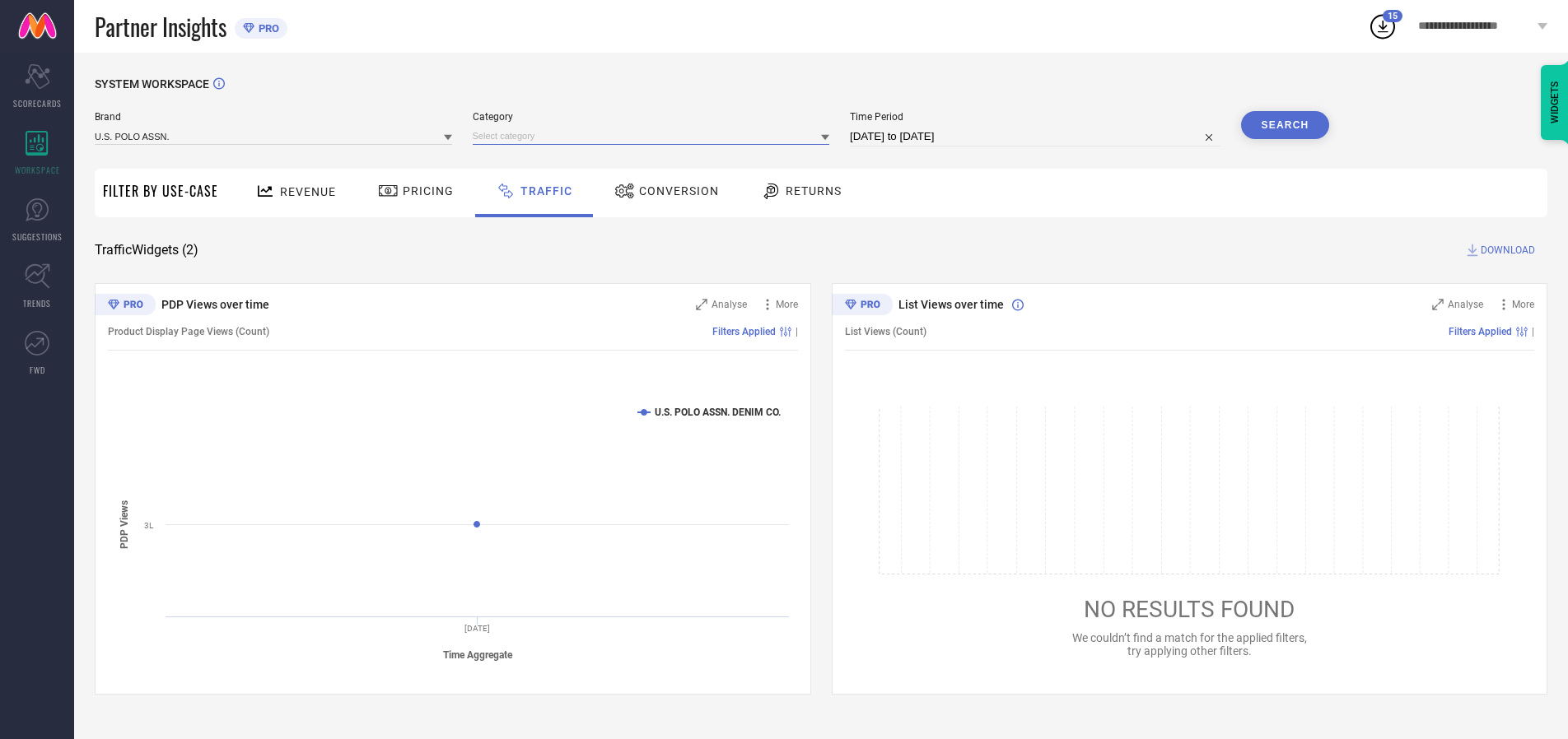
click at [655, 136] on input at bounding box center [651, 137] width 357 height 17
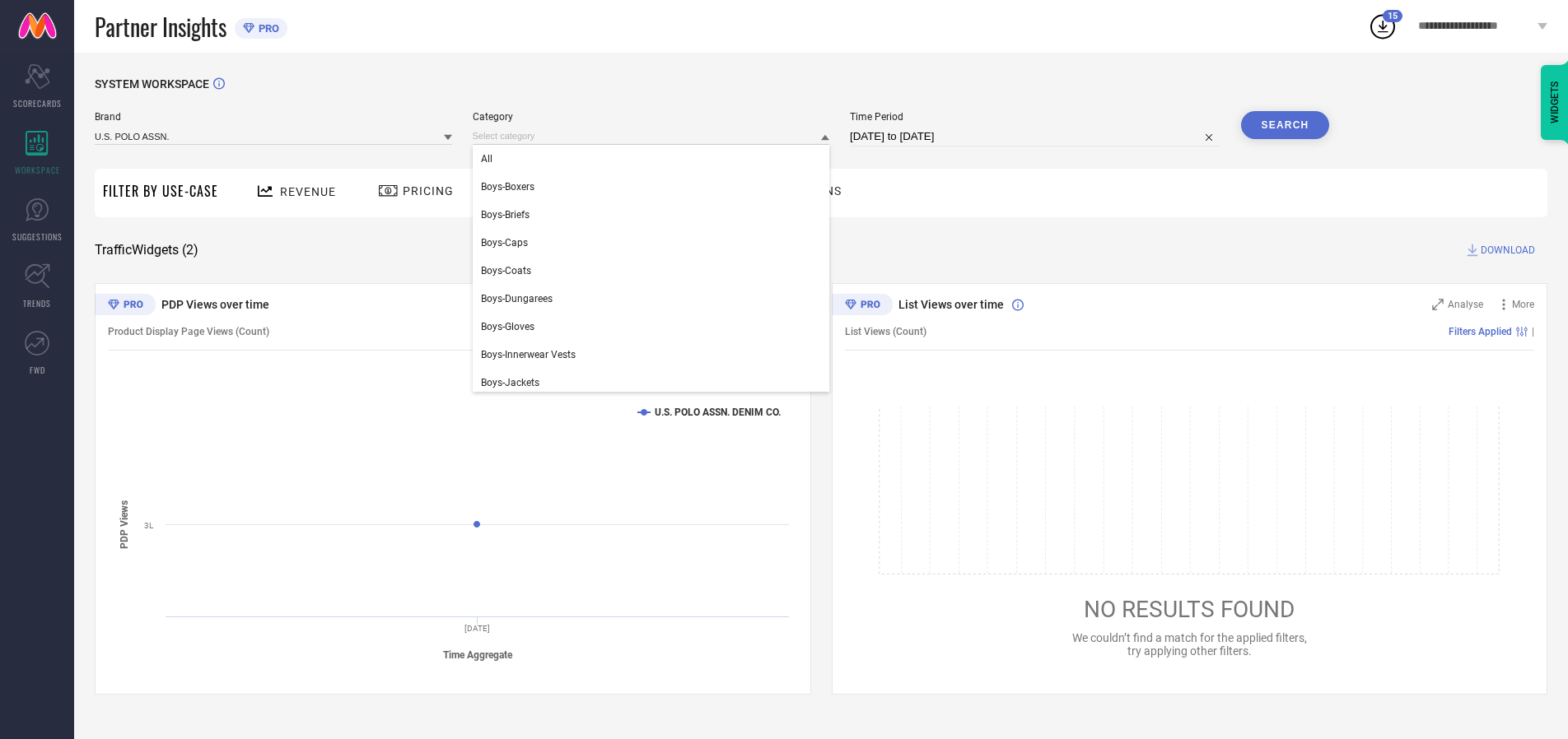
click at [655, 158] on div "All" at bounding box center [651, 158] width 357 height 28
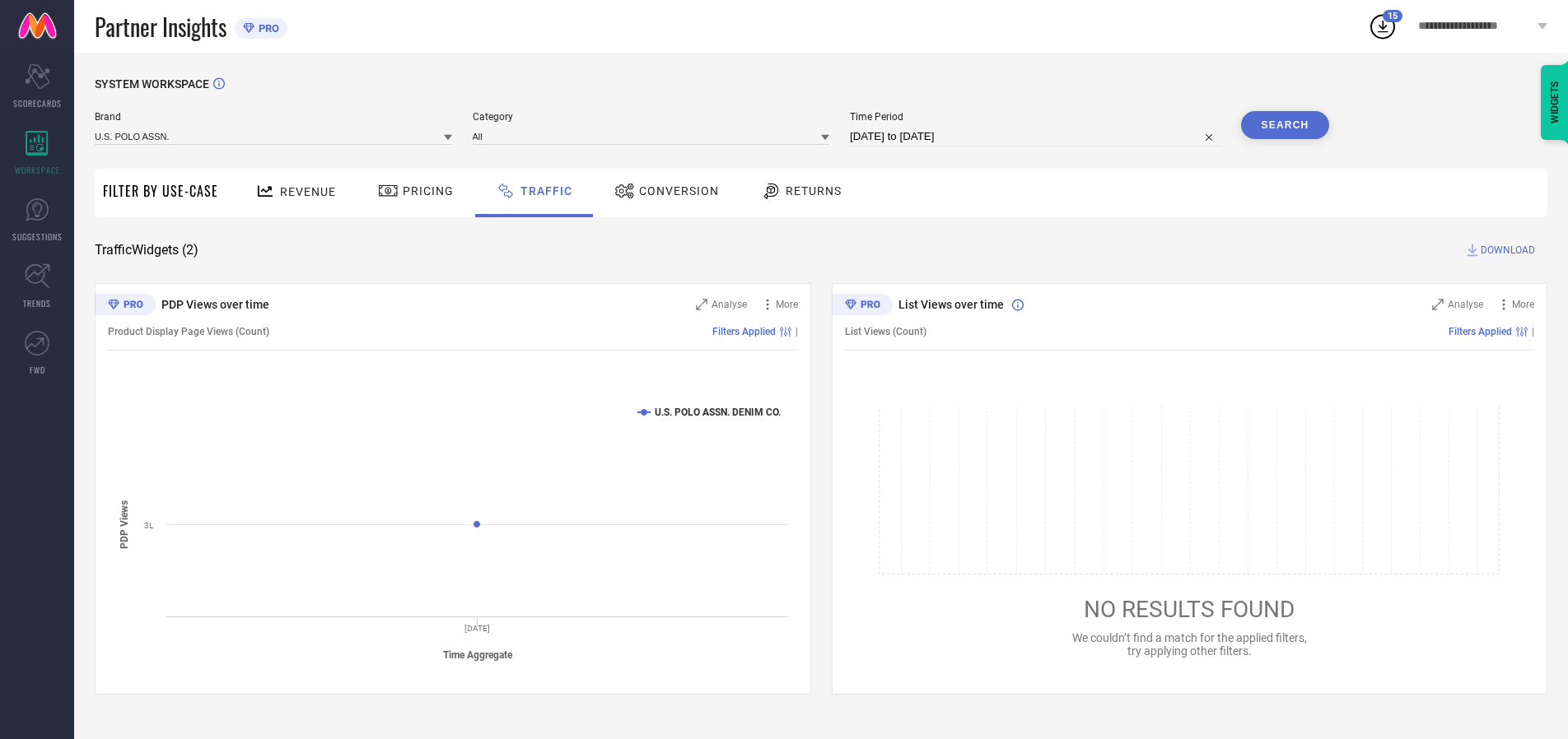
click at [1284, 125] on button "Search" at bounding box center [1285, 124] width 89 height 28
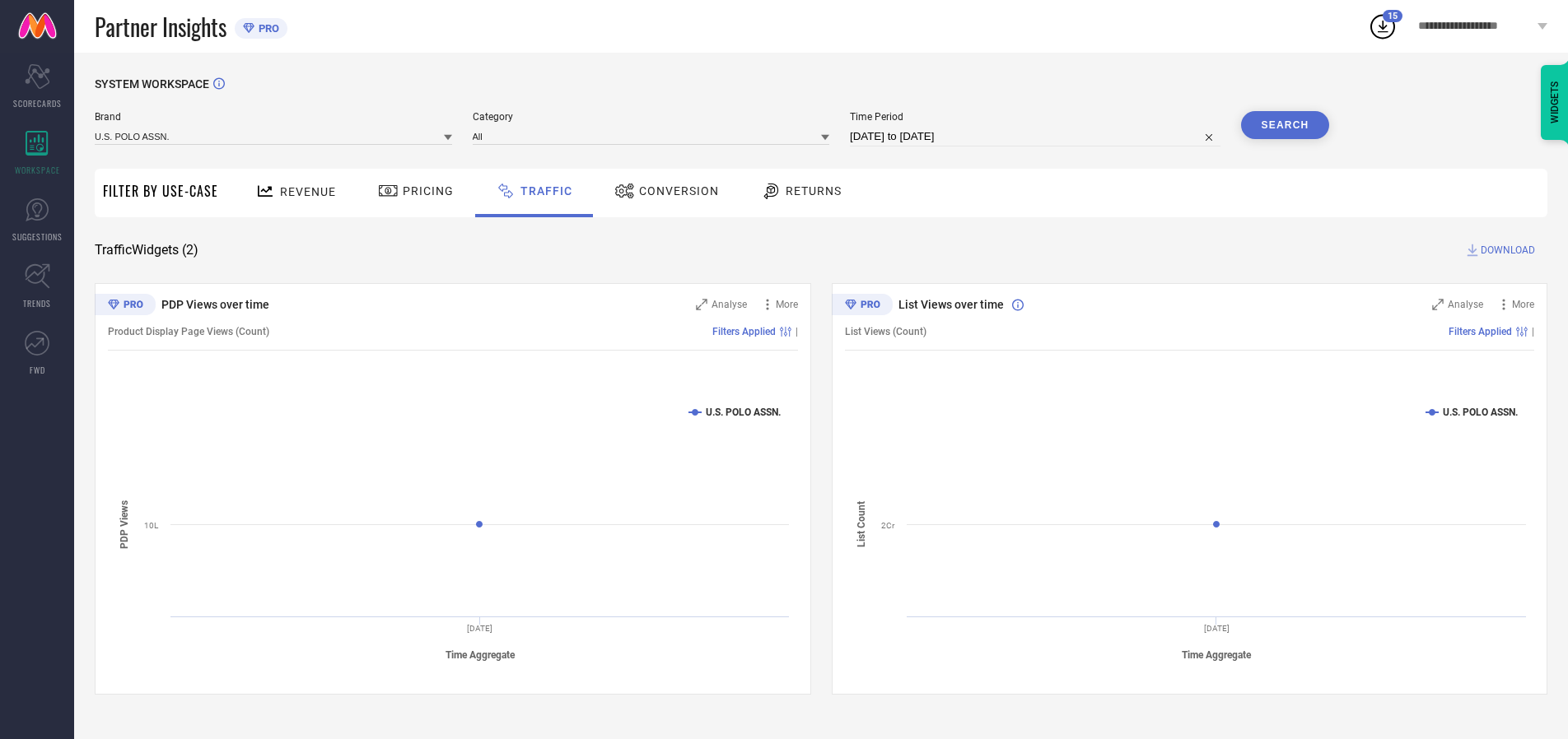
click at [1505, 250] on span "DOWNLOAD" at bounding box center [1507, 250] width 54 height 16
click at [1038, 137] on input at bounding box center [1035, 137] width 371 height 20
select select "9"
select select "2025"
select select "10"
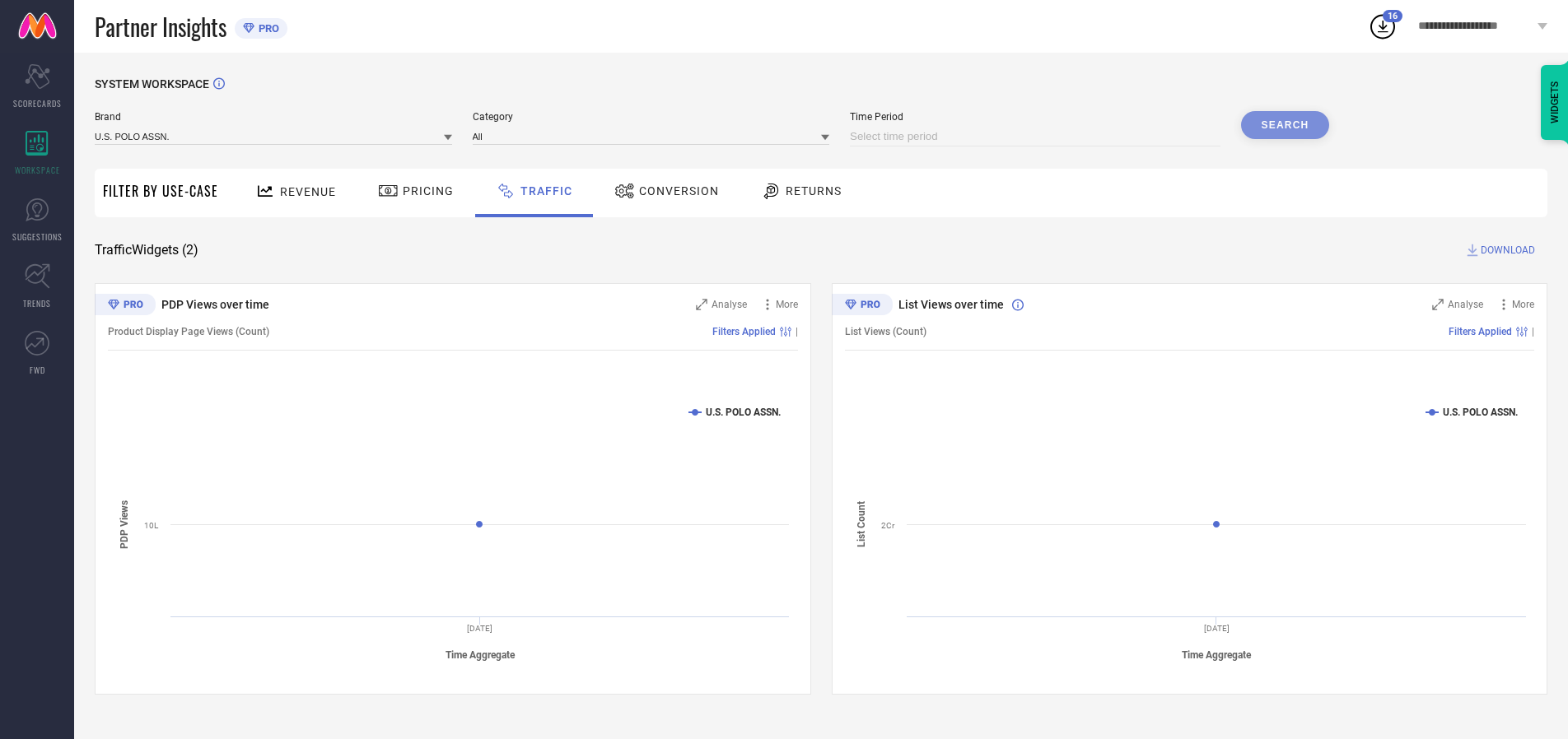
select select "2025"
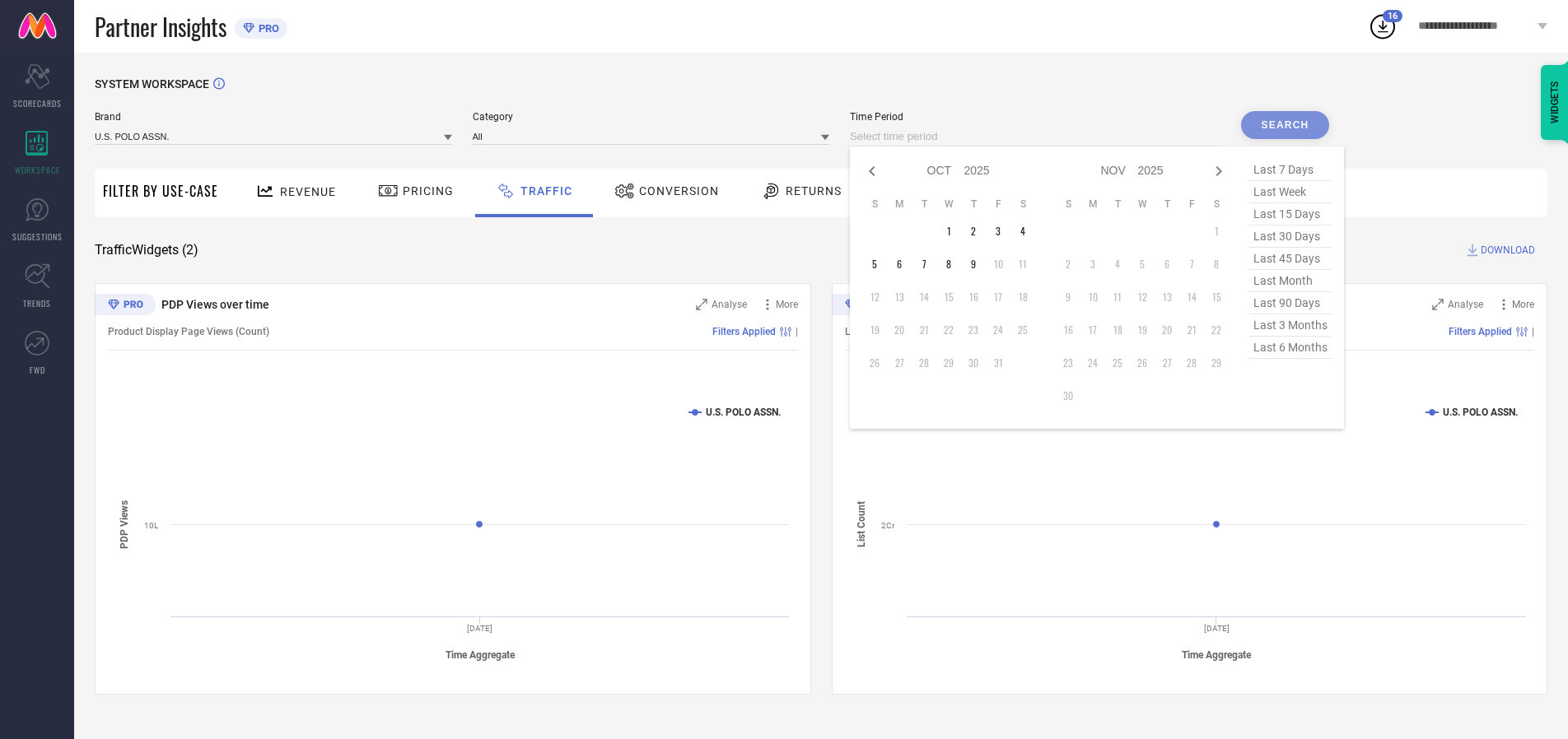
click at [879, 264] on td "5" at bounding box center [875, 264] width 25 height 25
type input "[DATE] to [DATE]"
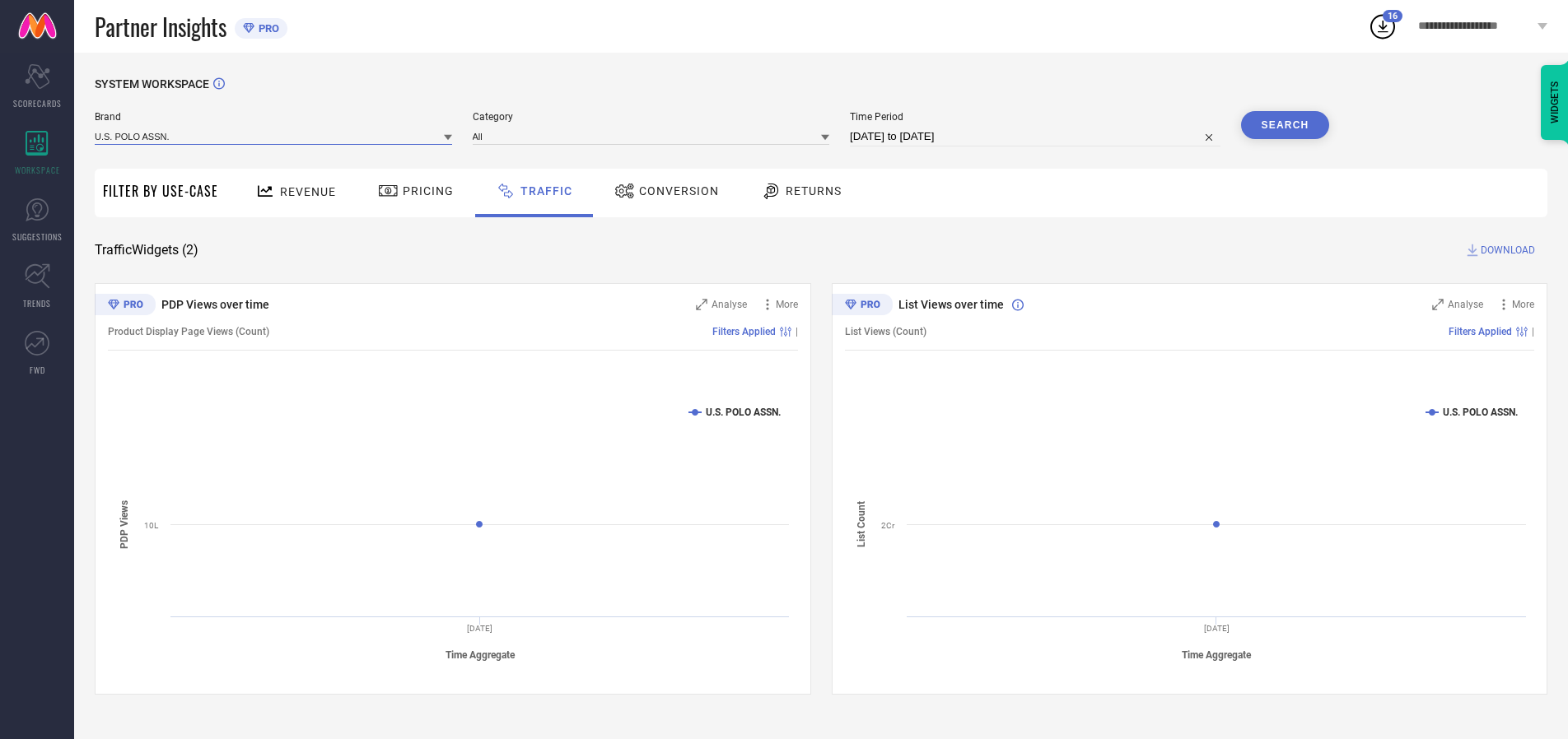
click at [274, 136] on input at bounding box center [273, 137] width 357 height 17
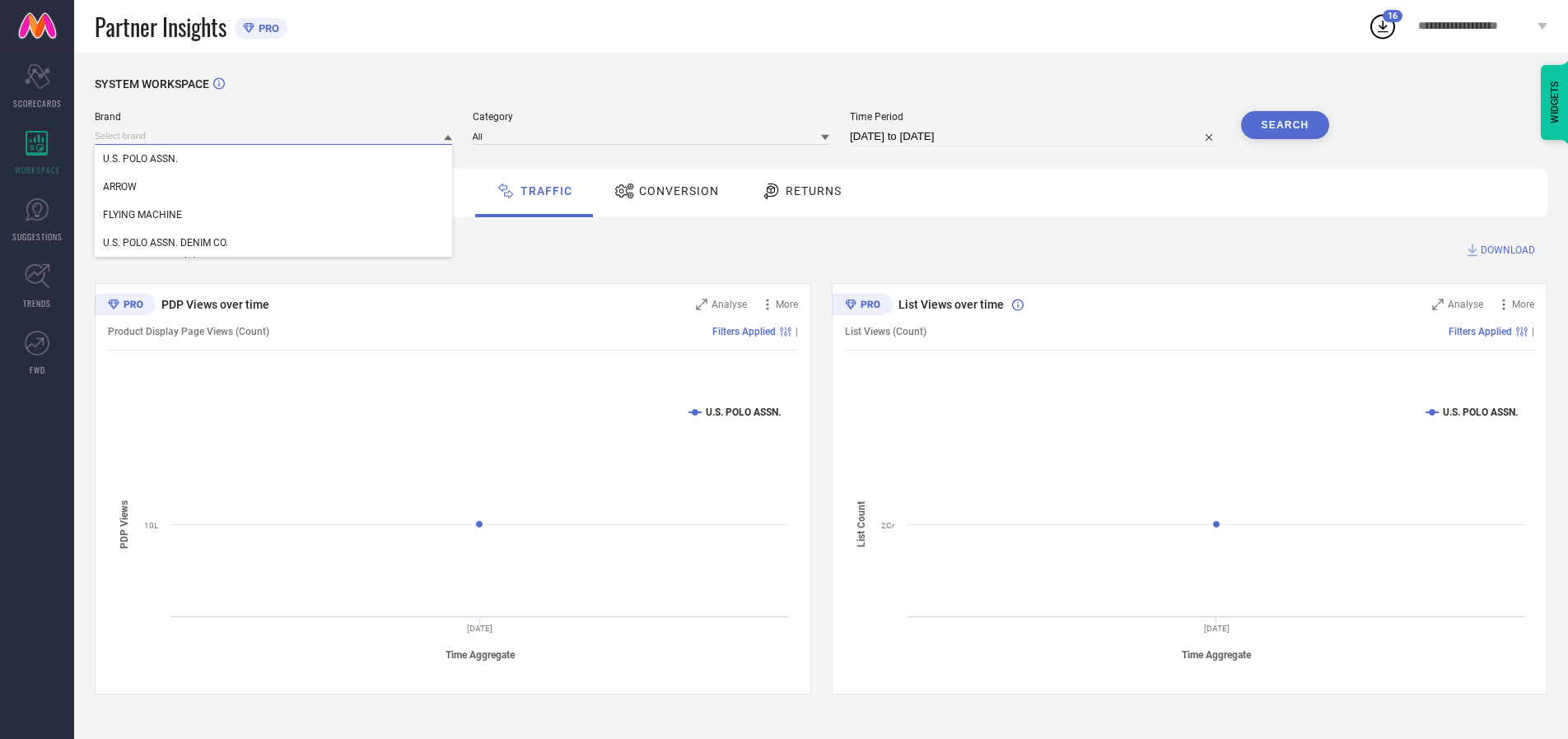
click at [274, 136] on input at bounding box center [273, 137] width 357 height 17
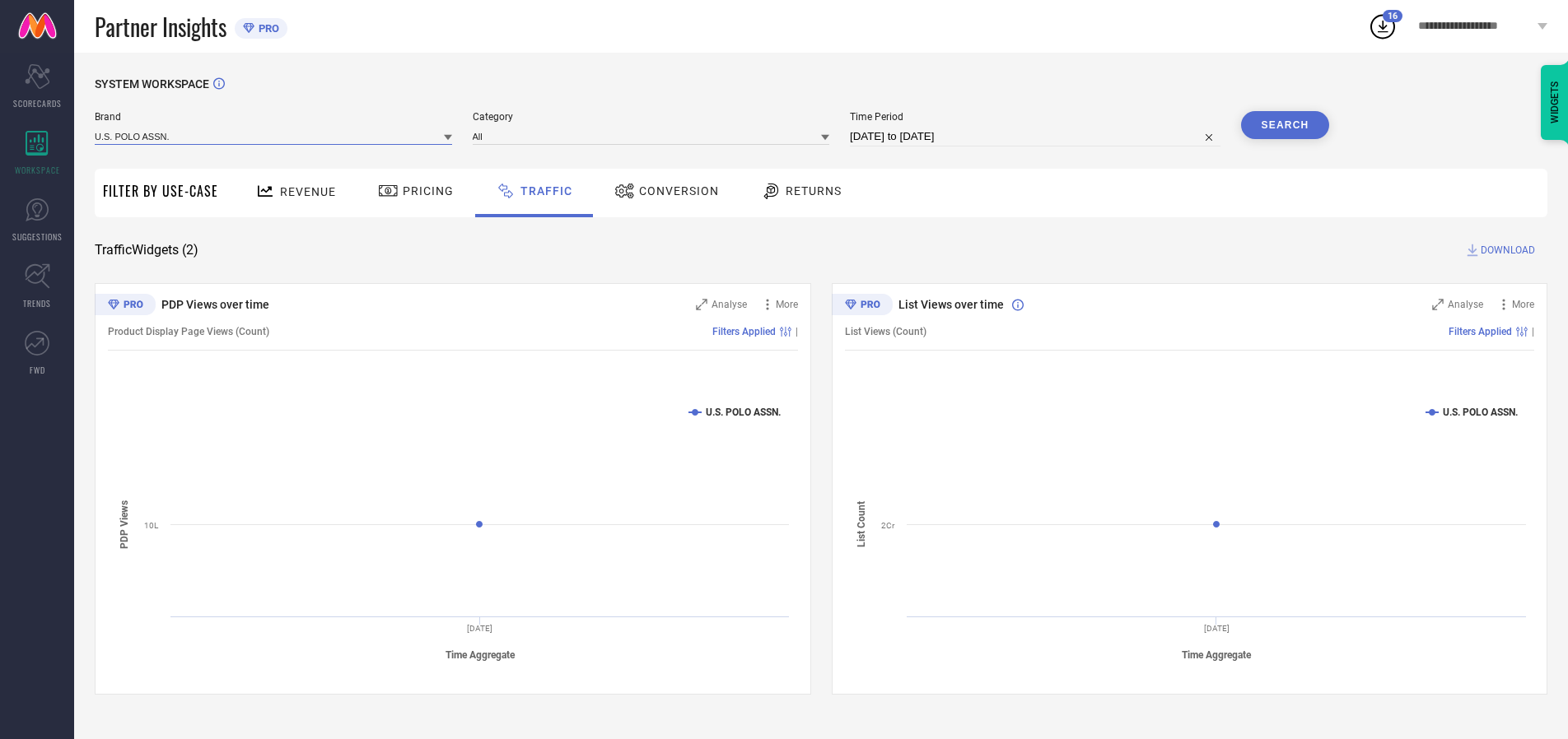
click at [274, 136] on input at bounding box center [273, 137] width 357 height 17
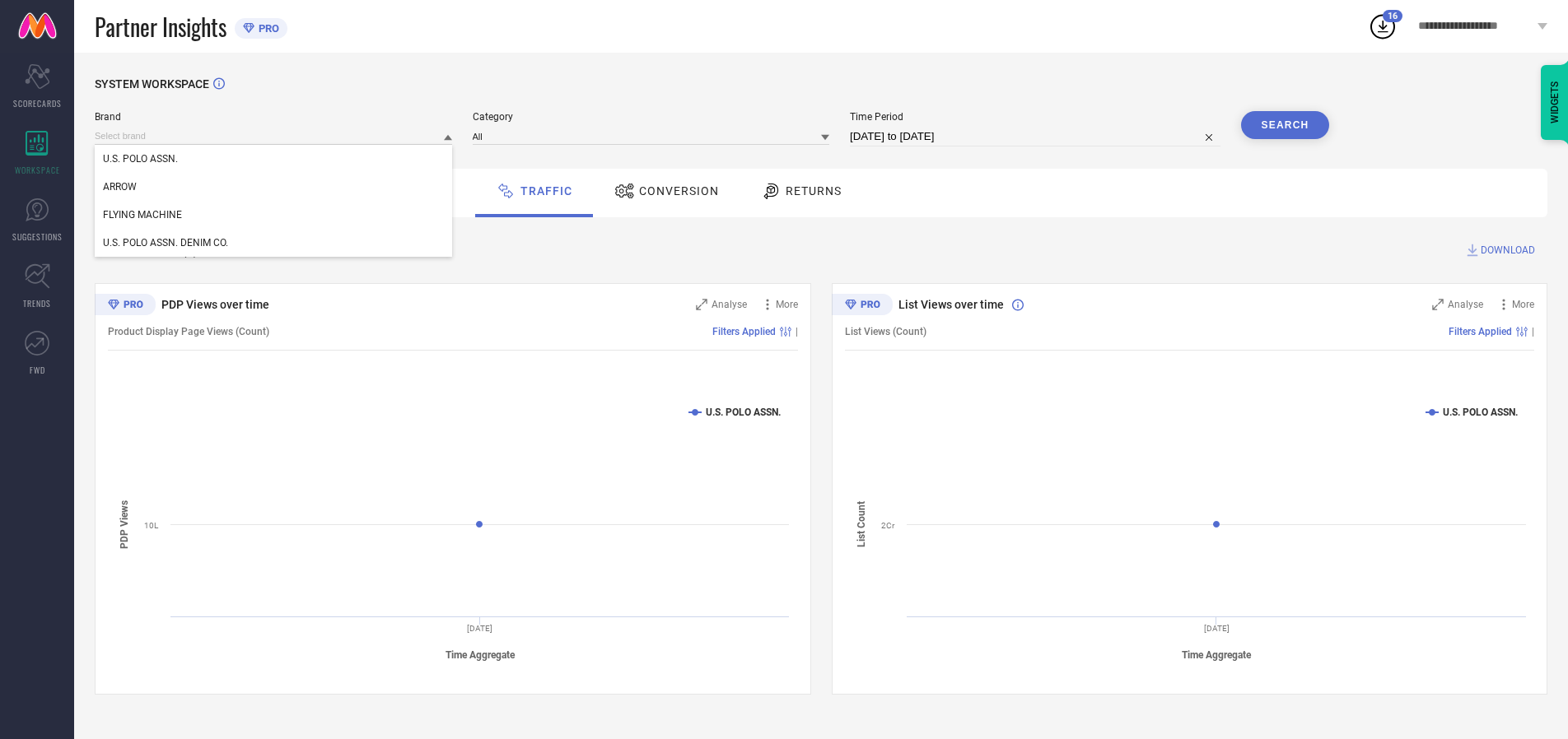
click at [274, 158] on div "U.S. POLO ASSN." at bounding box center [273, 158] width 357 height 28
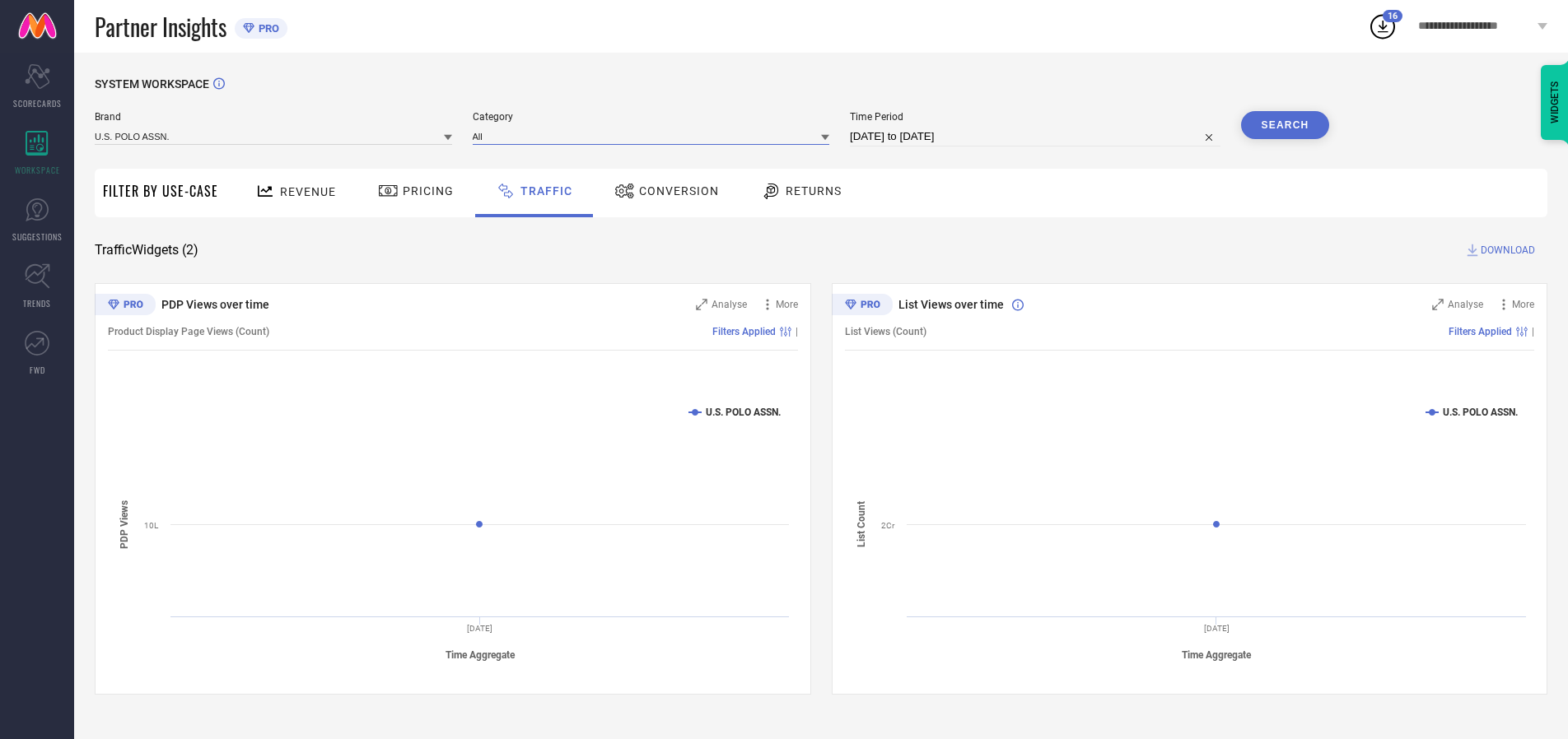
click at [655, 136] on input at bounding box center [651, 137] width 357 height 17
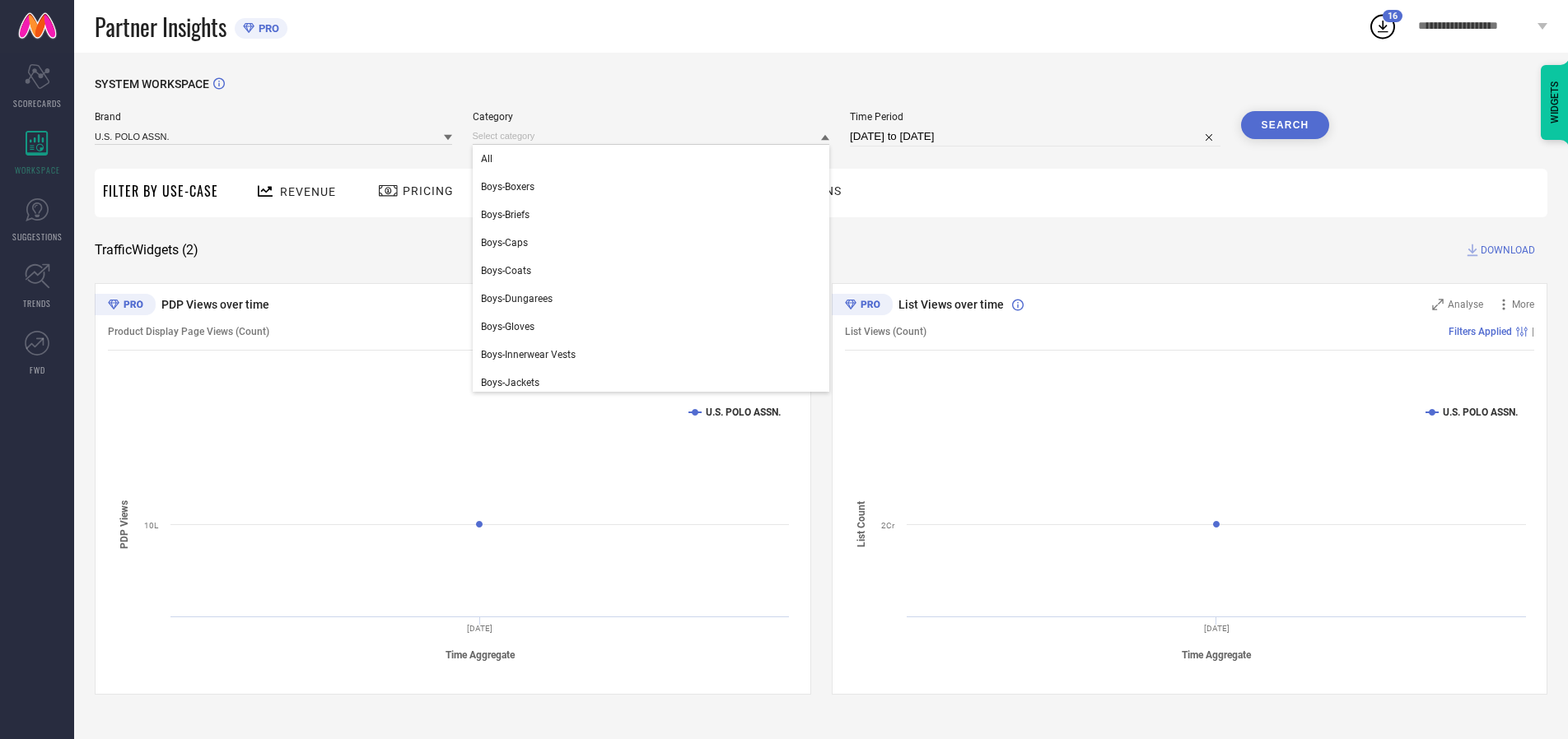
click at [655, 158] on div "All" at bounding box center [651, 158] width 357 height 28
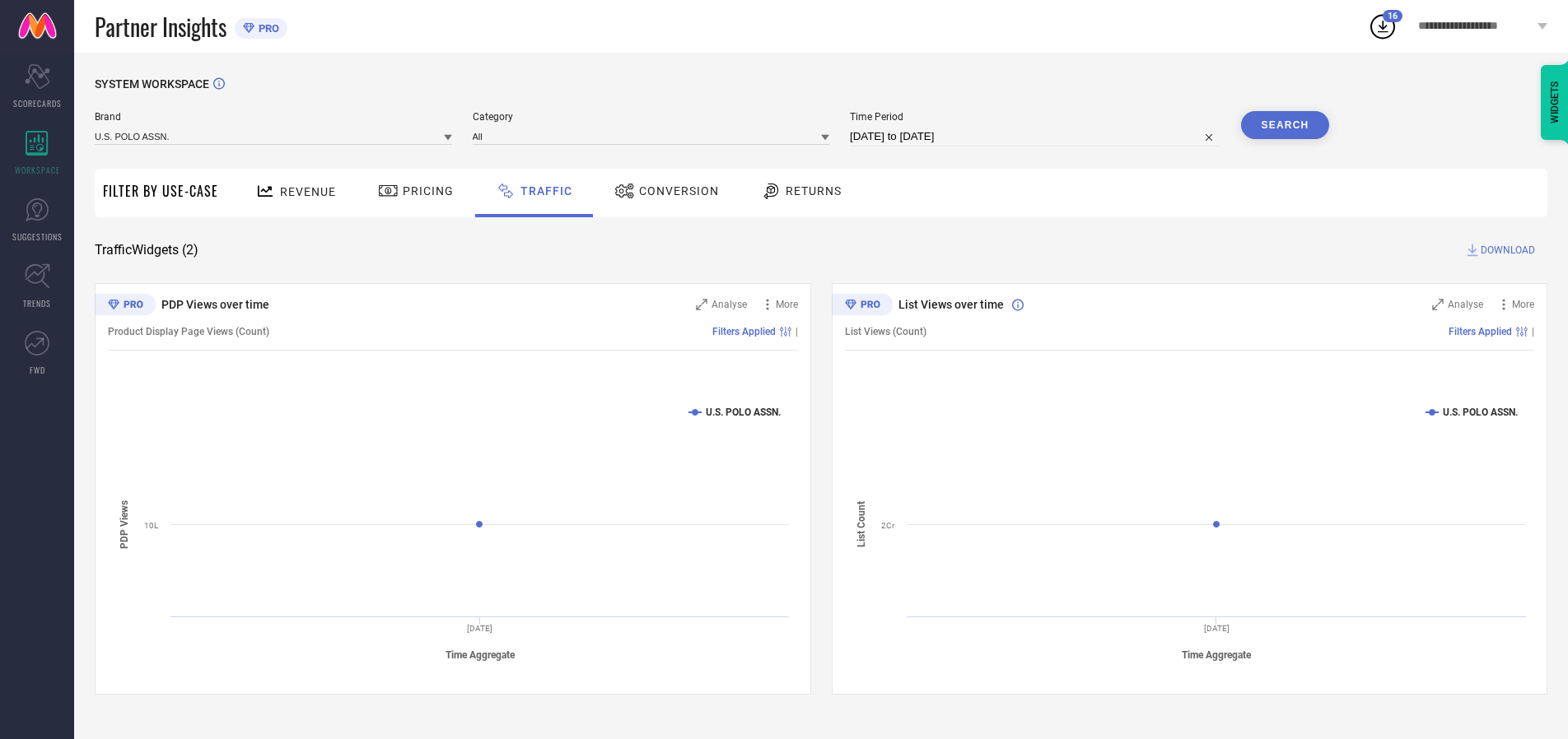
click at [1284, 125] on button "Search" at bounding box center [1285, 124] width 89 height 28
click at [1505, 250] on span "DOWNLOAD" at bounding box center [1507, 250] width 54 height 16
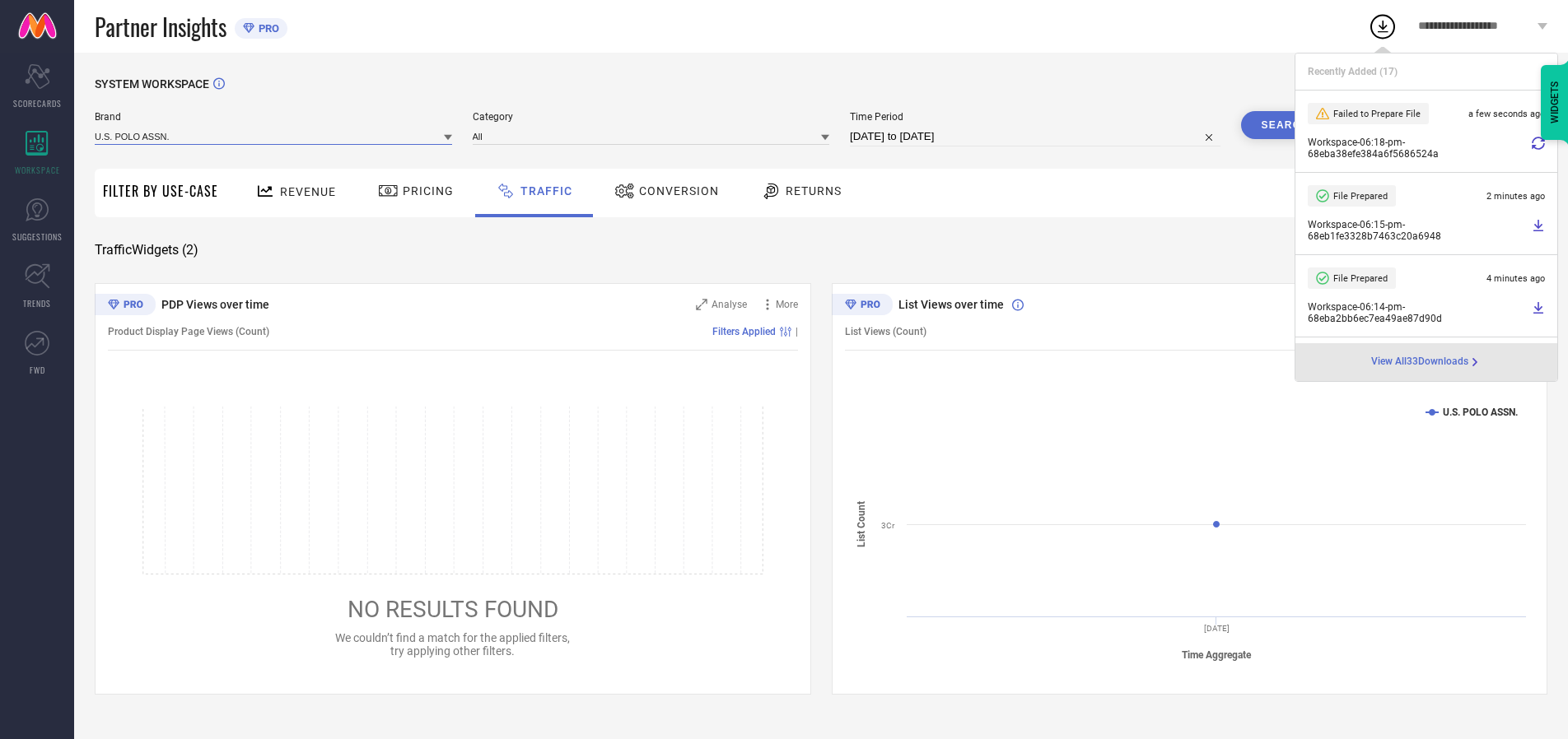
click at [274, 136] on input at bounding box center [273, 137] width 357 height 17
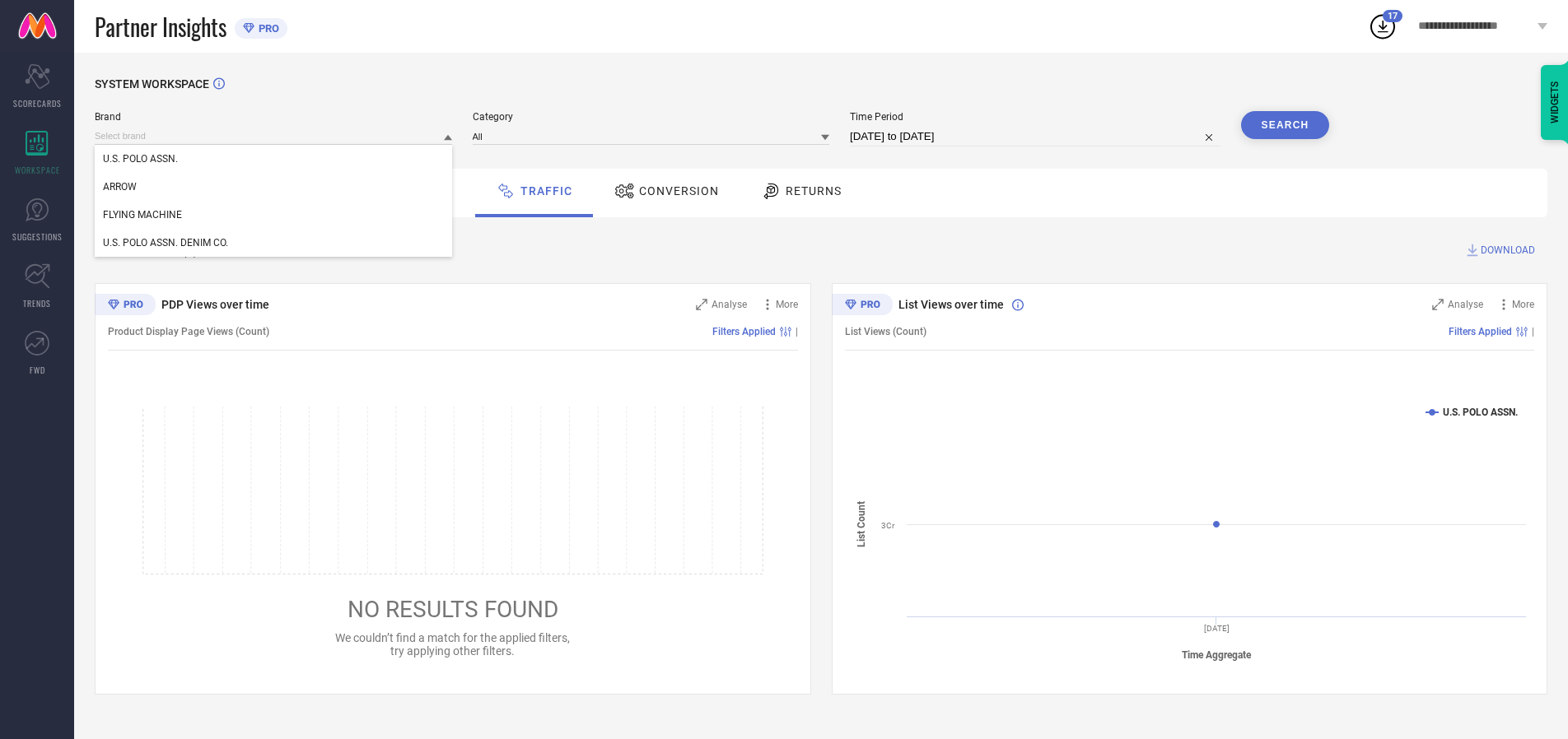
click at [274, 243] on div "U.S. POLO ASSN. DENIM CO." at bounding box center [273, 243] width 357 height 28
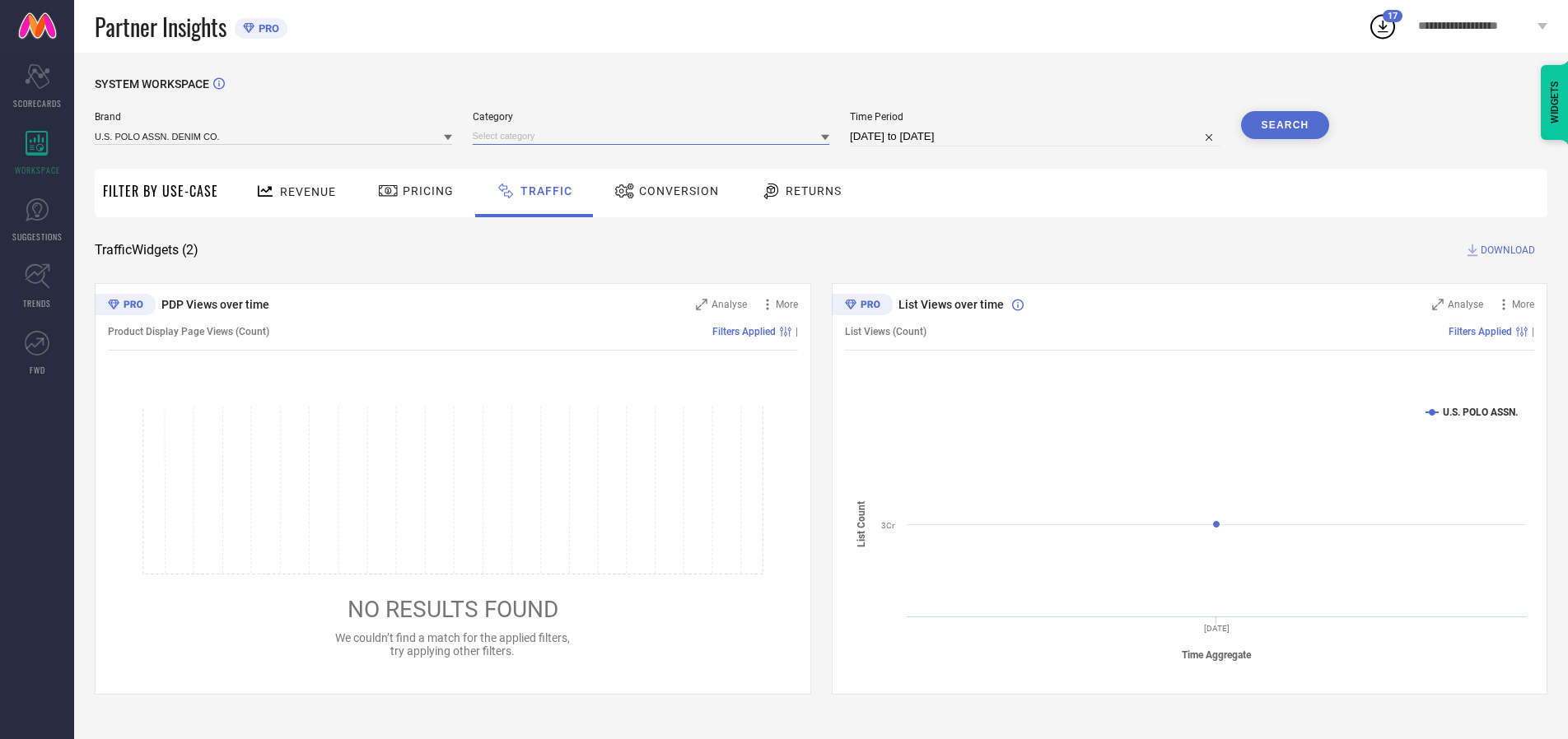
click at [655, 136] on input at bounding box center [651, 137] width 357 height 17
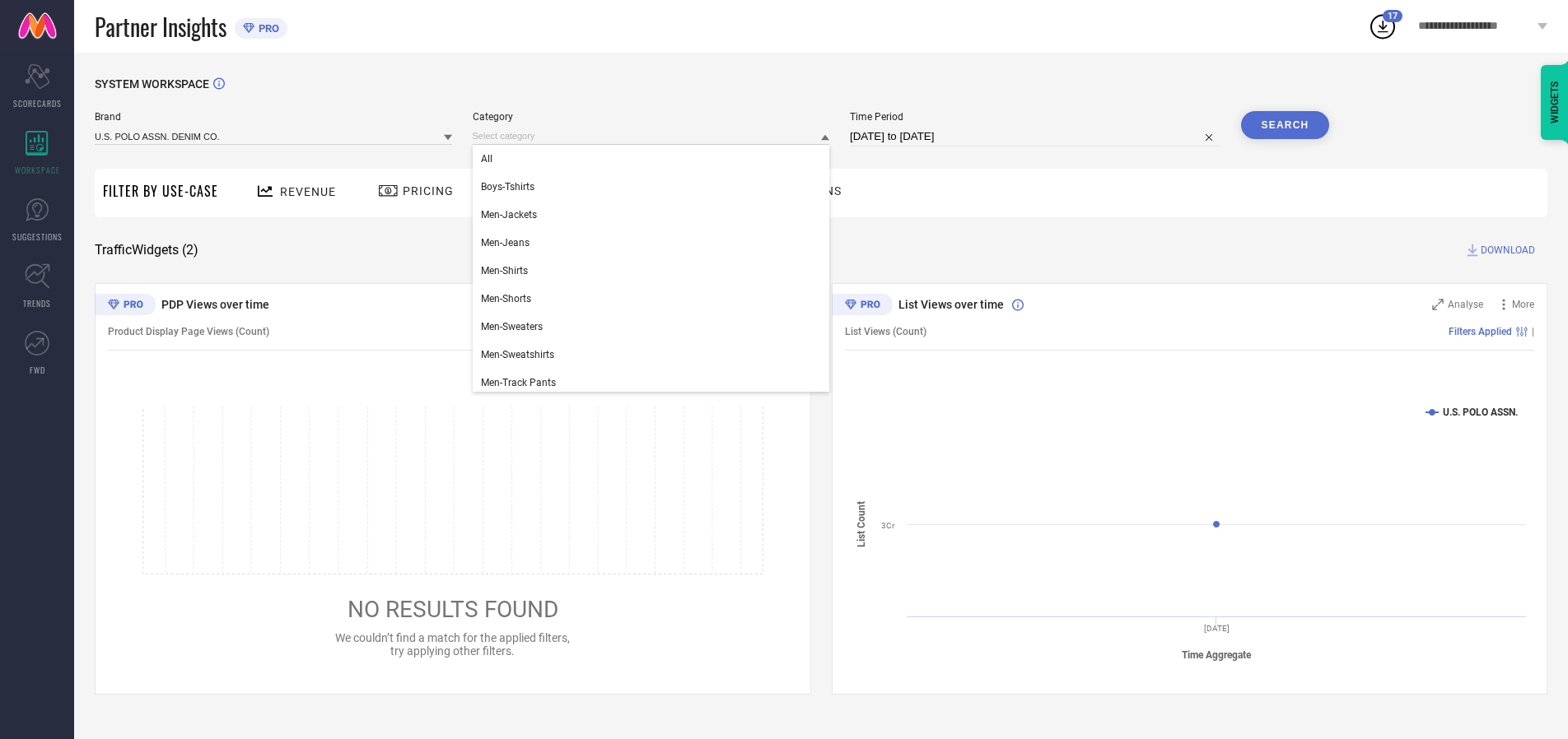
click at [655, 158] on div "All" at bounding box center [651, 158] width 357 height 28
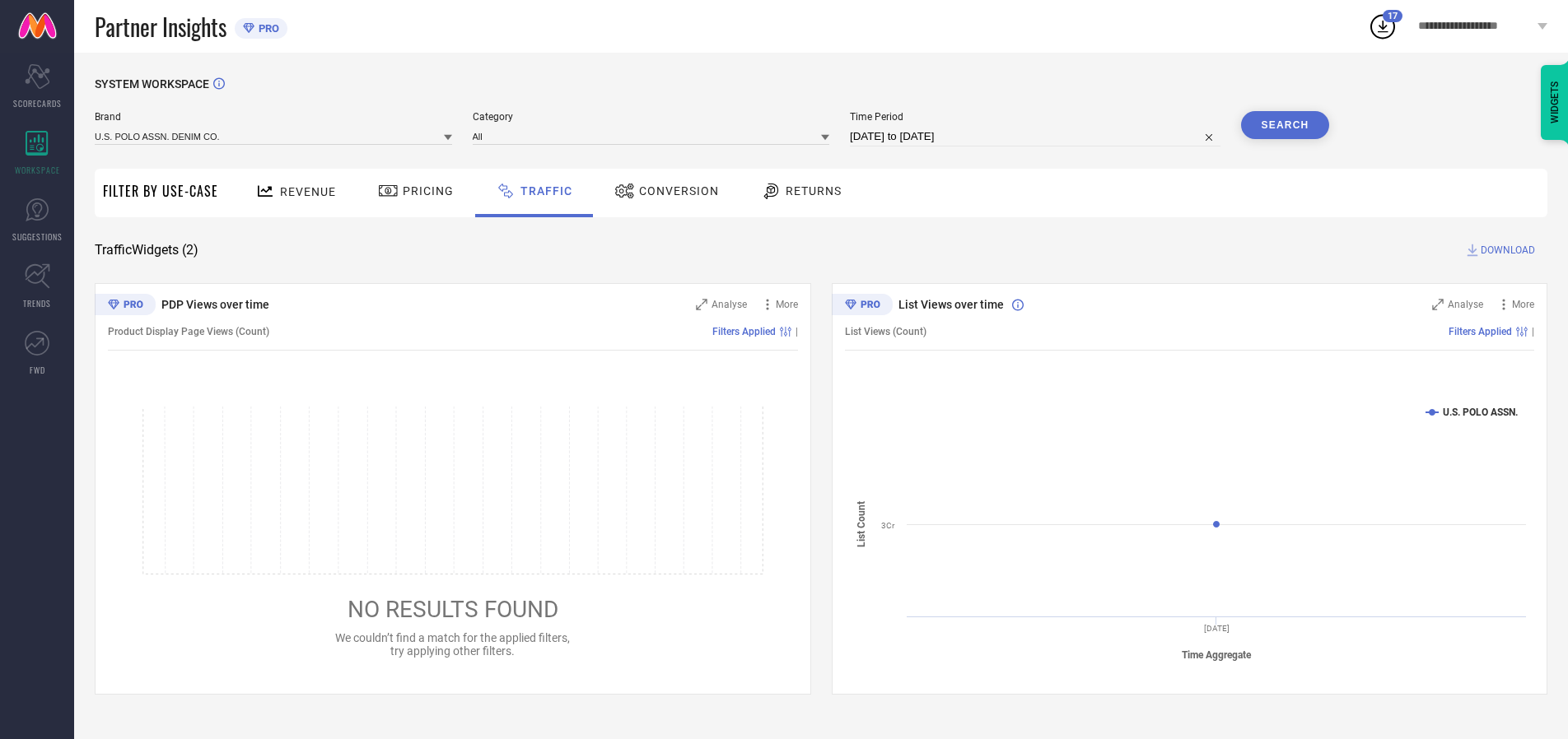
click at [1284, 125] on button "Search" at bounding box center [1285, 124] width 89 height 28
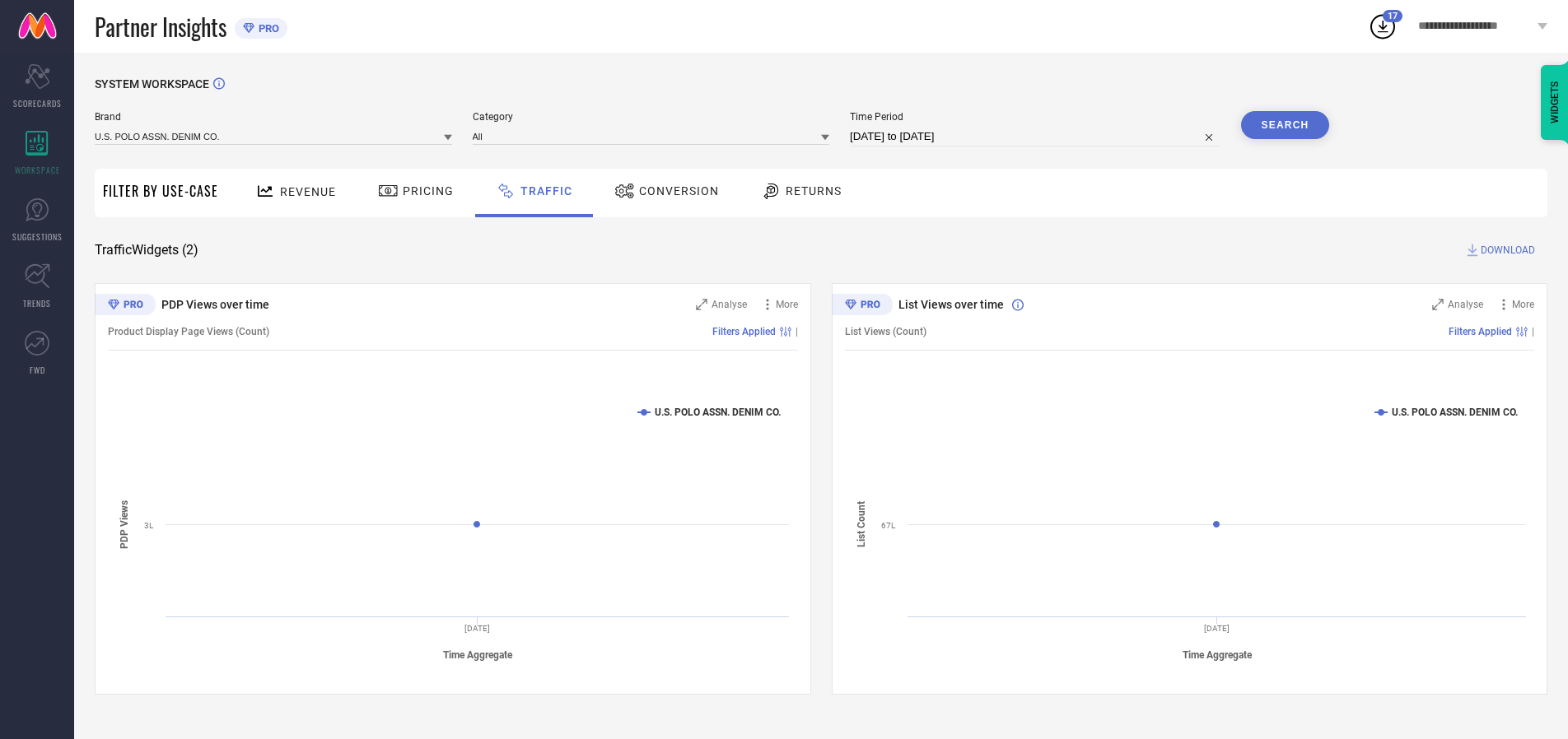
click at [1505, 250] on span "DOWNLOAD" at bounding box center [1507, 250] width 54 height 16
click at [1038, 137] on input at bounding box center [1035, 137] width 371 height 20
select select "9"
select select "2025"
select select "10"
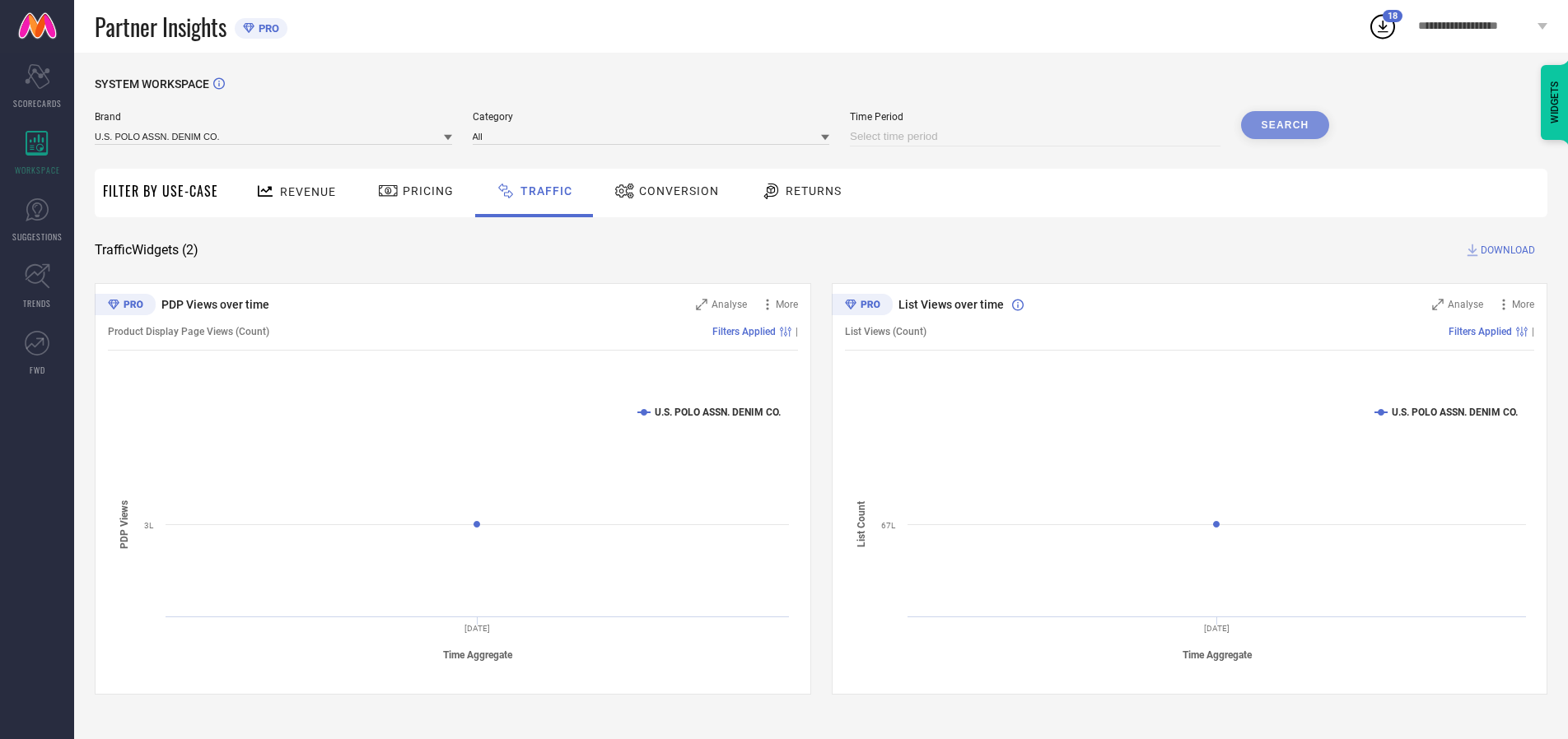
select select "2025"
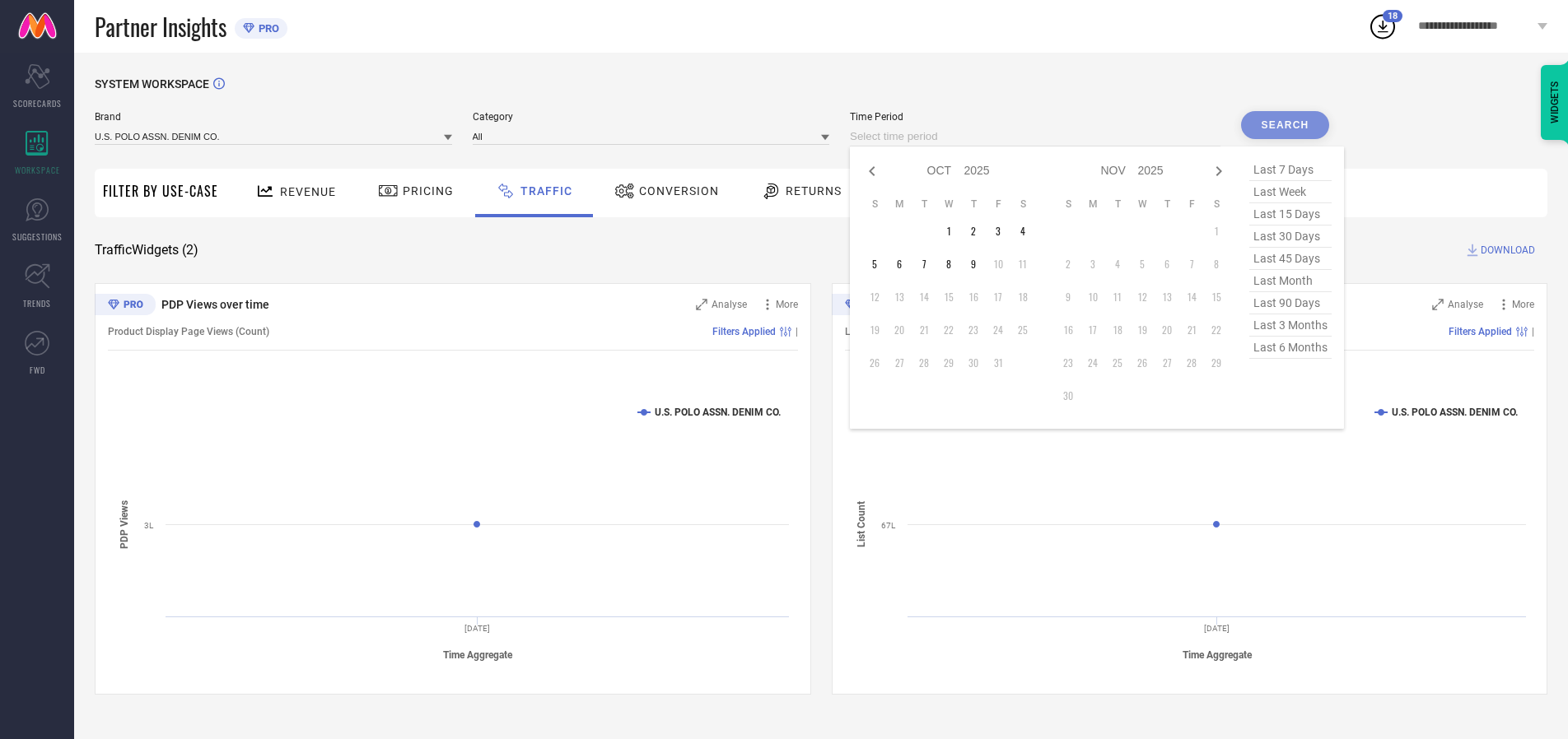
click at [904, 264] on td "6" at bounding box center [900, 264] width 25 height 25
type input "[DATE] to [DATE]"
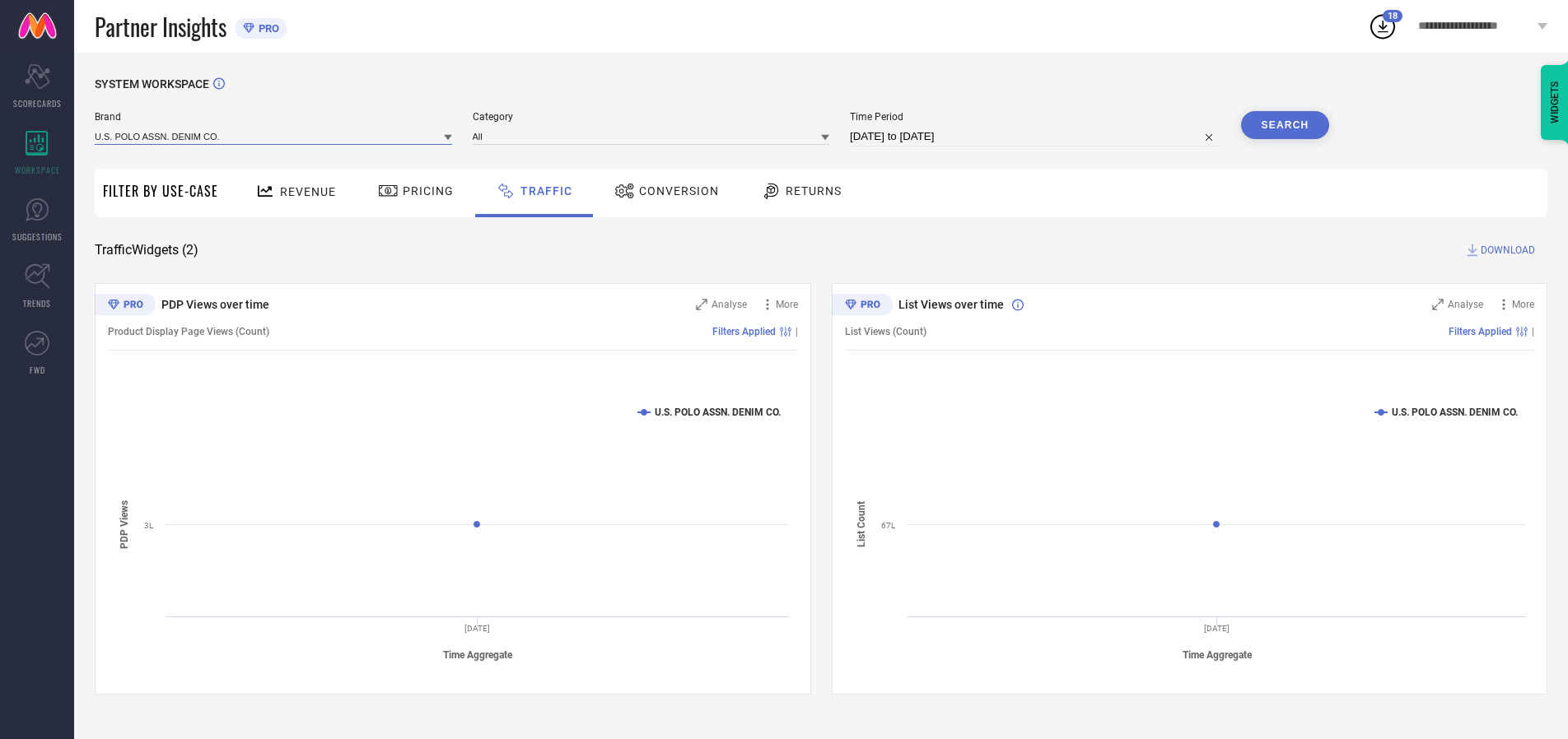
click at [274, 136] on input at bounding box center [273, 137] width 357 height 17
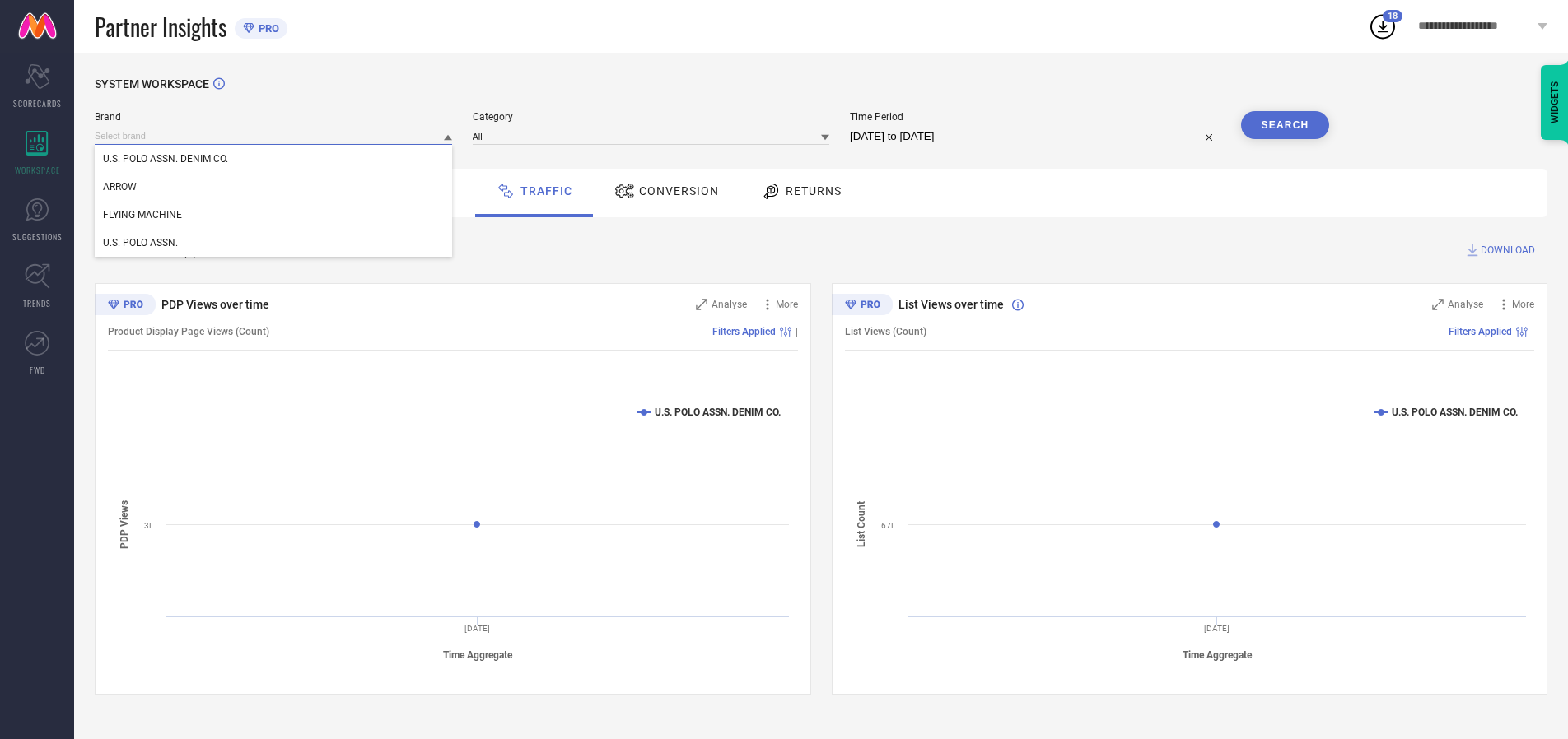
click at [274, 136] on input at bounding box center [273, 137] width 357 height 17
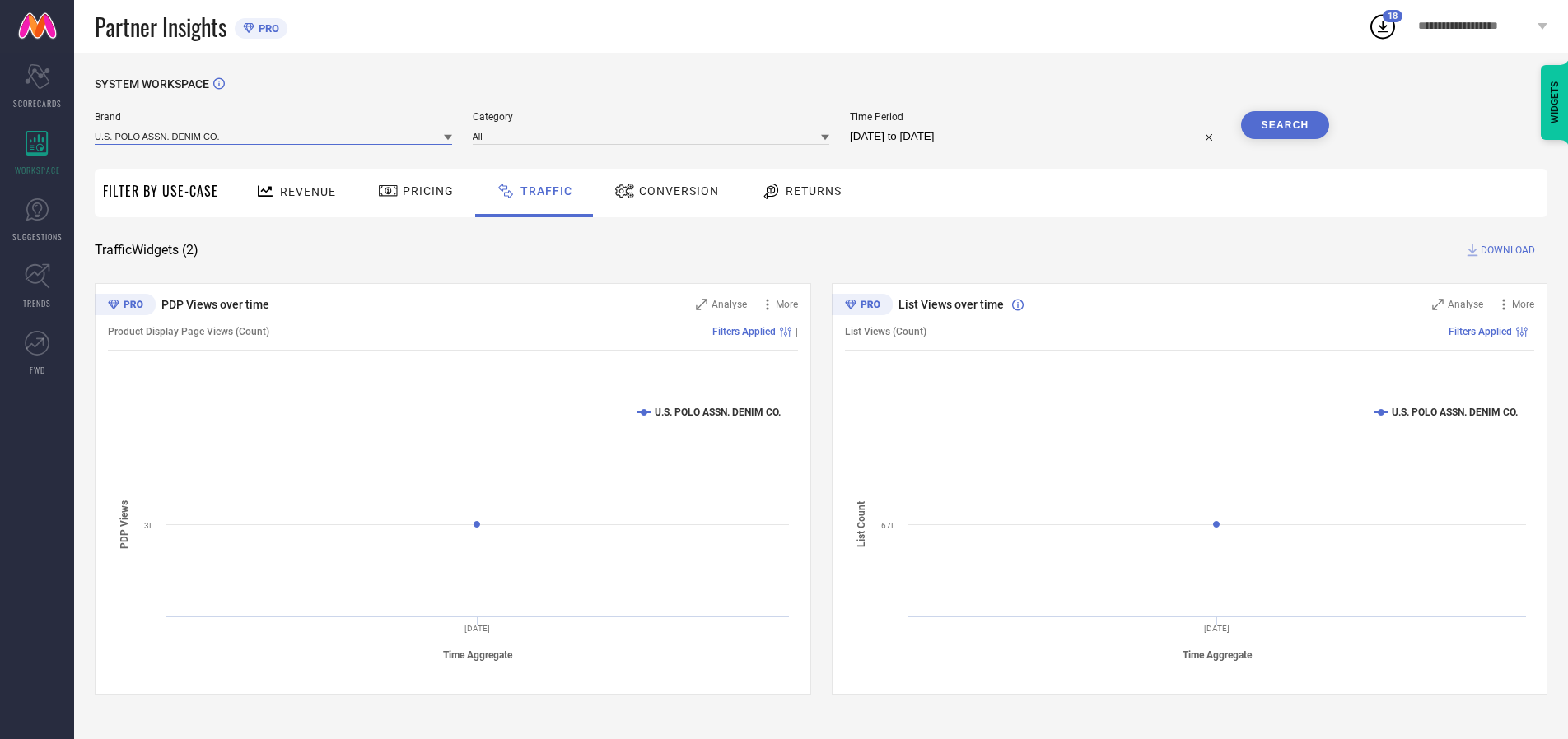
click at [274, 136] on input at bounding box center [273, 137] width 357 height 17
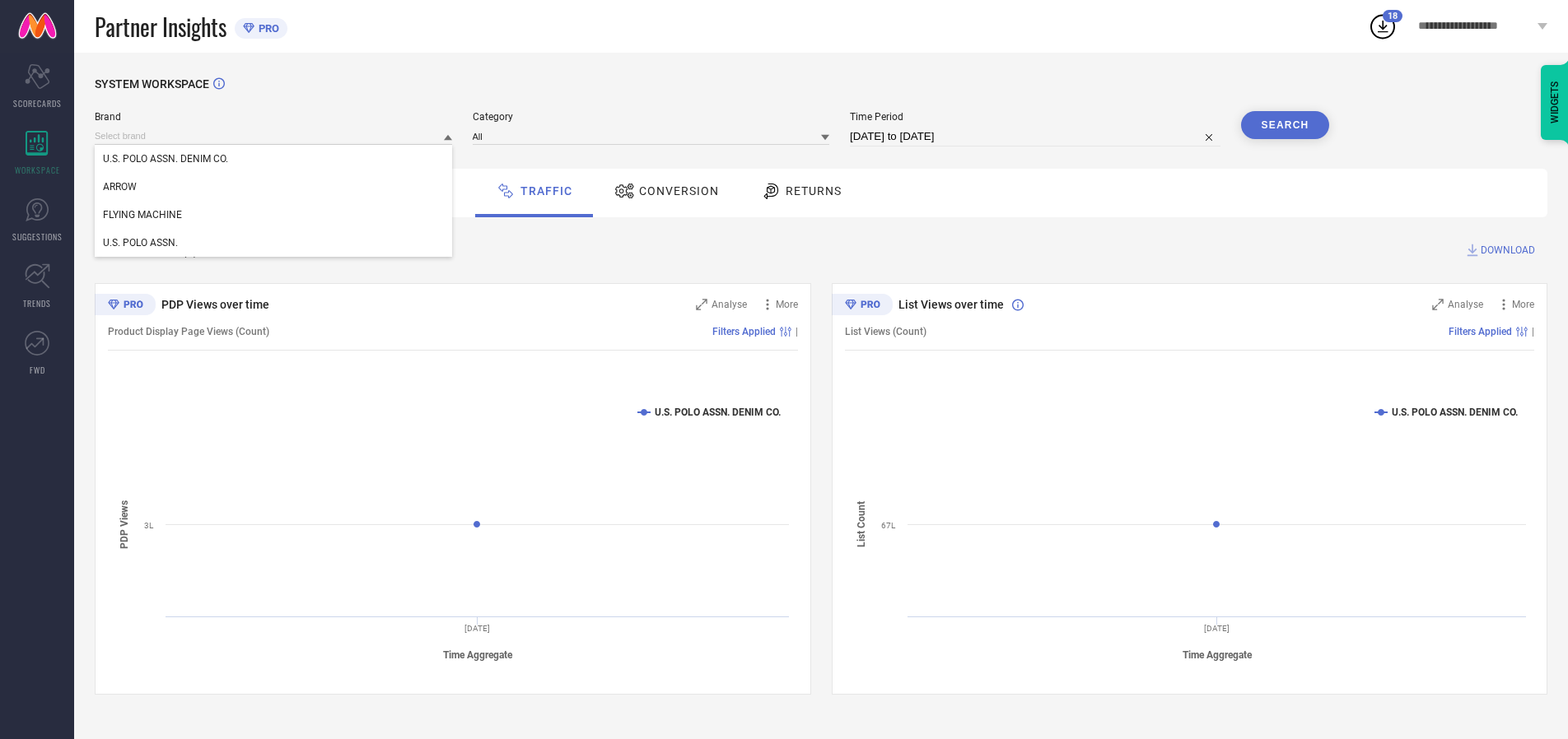
click at [274, 158] on div "U.S. POLO ASSN. DENIM CO." at bounding box center [273, 158] width 357 height 28
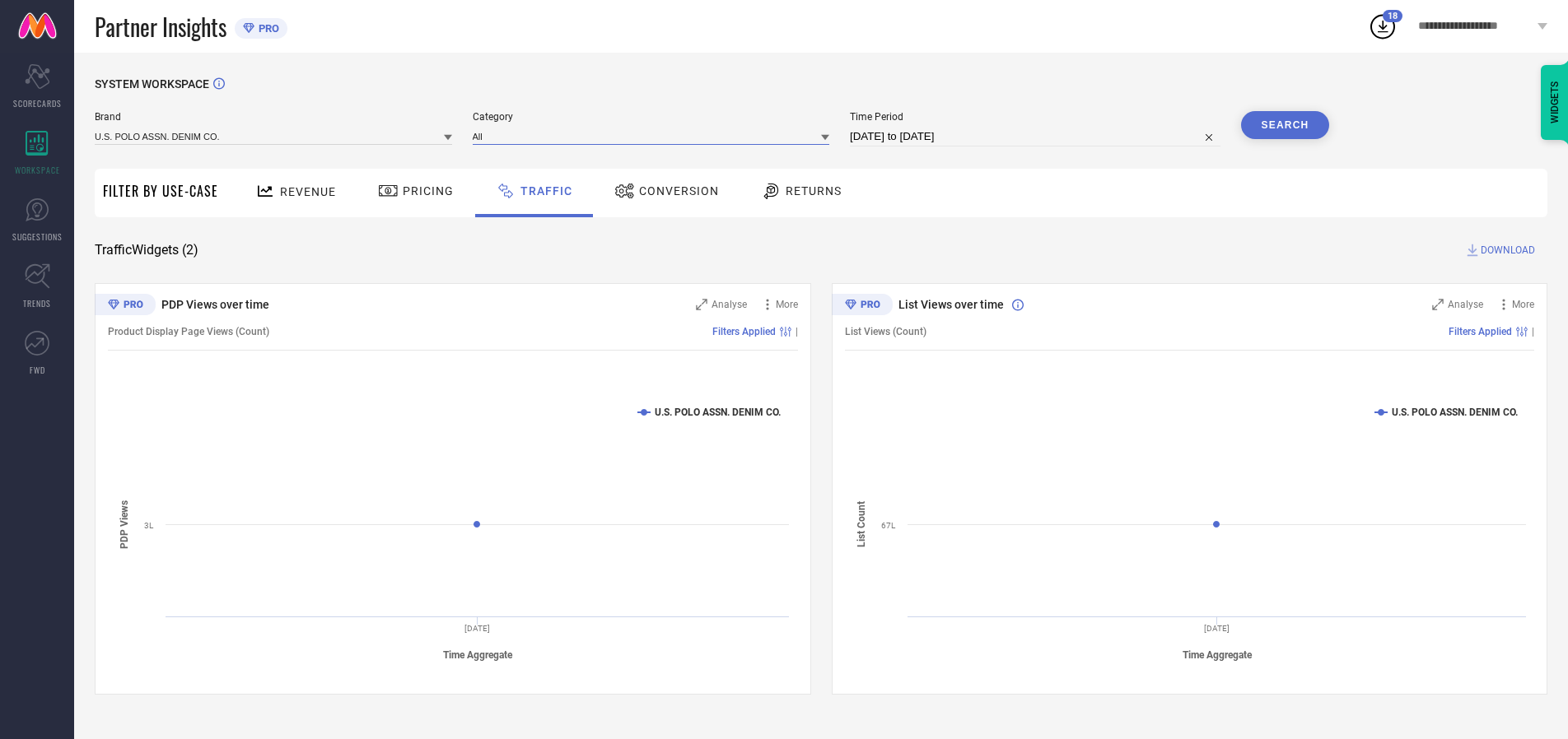
click at [655, 136] on input at bounding box center [651, 137] width 357 height 17
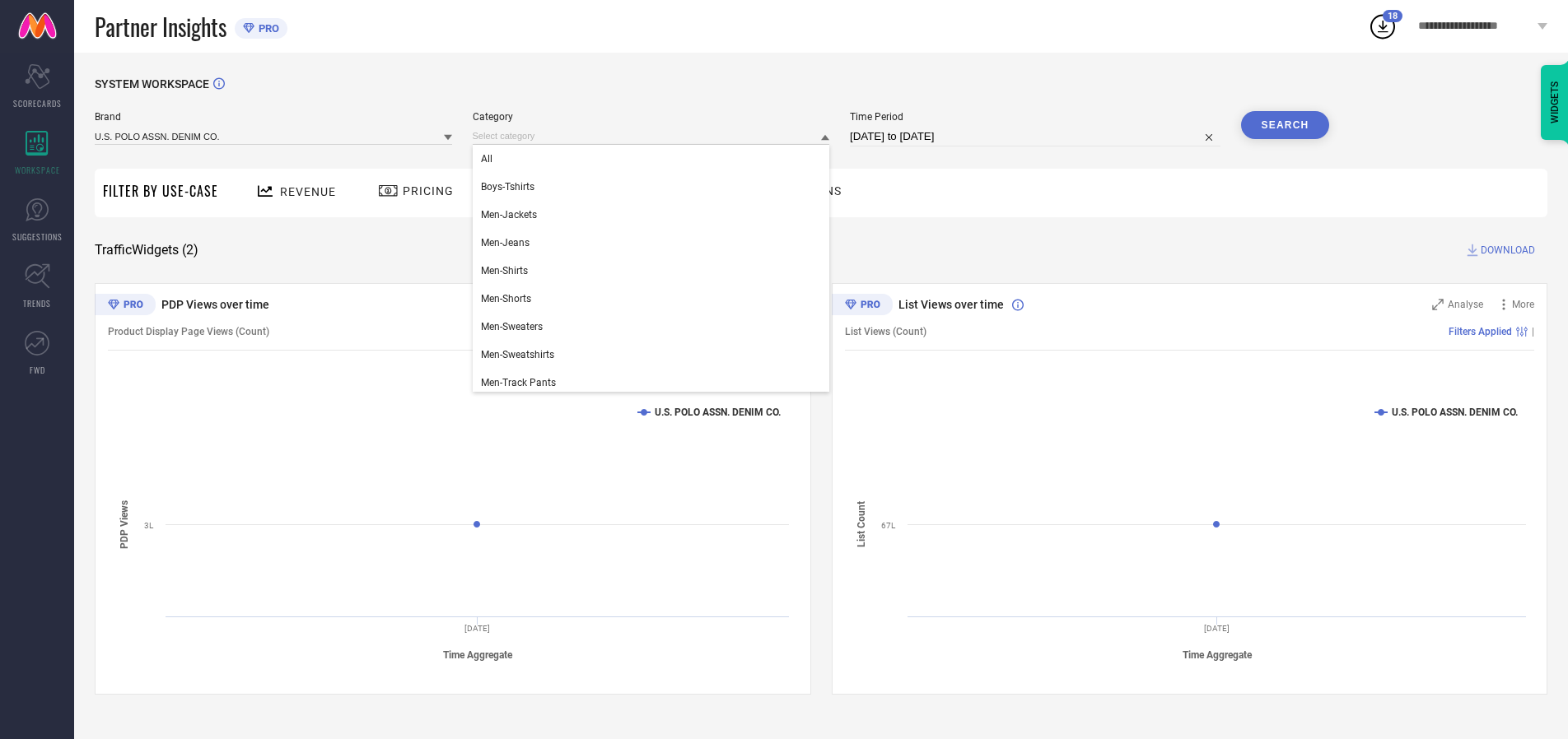
click at [655, 158] on div "All" at bounding box center [651, 158] width 357 height 28
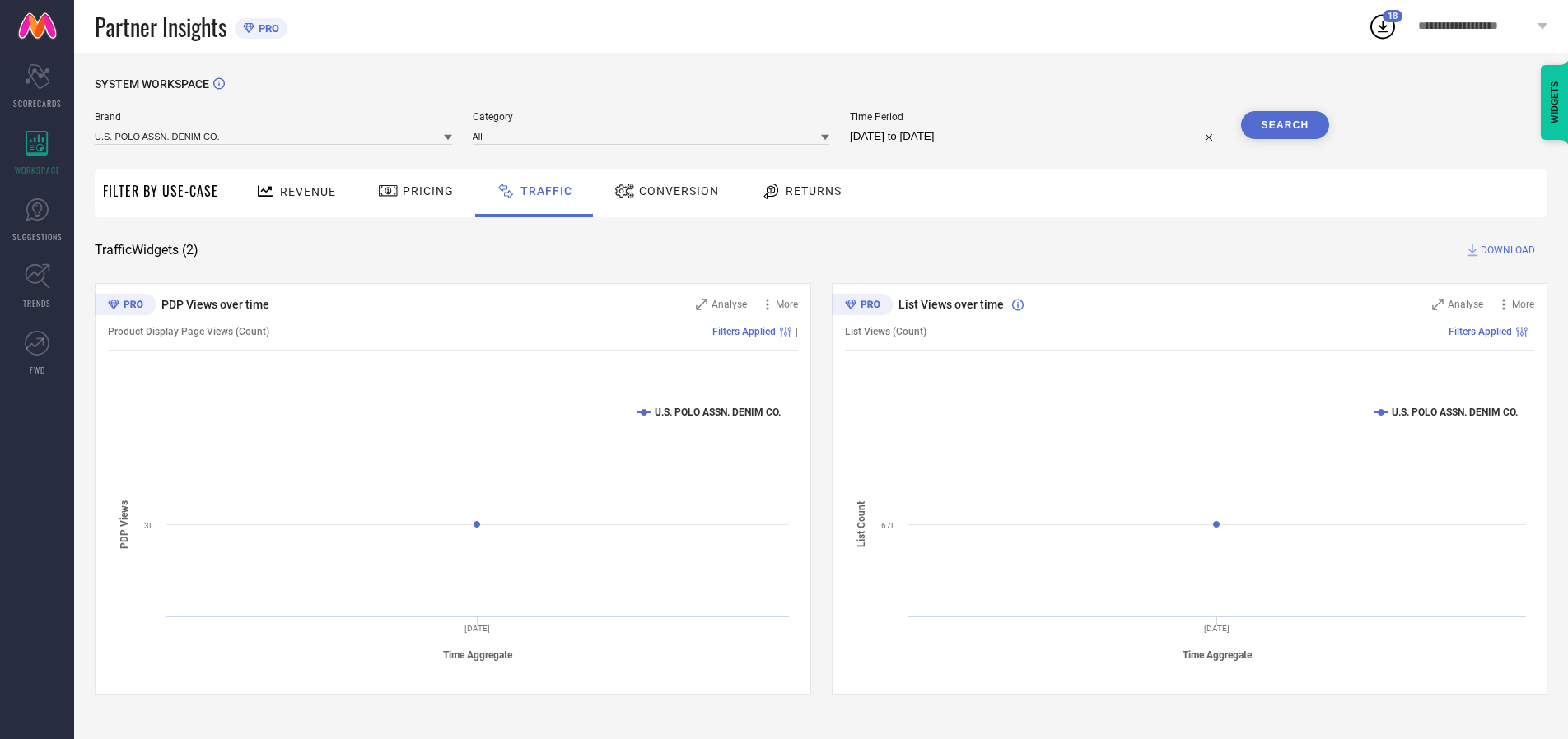
click at [1284, 125] on button "Search" at bounding box center [1285, 124] width 89 height 28
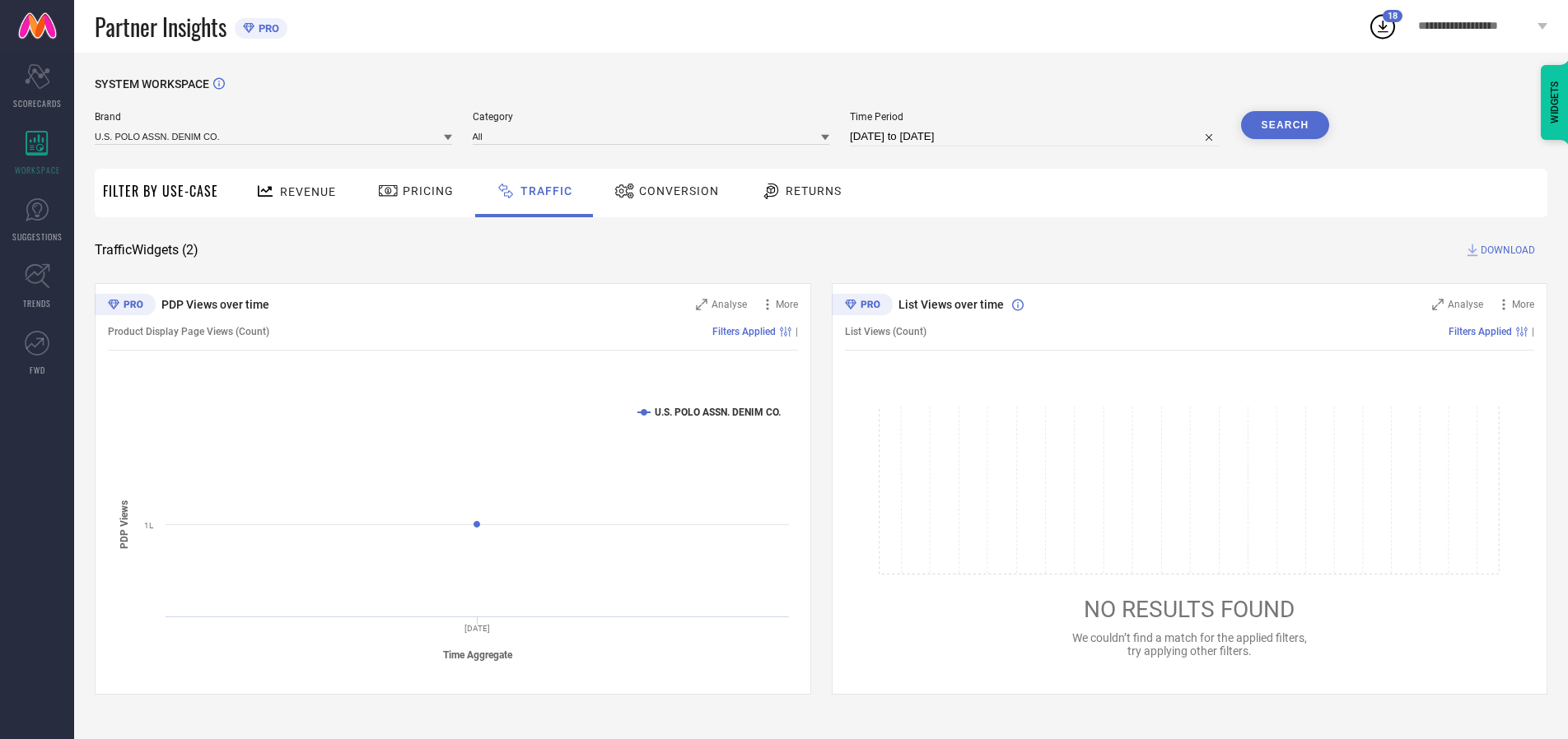
click at [1505, 250] on span "DOWNLOAD" at bounding box center [1507, 250] width 54 height 16
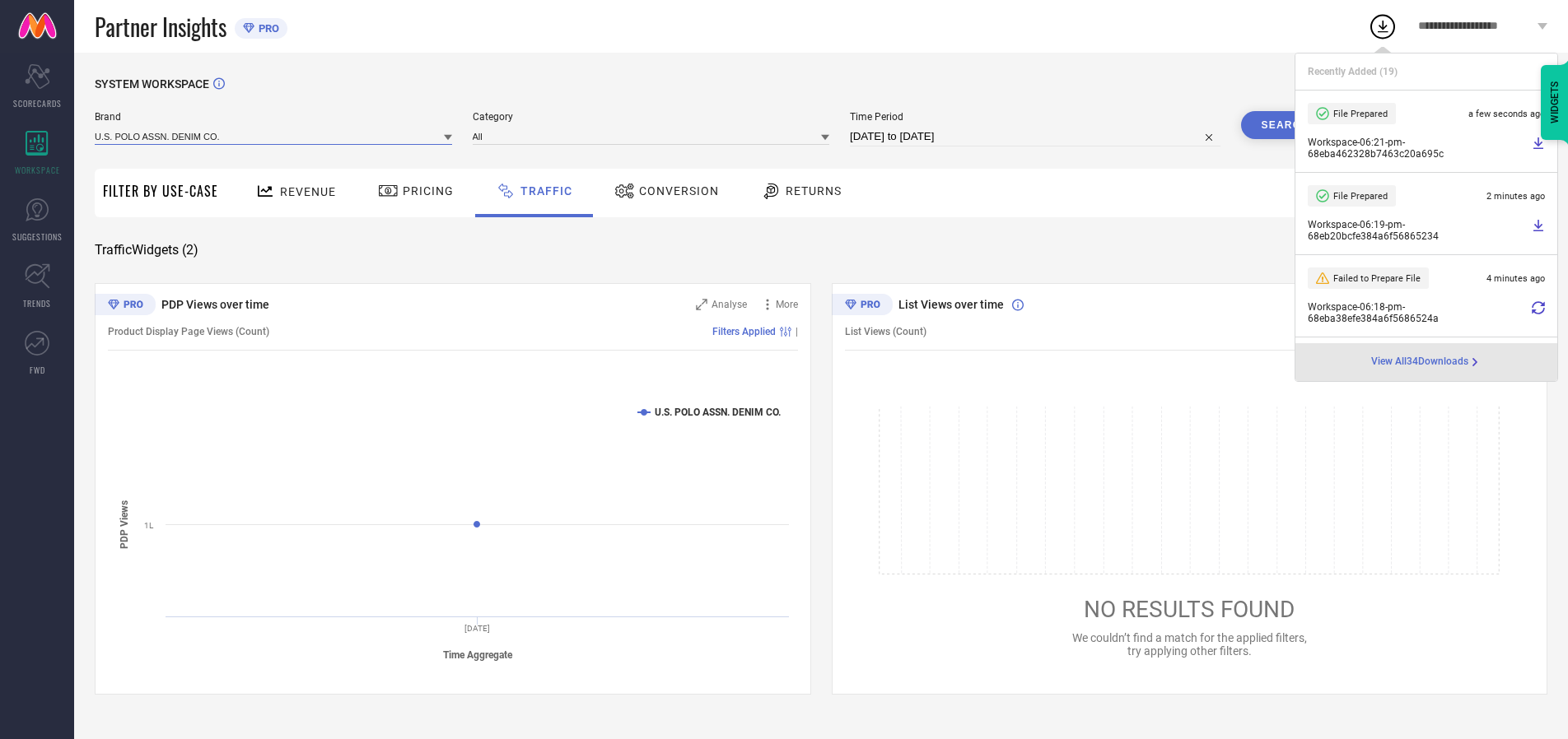
click at [274, 136] on input at bounding box center [273, 137] width 357 height 17
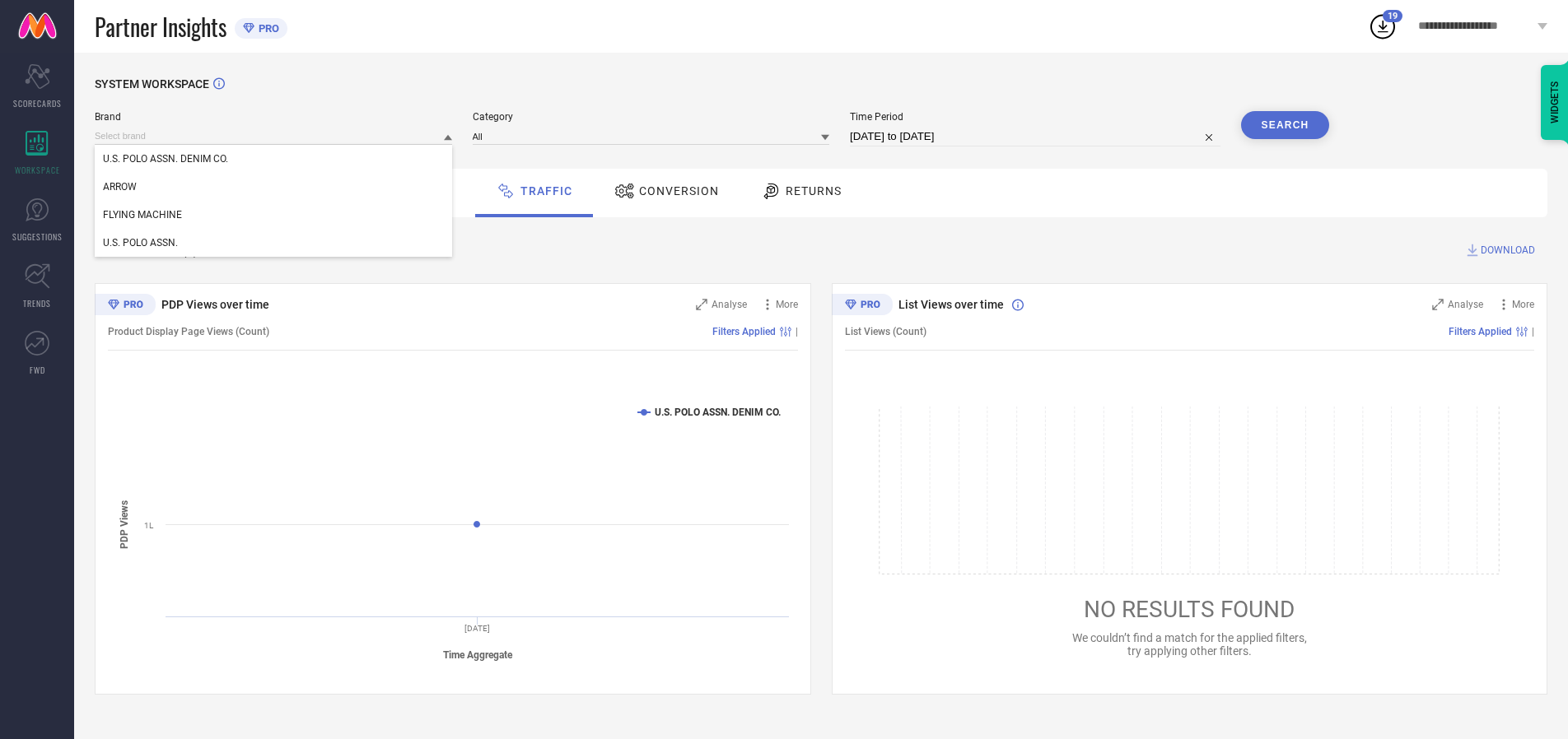
click at [274, 243] on div "U.S. POLO ASSN." at bounding box center [273, 243] width 357 height 28
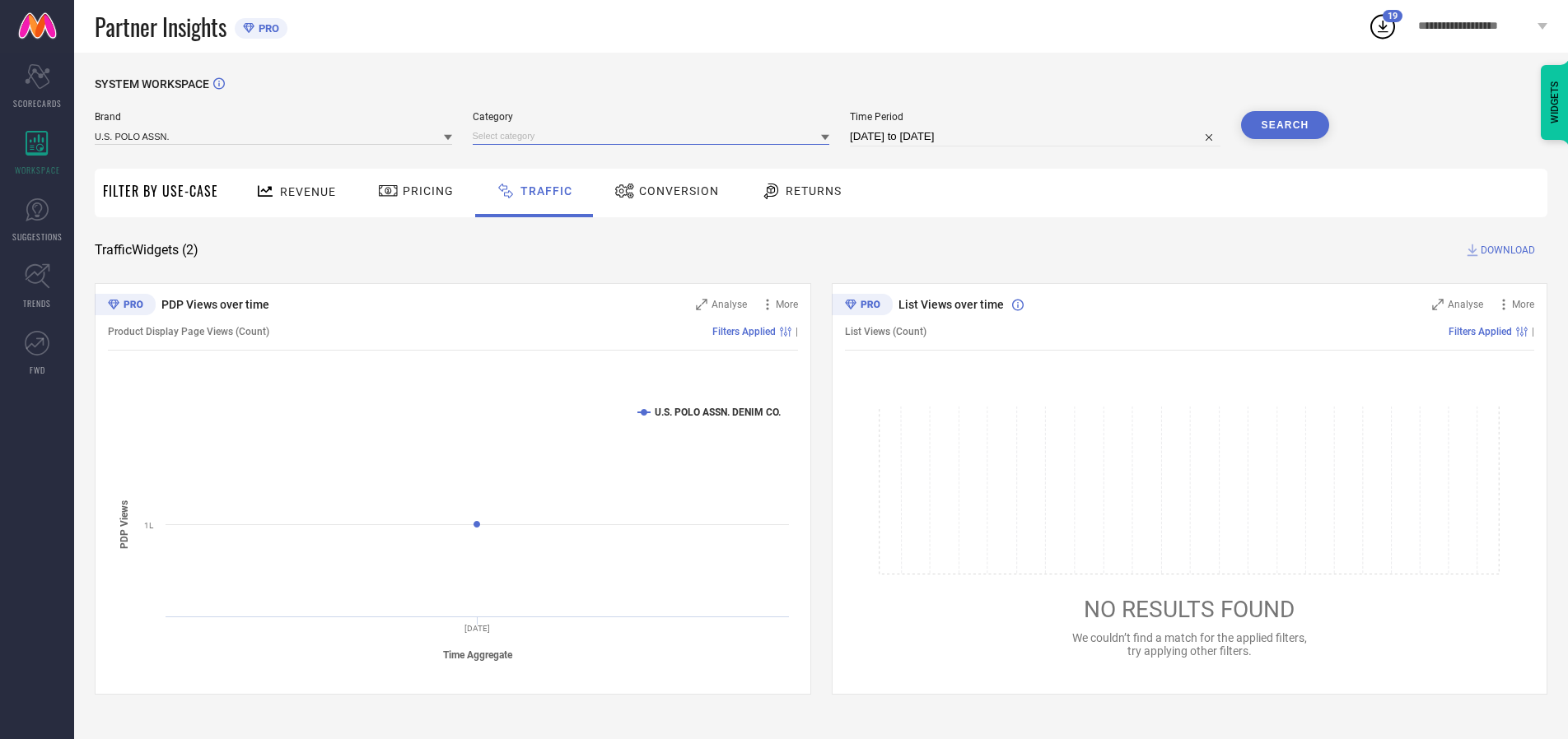
click at [655, 136] on input at bounding box center [651, 137] width 357 height 17
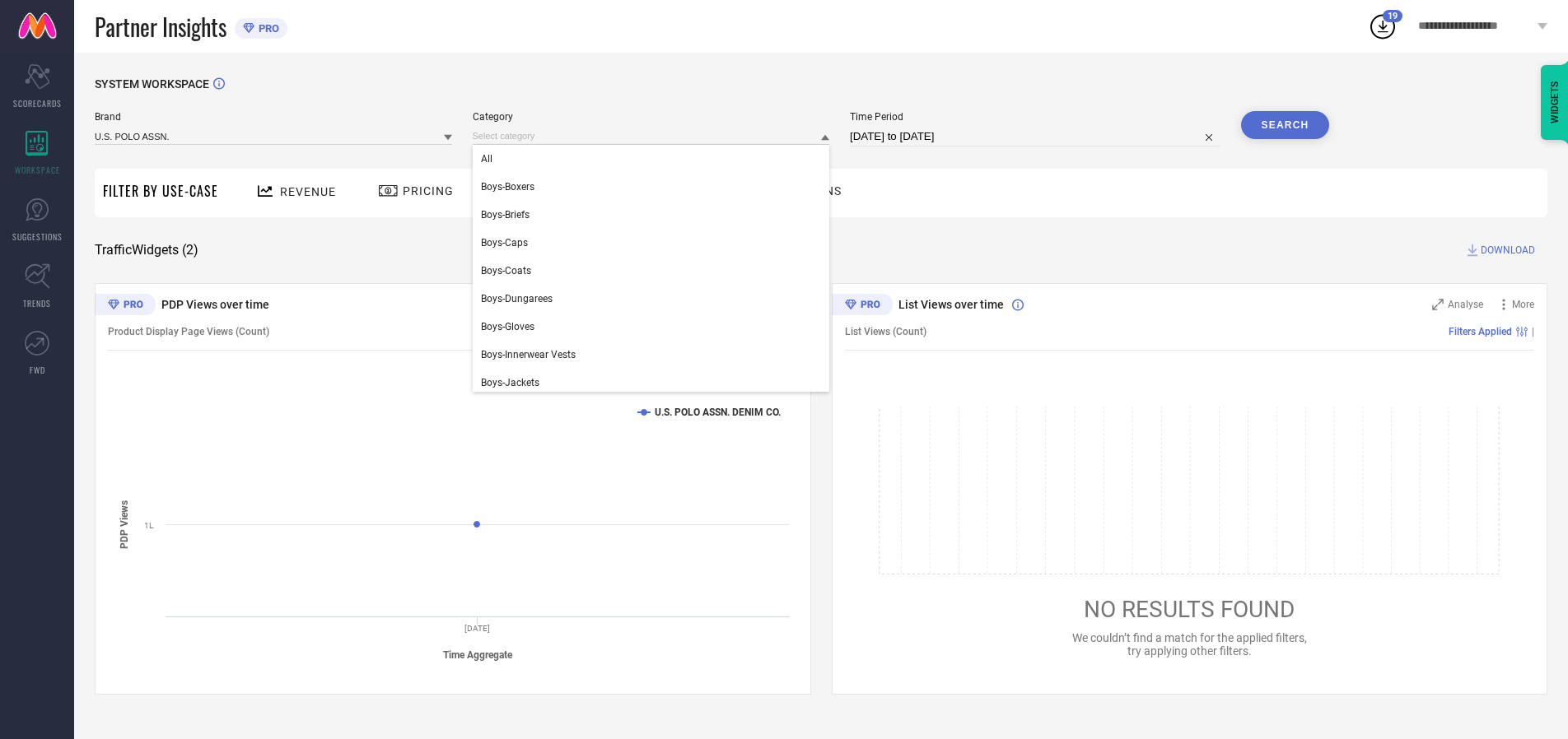
click at [655, 158] on div "All" at bounding box center [651, 158] width 357 height 28
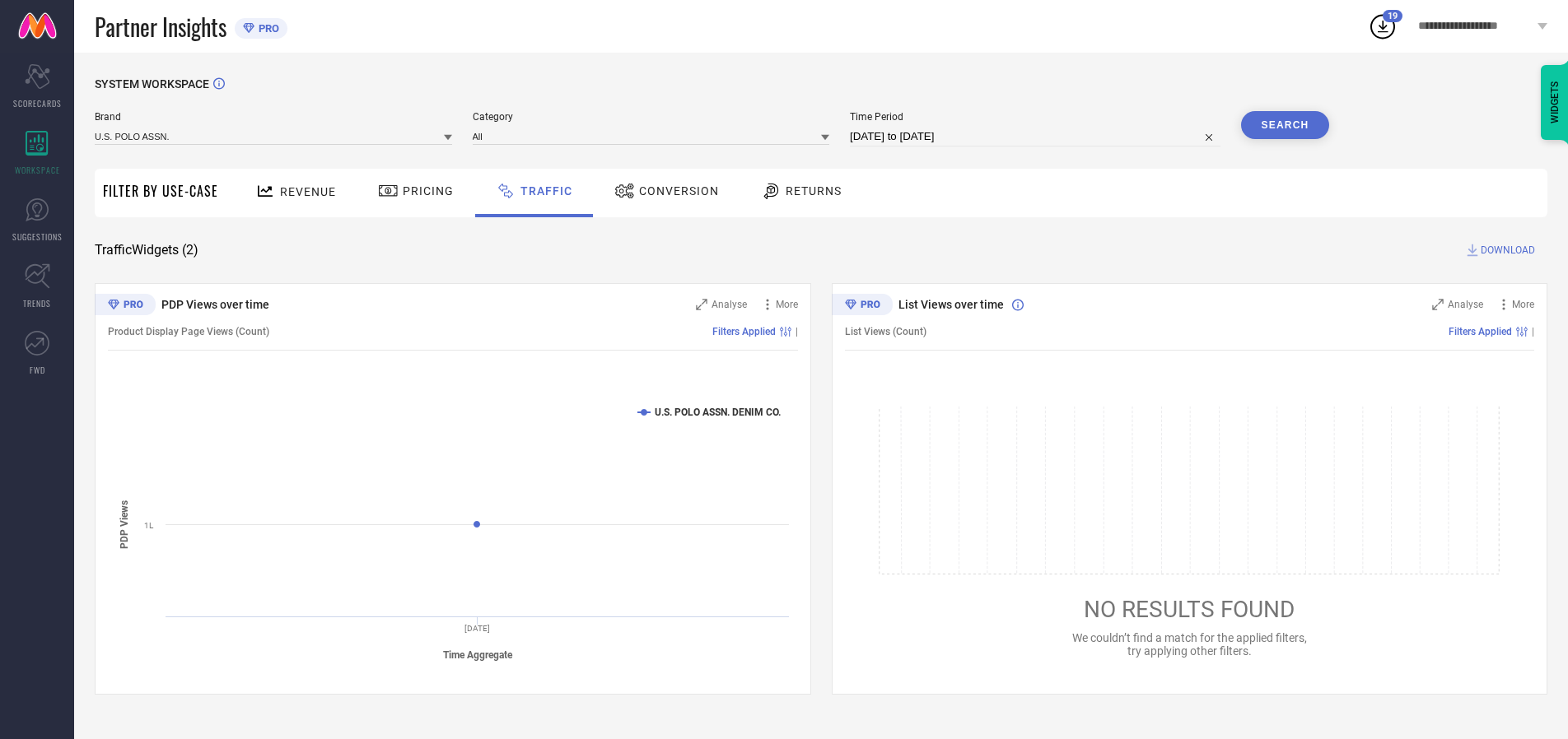
click at [1284, 125] on button "Search" at bounding box center [1285, 124] width 89 height 28
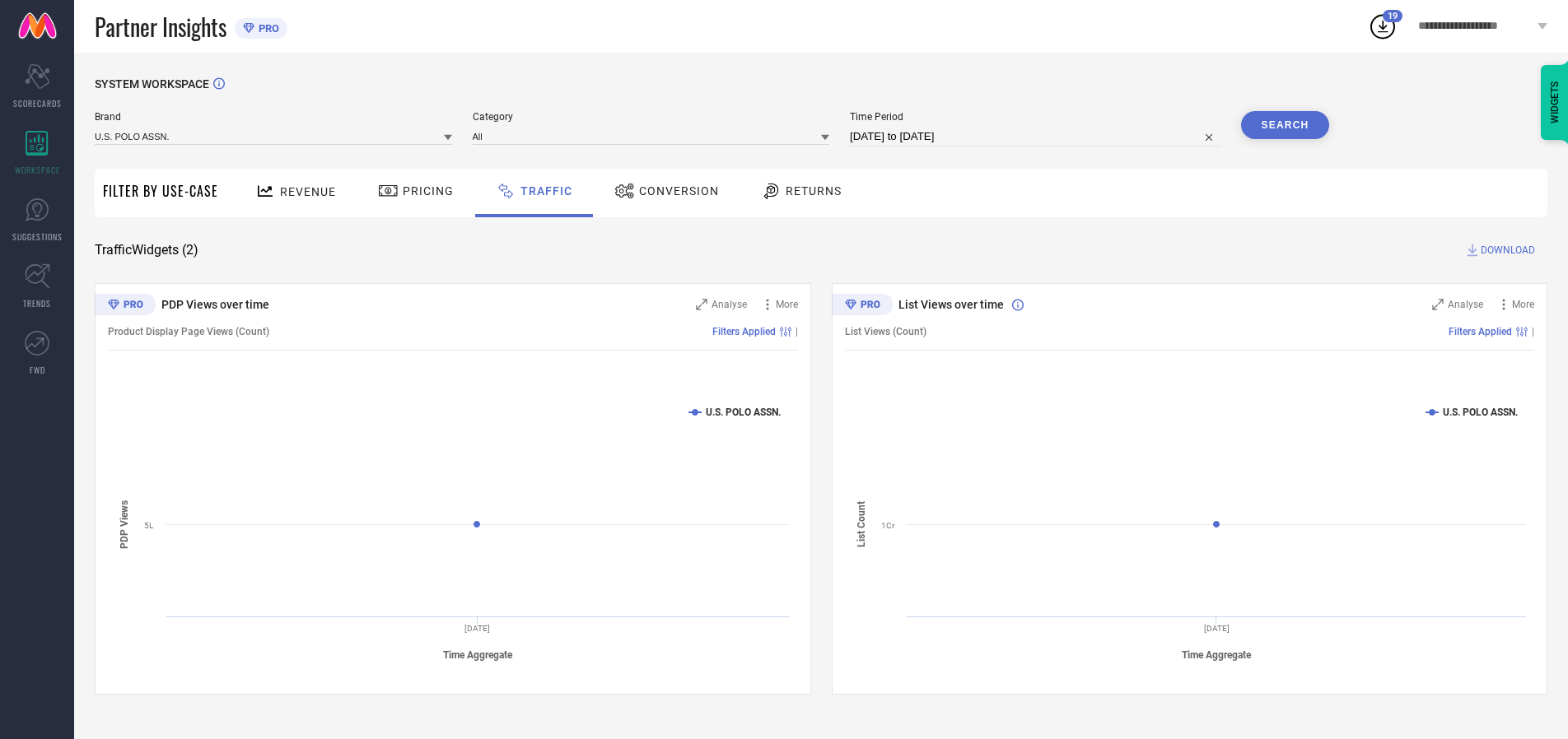
click at [1505, 250] on span "DOWNLOAD" at bounding box center [1507, 250] width 54 height 16
click at [1038, 137] on input at bounding box center [1035, 137] width 371 height 20
select select "9"
select select "2025"
select select "10"
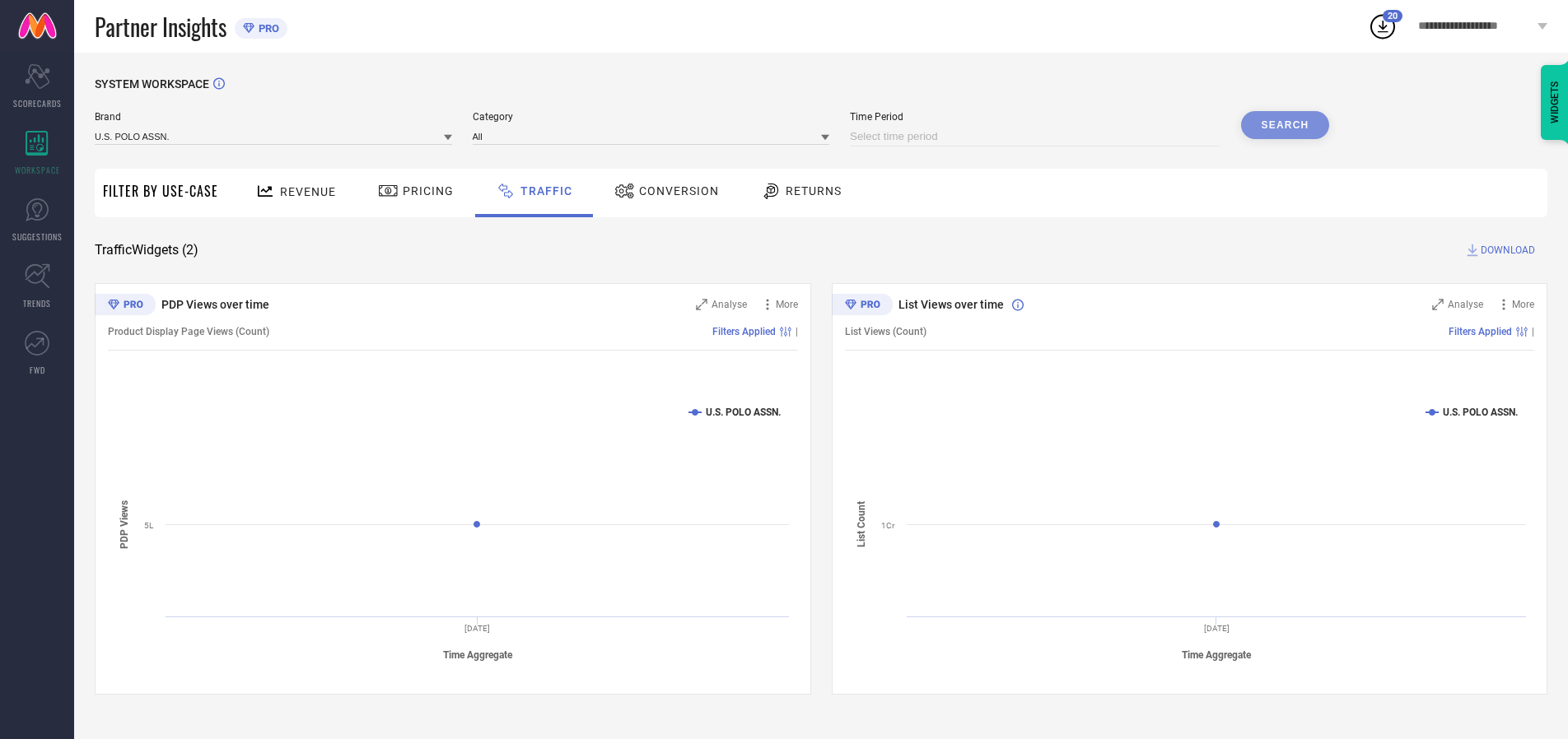
select select "2025"
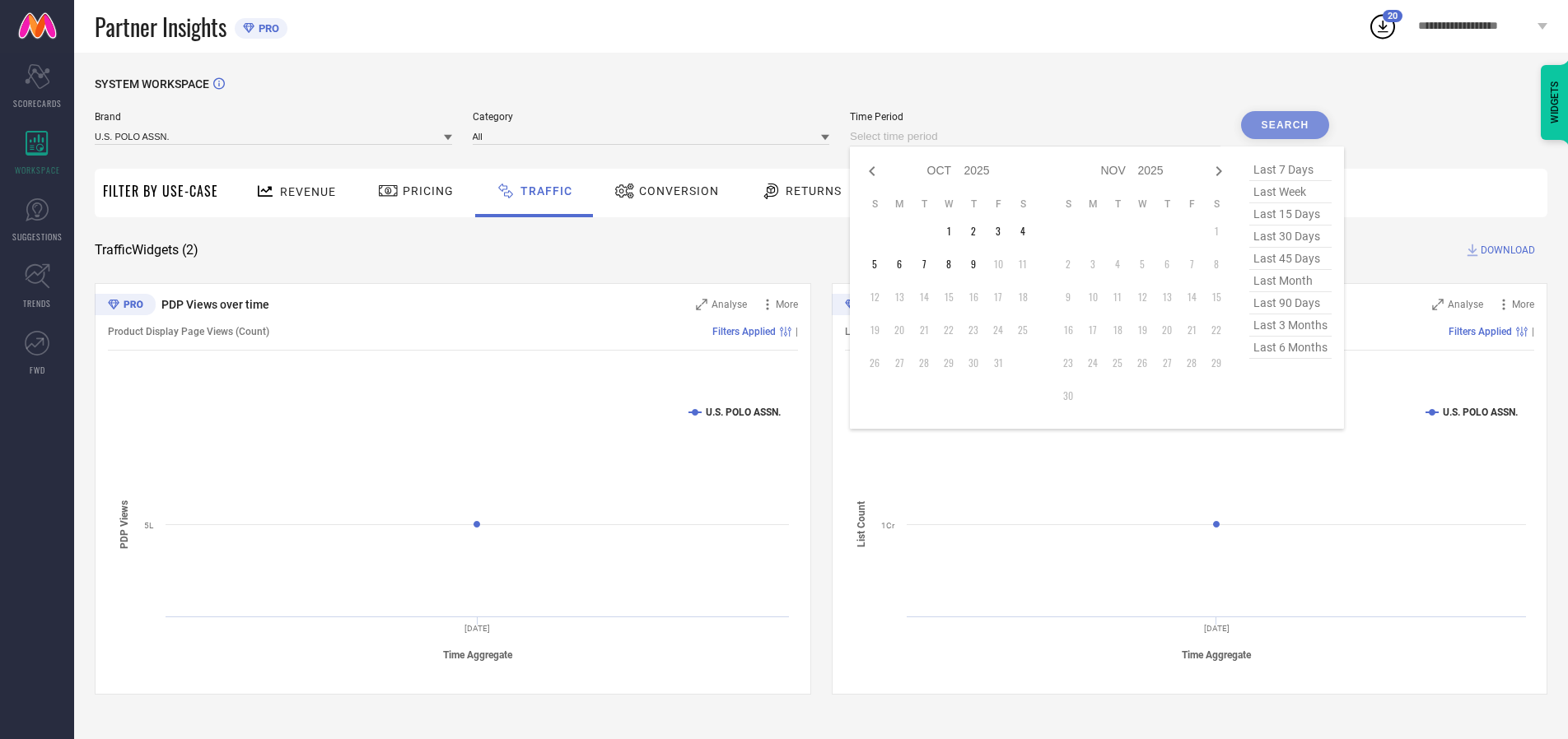
click at [929, 264] on td "7" at bounding box center [924, 264] width 25 height 25
type input "[DATE] to [DATE]"
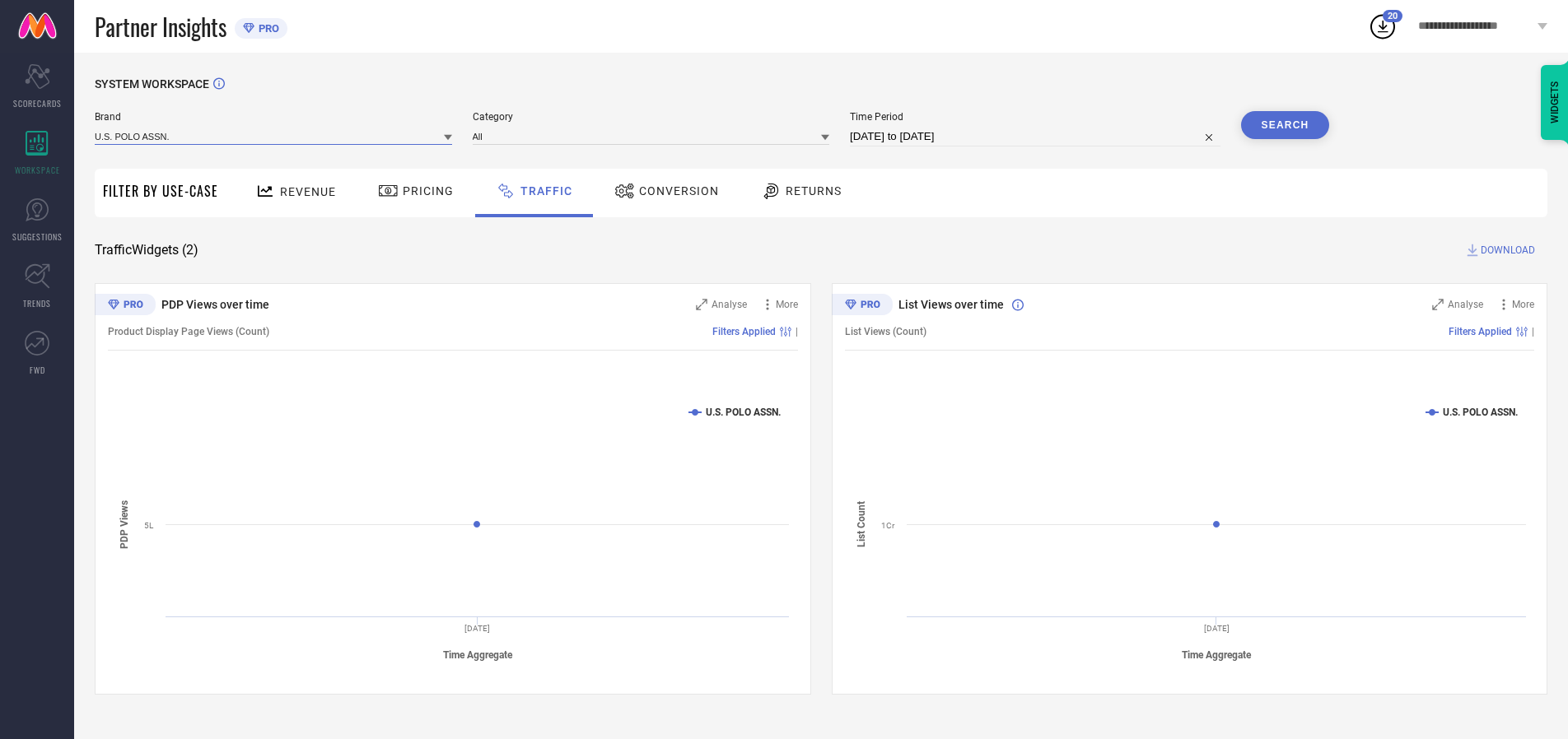
click at [274, 136] on input at bounding box center [273, 137] width 357 height 17
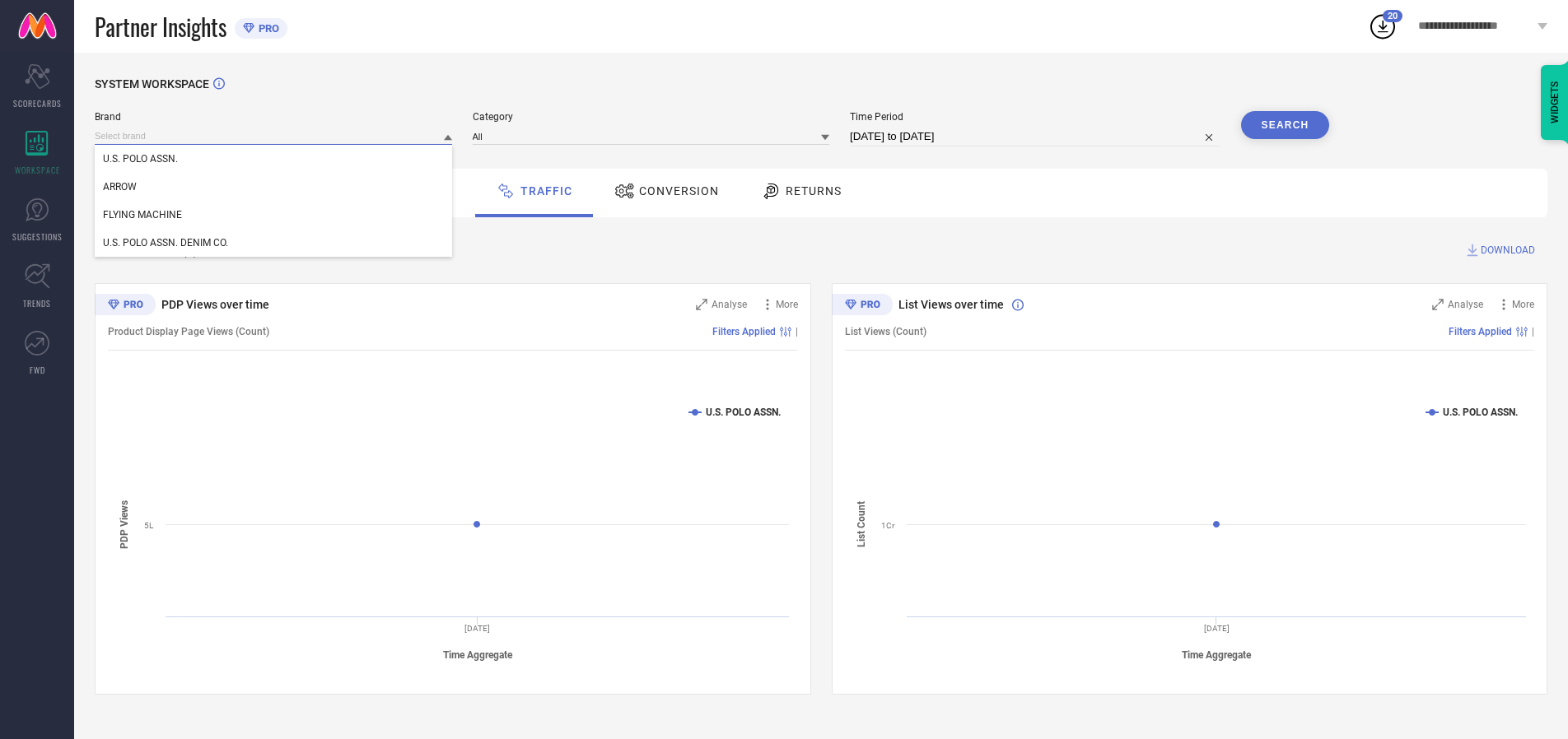
click at [274, 136] on input at bounding box center [273, 137] width 357 height 17
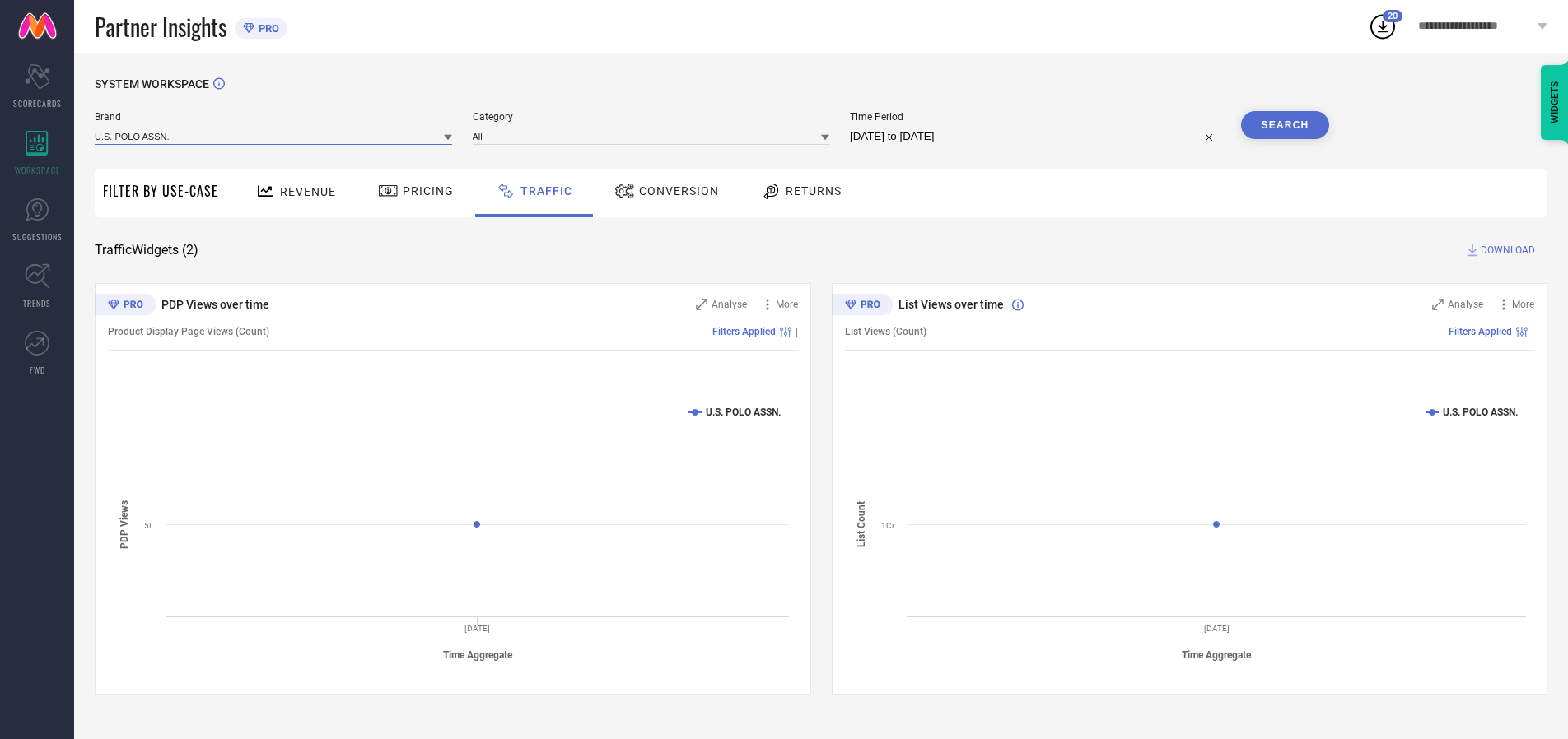
click at [274, 136] on input at bounding box center [273, 137] width 357 height 17
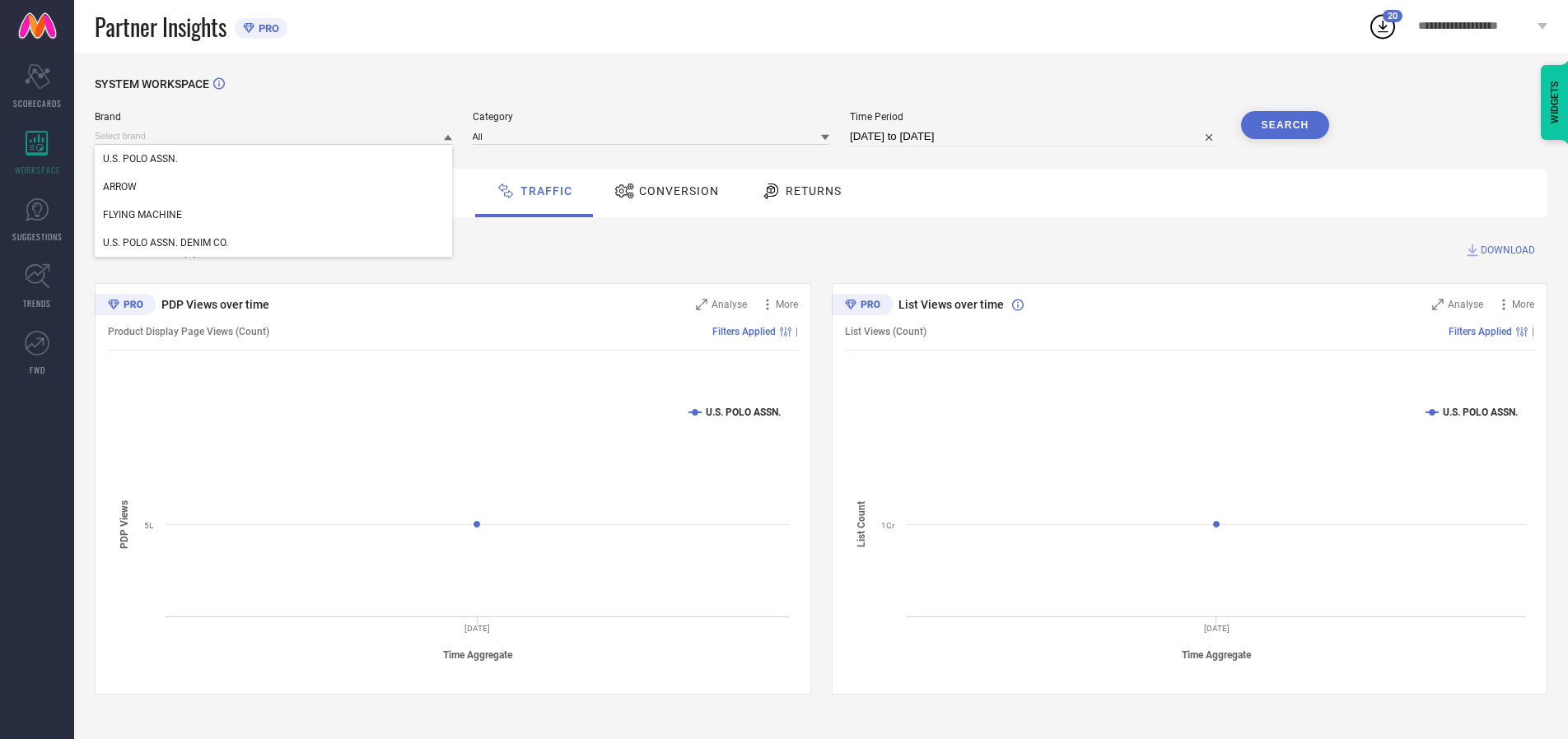
click at [274, 158] on div "U.S. POLO ASSN." at bounding box center [273, 158] width 357 height 28
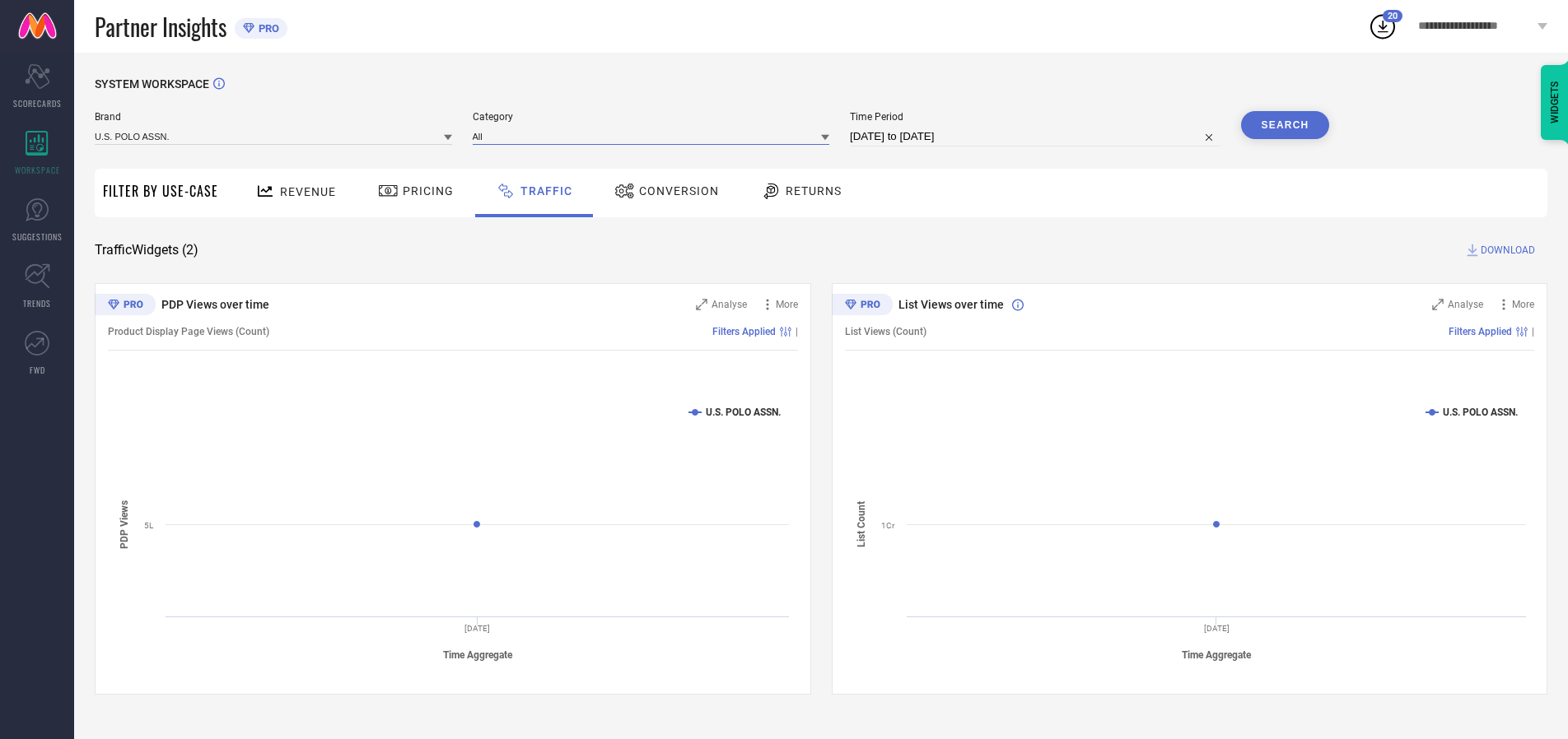
click at [655, 136] on input at bounding box center [651, 137] width 357 height 17
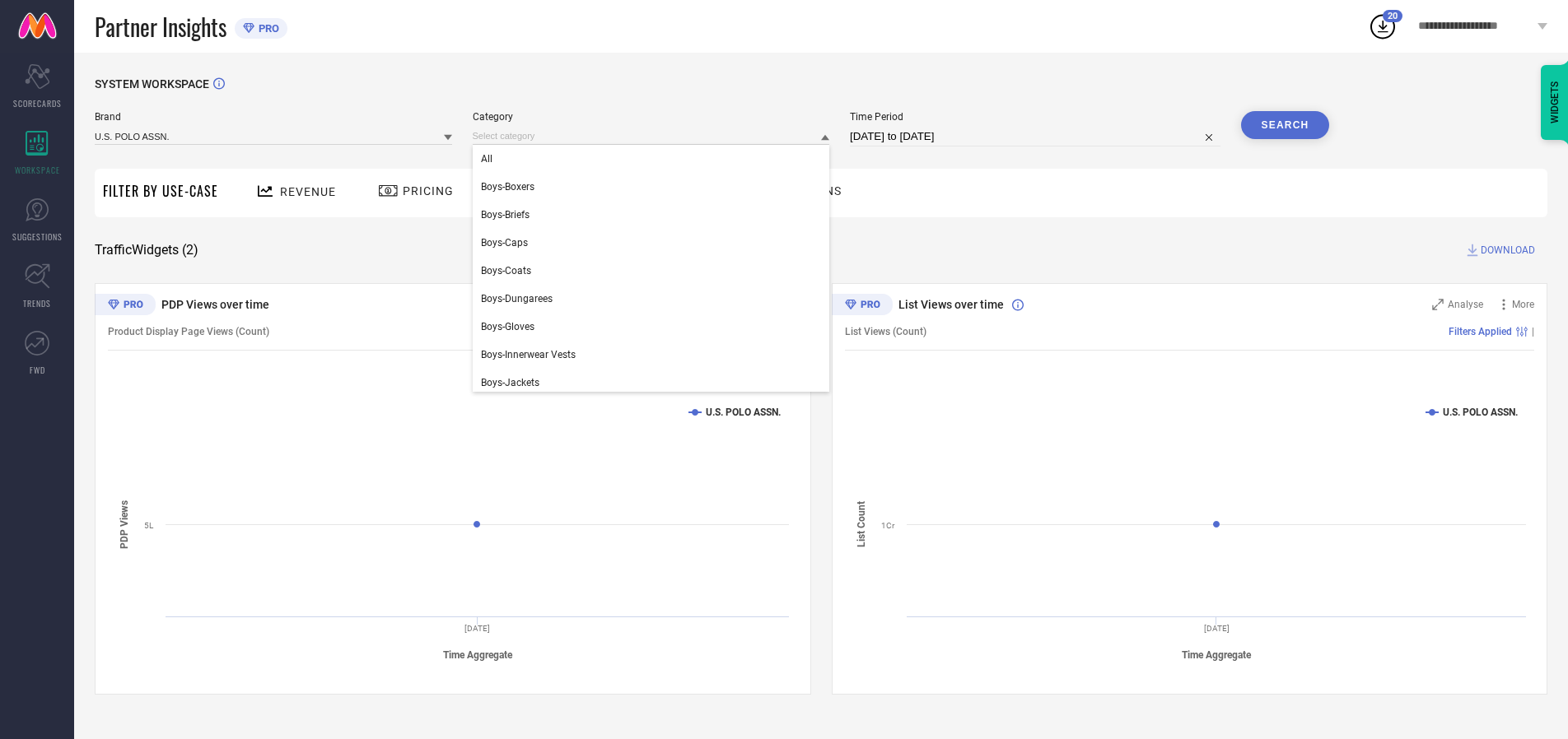
click at [655, 158] on div "All" at bounding box center [651, 158] width 357 height 28
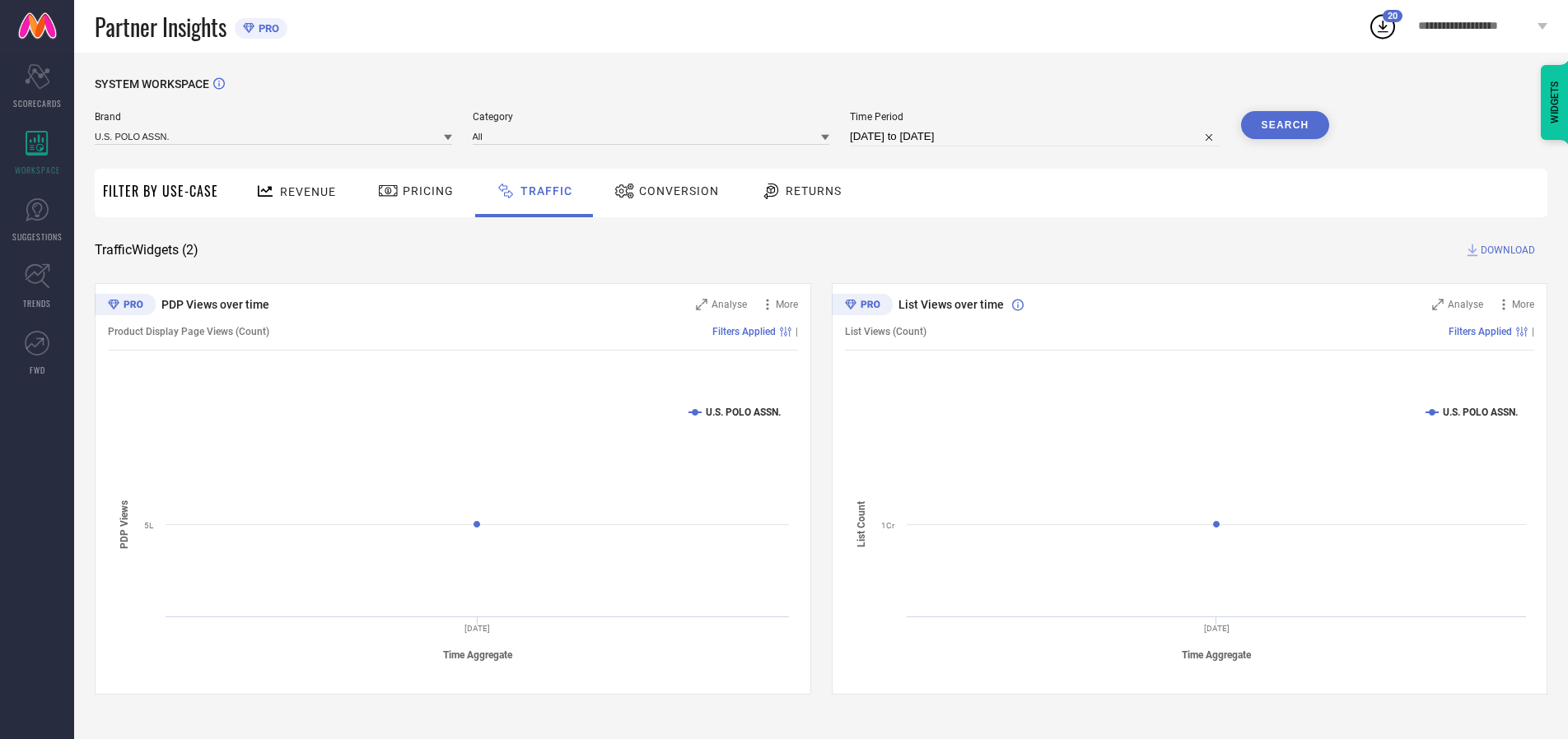
click at [1284, 125] on button "Search" at bounding box center [1285, 124] width 89 height 28
click at [1505, 250] on span "DOWNLOAD" at bounding box center [1507, 250] width 54 height 16
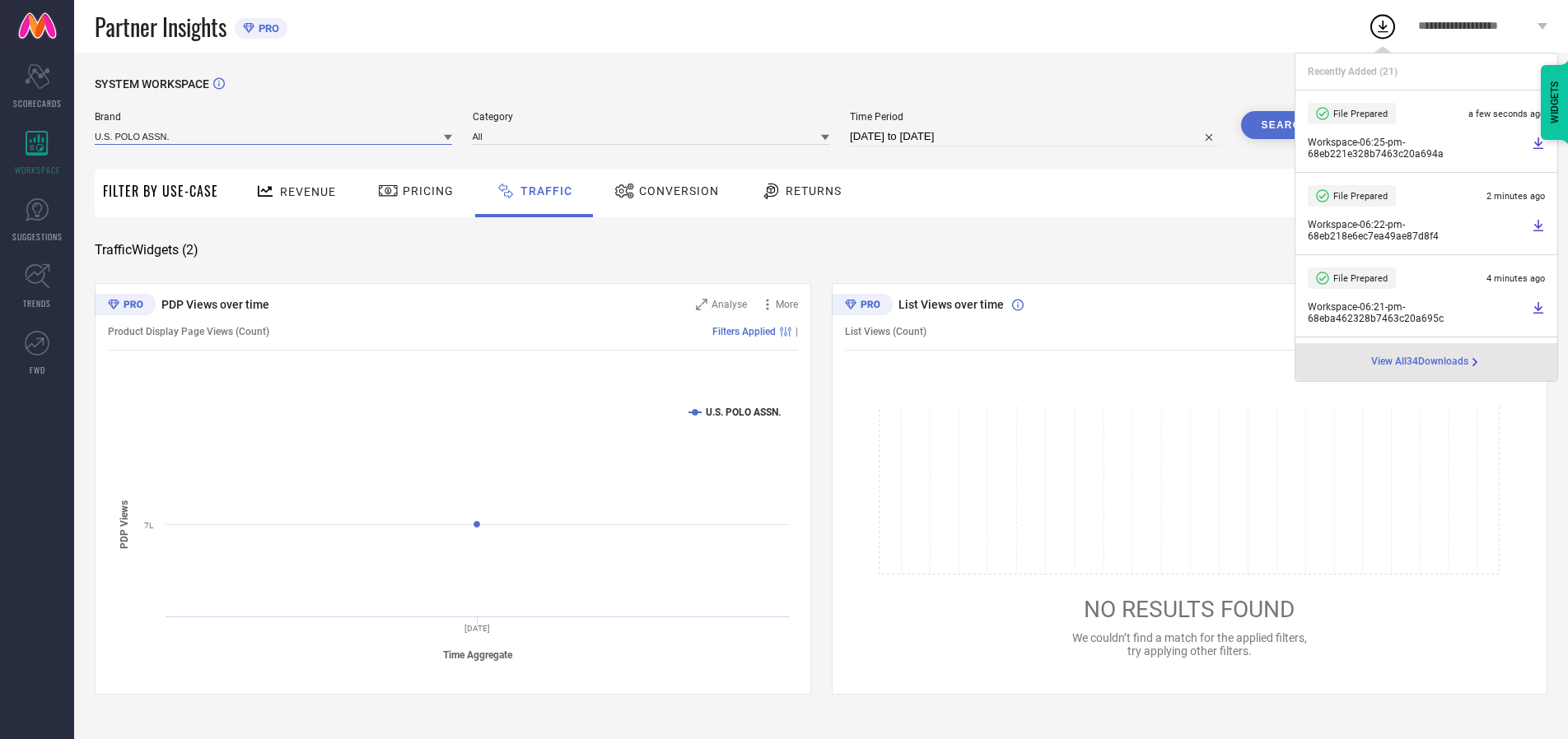
click at [274, 136] on input at bounding box center [273, 137] width 357 height 17
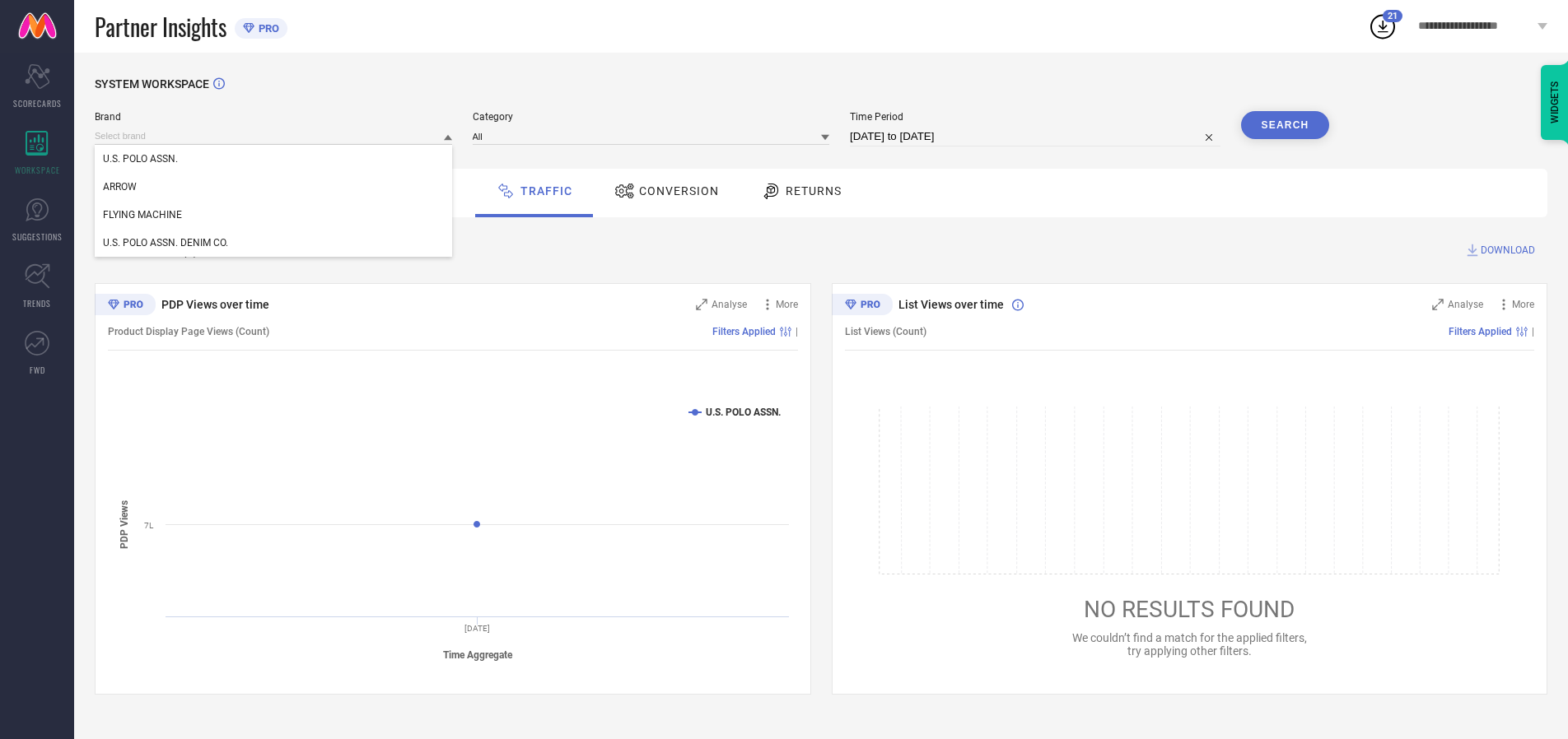
click at [274, 243] on div "U.S. POLO ASSN. DENIM CO." at bounding box center [273, 243] width 357 height 28
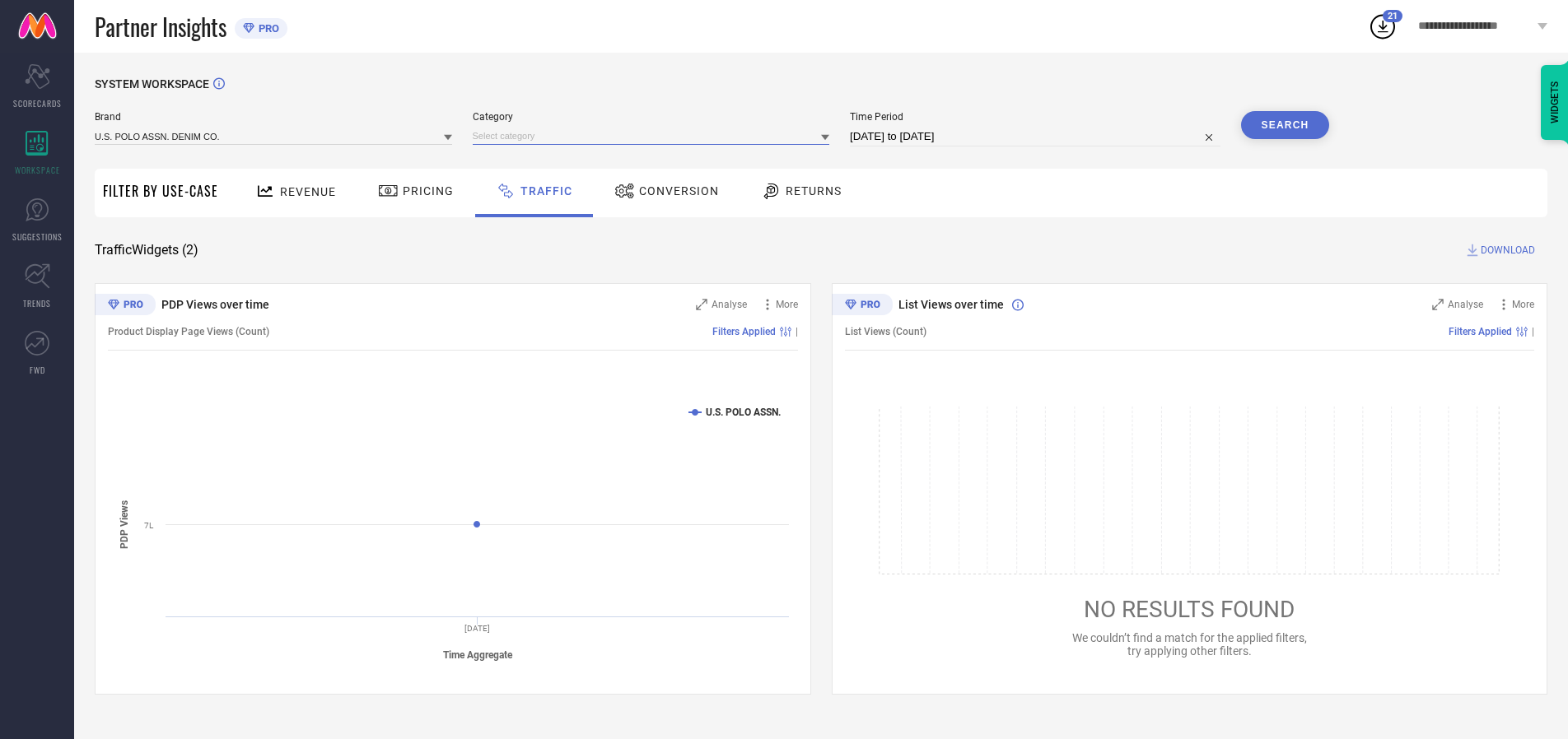
click at [655, 136] on input at bounding box center [651, 137] width 357 height 17
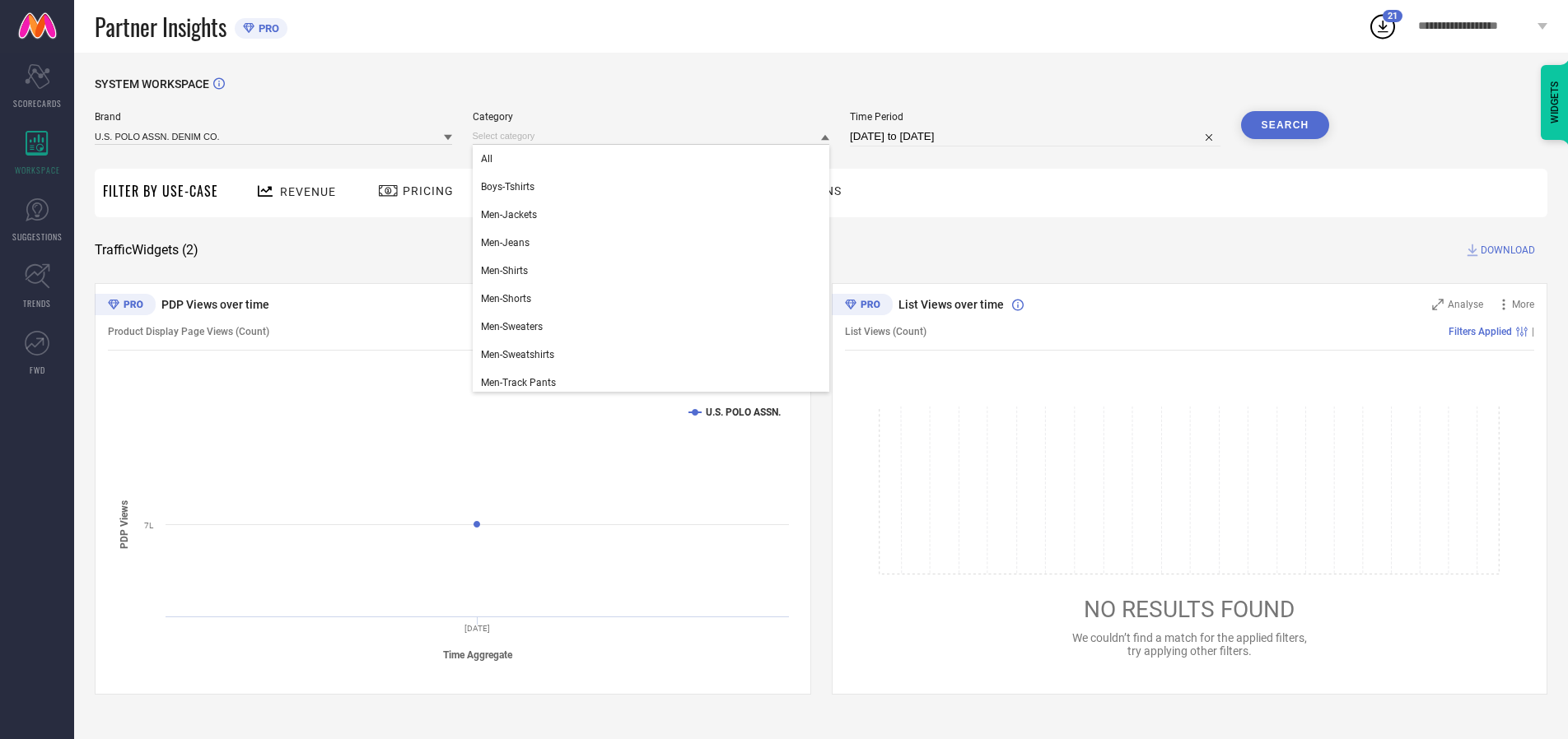
click at [655, 158] on div "All" at bounding box center [651, 158] width 357 height 28
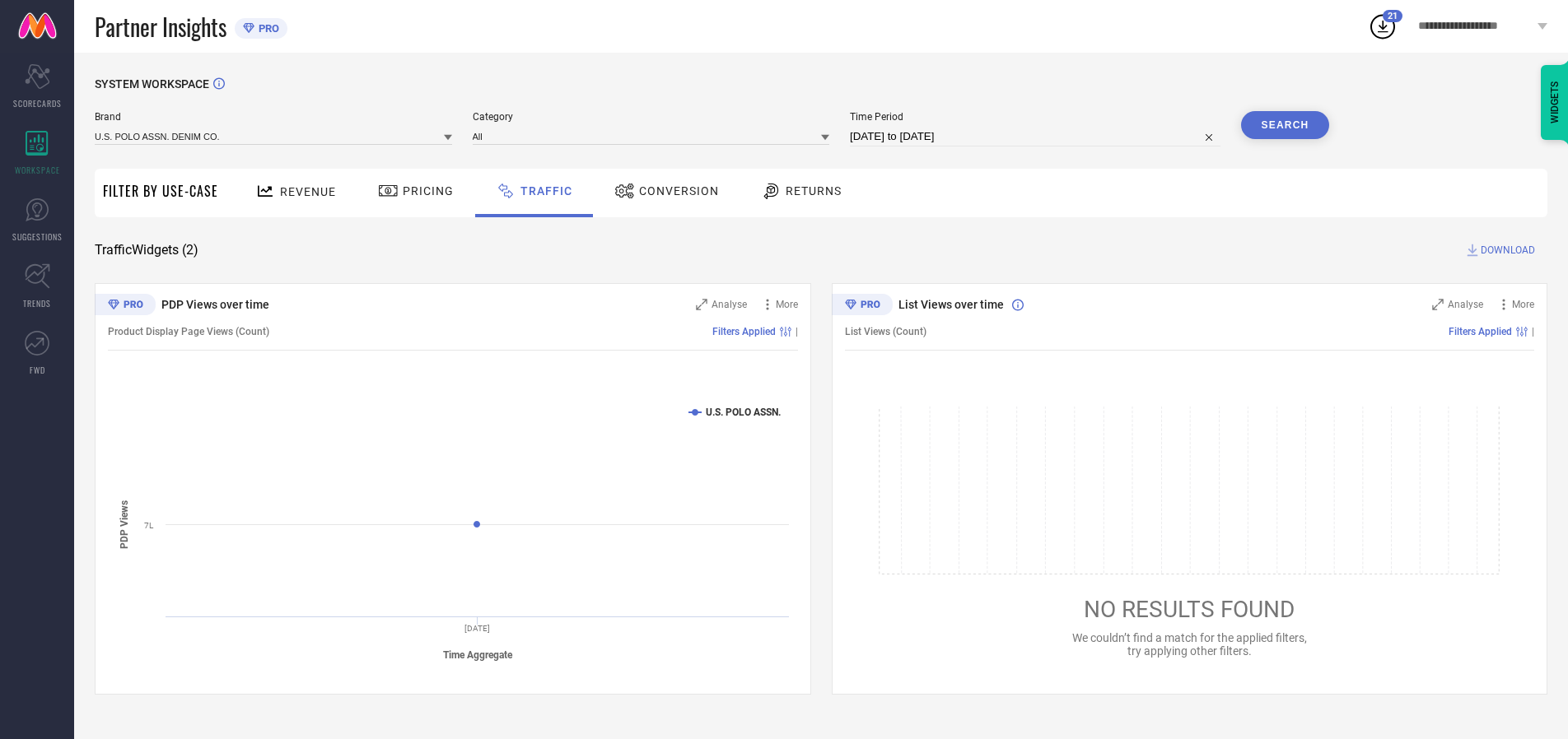
click at [1284, 125] on button "Search" at bounding box center [1285, 124] width 89 height 28
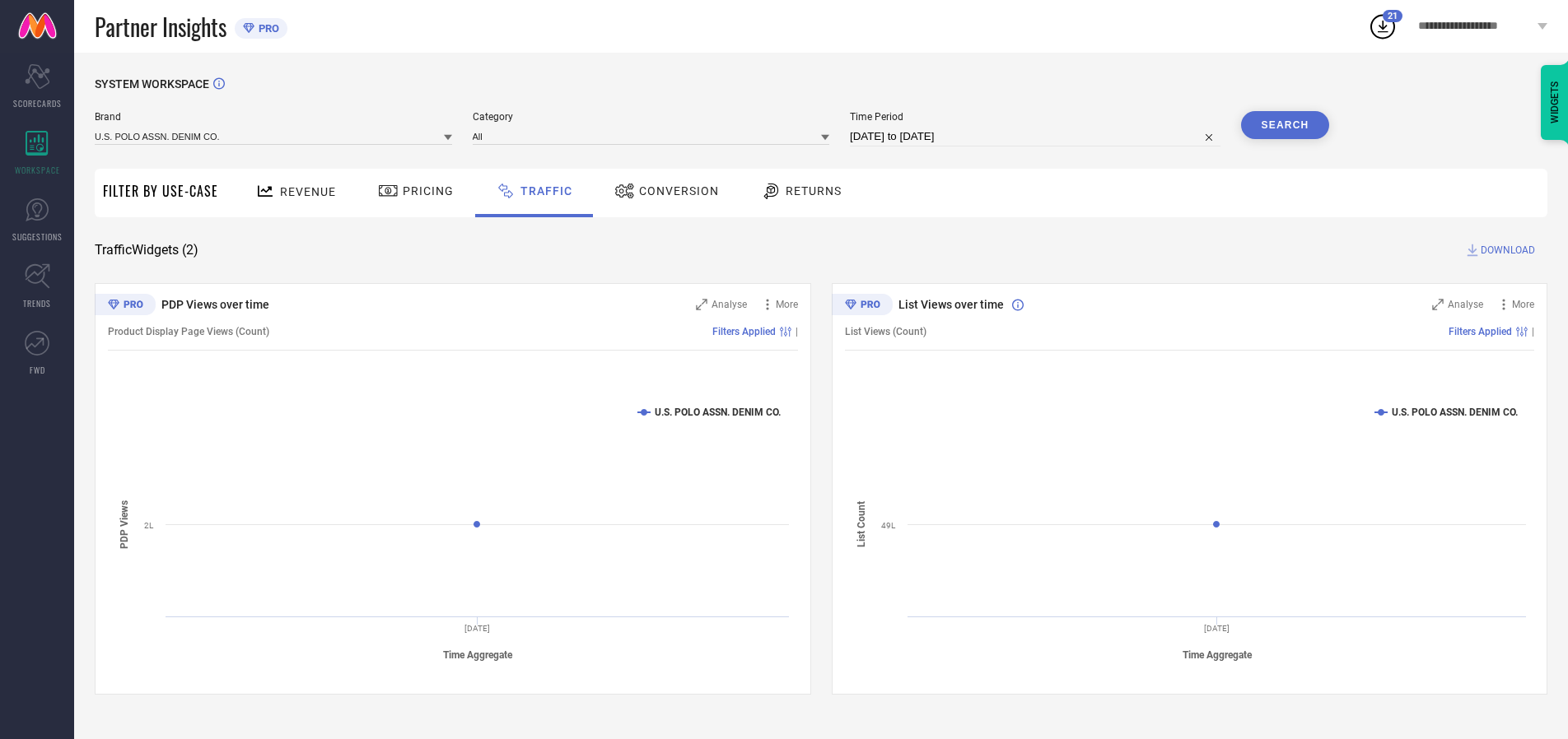
click at [1505, 250] on span "DOWNLOAD" at bounding box center [1507, 250] width 54 height 16
click at [1038, 137] on input at bounding box center [1035, 137] width 371 height 20
select select "9"
select select "2025"
select select "10"
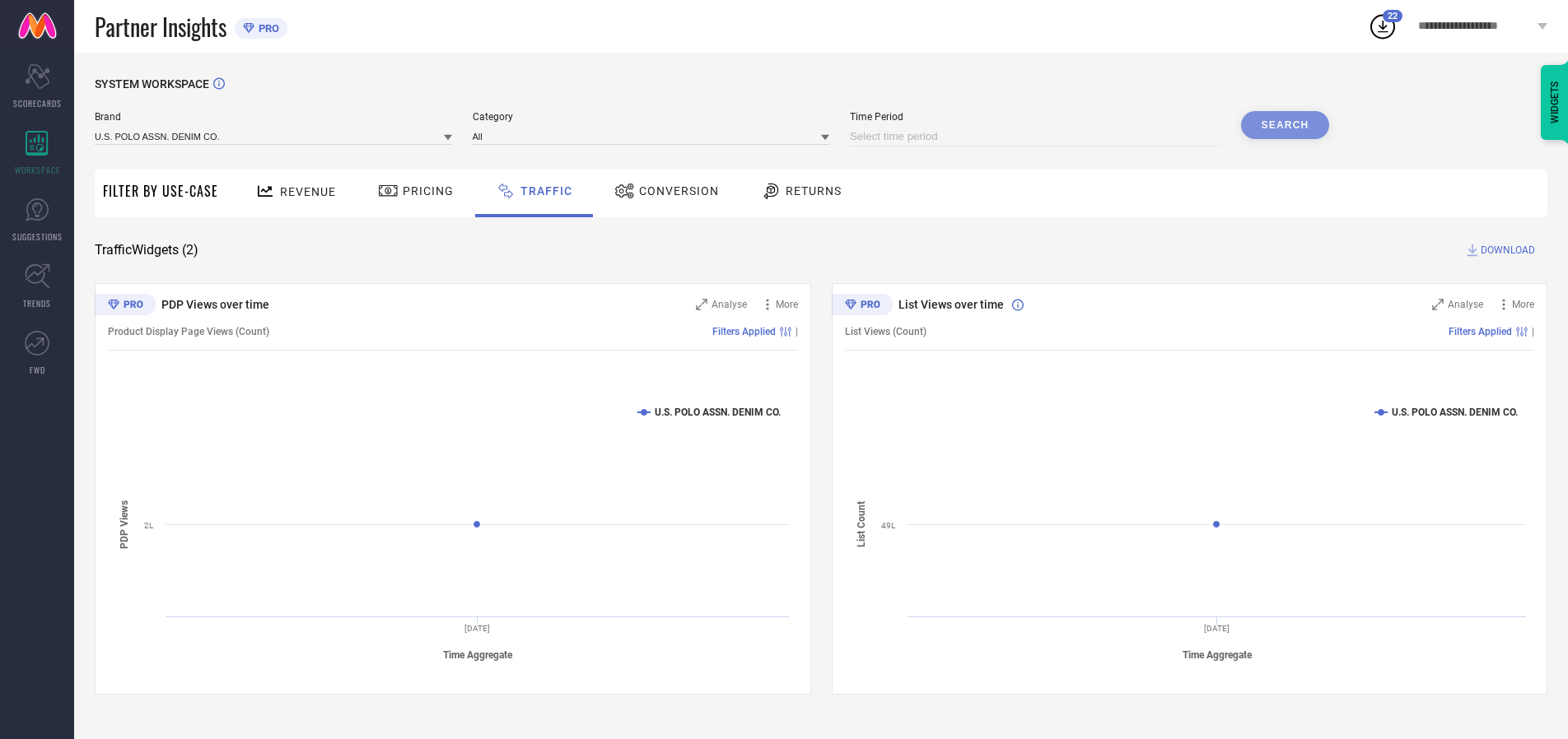
select select "2025"
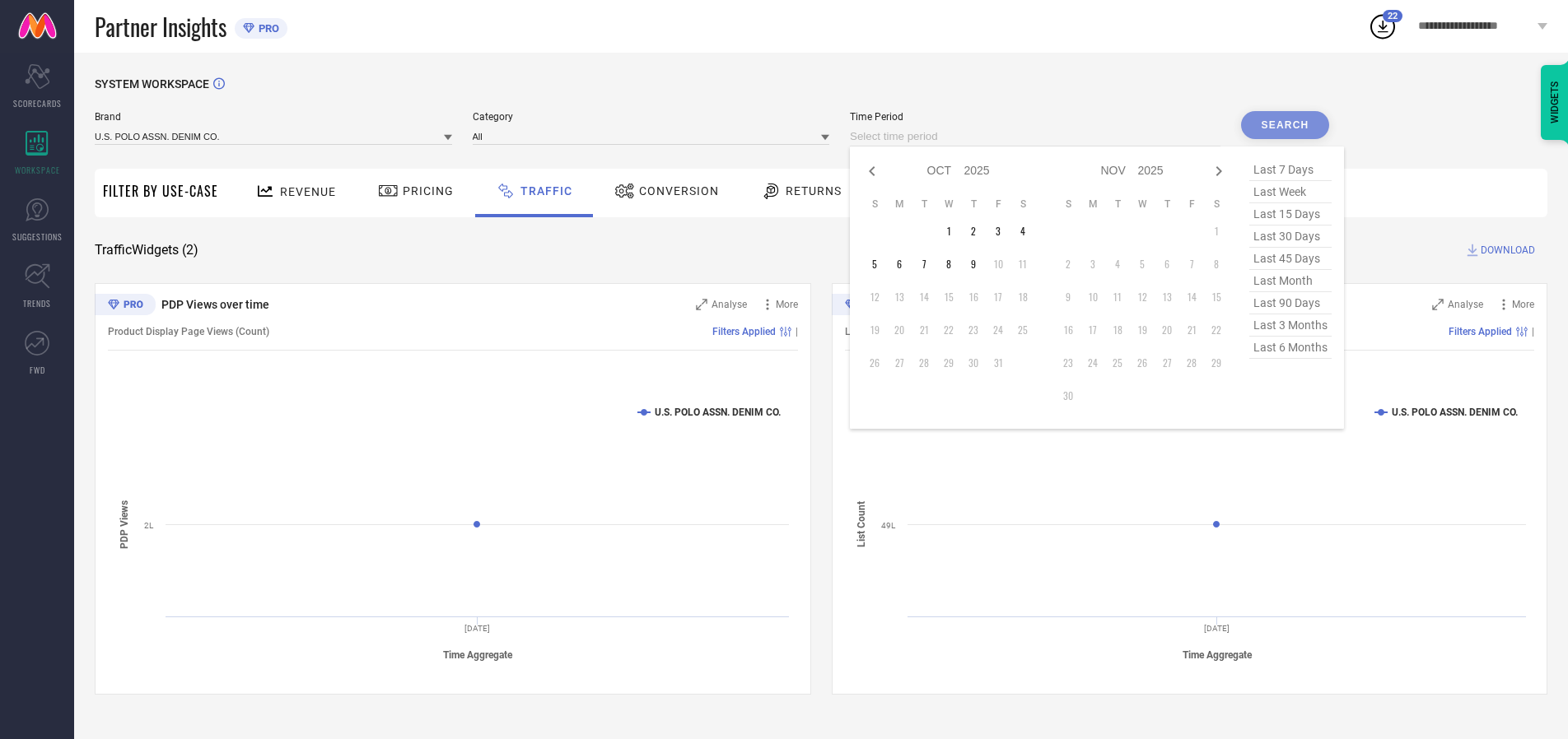
click at [954, 264] on td "8" at bounding box center [948, 264] width 25 height 25
type input "[DATE] to [DATE]"
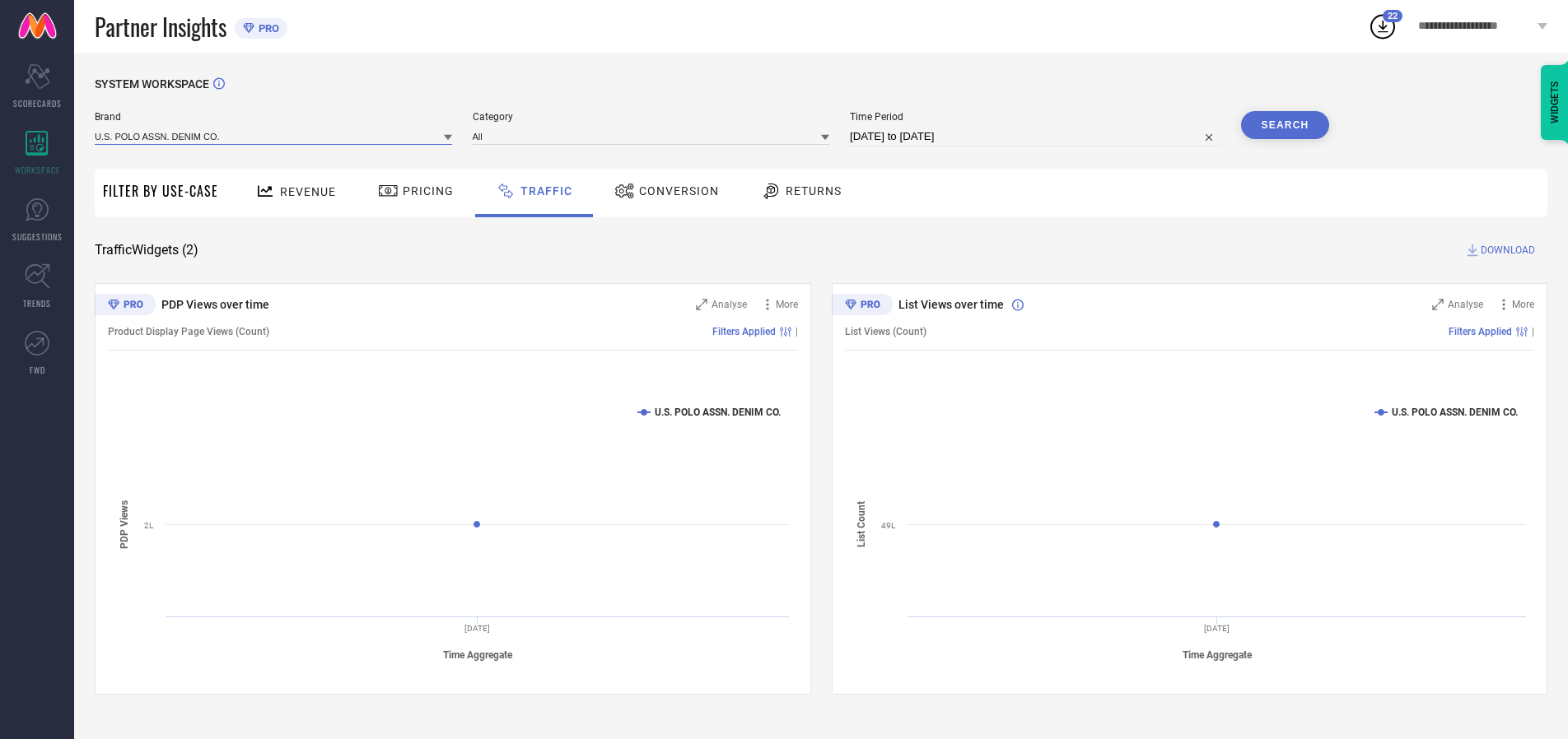
click at [274, 136] on input at bounding box center [273, 137] width 357 height 17
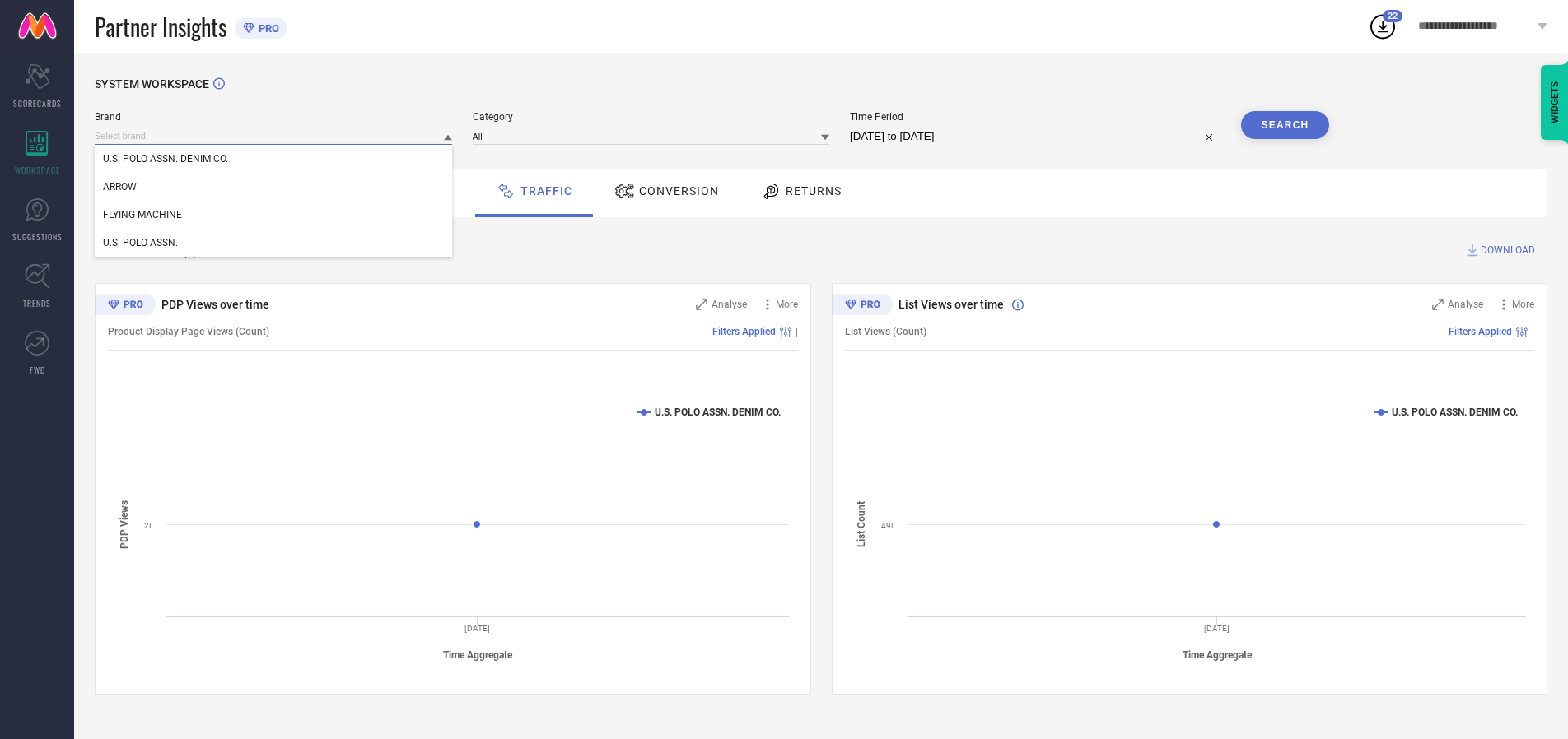
click at [274, 136] on input at bounding box center [273, 137] width 357 height 17
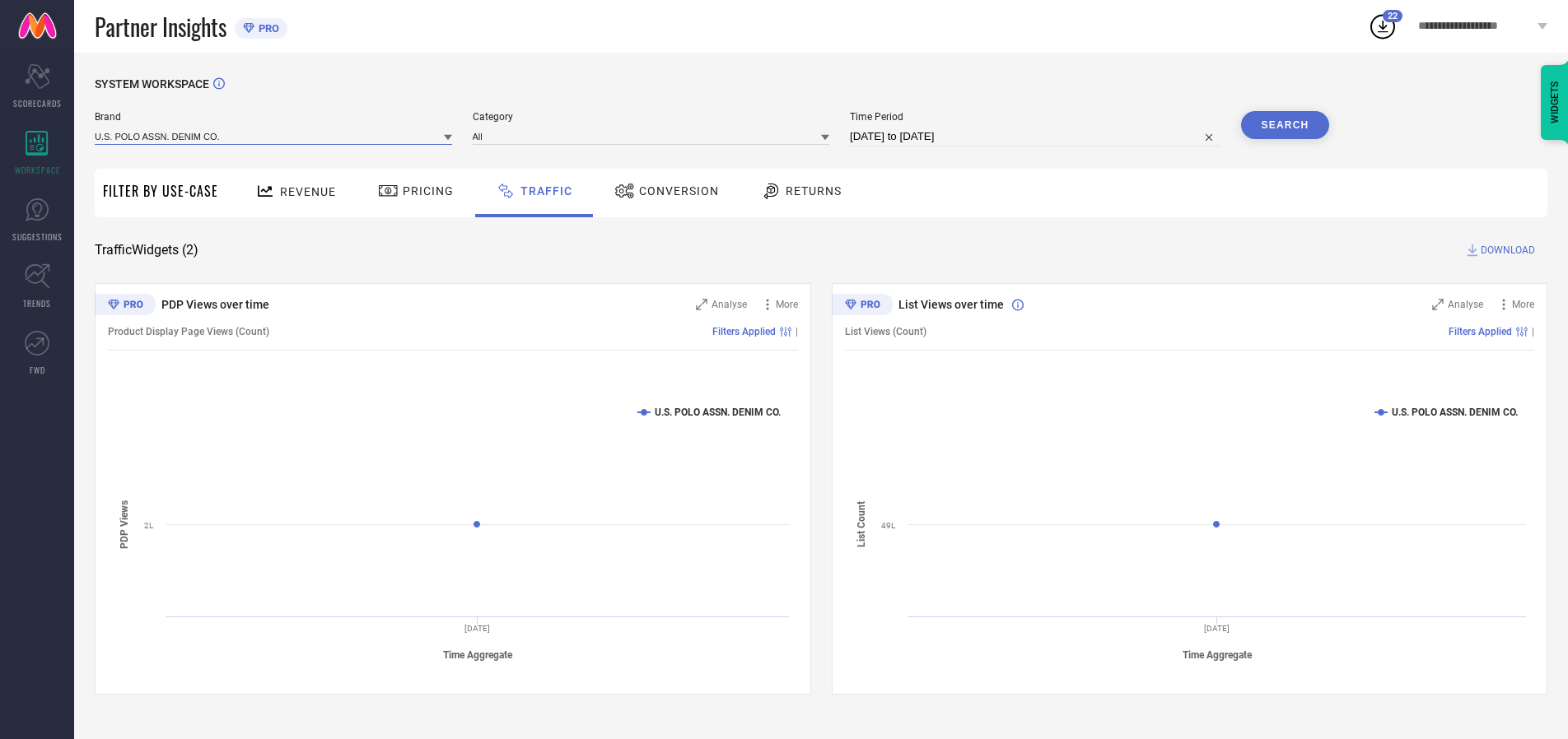
click at [274, 136] on input at bounding box center [273, 137] width 357 height 17
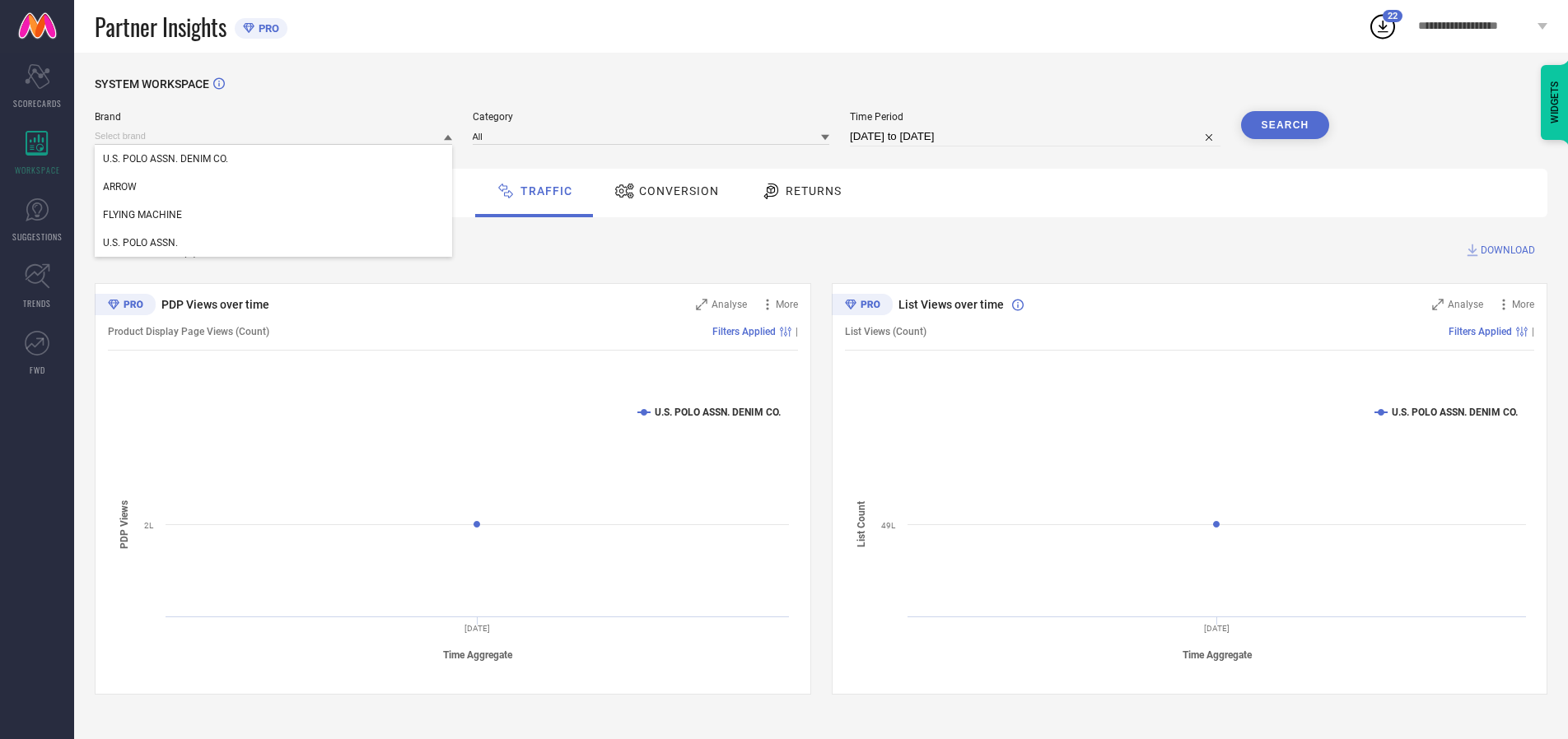
click at [274, 158] on div "U.S. POLO ASSN. DENIM CO." at bounding box center [273, 158] width 357 height 28
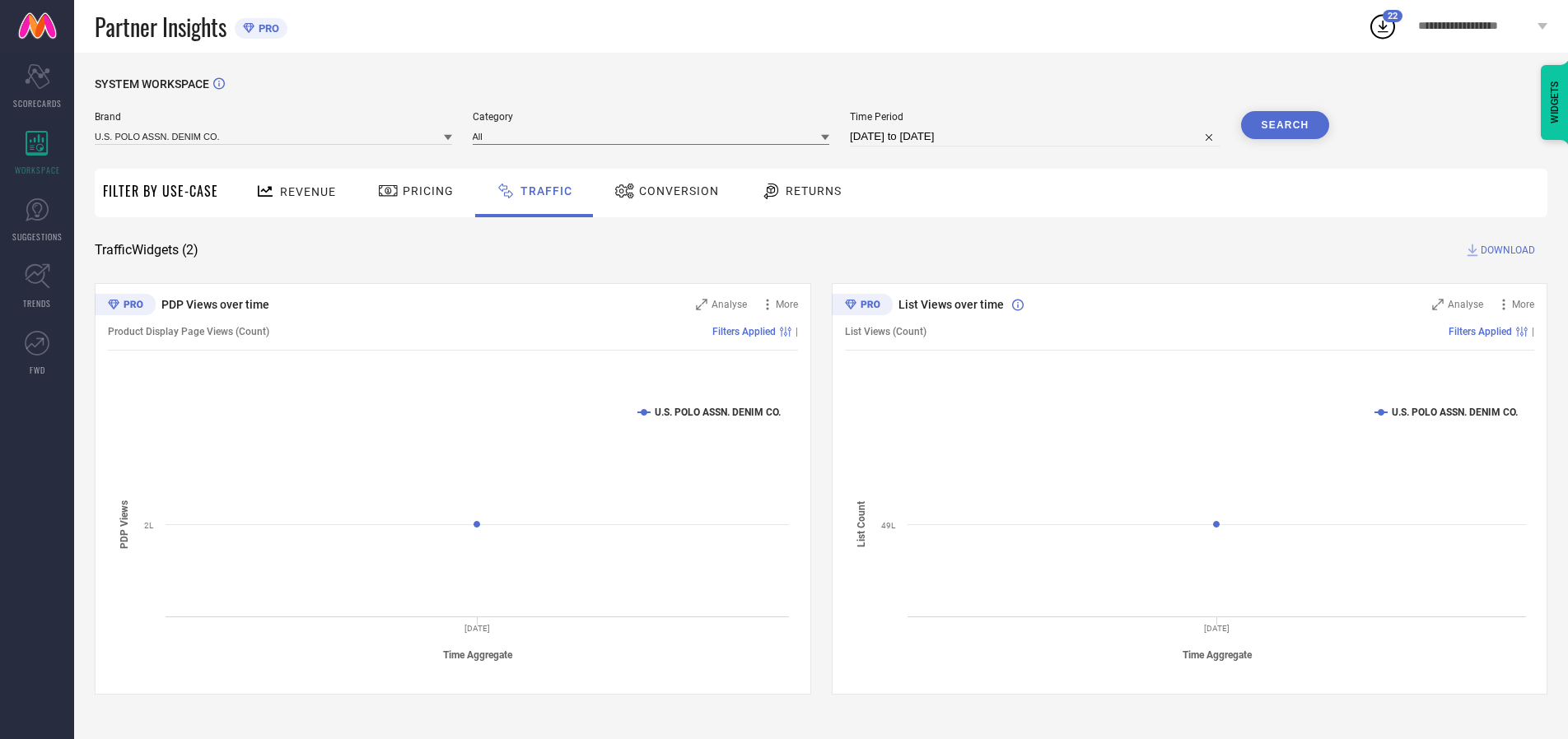
click at [655, 136] on input at bounding box center [651, 137] width 357 height 17
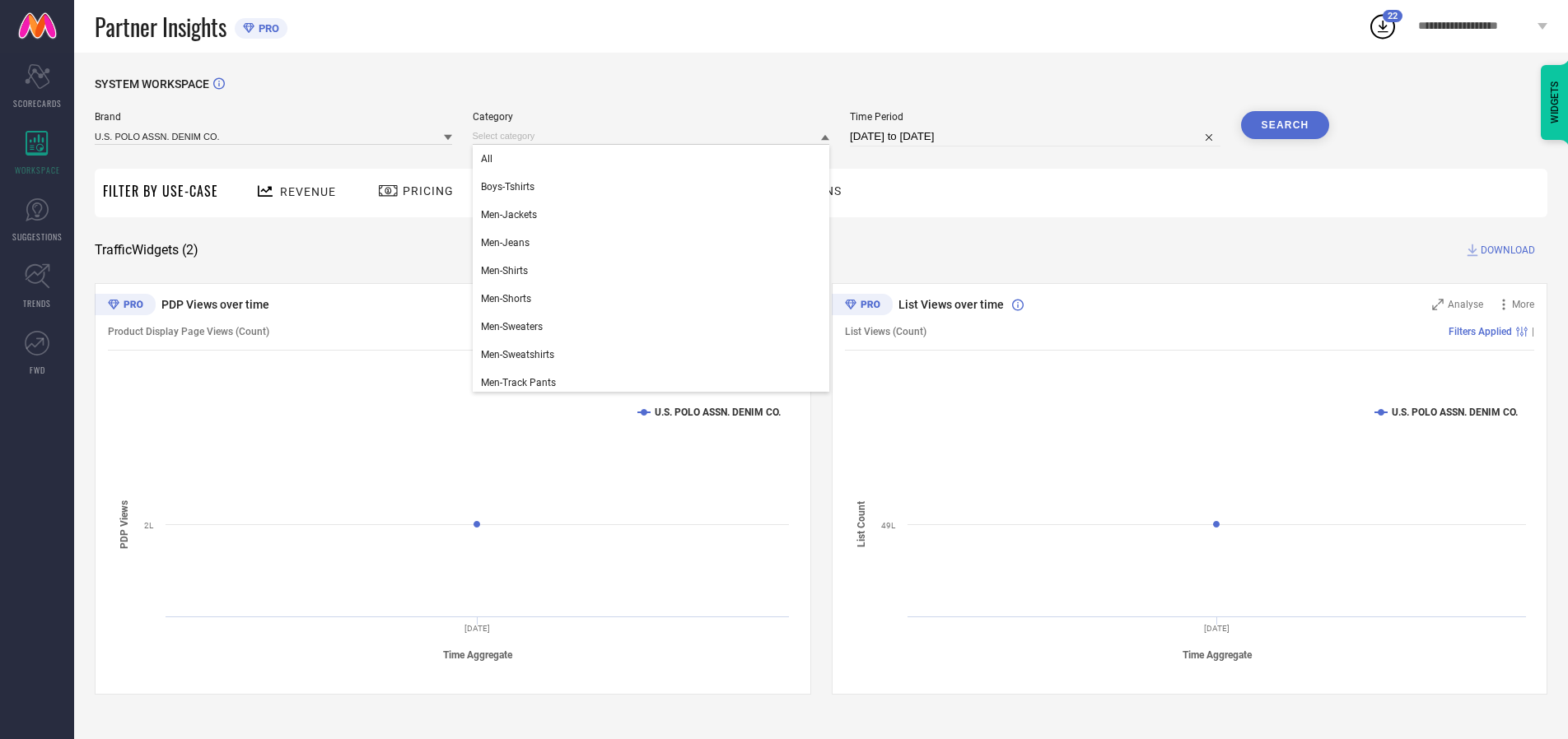
click at [655, 158] on div "All" at bounding box center [651, 158] width 357 height 28
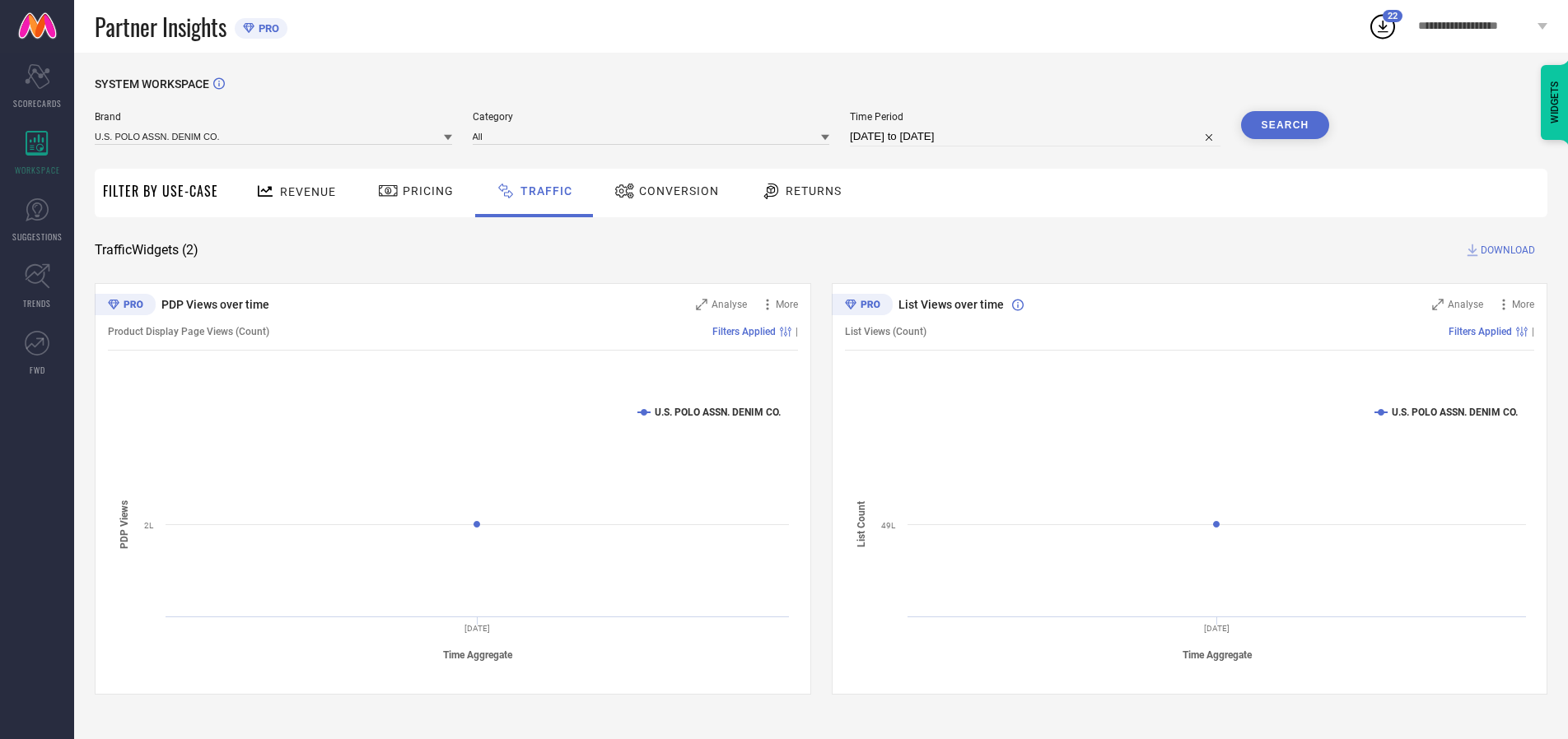
click at [1284, 125] on button "Search" at bounding box center [1285, 124] width 89 height 28
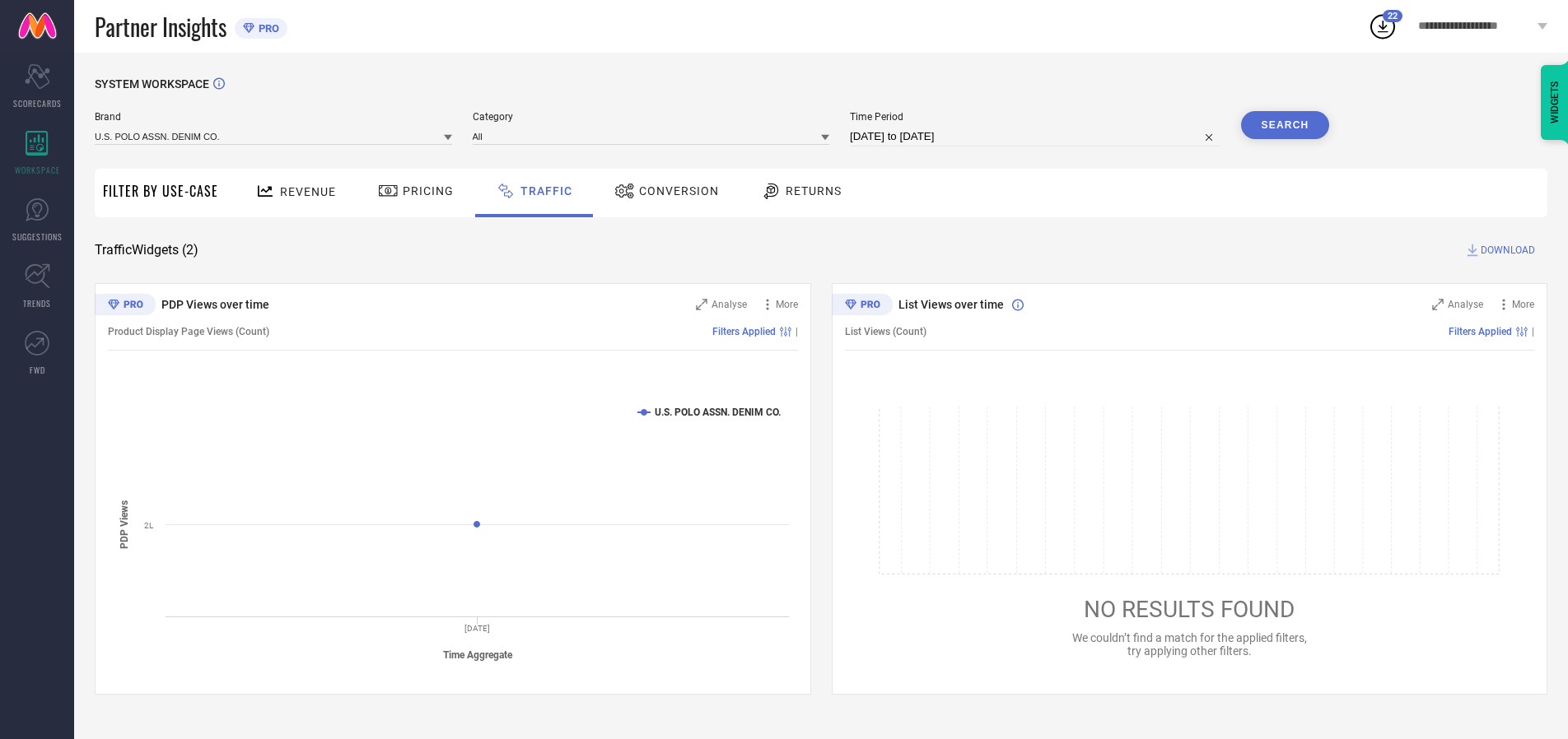
click at [1505, 250] on span "DOWNLOAD" at bounding box center [1507, 250] width 54 height 16
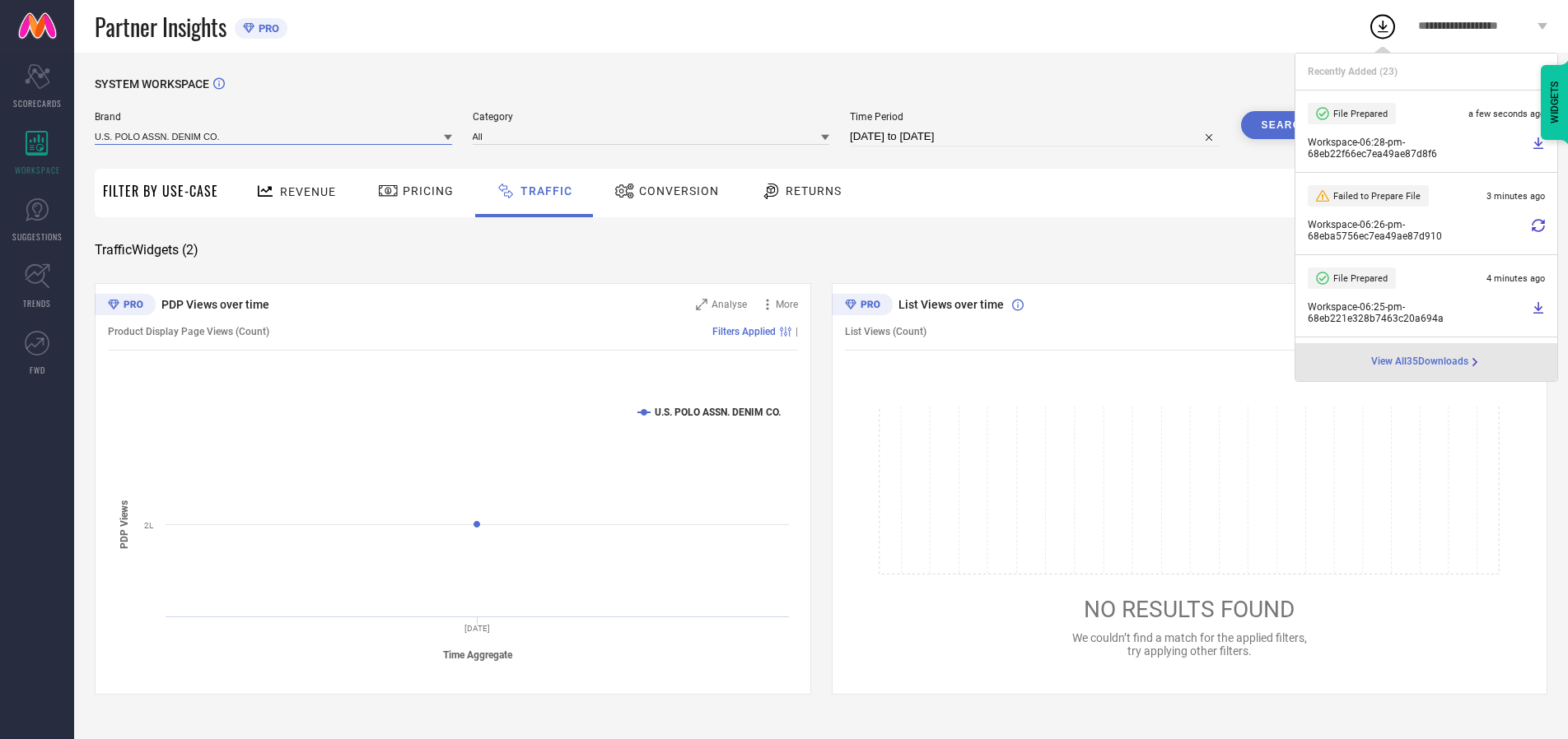
click at [274, 136] on input at bounding box center [273, 137] width 357 height 17
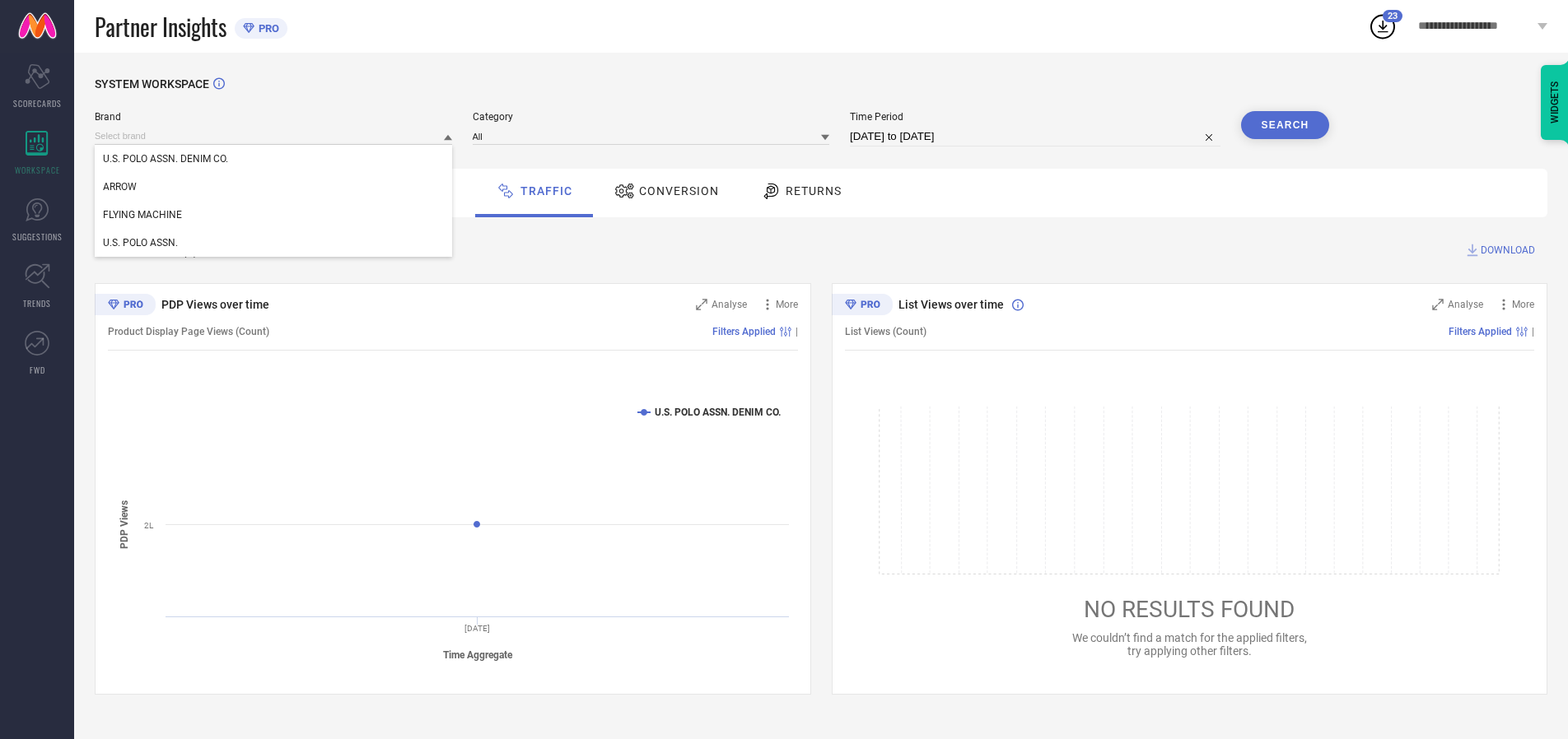
click at [274, 243] on div "U.S. POLO ASSN." at bounding box center [273, 243] width 357 height 28
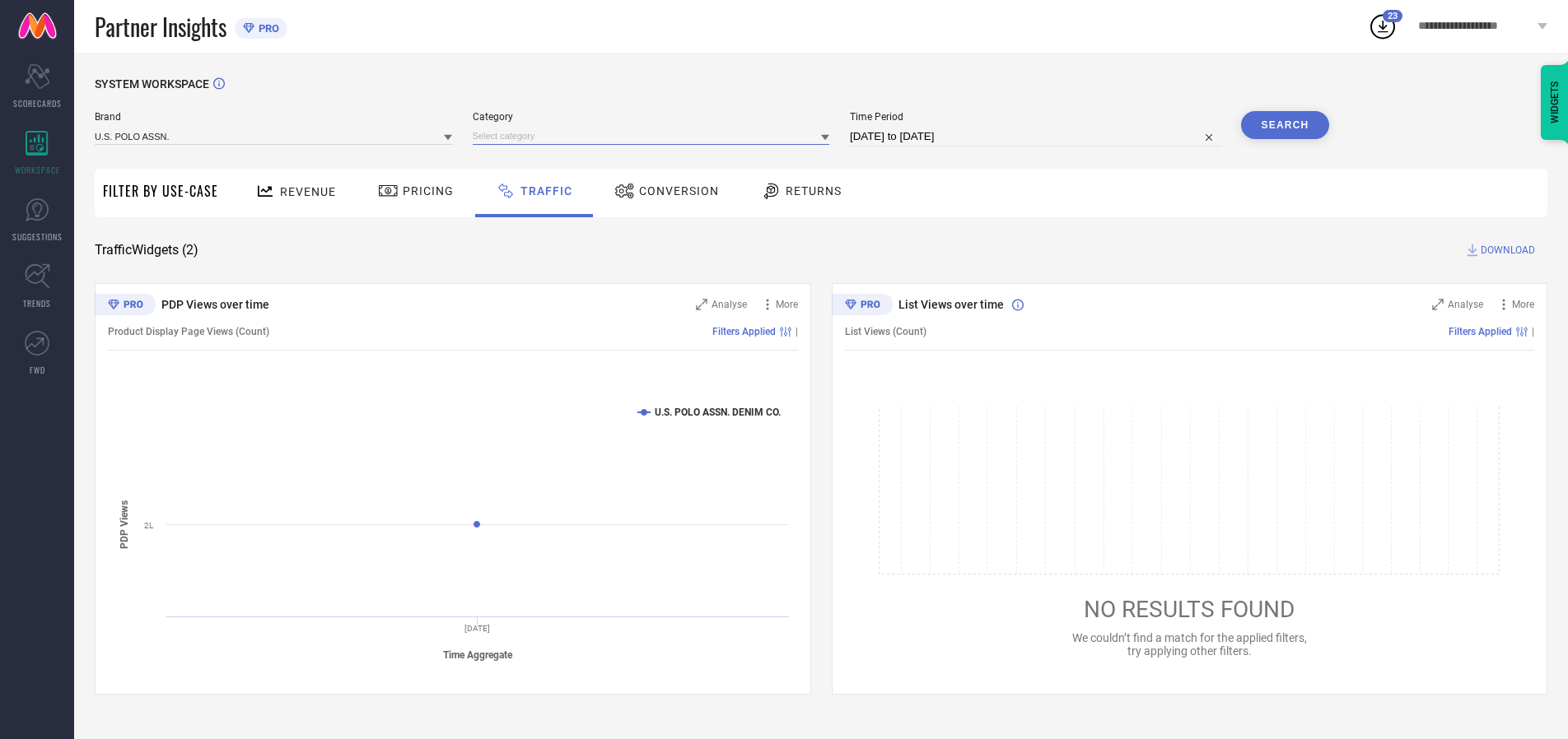
click at [655, 136] on input at bounding box center [651, 137] width 357 height 17
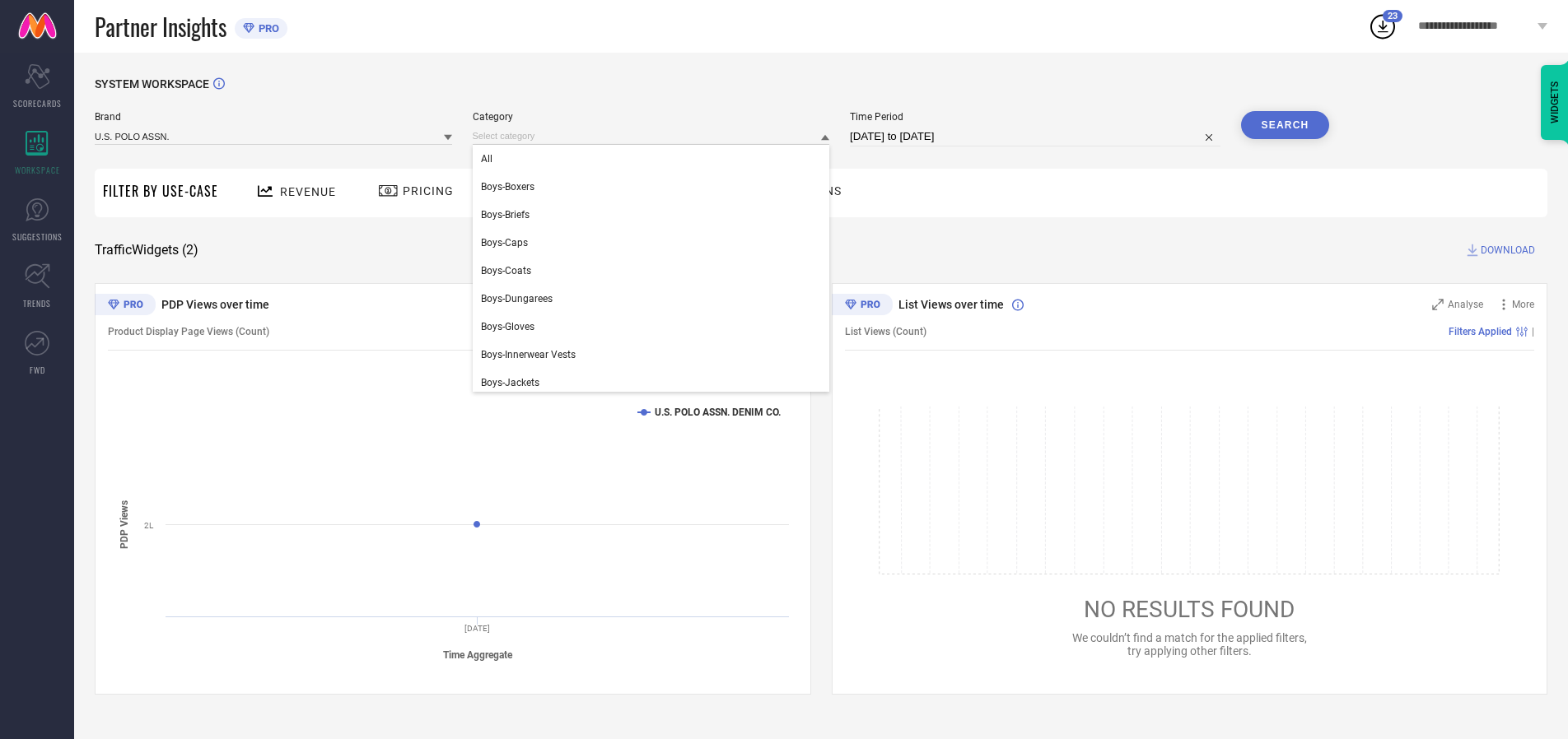
click at [655, 158] on div "All" at bounding box center [651, 158] width 357 height 28
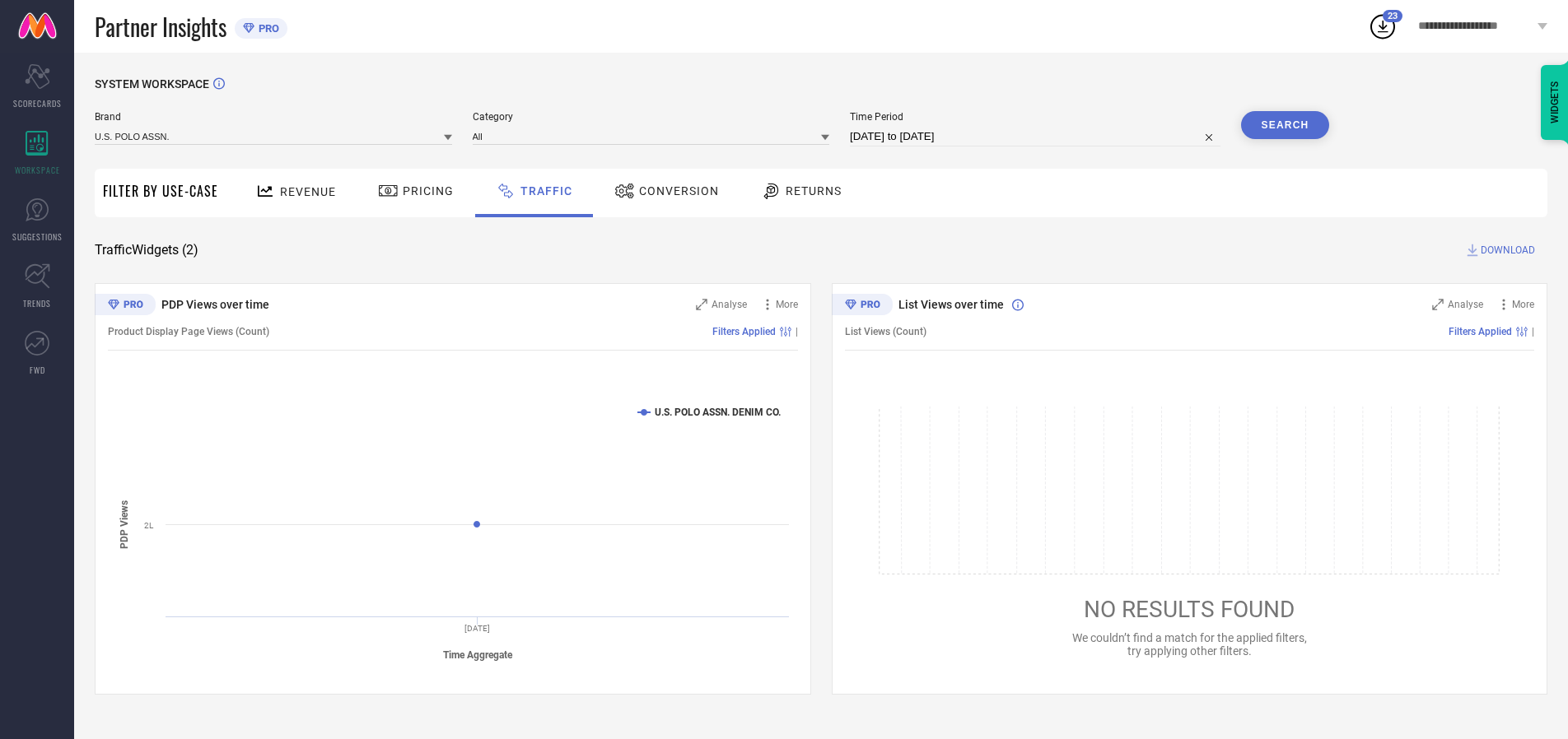
click at [1284, 125] on button "Search" at bounding box center [1285, 124] width 89 height 28
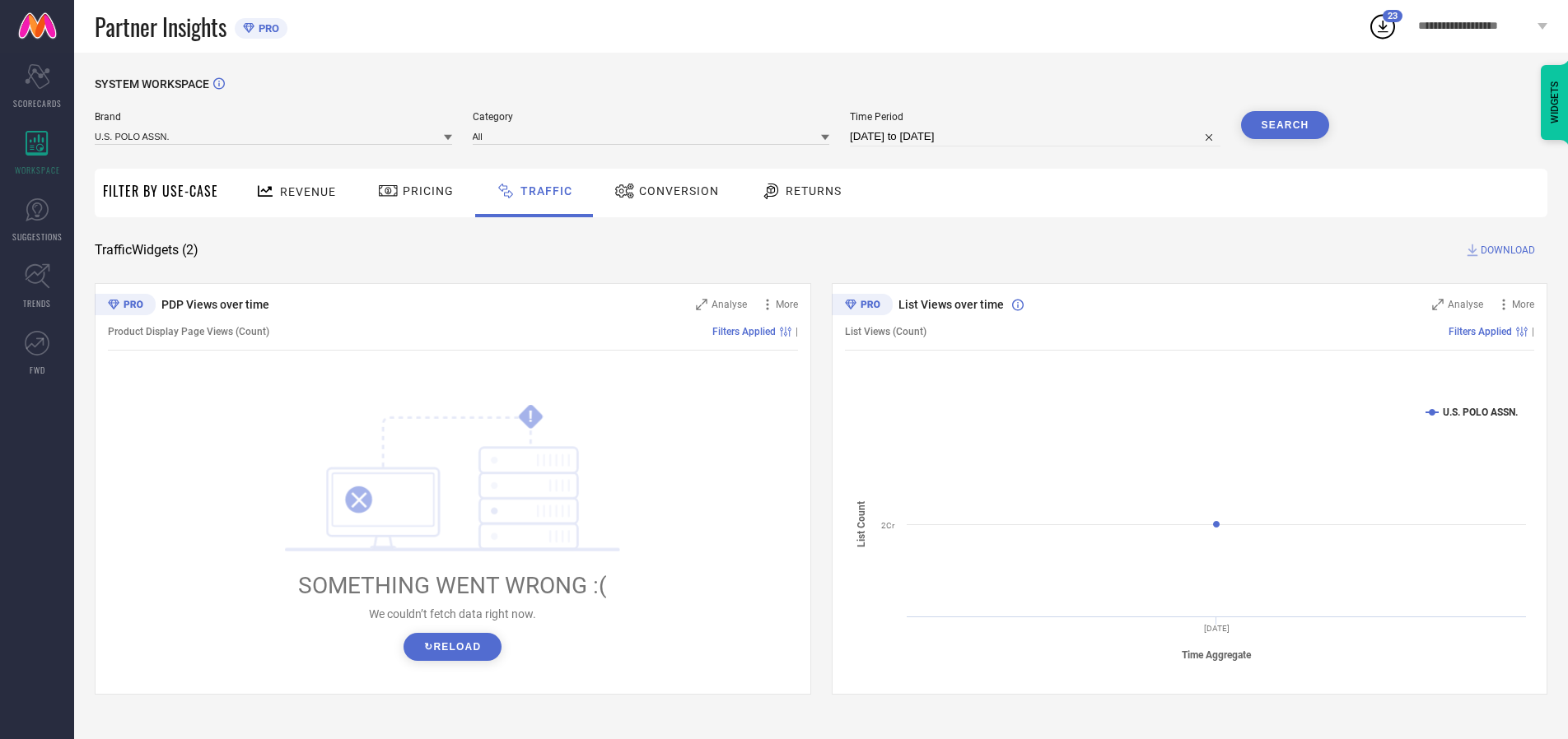
click at [1505, 250] on span "DOWNLOAD" at bounding box center [1507, 250] width 54 height 16
click at [1038, 137] on input at bounding box center [1035, 137] width 371 height 20
select select "9"
select select "2025"
select select "10"
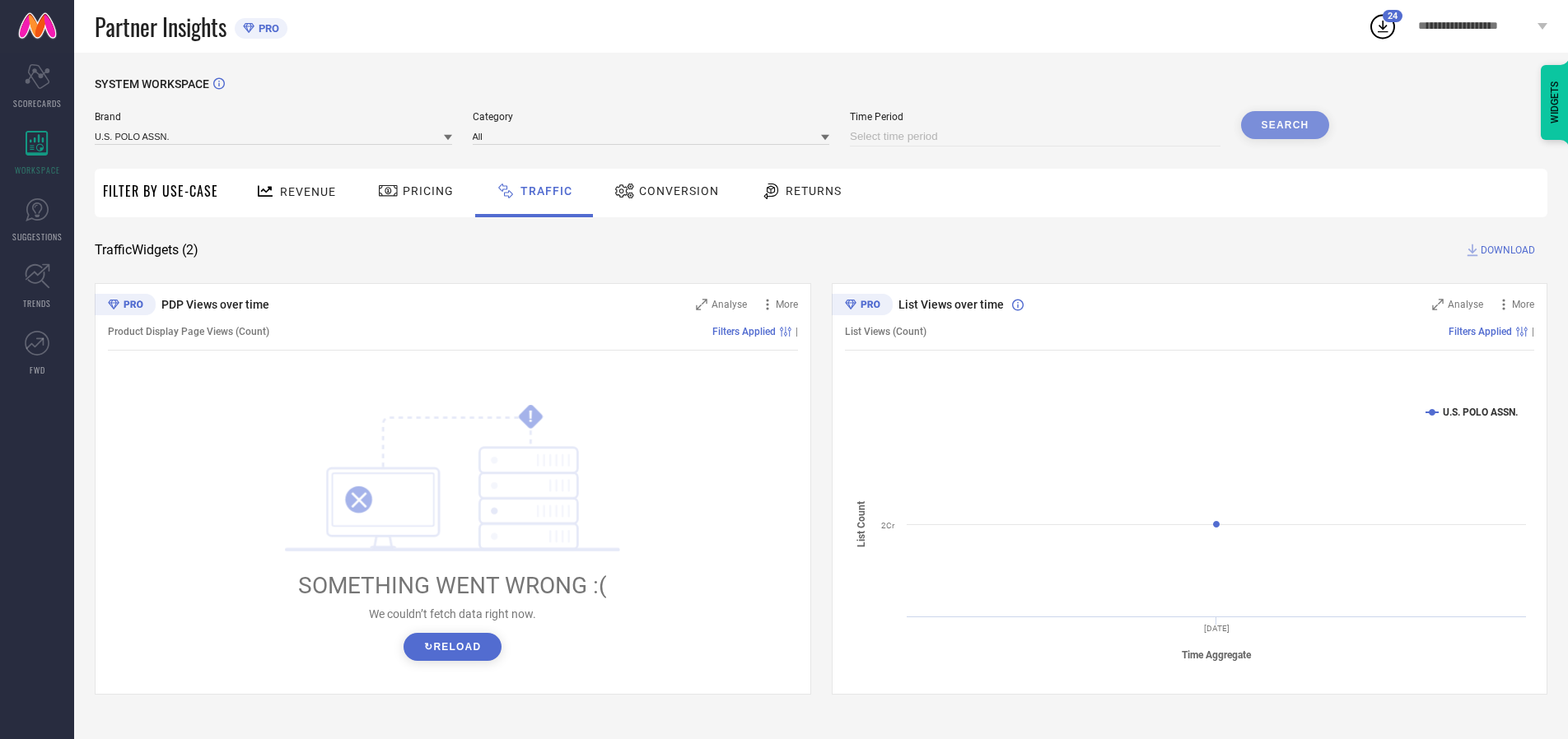
select select "2025"
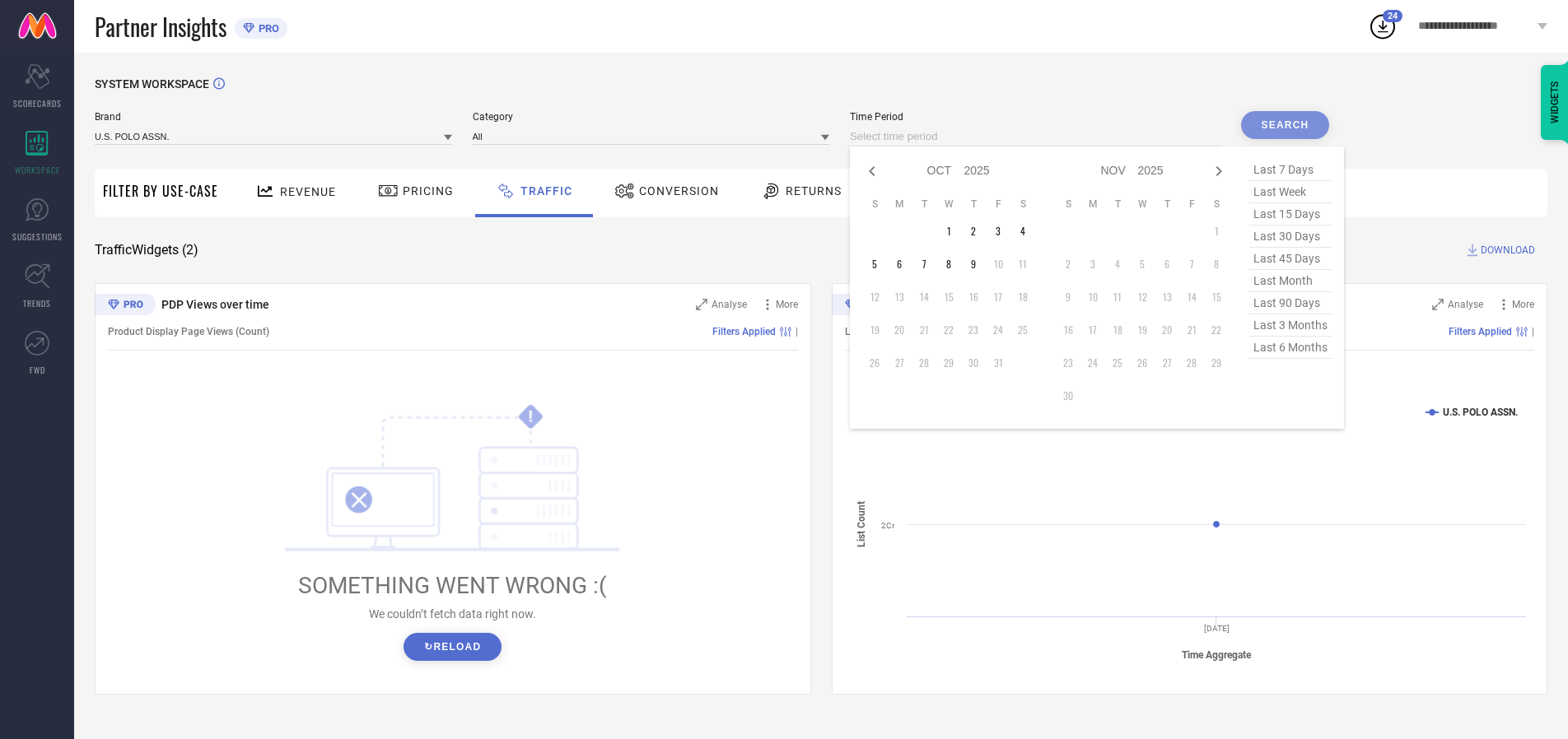
click at [978, 264] on td "9" at bounding box center [973, 264] width 25 height 25
type input "[DATE] to [DATE]"
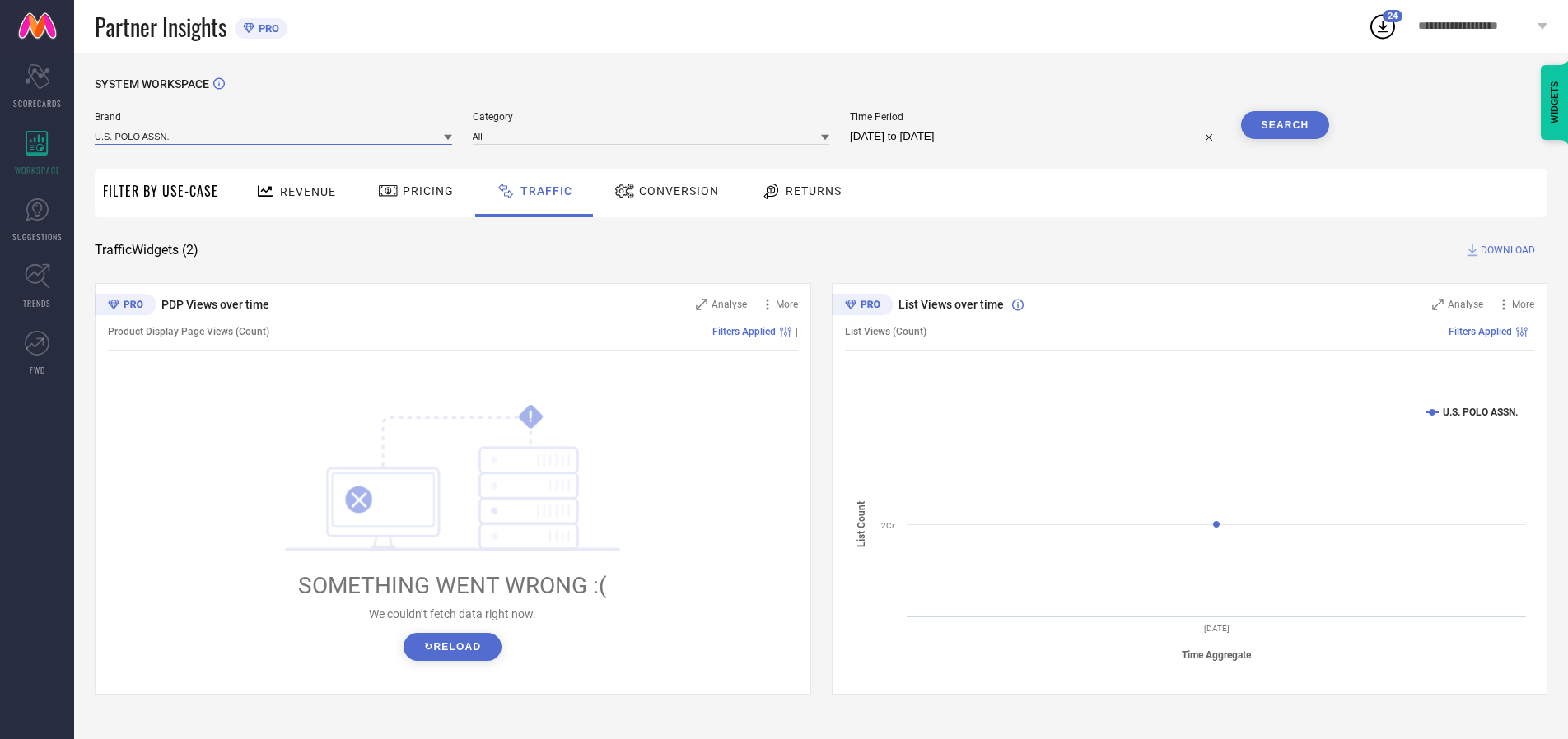
click at [274, 136] on input at bounding box center [273, 137] width 357 height 17
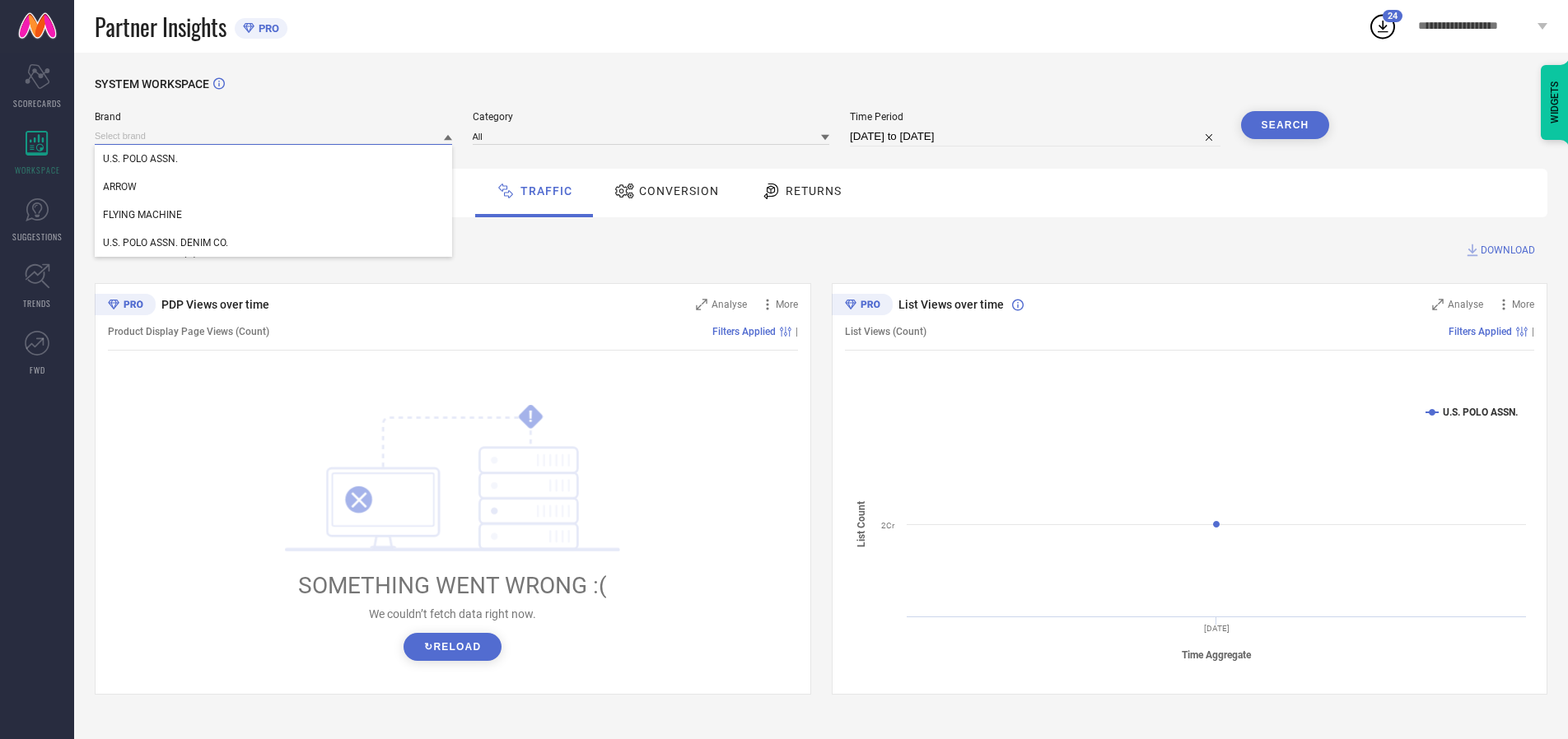
click at [274, 136] on input at bounding box center [273, 137] width 357 height 17
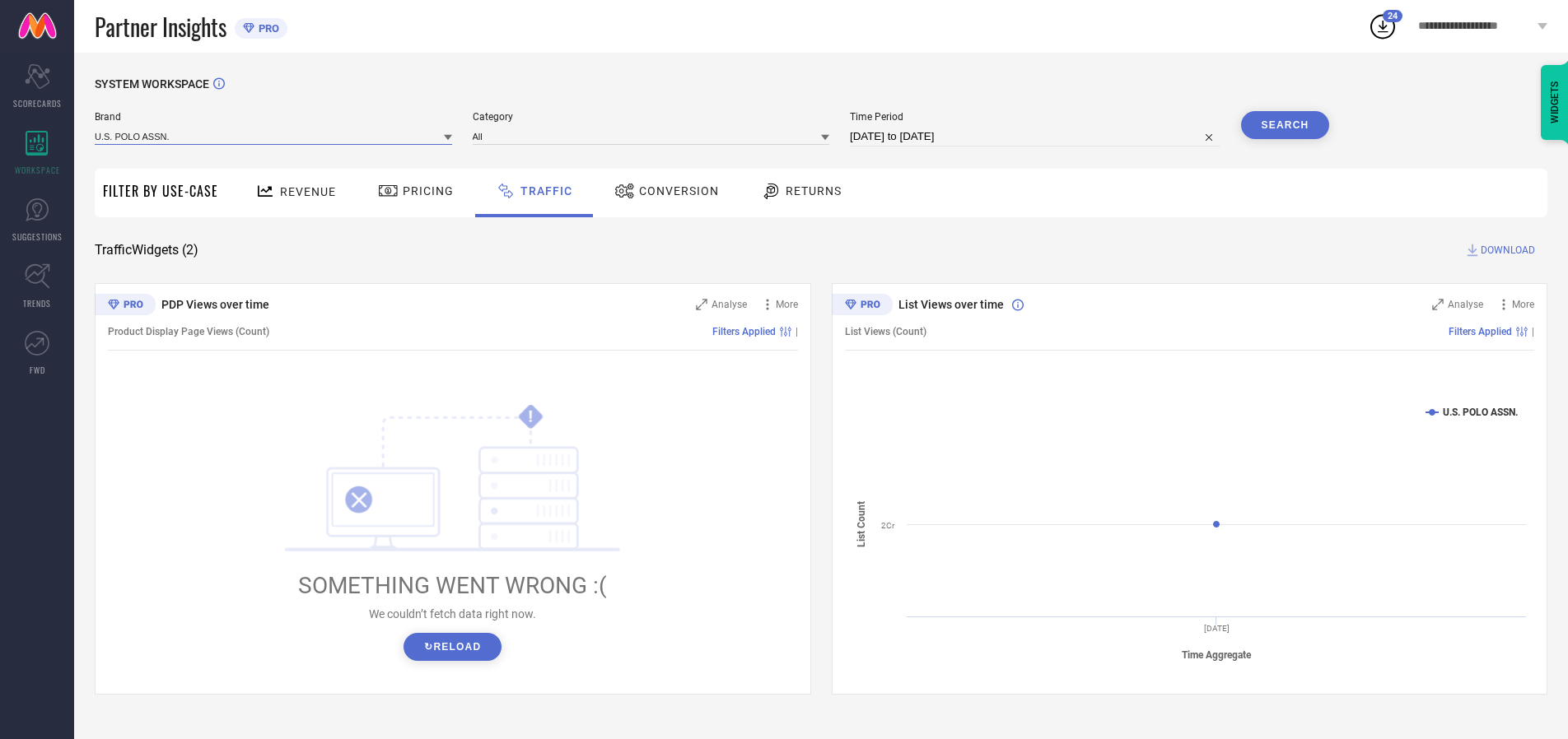
click at [274, 136] on input at bounding box center [273, 137] width 357 height 17
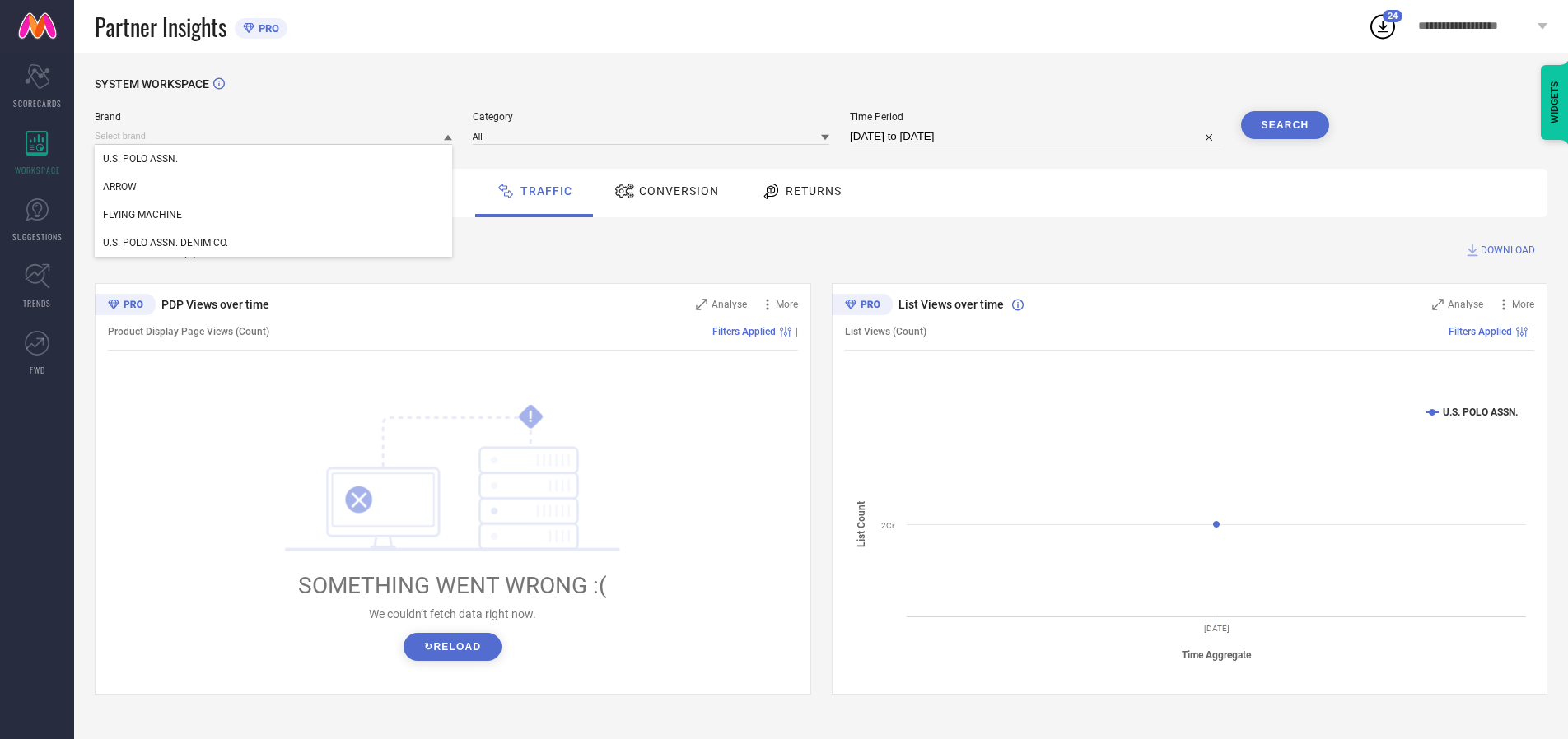
click at [274, 158] on div "U.S. POLO ASSN." at bounding box center [273, 158] width 357 height 28
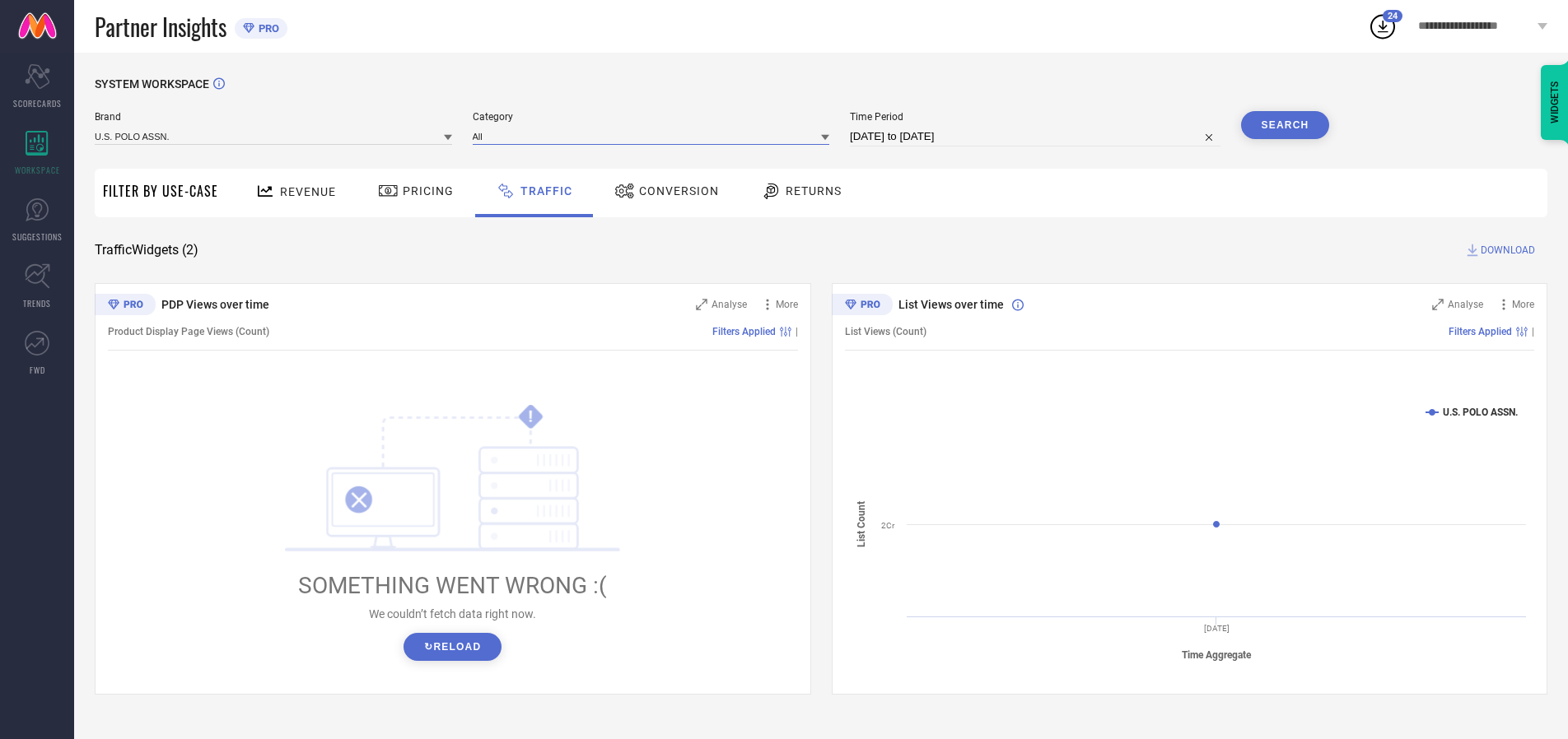
click at [655, 136] on input at bounding box center [651, 137] width 357 height 17
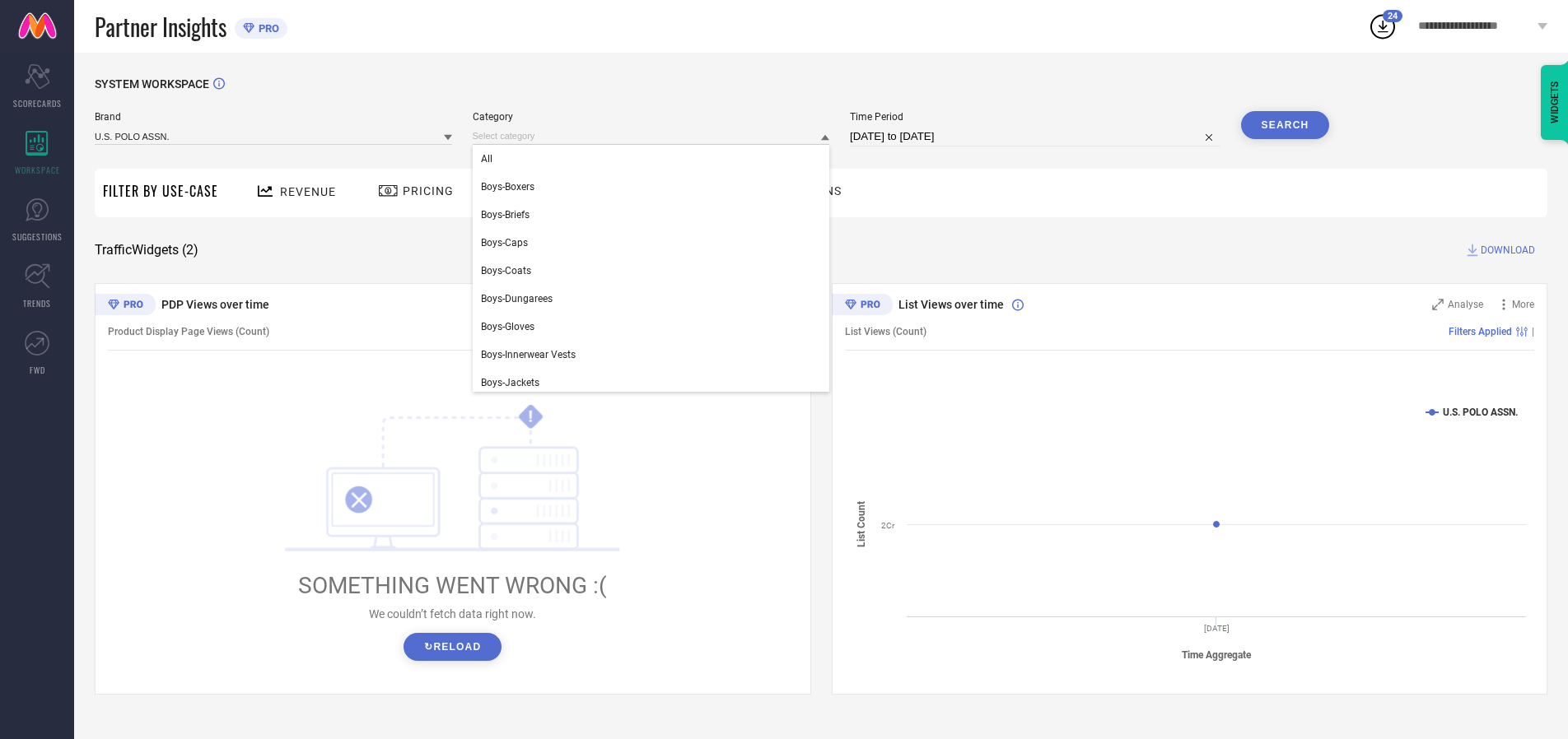
click at [655, 158] on div "All" at bounding box center [651, 158] width 357 height 28
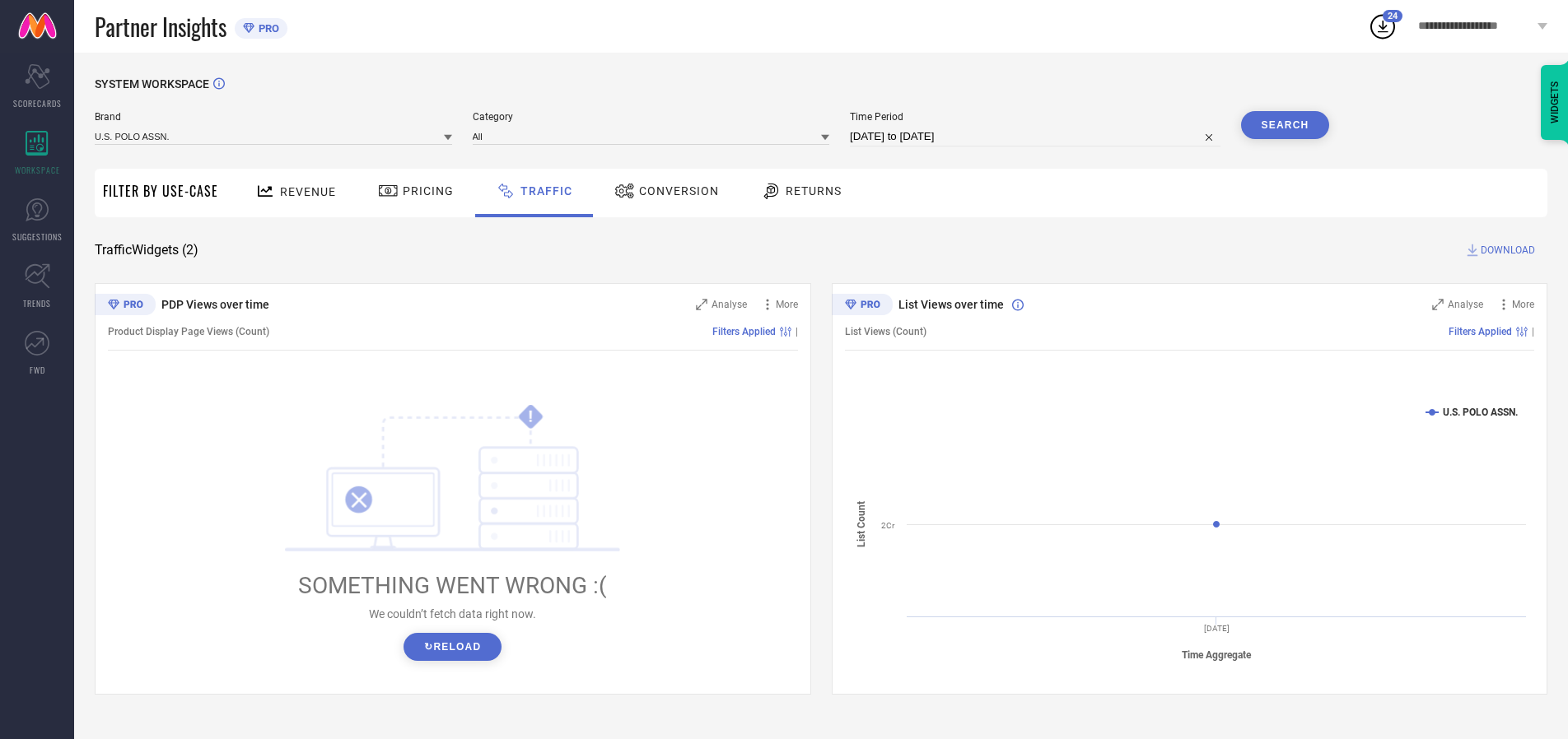
click at [1284, 125] on button "Search" at bounding box center [1285, 124] width 89 height 28
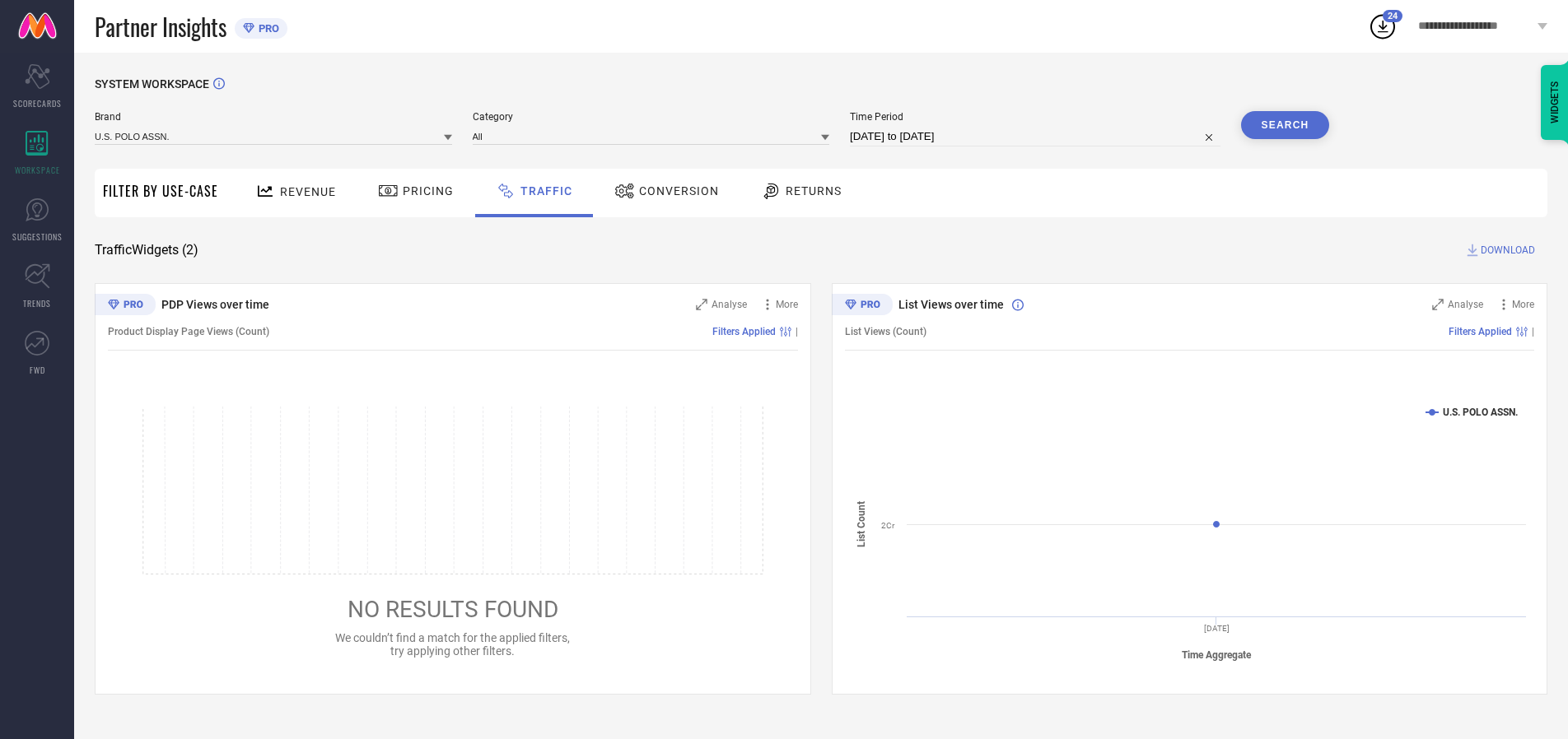
click at [1505, 250] on span "DOWNLOAD" at bounding box center [1507, 250] width 54 height 16
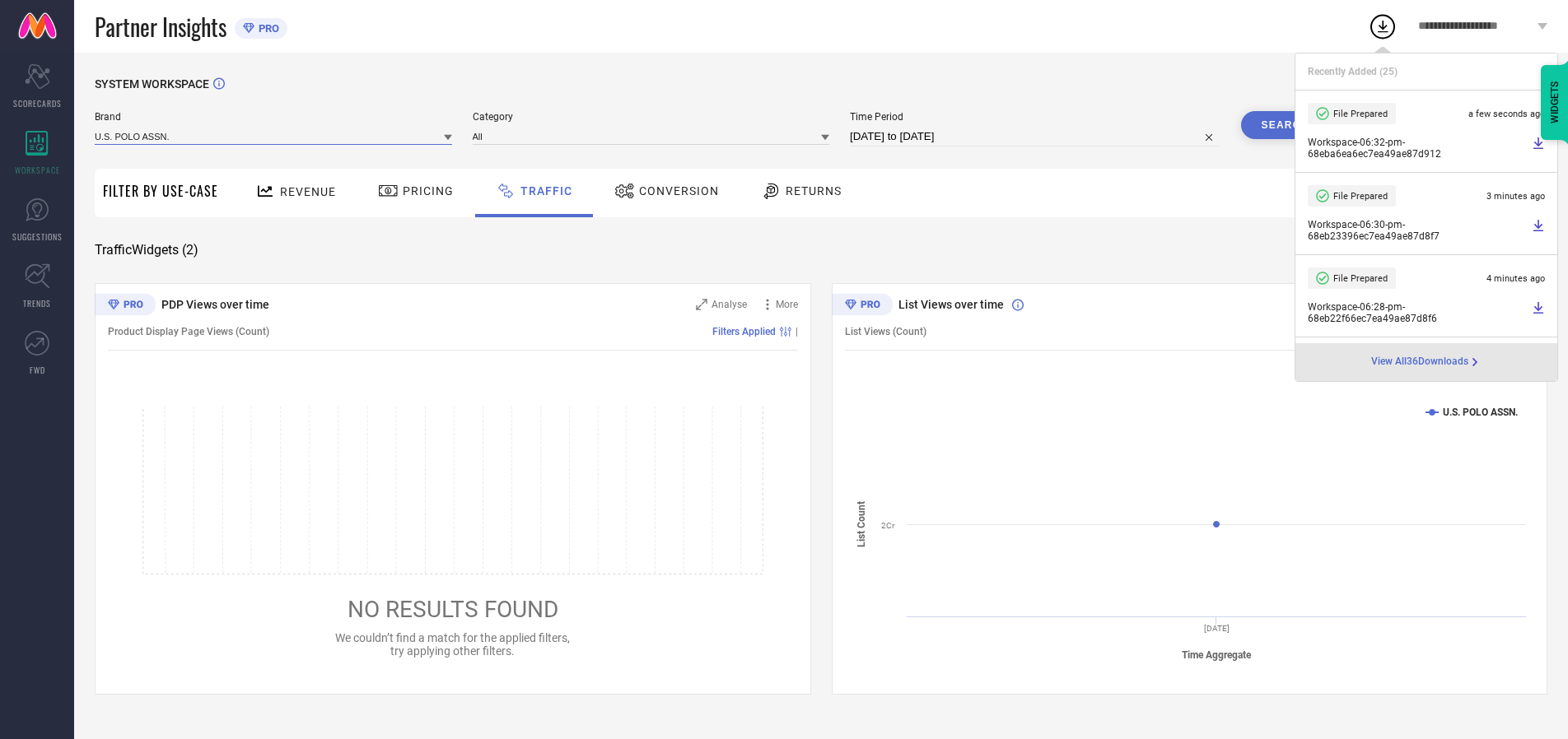
click at [274, 136] on input at bounding box center [273, 137] width 357 height 17
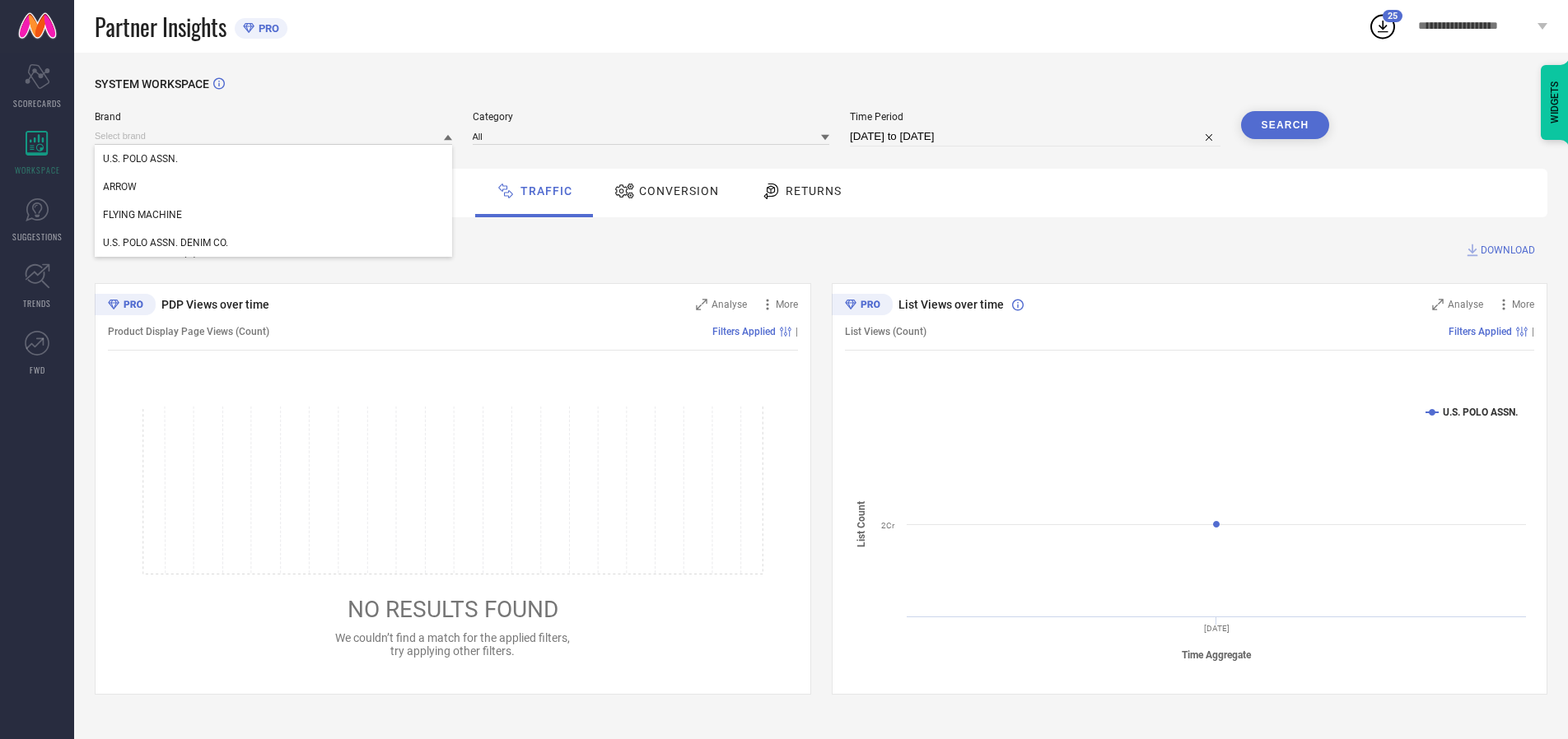
click at [274, 243] on div "U.S. POLO ASSN. DENIM CO." at bounding box center [273, 243] width 357 height 28
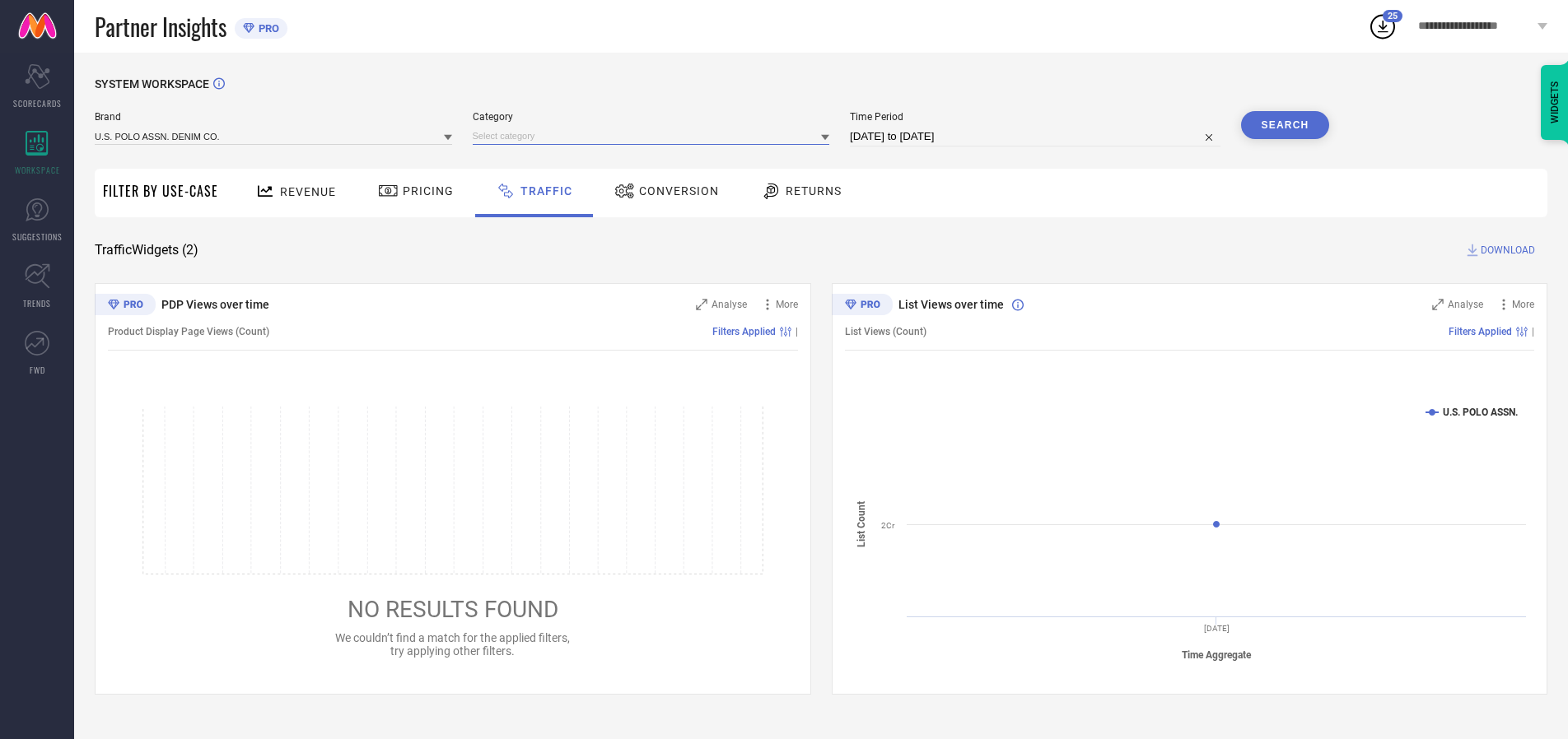
click at [655, 136] on input at bounding box center [651, 137] width 357 height 17
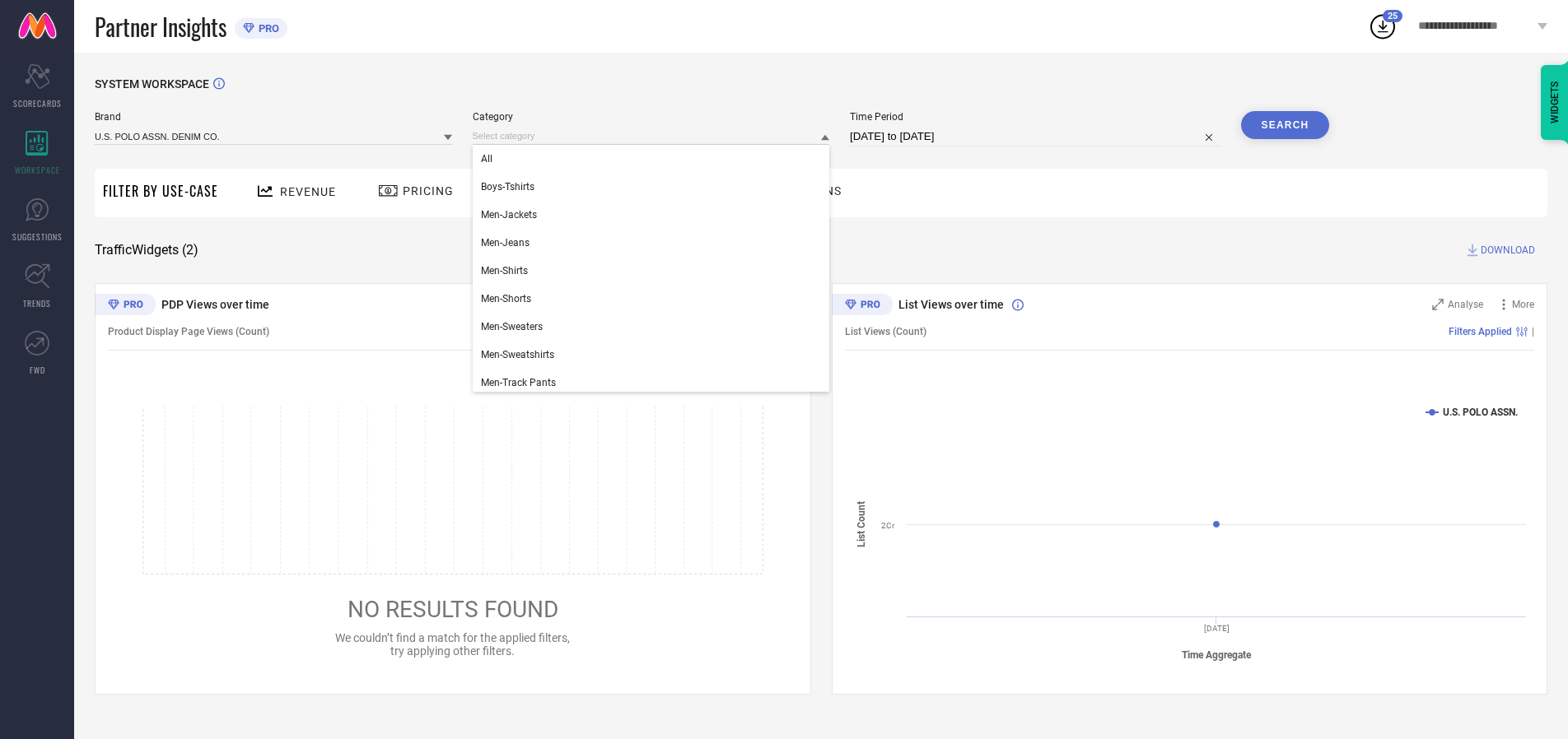
click at [655, 158] on div "All" at bounding box center [651, 158] width 357 height 28
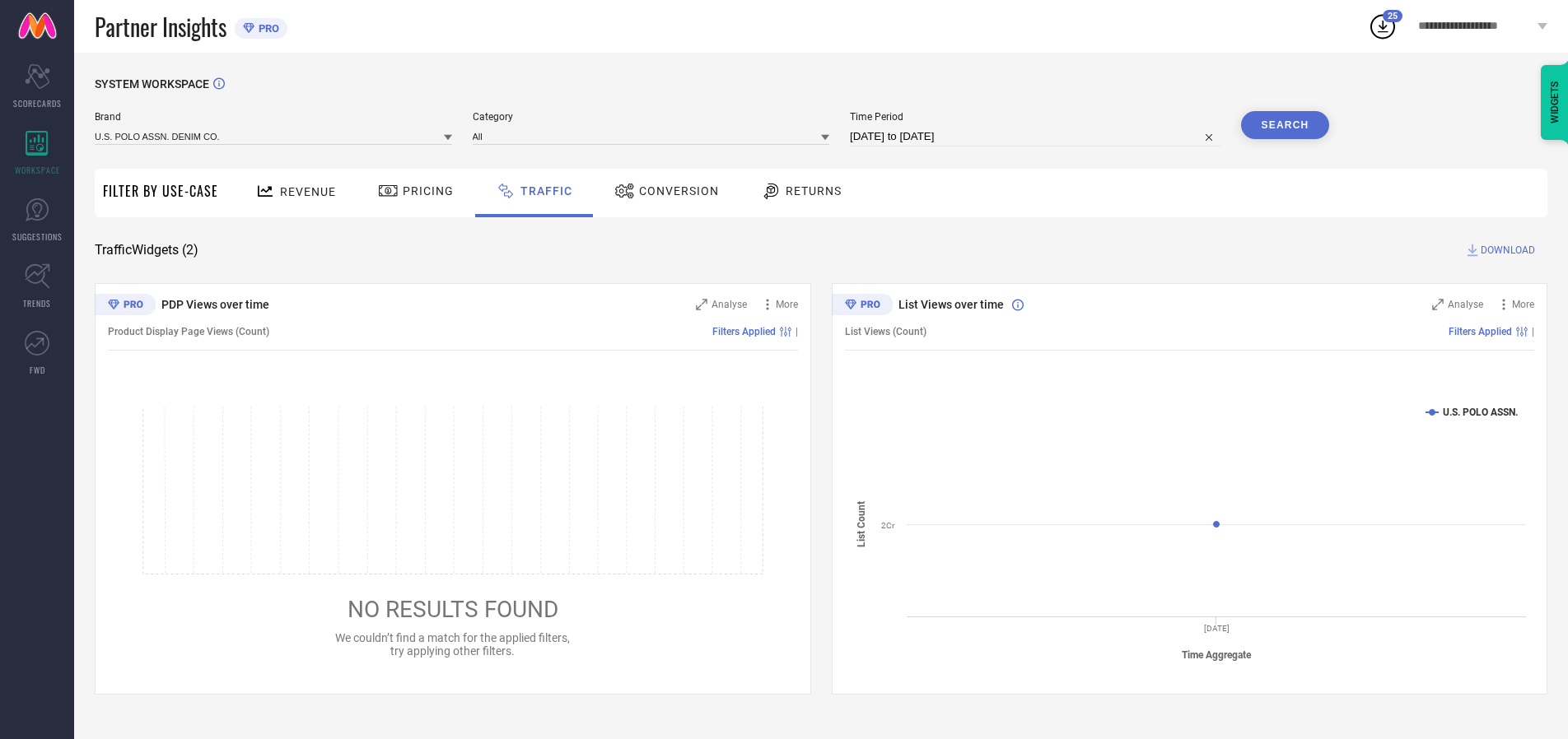
click at [1284, 125] on button "Search" at bounding box center [1285, 124] width 89 height 28
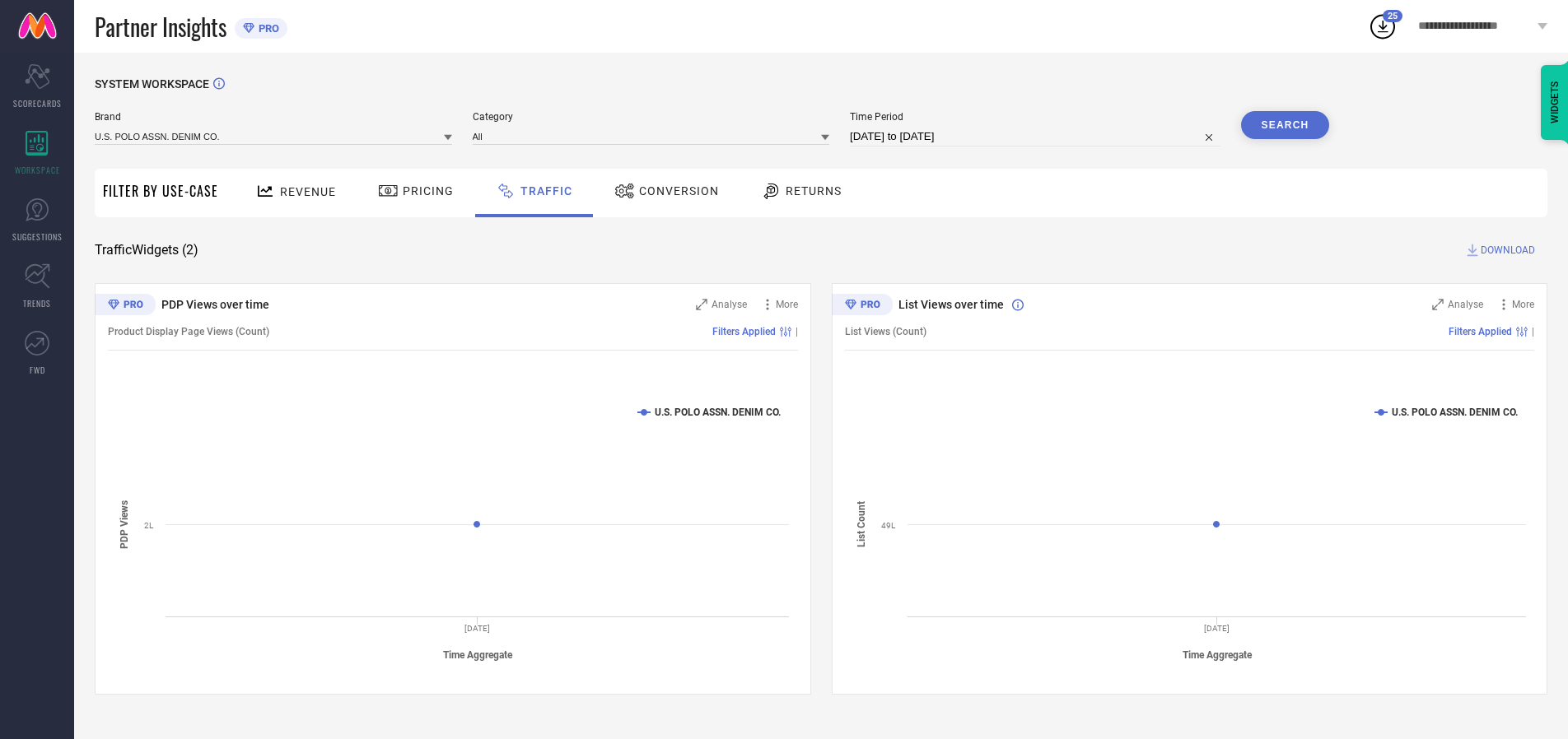
click at [1505, 250] on span "DOWNLOAD" at bounding box center [1507, 250] width 54 height 16
